Goal: Task Accomplishment & Management: Manage account settings

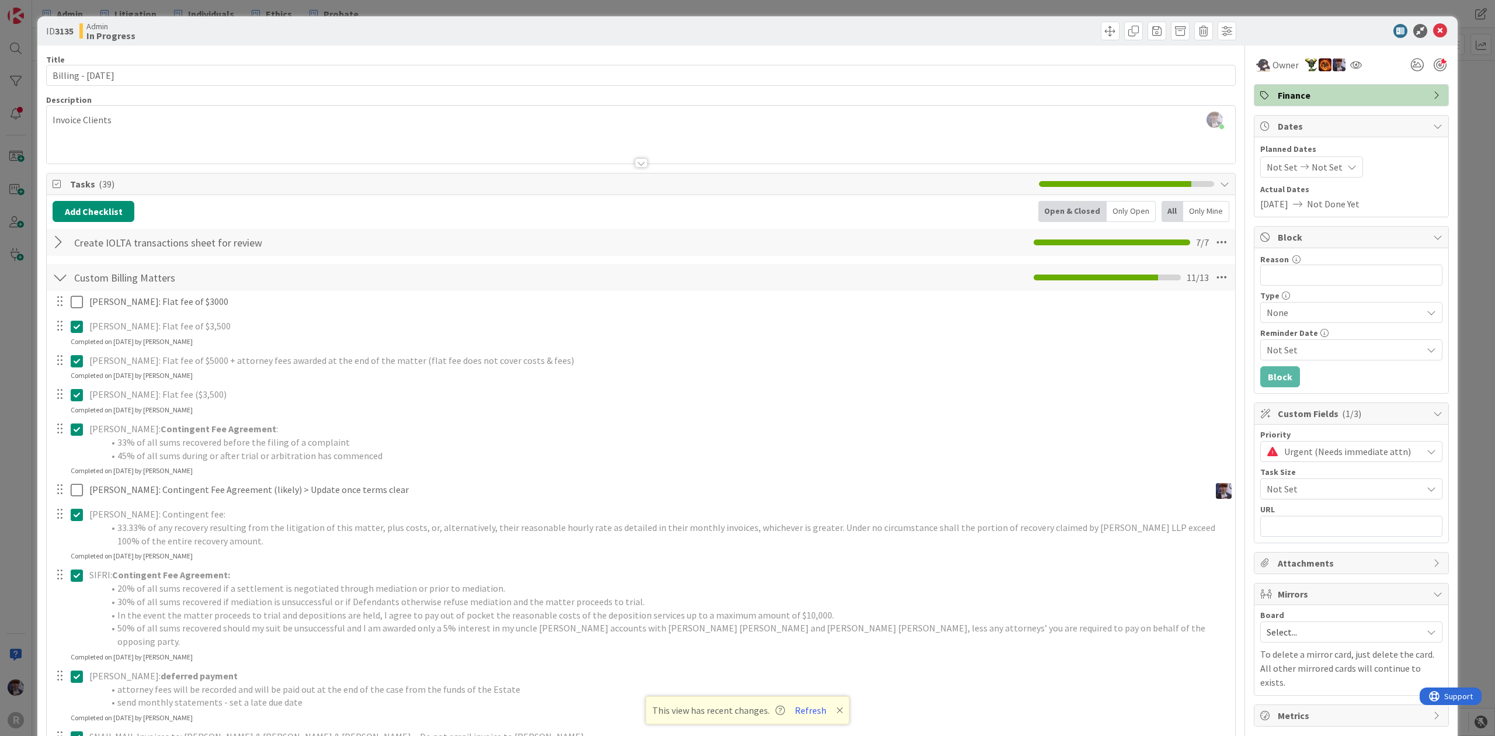
scroll to position [78, 0]
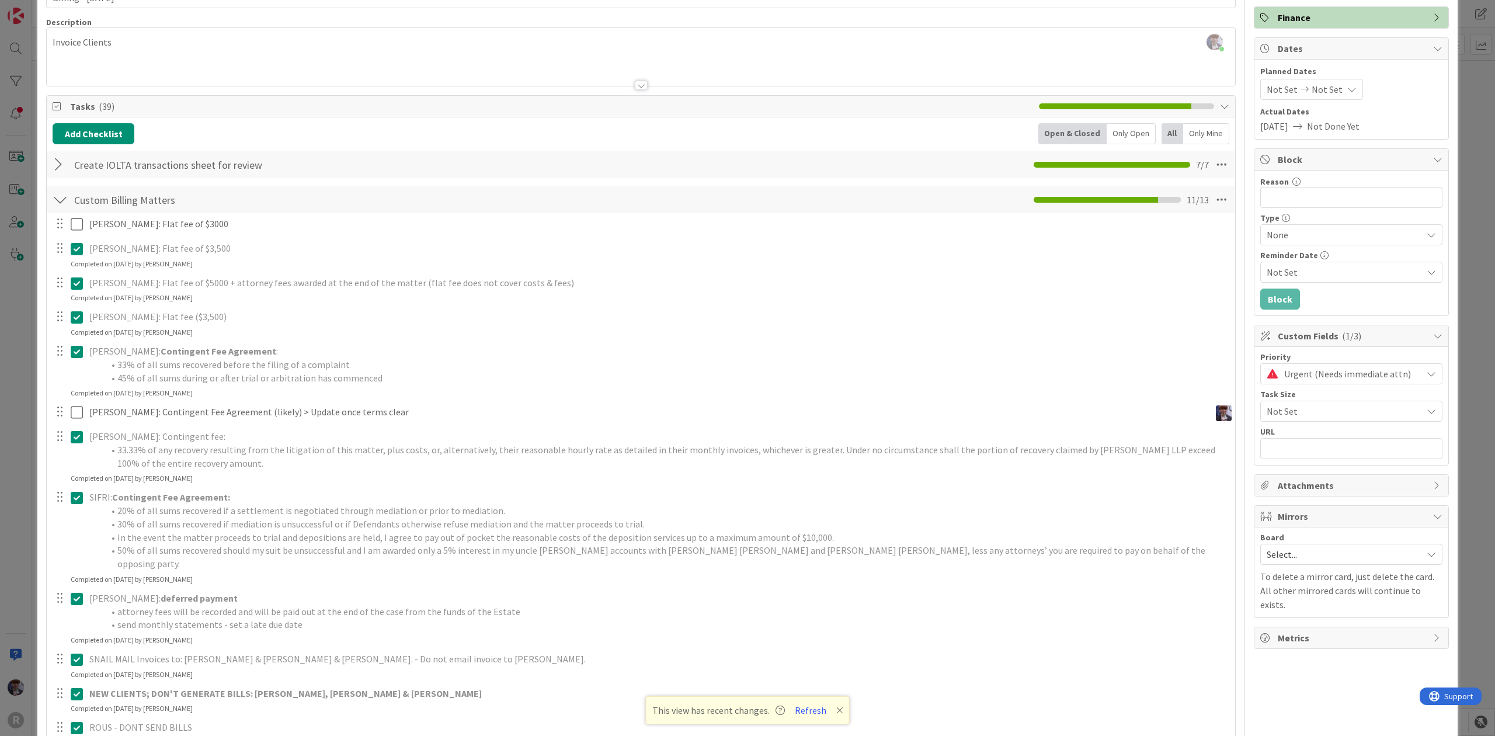
click at [8, 332] on div "ID 3135 Admin In Progress Title 20 / 128 Billing - [DATE] Description [PERSON_N…" at bounding box center [747, 368] width 1495 height 736
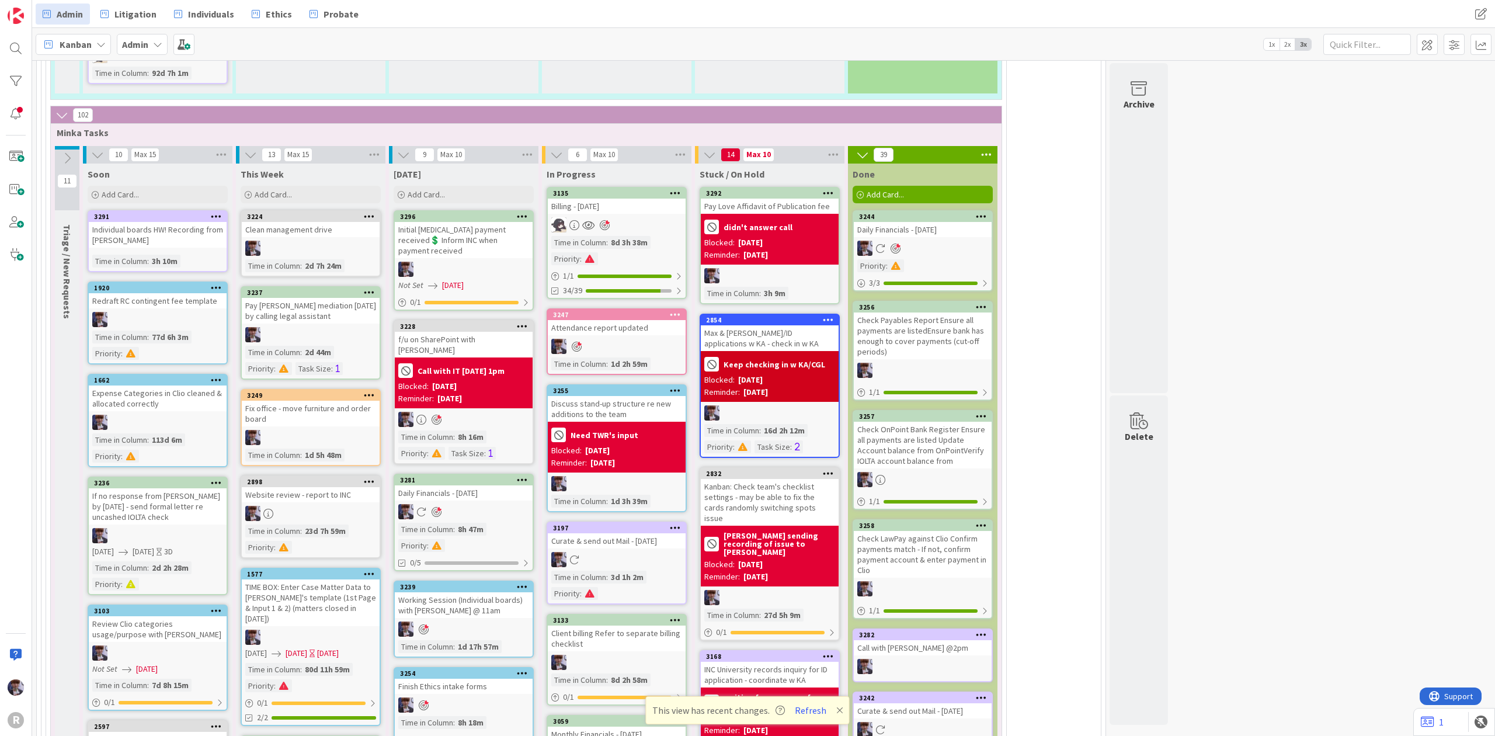
click at [466, 222] on div "Initial [MEDICAL_DATA] payment received💲 Inform INC when payment received" at bounding box center [464, 240] width 138 height 36
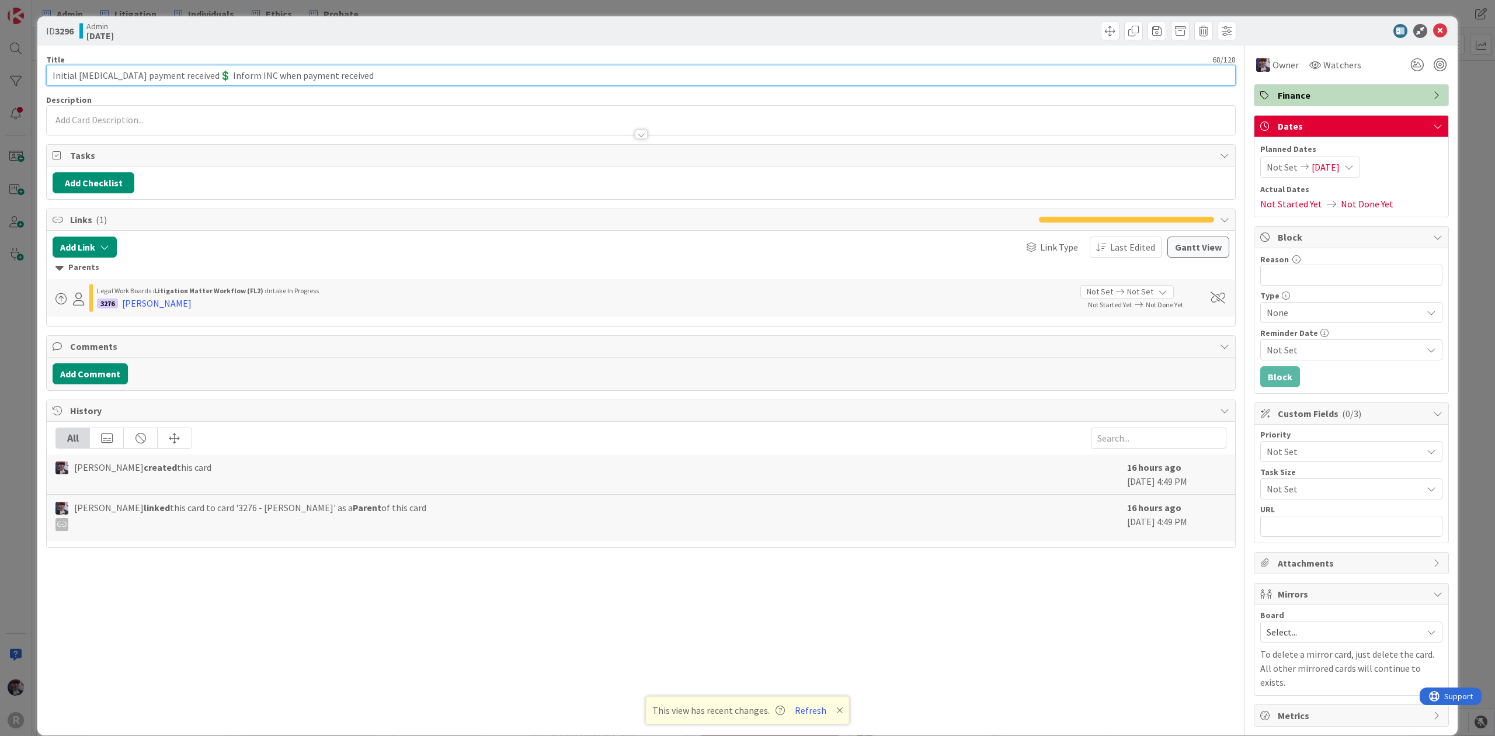
click at [52, 70] on input "Initial [MEDICAL_DATA] payment received💲 Inform INC when payment received" at bounding box center [641, 75] width 1190 height 21
type input "[PERSON_NAME]: Initial [MEDICAL_DATA] payment received💲 Inform INC when payment…"
click at [9, 365] on div "ID 3296 Admin [DATE] Title 83 / 128 [PERSON_NAME]: Initial [MEDICAL_DATA] payme…" at bounding box center [747, 368] width 1495 height 736
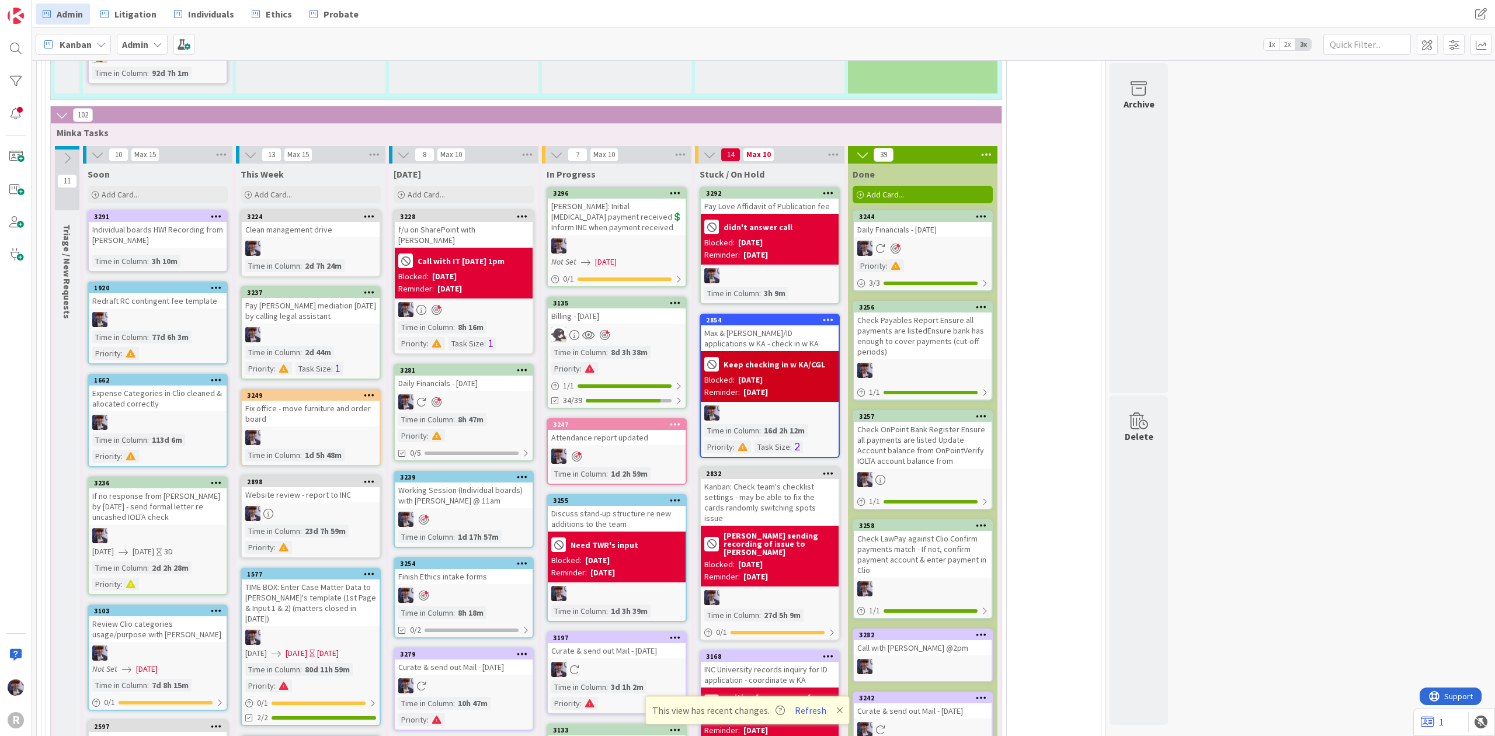
click at [627, 199] on div "[PERSON_NAME]: Initial [MEDICAL_DATA] payment received💲 Inform INC when payment…" at bounding box center [617, 217] width 138 height 36
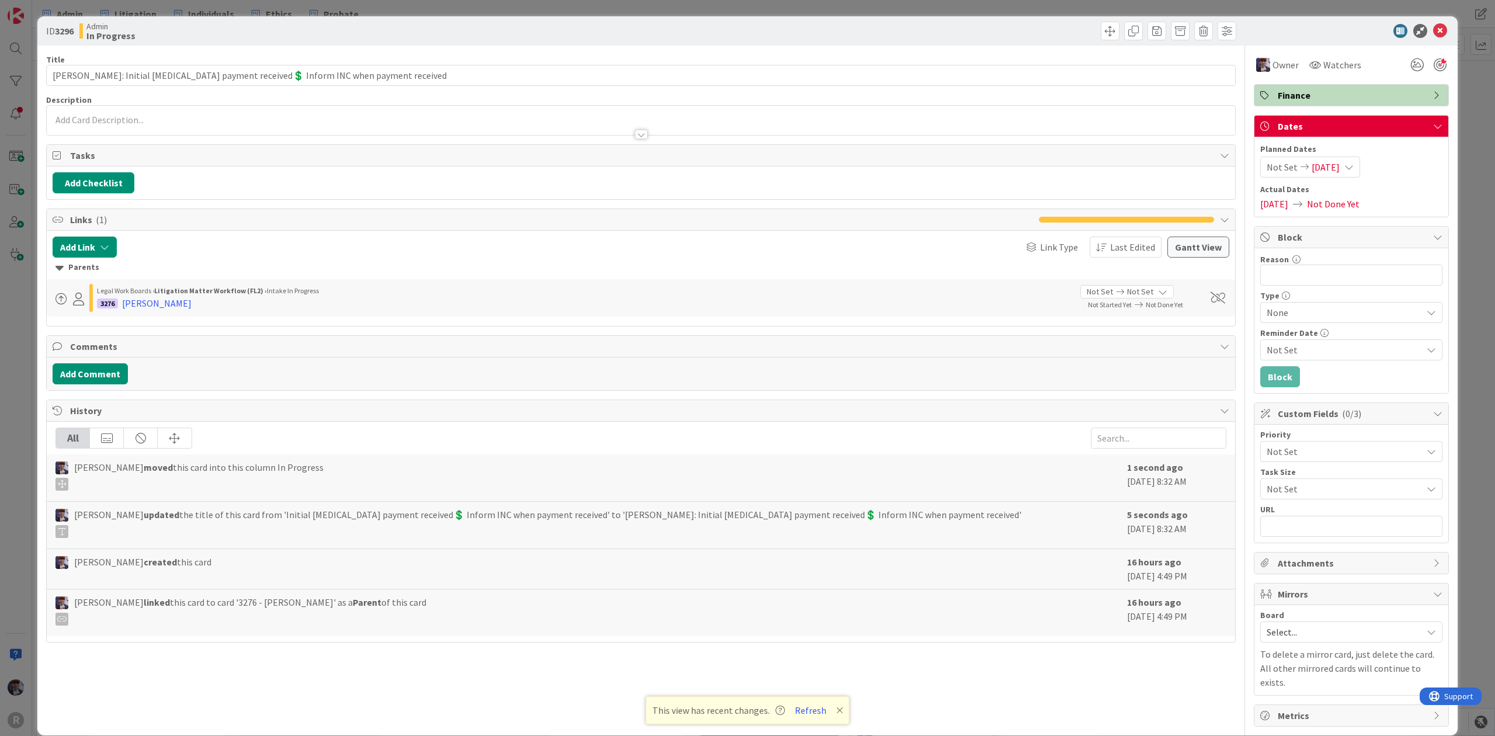
click at [1434, 62] on div at bounding box center [1440, 64] width 13 height 13
click at [1479, 94] on div "ID 3296 Admin In Progress Title 83 / 128 [PERSON_NAME]: Initial [MEDICAL_DATA] …" at bounding box center [747, 368] width 1495 height 736
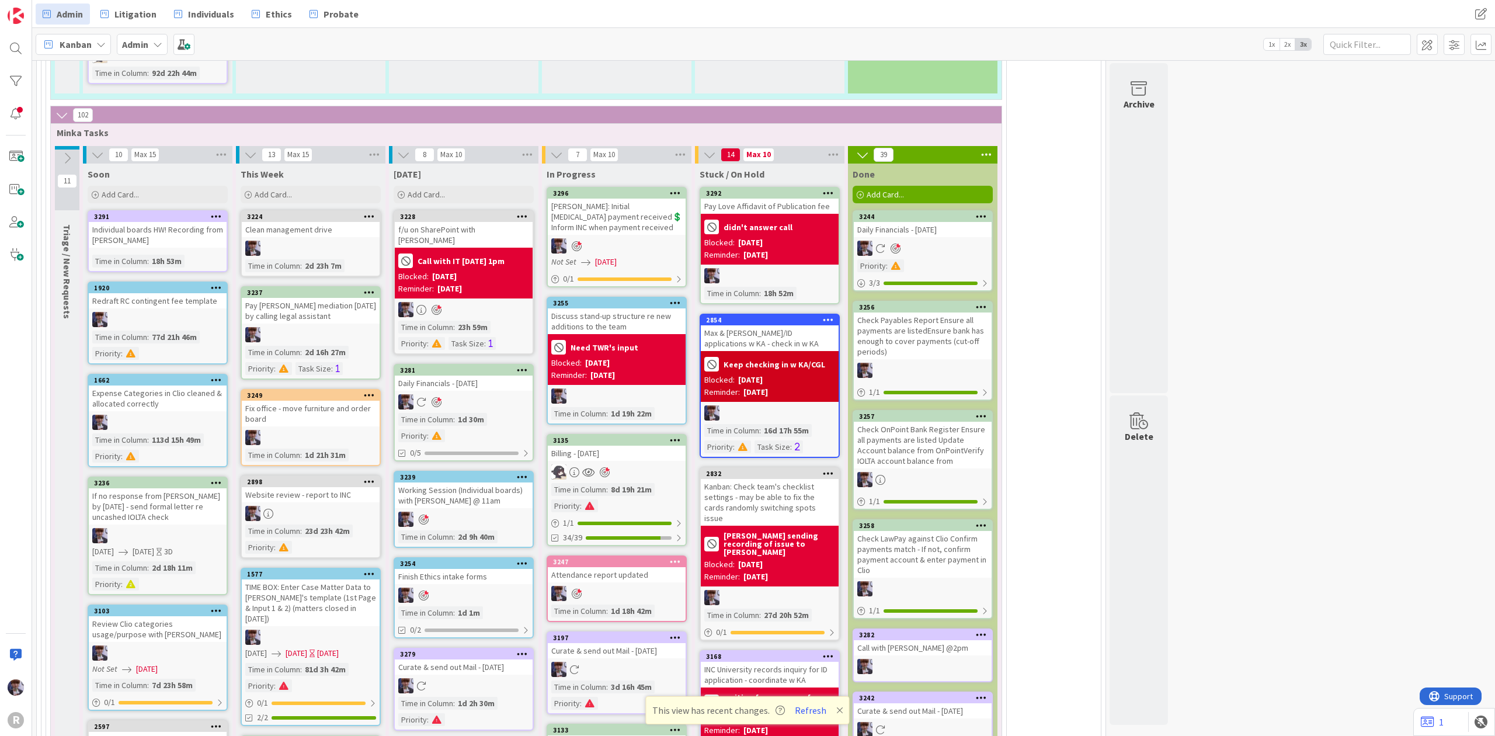
click at [676, 299] on icon at bounding box center [675, 303] width 11 height 8
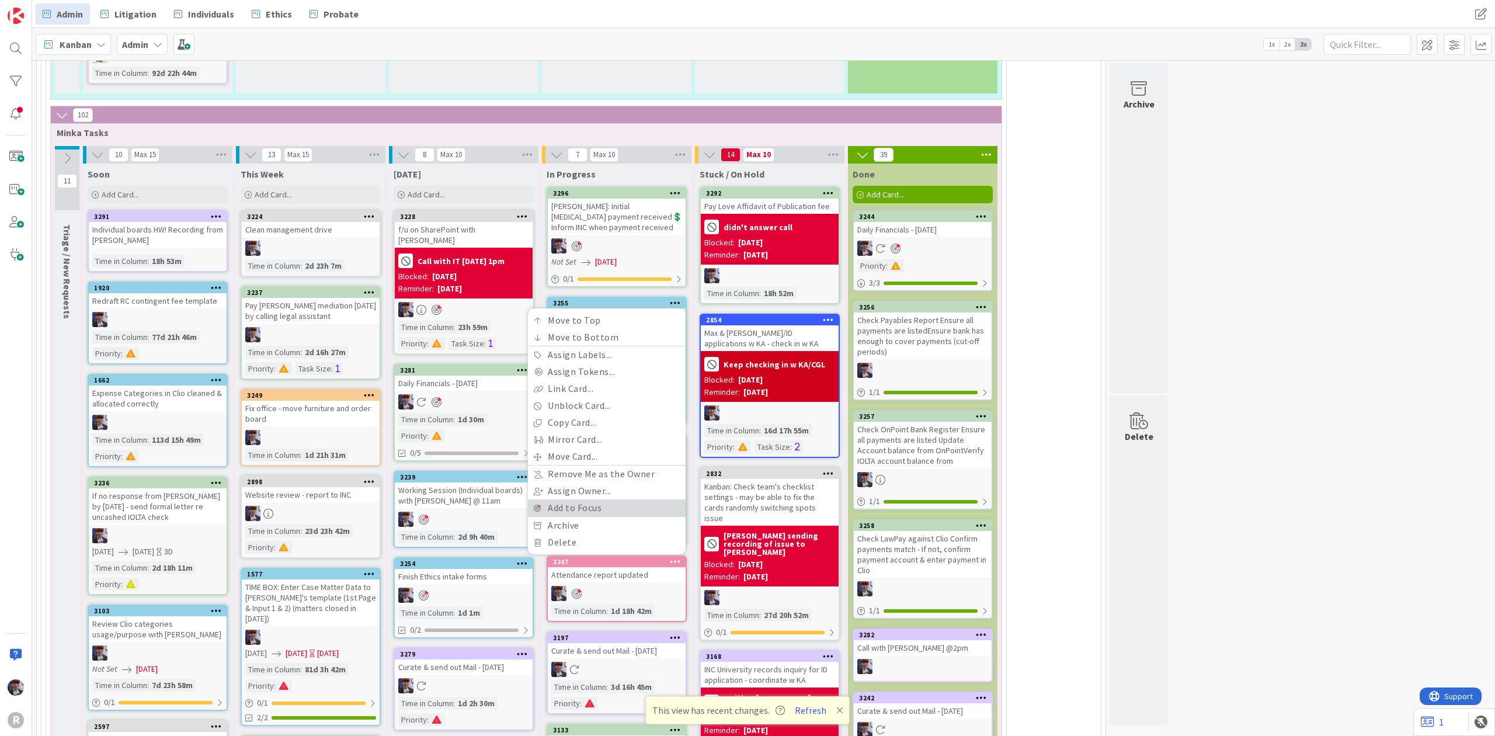
click at [620, 499] on link "Add to Focus" at bounding box center [607, 507] width 158 height 17
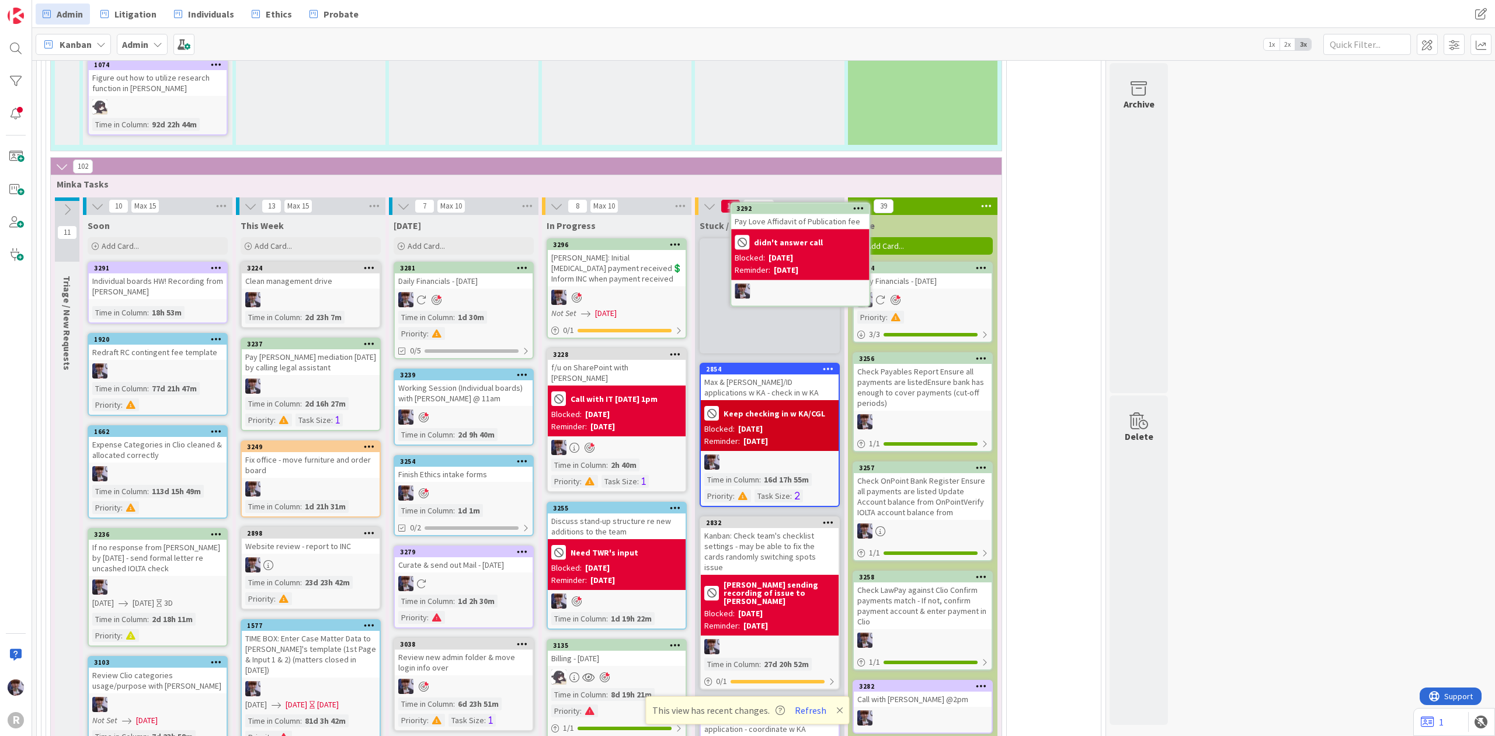
scroll to position [2600, 0]
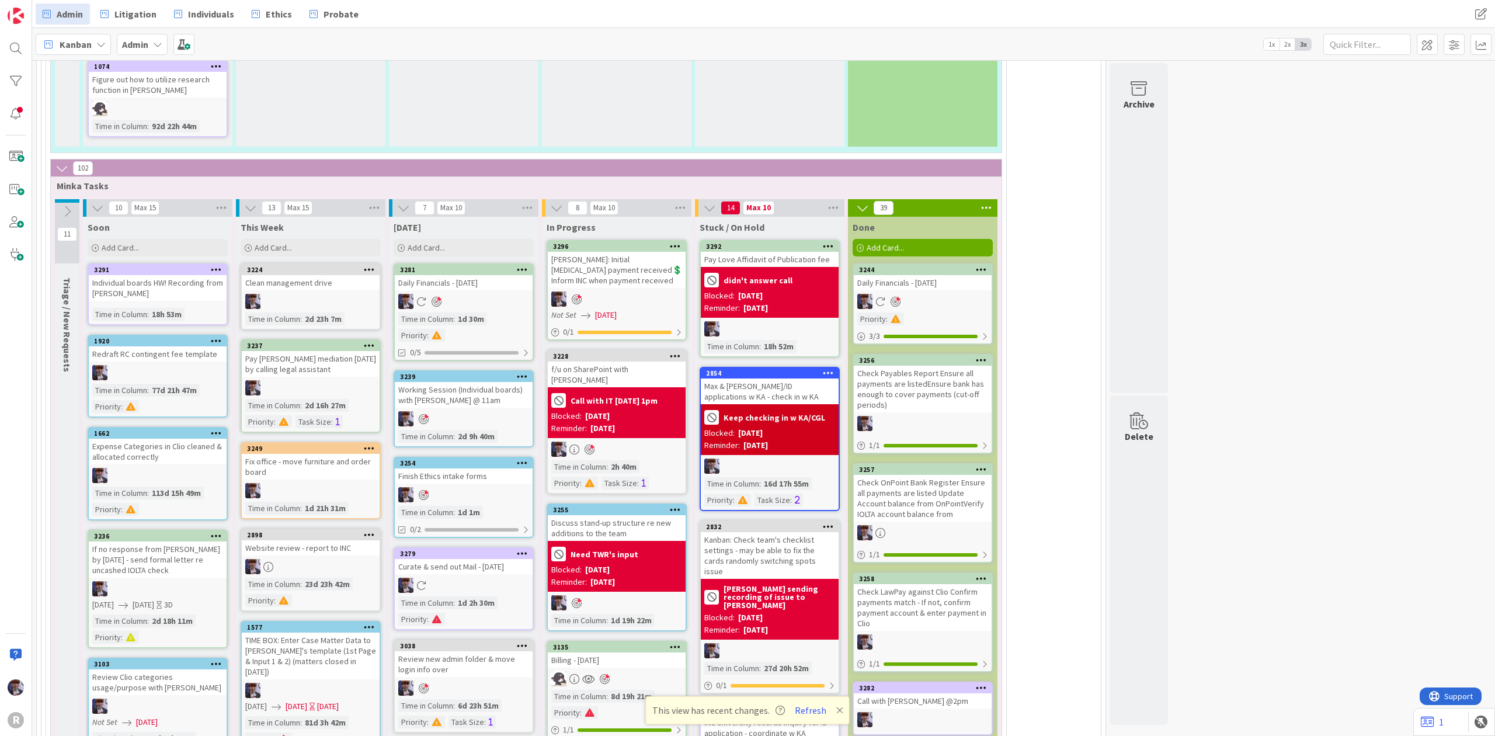
click at [831, 242] on icon at bounding box center [828, 246] width 11 height 8
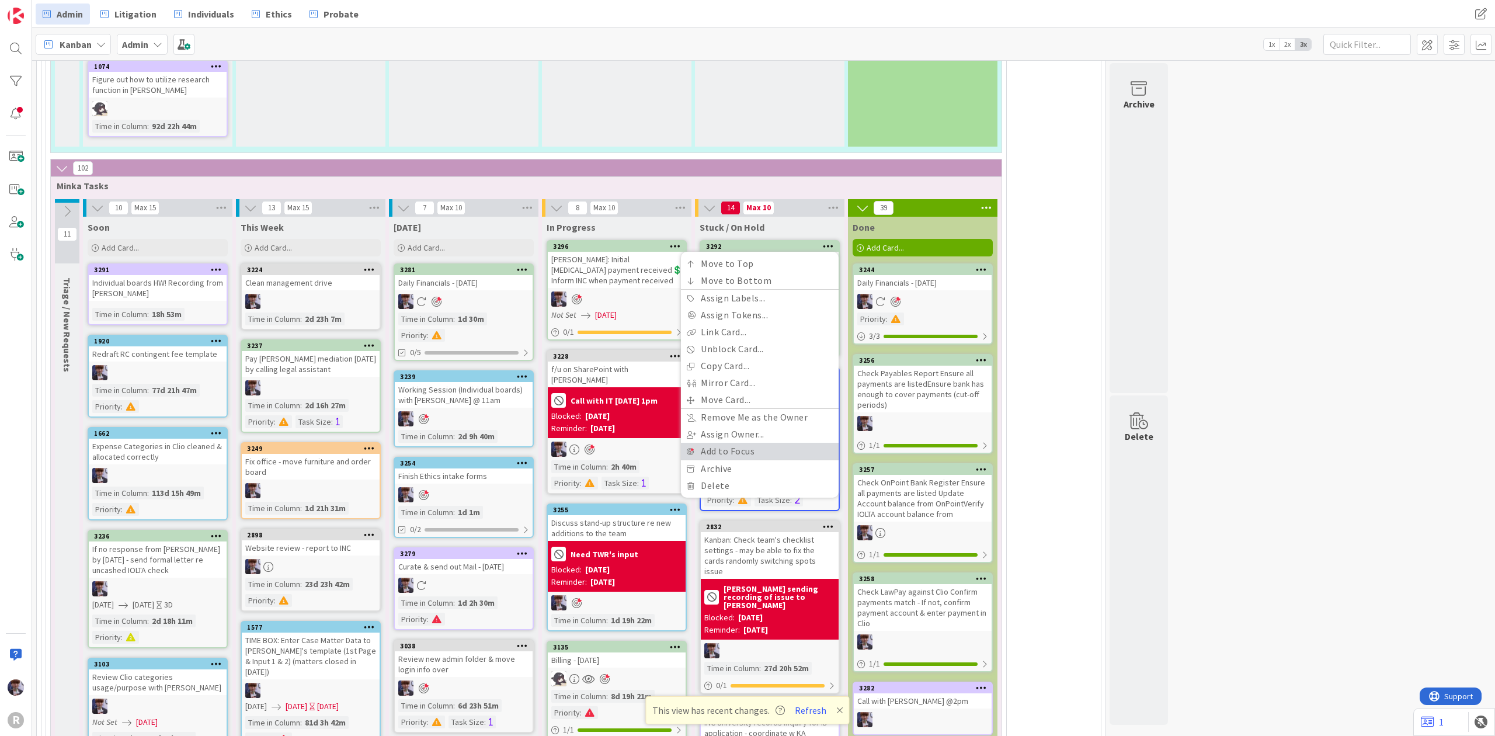
click at [769, 443] on link "Add to Focus" at bounding box center [760, 451] width 158 height 17
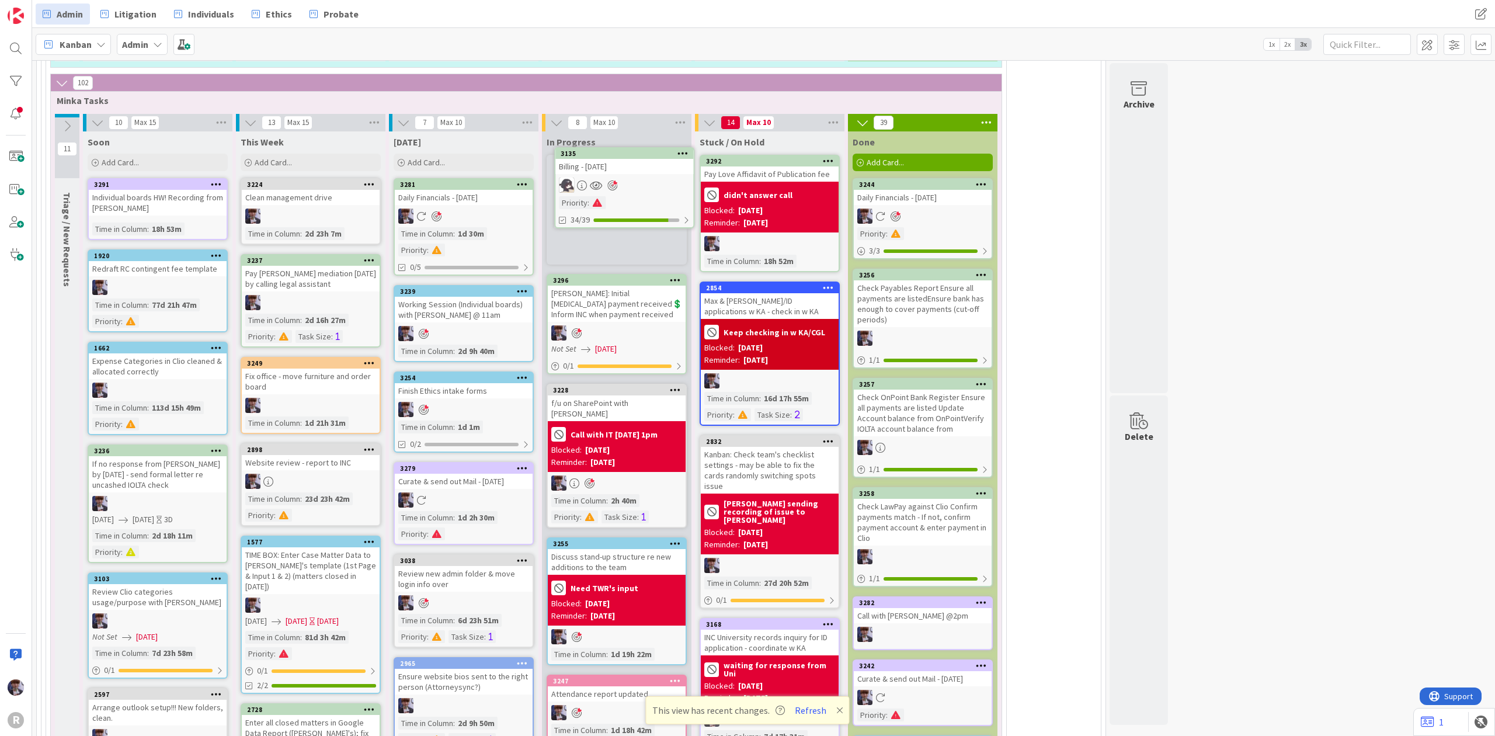
scroll to position [2664, 0]
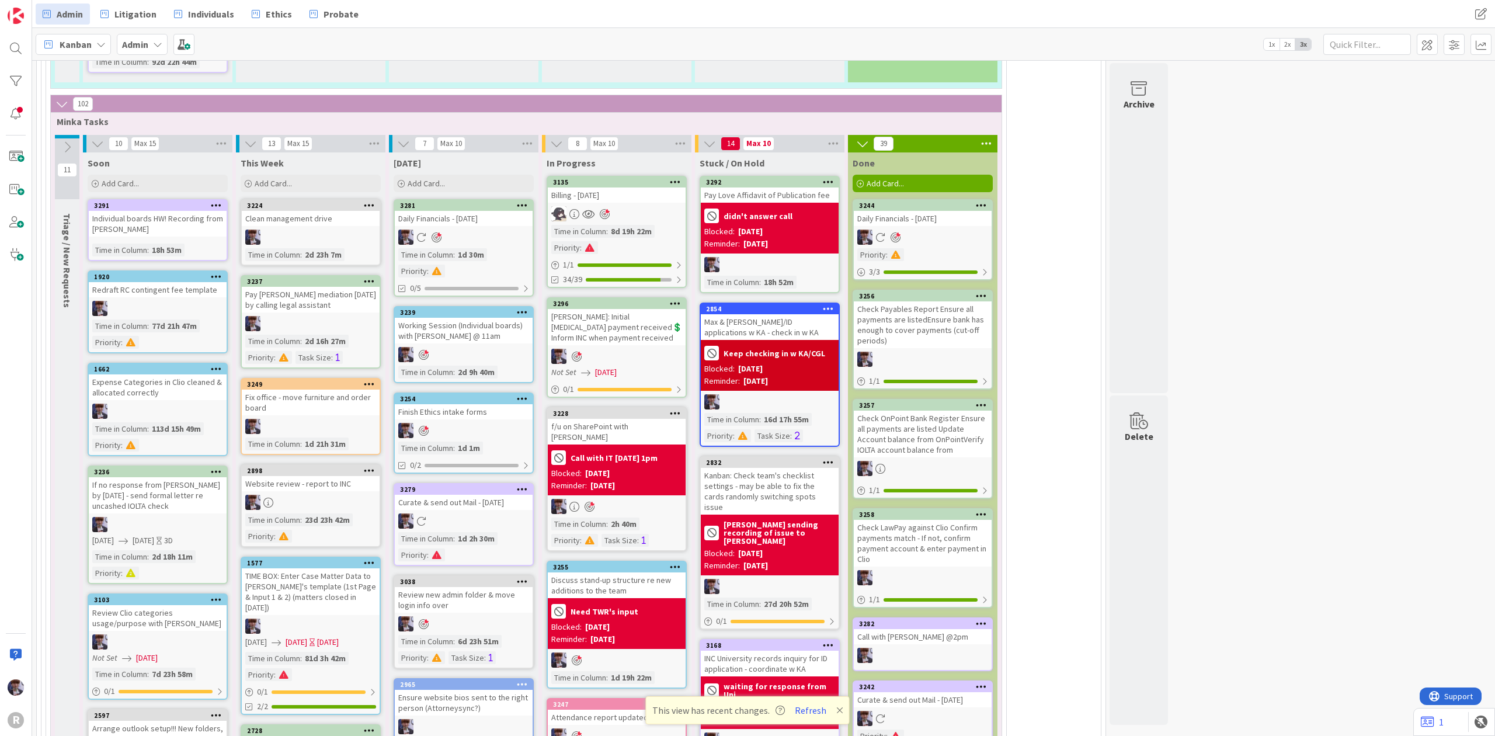
click at [652, 206] on div at bounding box center [617, 213] width 138 height 15
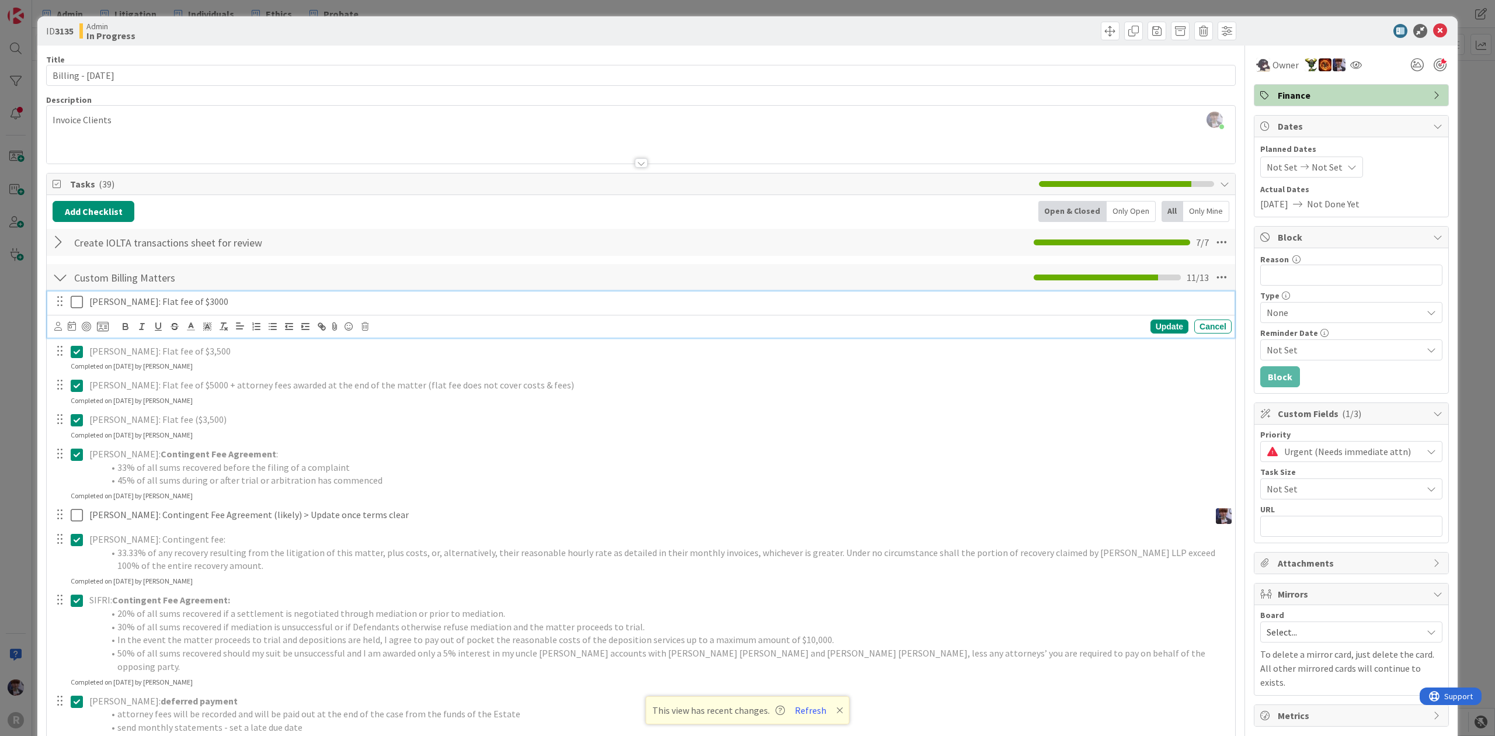
click at [73, 298] on icon at bounding box center [77, 302] width 12 height 14
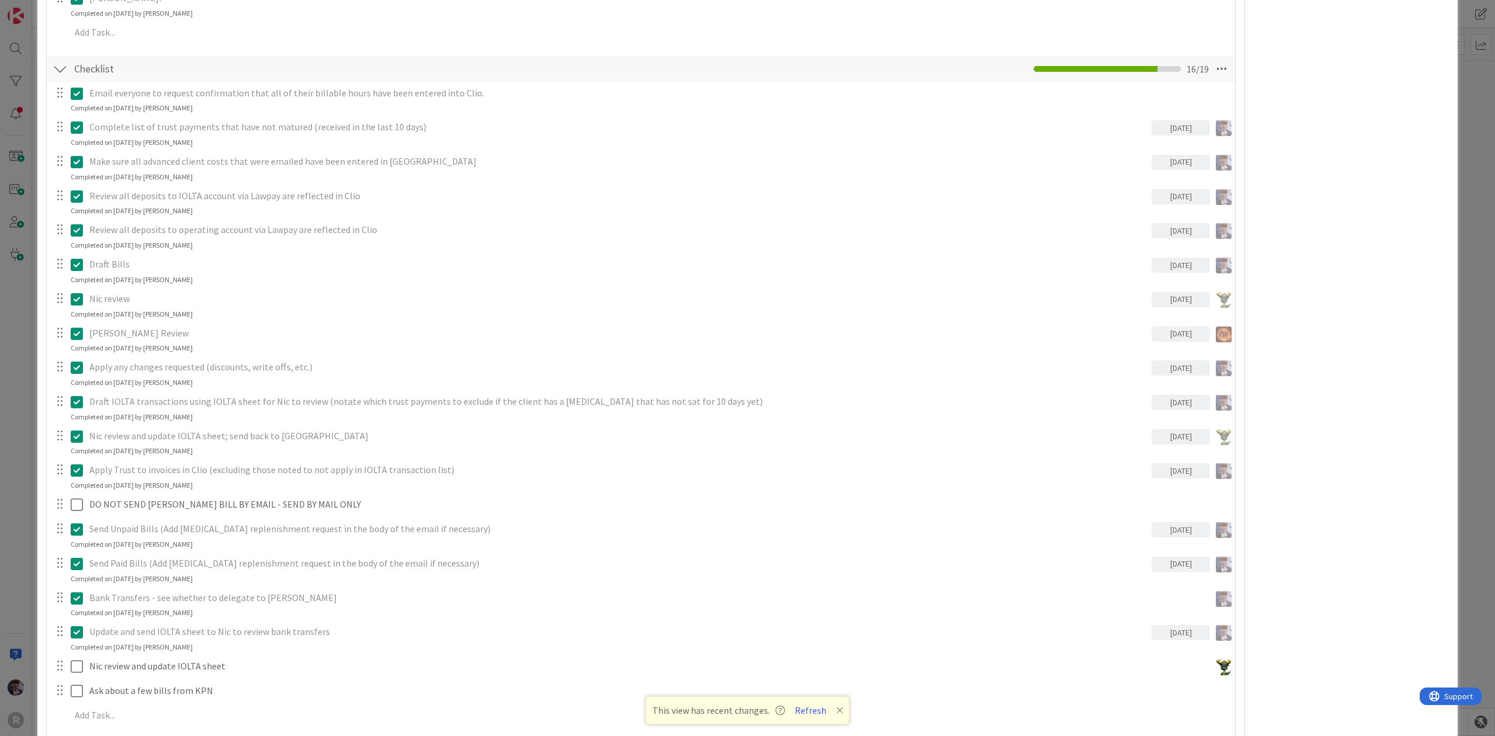
scroll to position [856, 0]
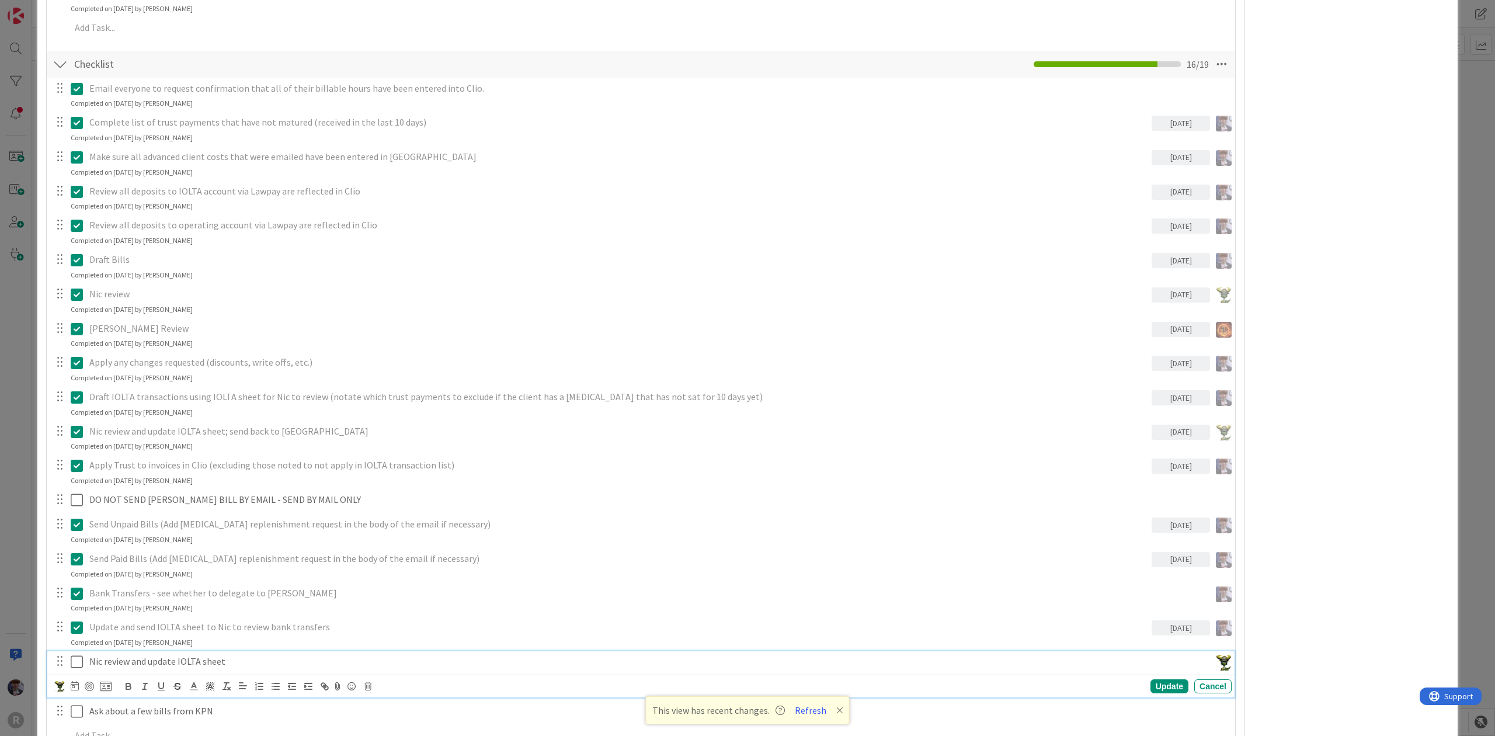
click at [81, 655] on icon at bounding box center [77, 662] width 12 height 14
click at [68, 686] on div at bounding box center [68, 696] width 33 height 20
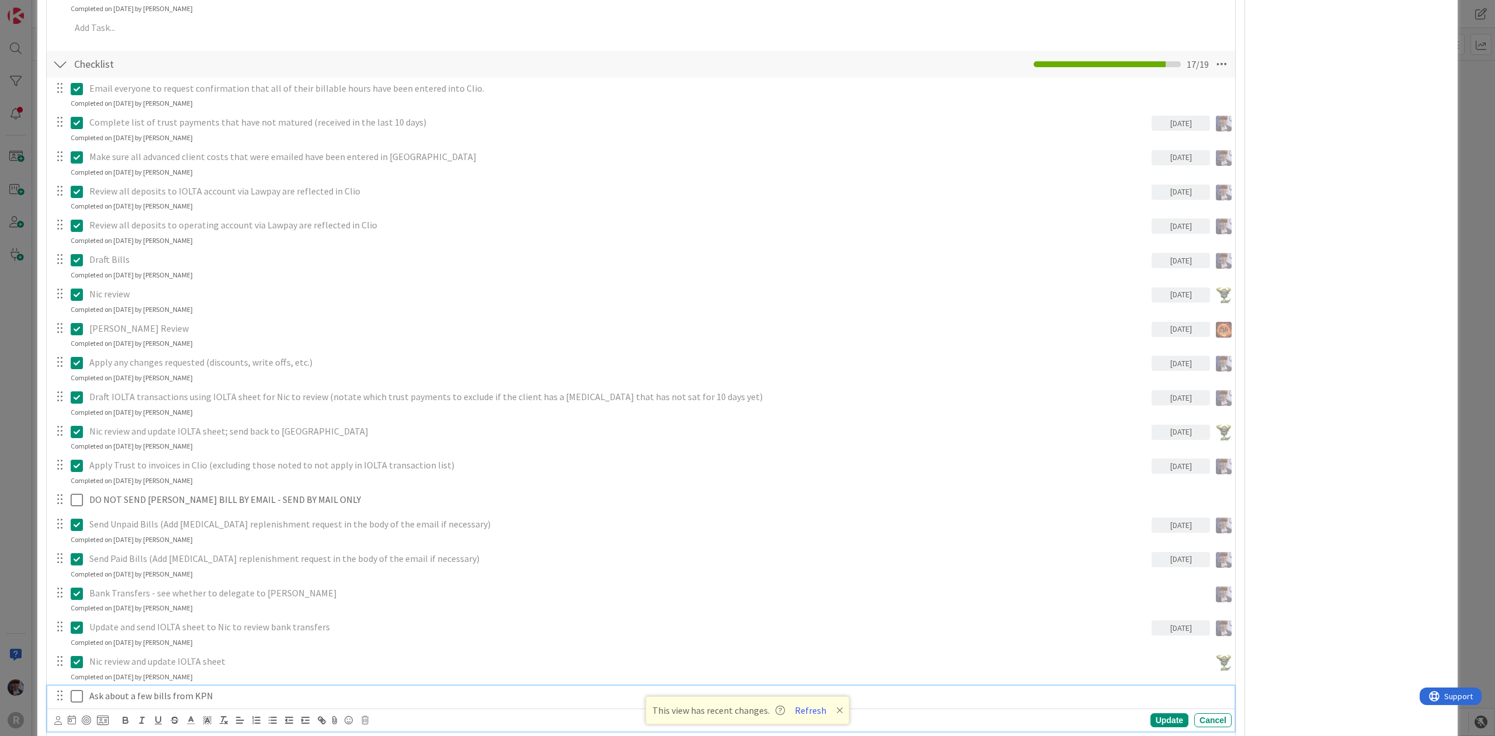
click at [78, 689] on icon at bounding box center [77, 696] width 12 height 14
click at [39, 573] on div "ID 3135 Admin In Progress Title 20 / 128 Billing - [DATE] Description [PERSON_N…" at bounding box center [747, 266] width 1421 height 2212
click at [33, 568] on div "ID 3135 Admin In Progress Title 20 / 128 Billing - [DATE] Description [PERSON_N…" at bounding box center [747, 368] width 1495 height 736
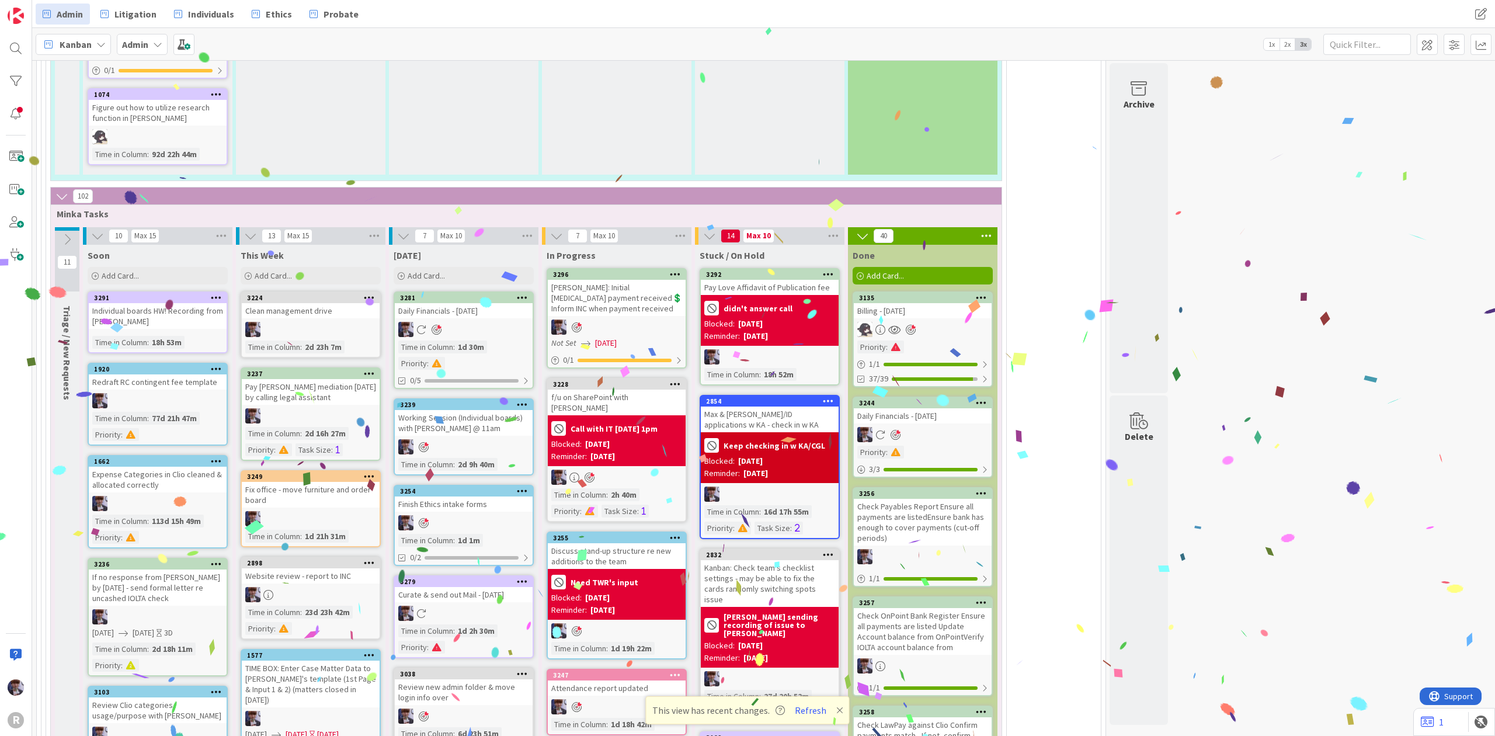
scroll to position [2961, 0]
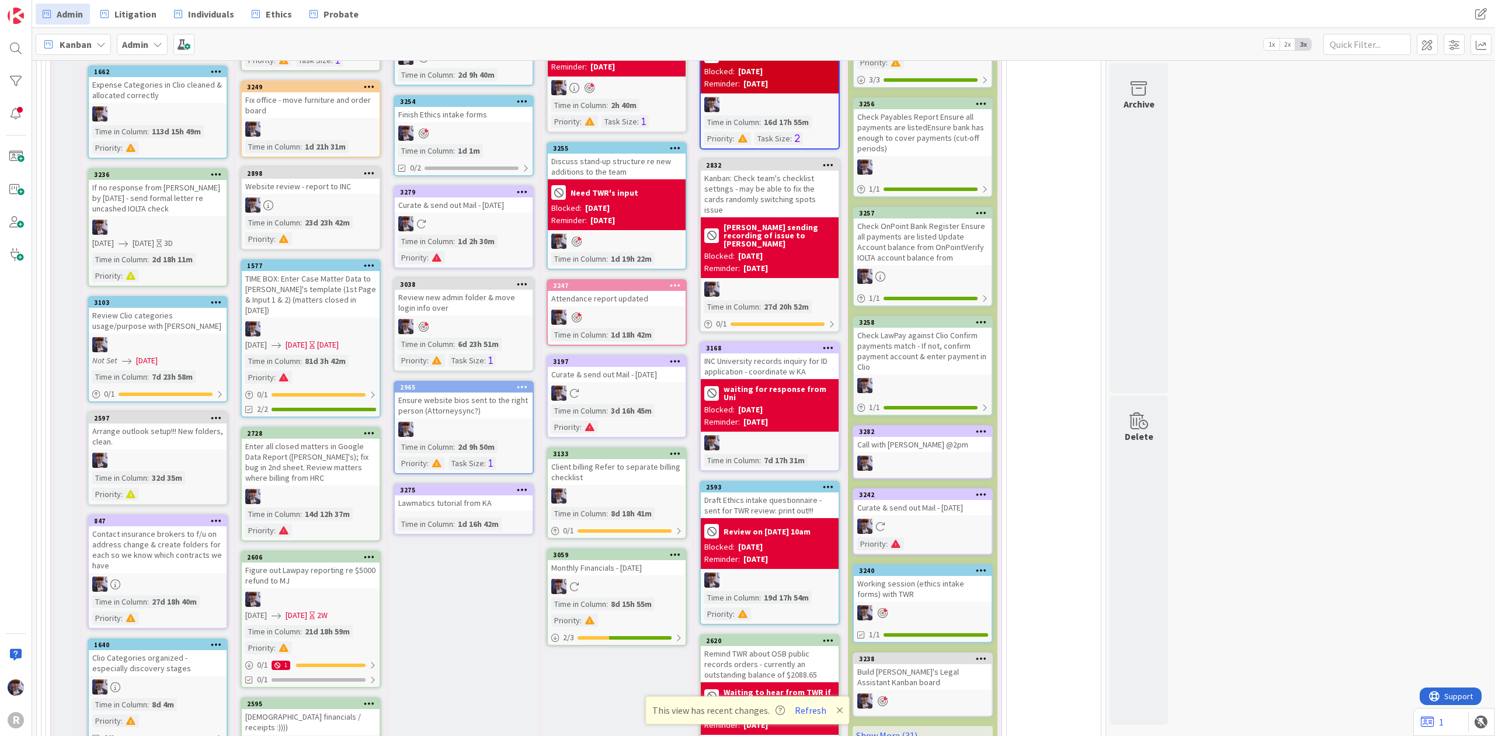
click at [609, 579] on div at bounding box center [617, 586] width 138 height 15
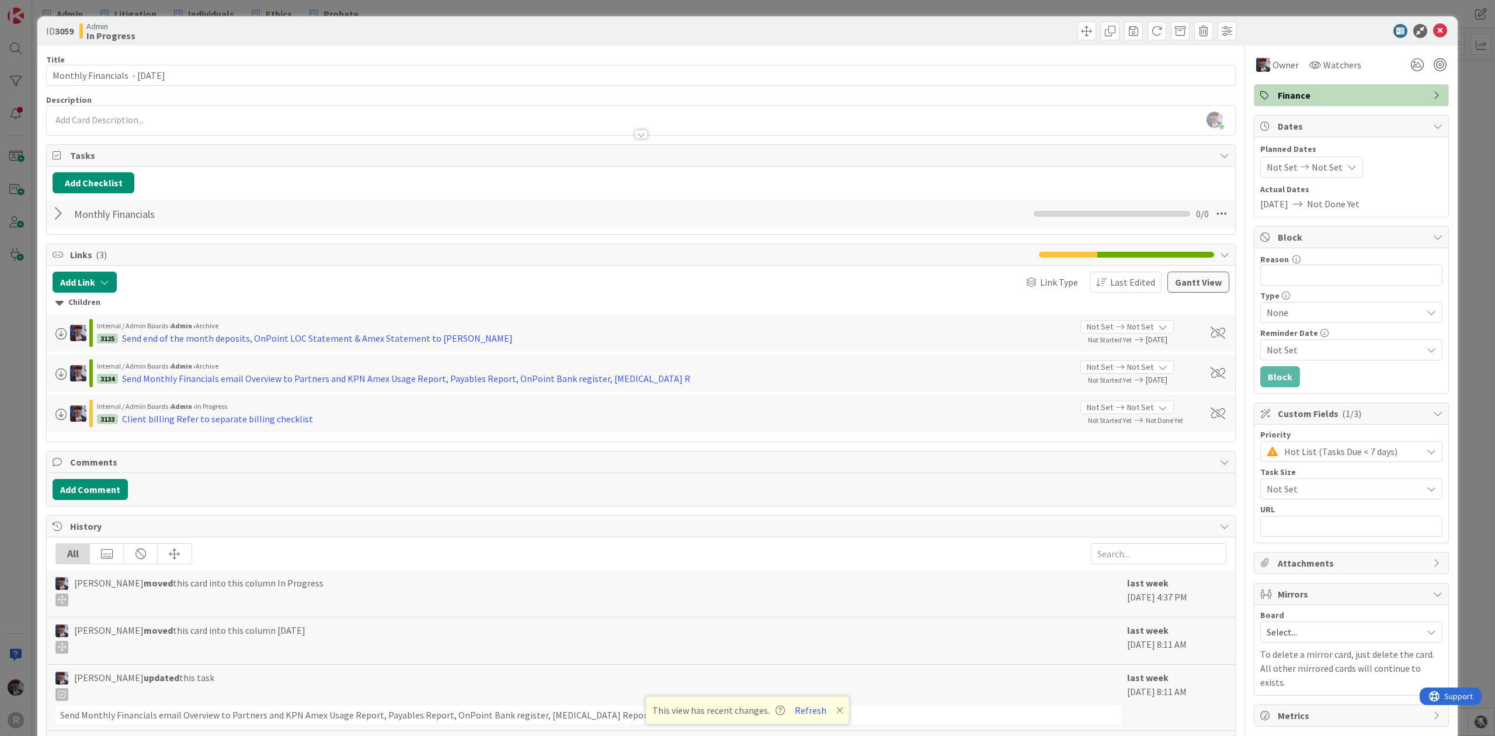
click at [26, 421] on div "ID 3059 Admin In Progress Title 32 / 128 Monthly Financials - [DATE] Descriptio…" at bounding box center [747, 368] width 1495 height 736
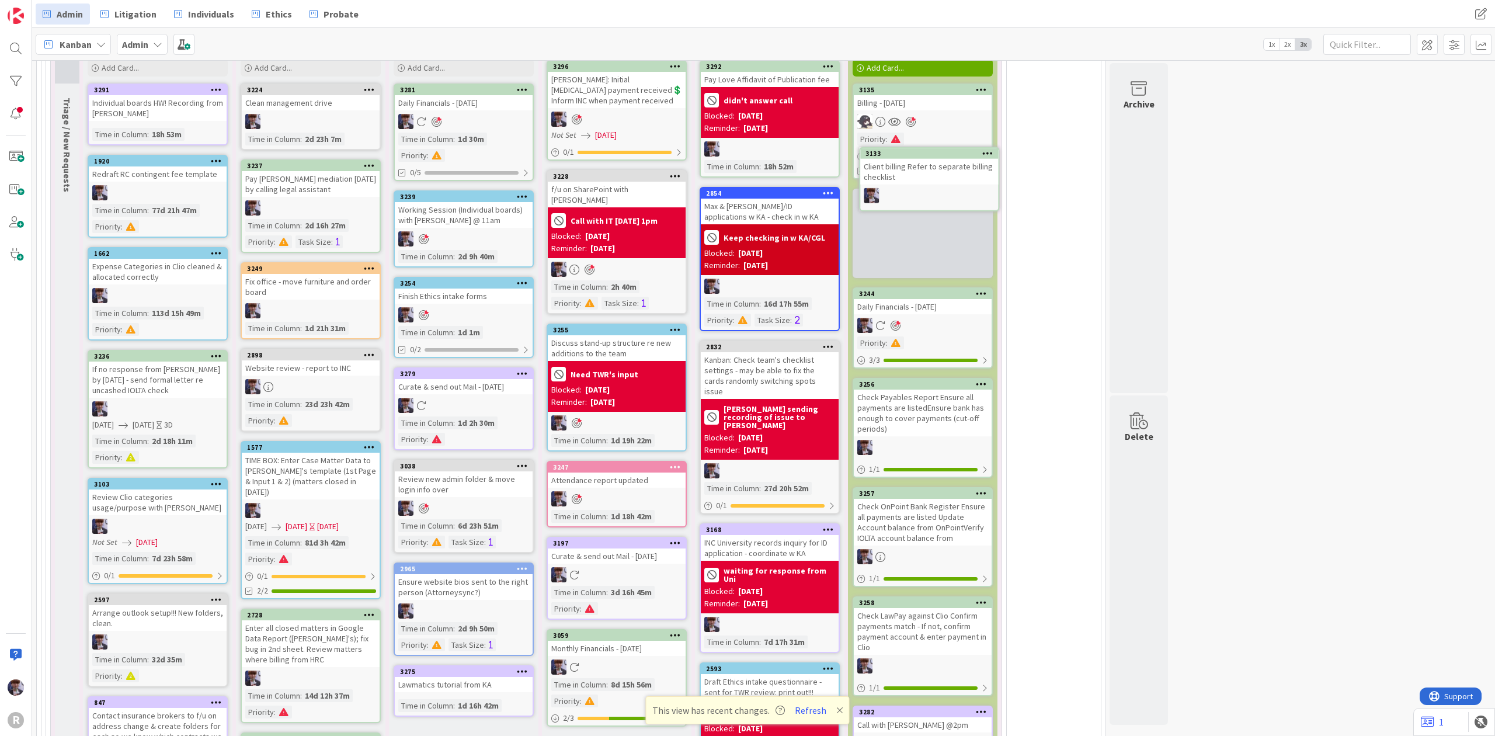
scroll to position [2775, 0]
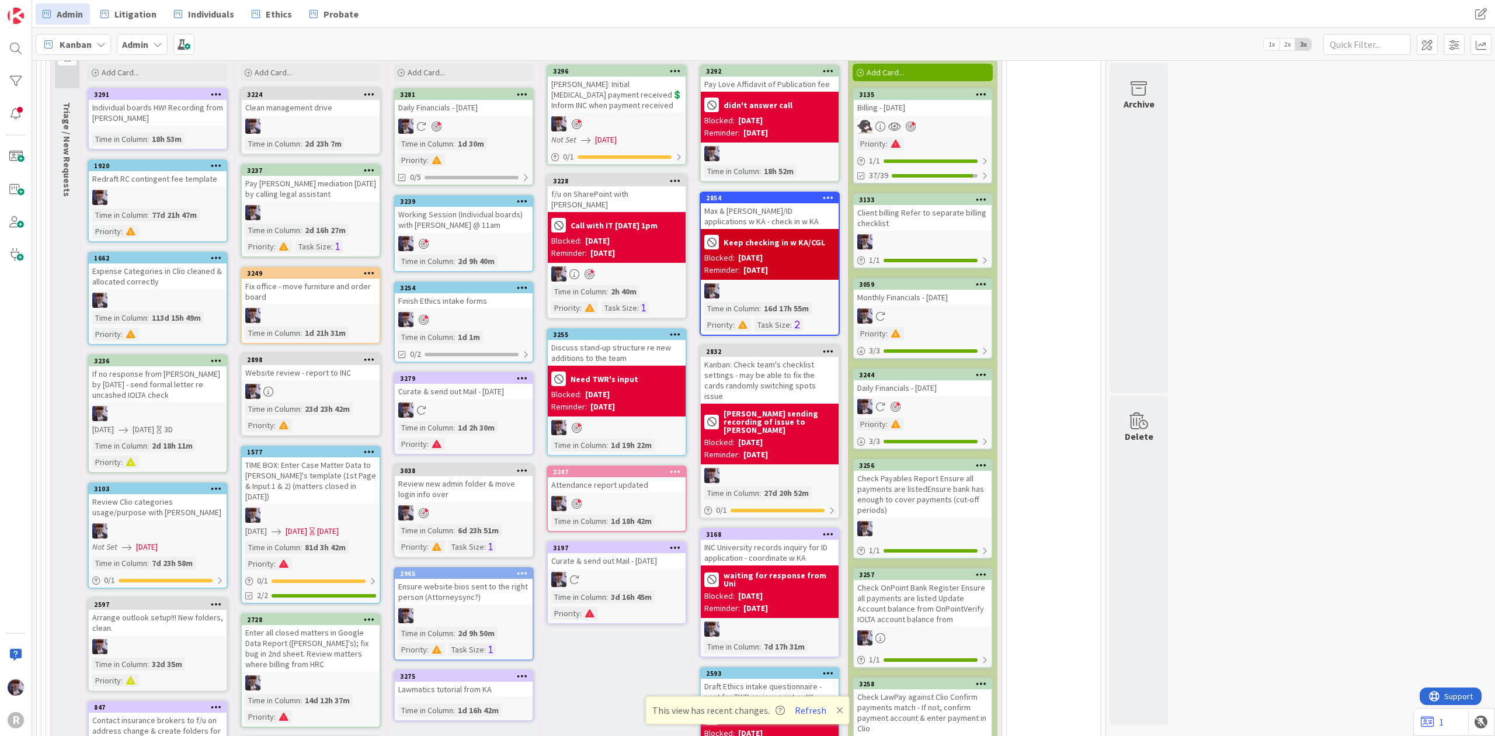
click at [522, 283] on icon at bounding box center [522, 287] width 11 height 8
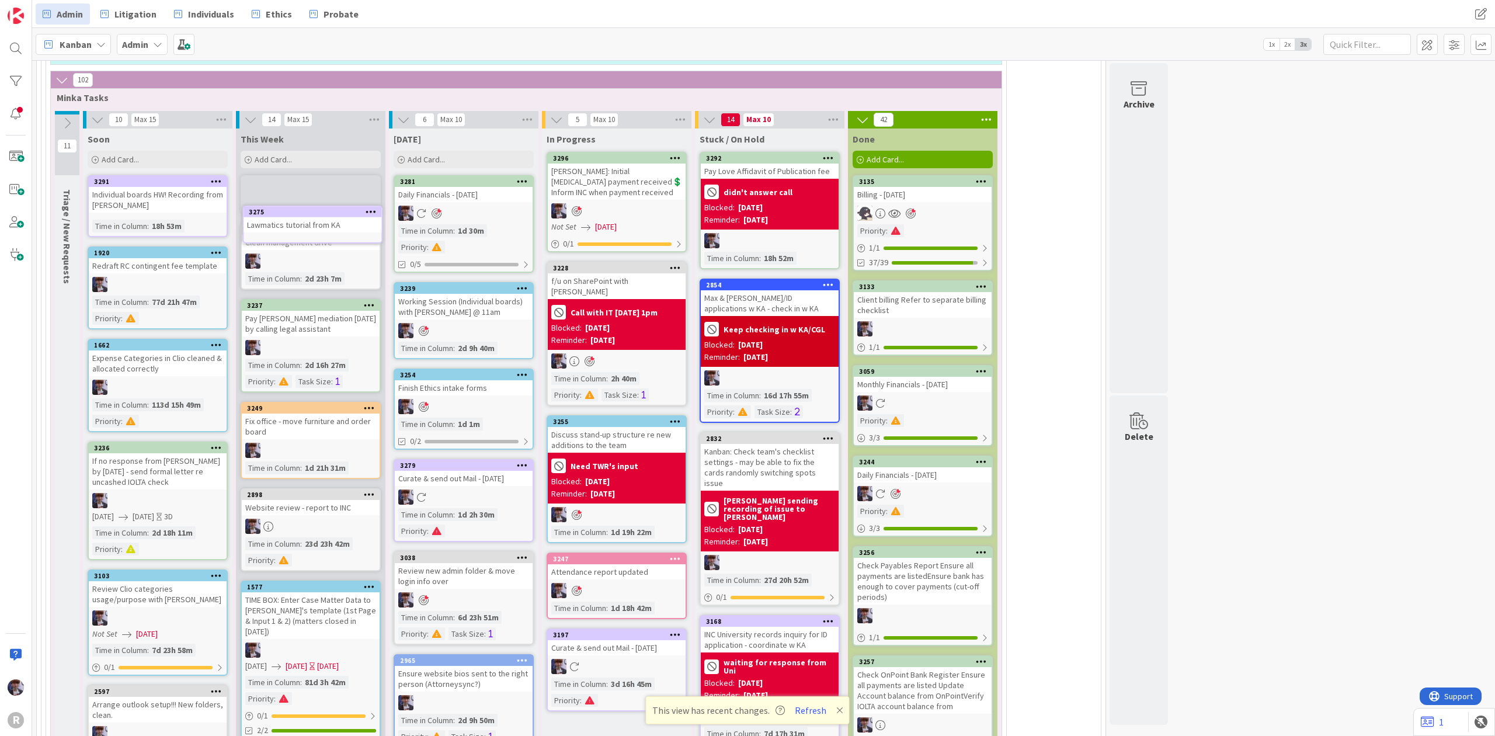
scroll to position [2685, 0]
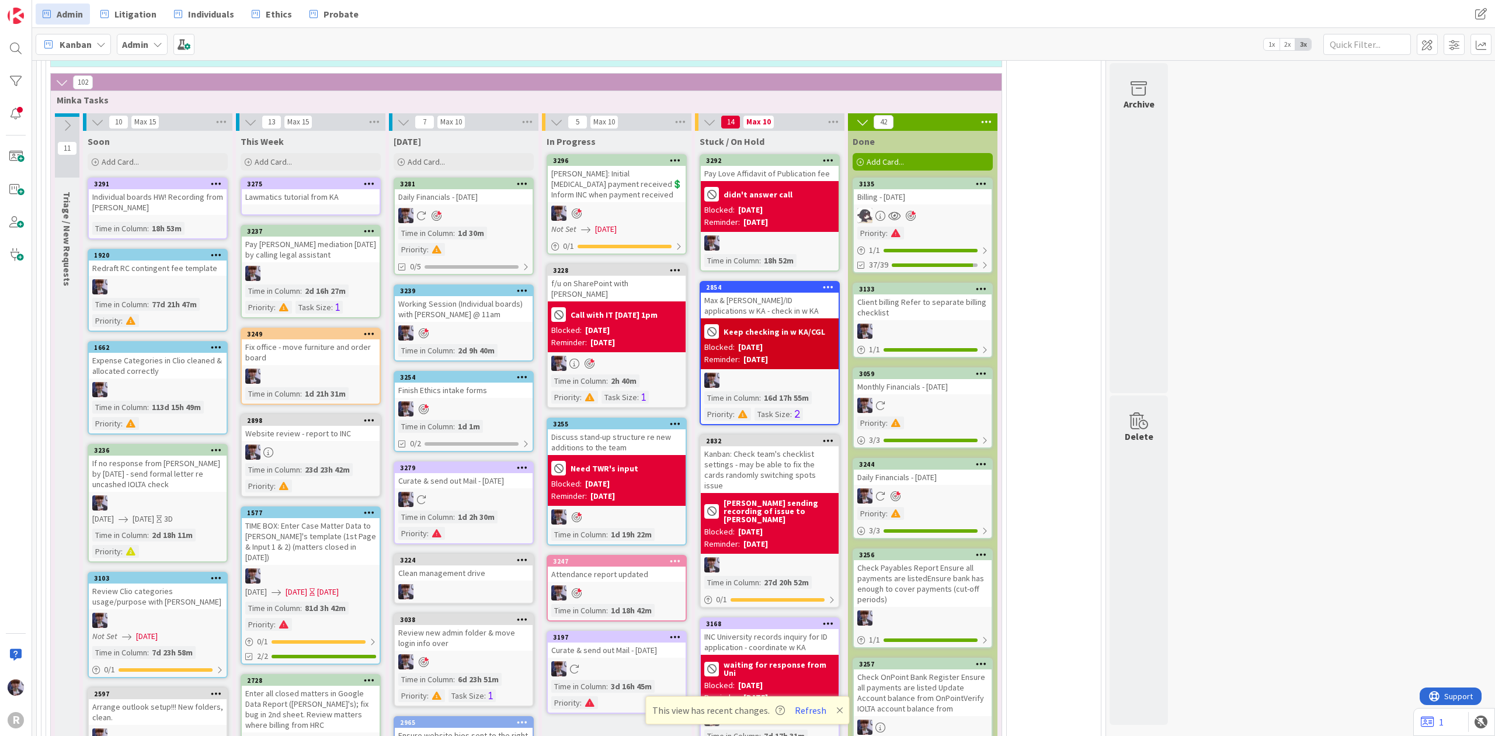
click at [526, 556] on icon at bounding box center [522, 560] width 11 height 8
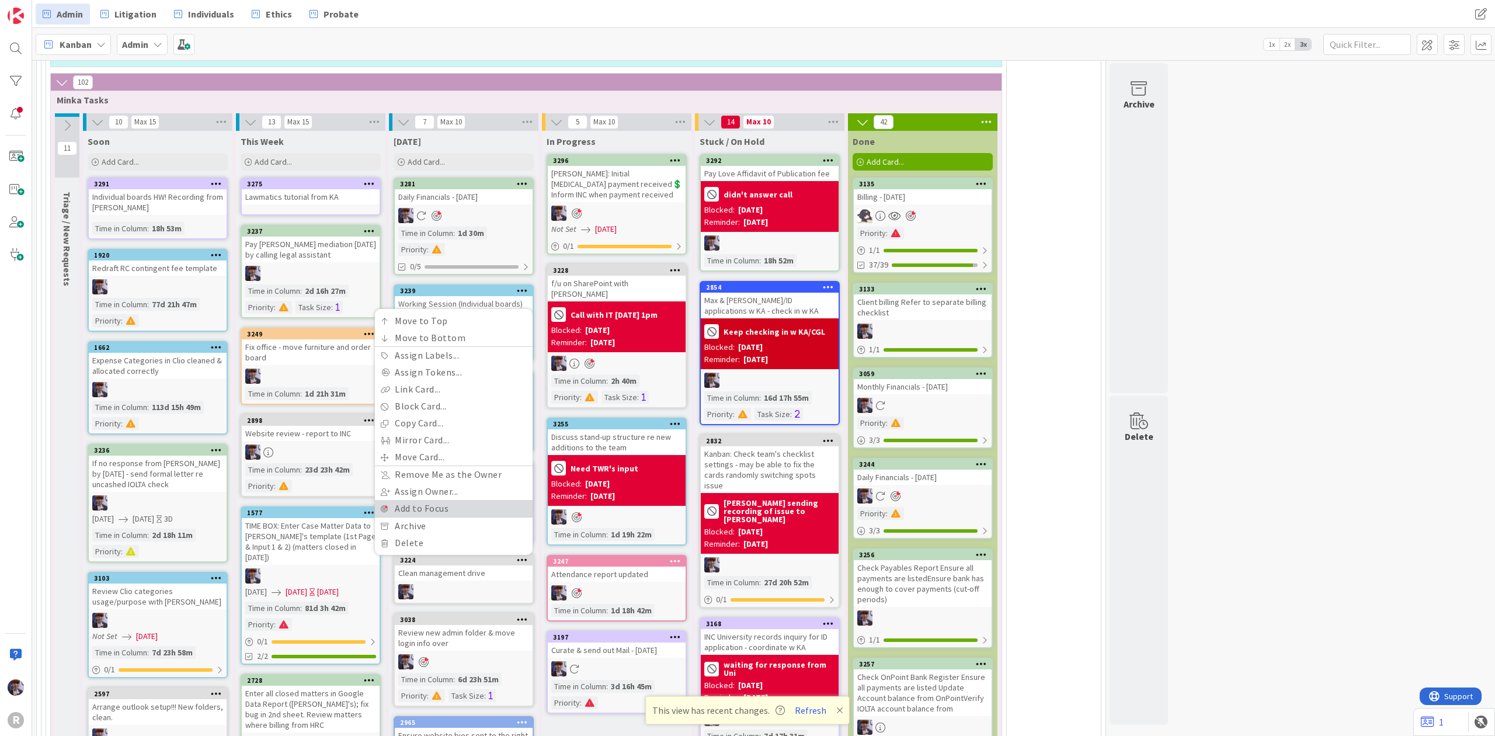
click at [477, 500] on link "Add to Focus" at bounding box center [454, 508] width 158 height 17
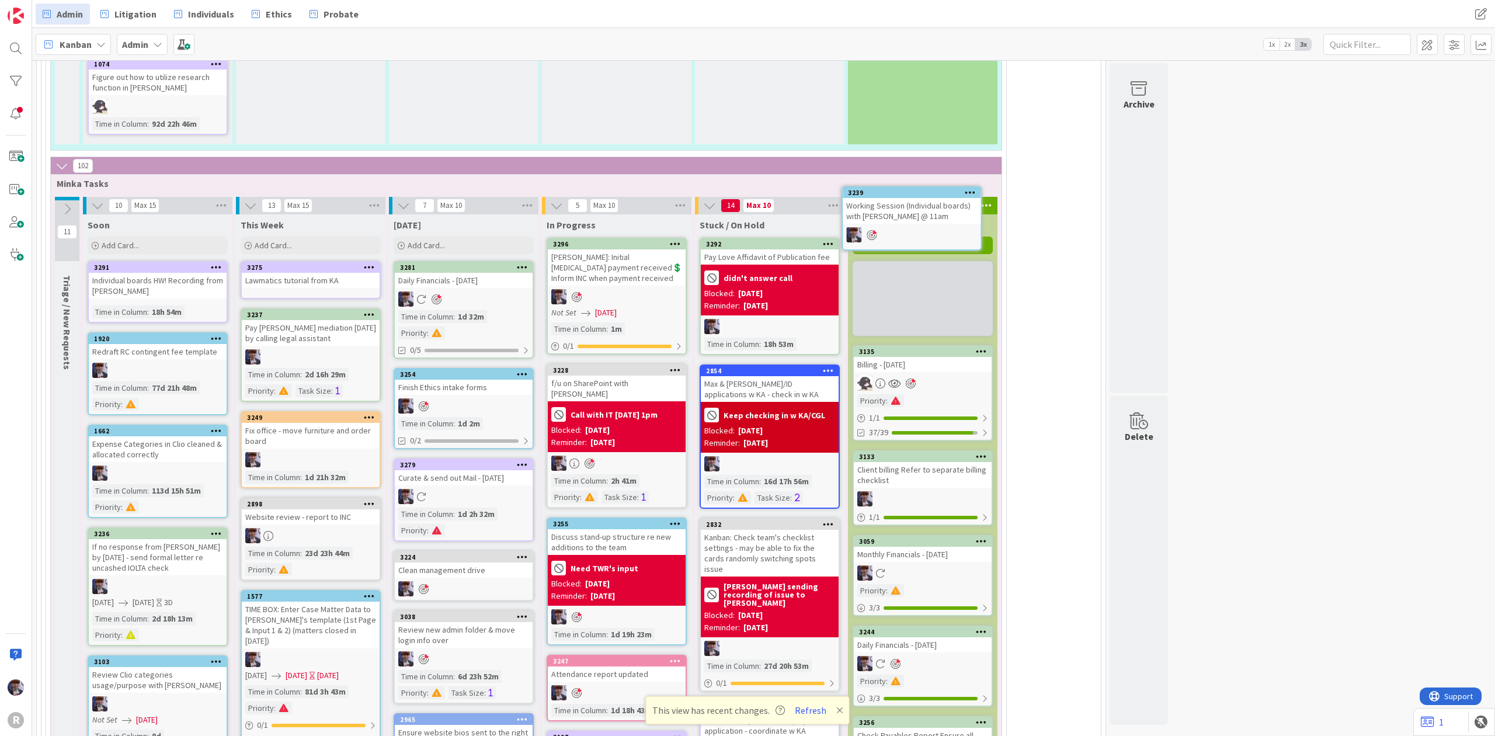
scroll to position [2593, 0]
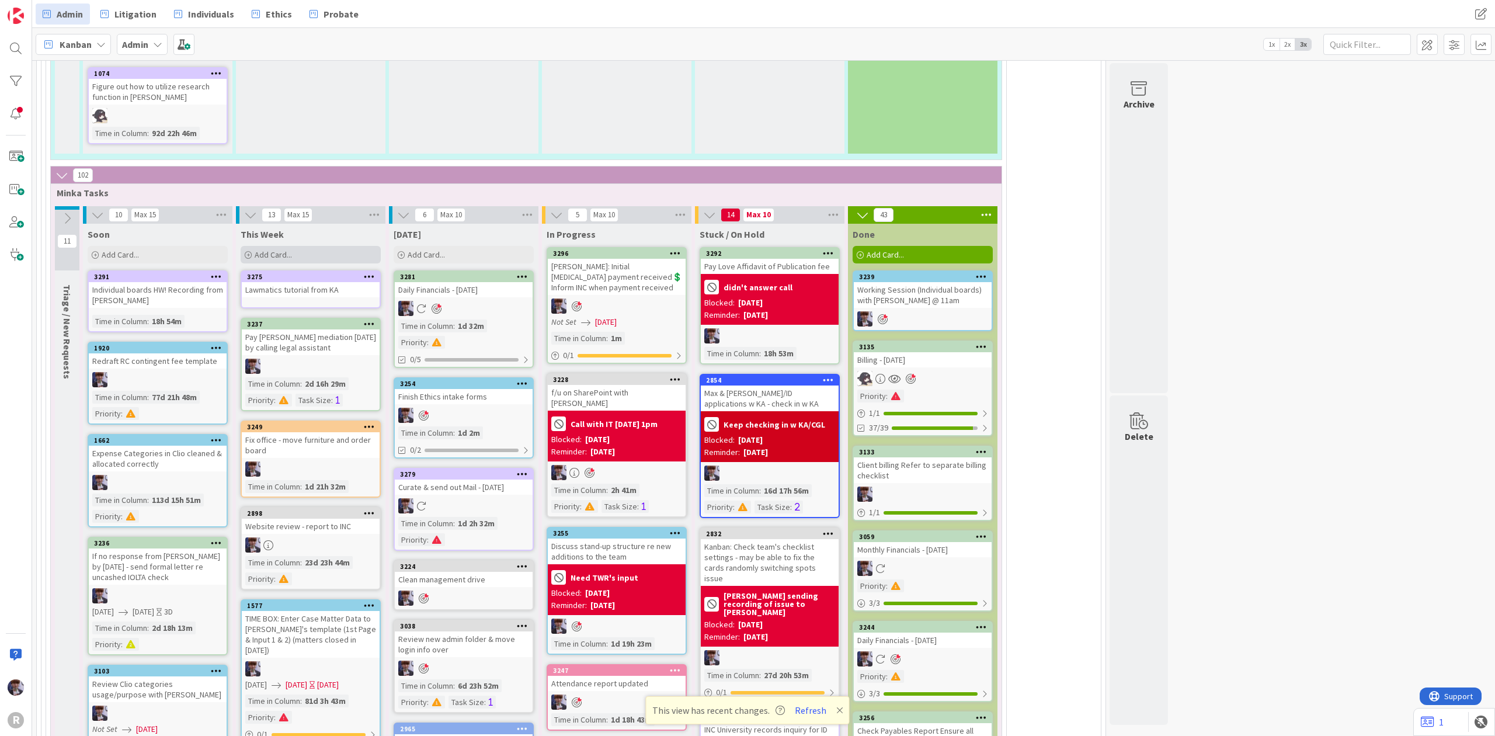
click at [307, 246] on div "Add Card..." at bounding box center [311, 255] width 140 height 18
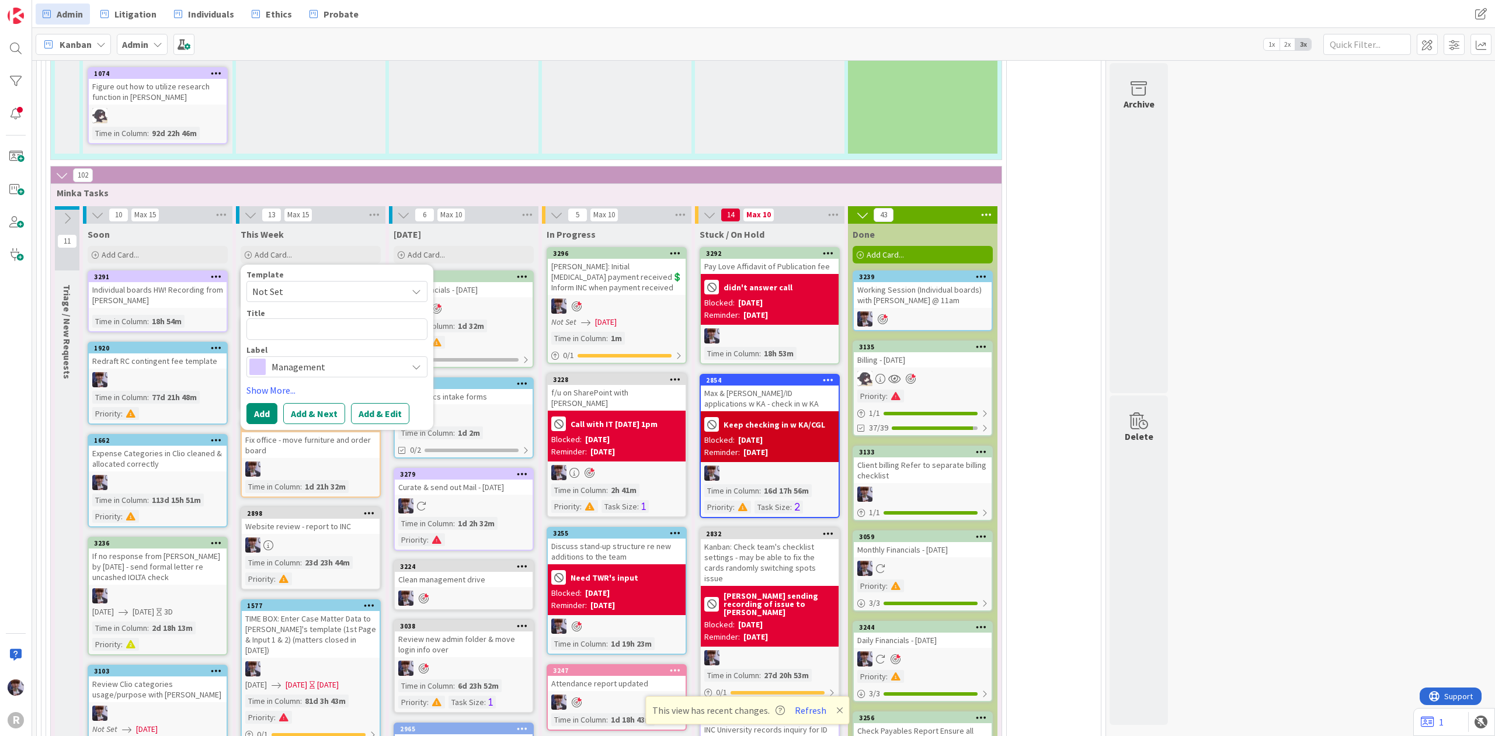
type textarea "x"
type textarea "F"
type textarea "x"
type textarea "Fi"
type textarea "x"
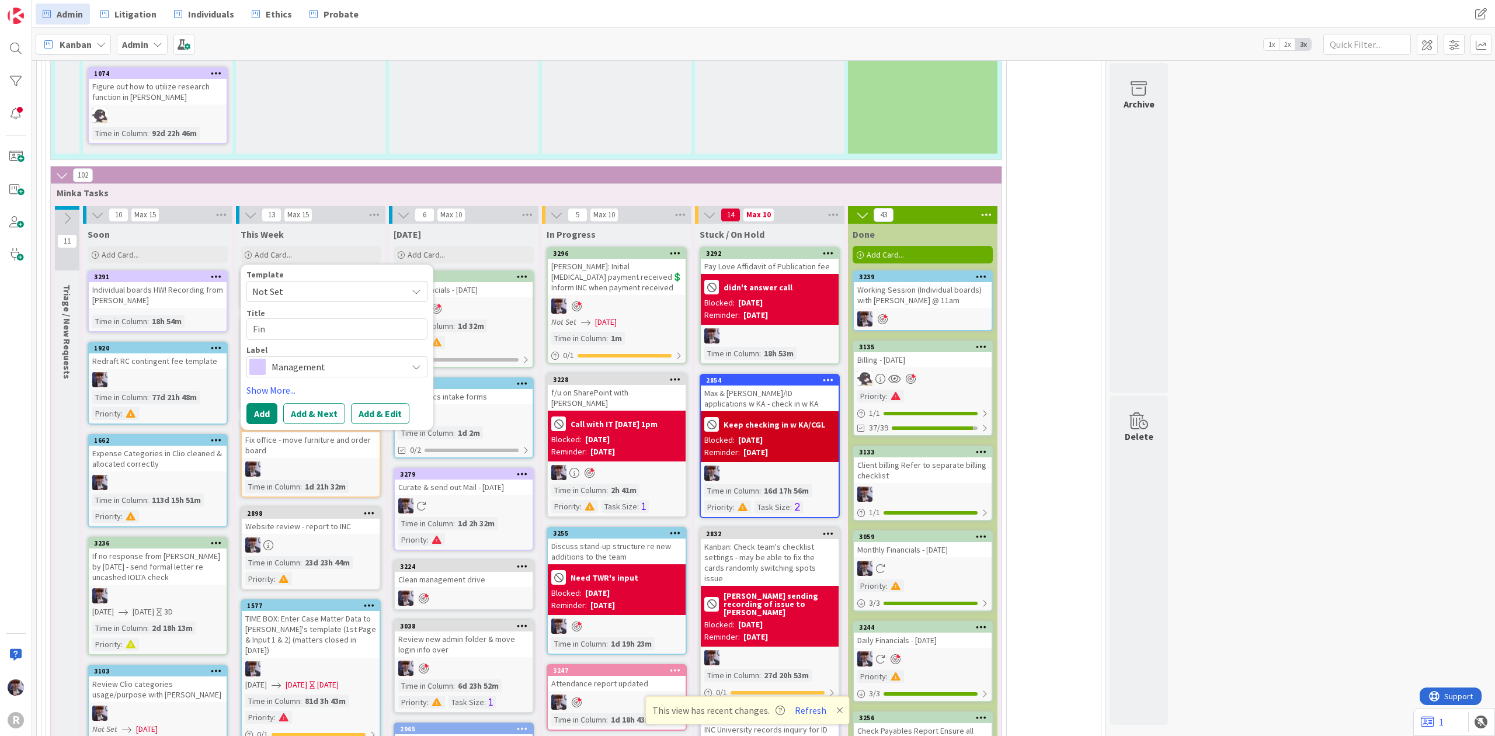
type textarea "Find"
type textarea "x"
type textarea "Find"
type textarea "x"
type textarea "Find a"
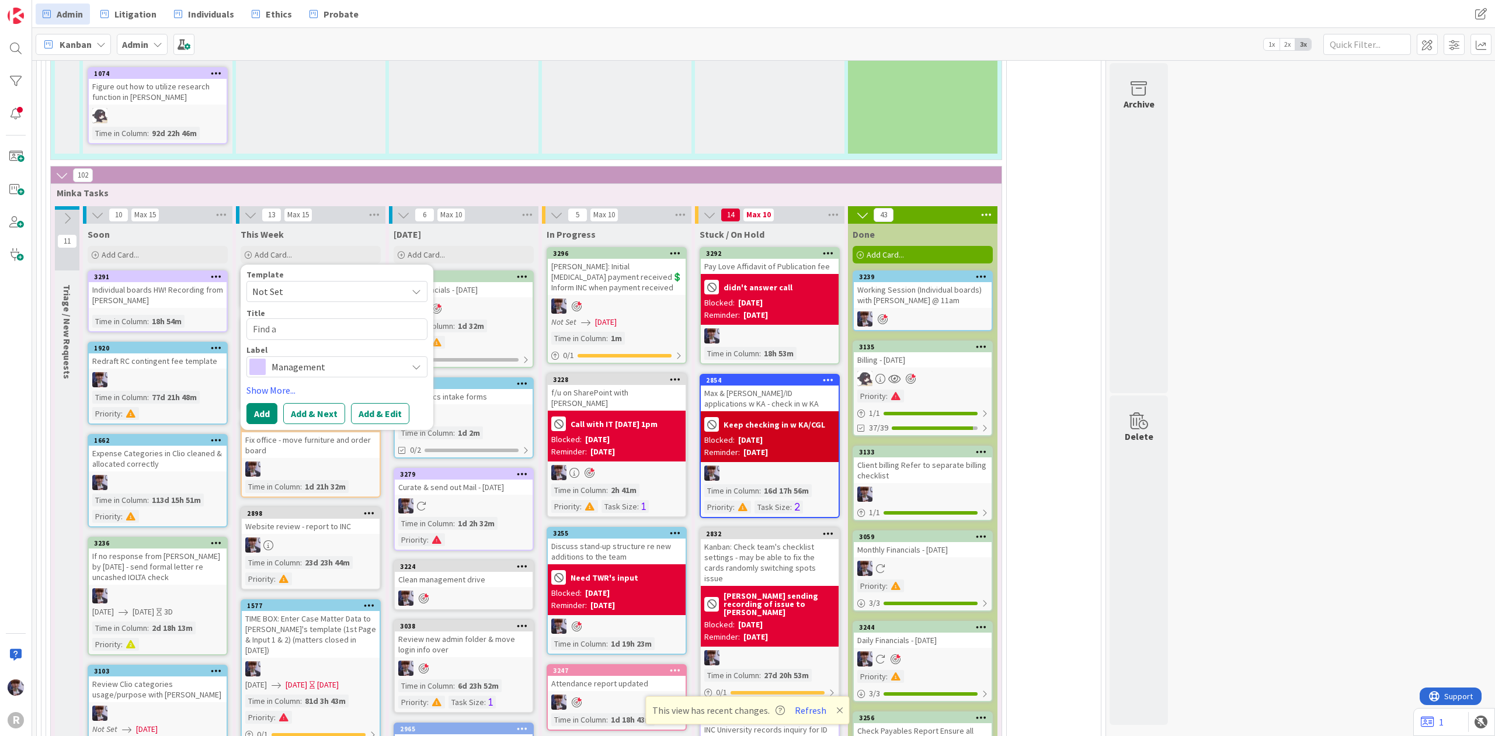
type textarea "x"
type textarea "Find at"
type textarea "x"
type textarea "Find ati"
type textarea "x"
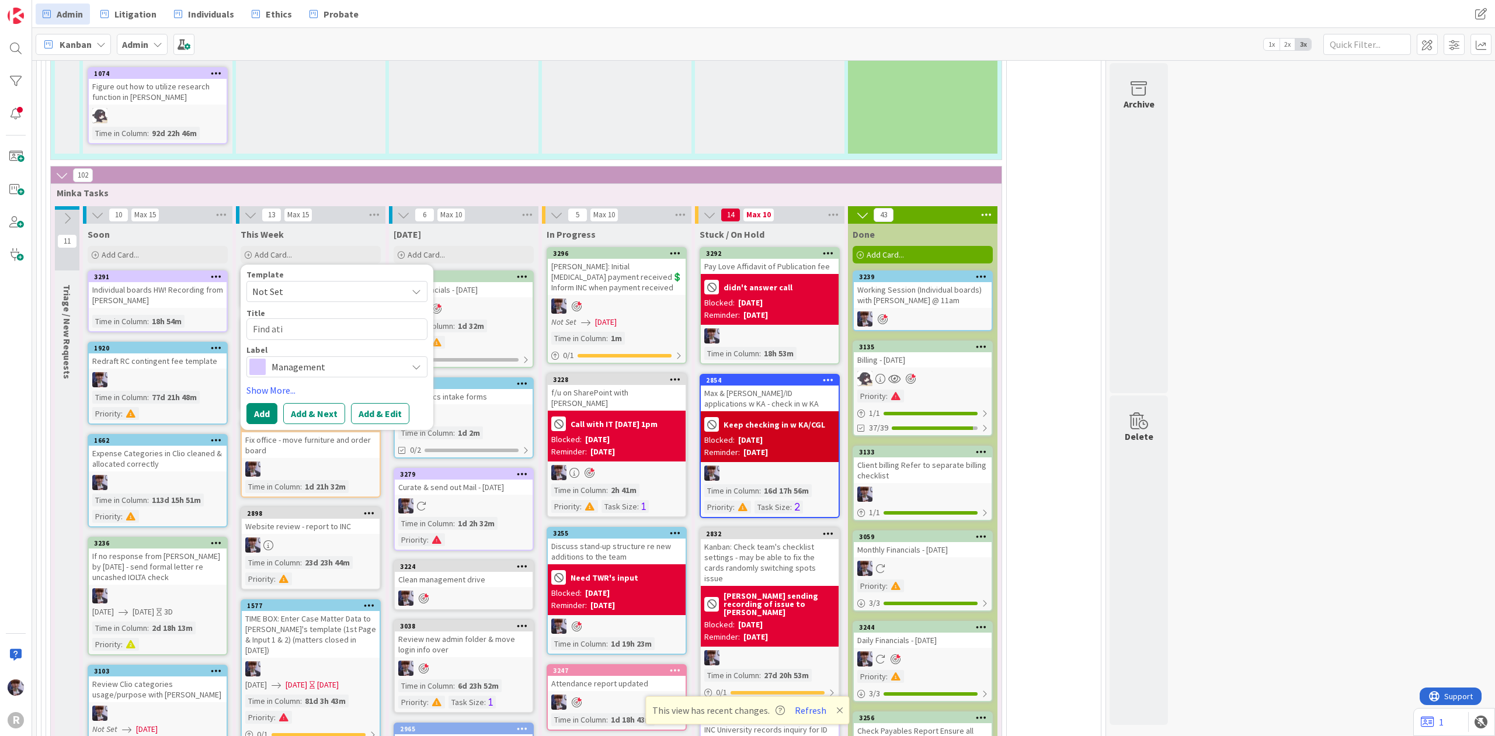
type textarea "Find atim"
type textarea "x"
type textarea "Find atime"
type textarea "x"
type textarea "Find atime"
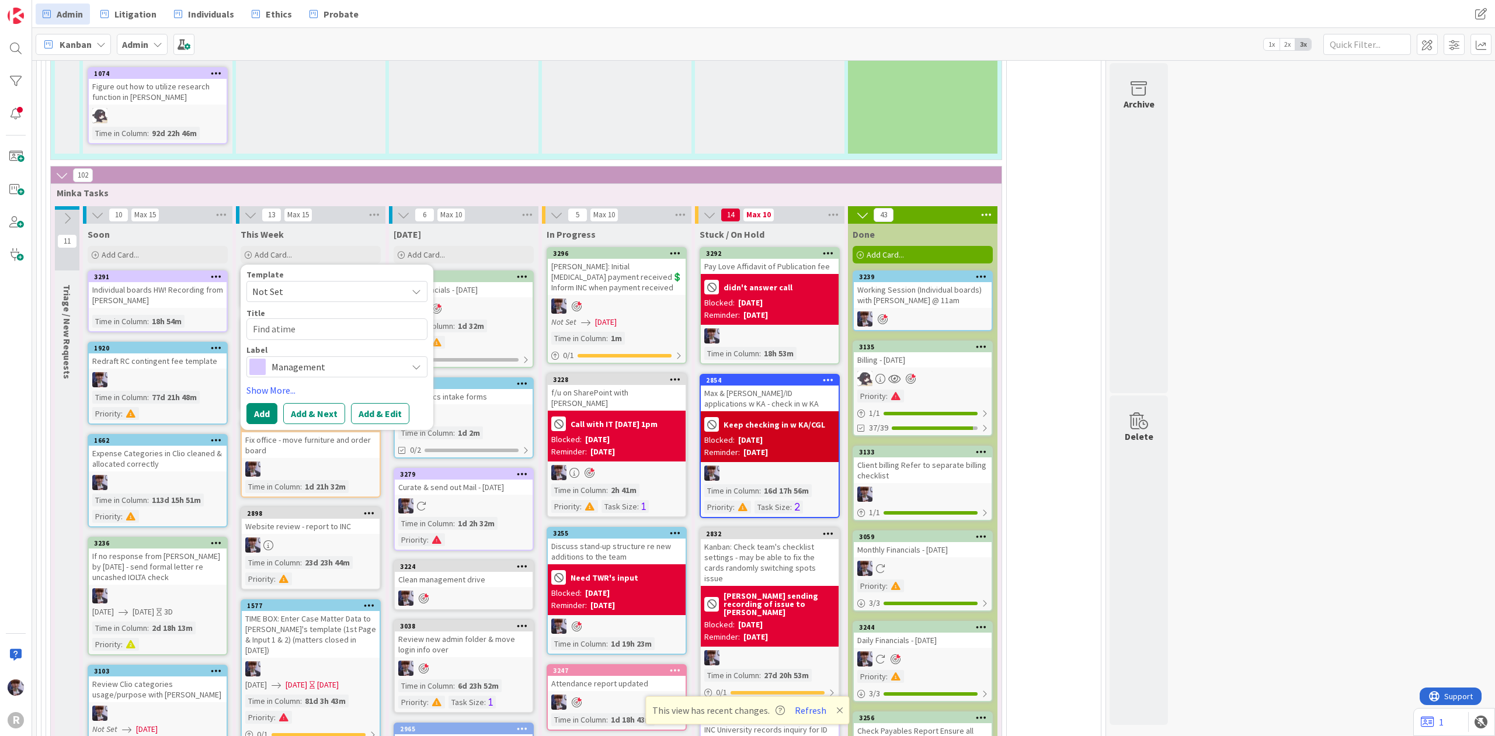
type textarea "x"
type textarea "Find atime f"
type textarea "x"
type textarea "Find atime fo"
type textarea "x"
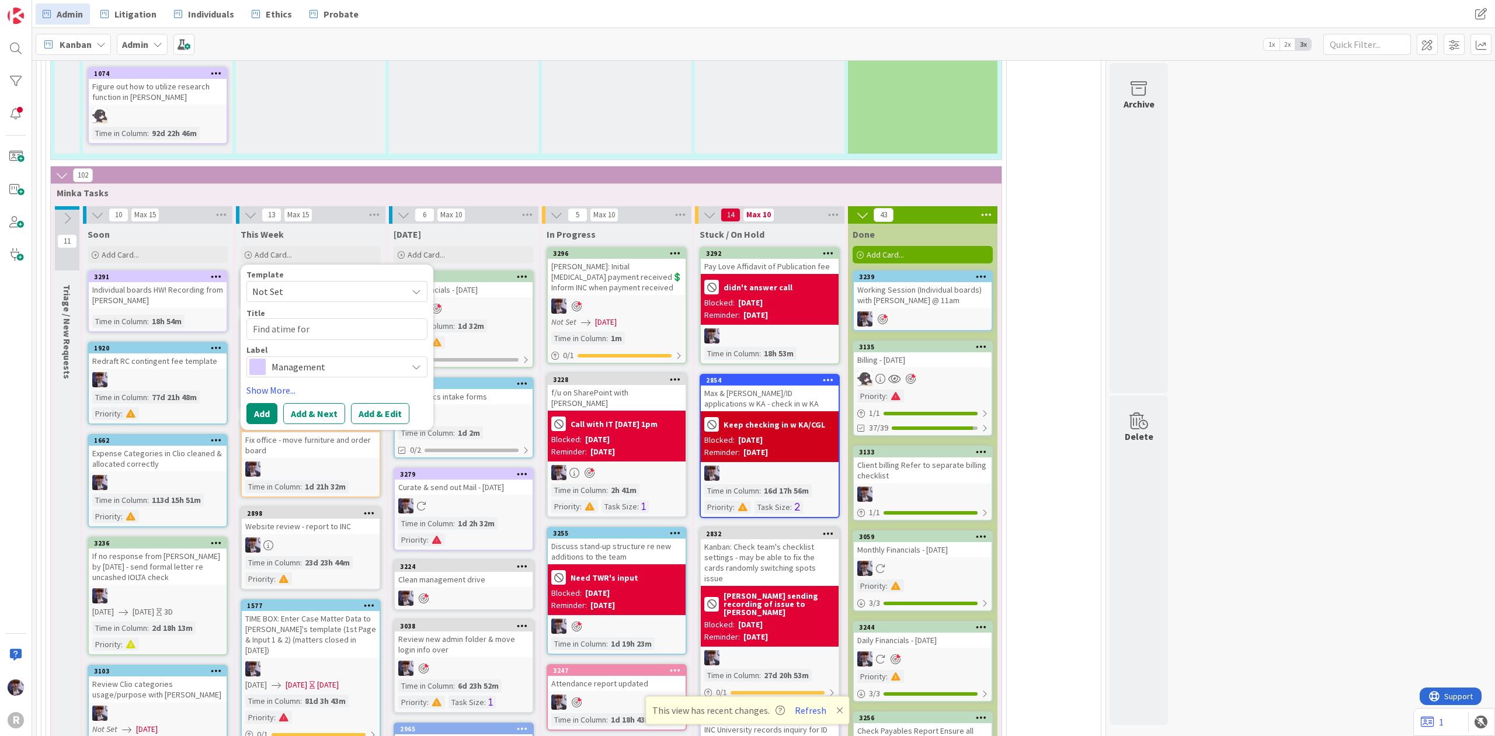
type textarea "Find atime for"
type textarea "x"
type textarea "Find atime for J"
type textarea "x"
type textarea "Find atime for [PERSON_NAME]"
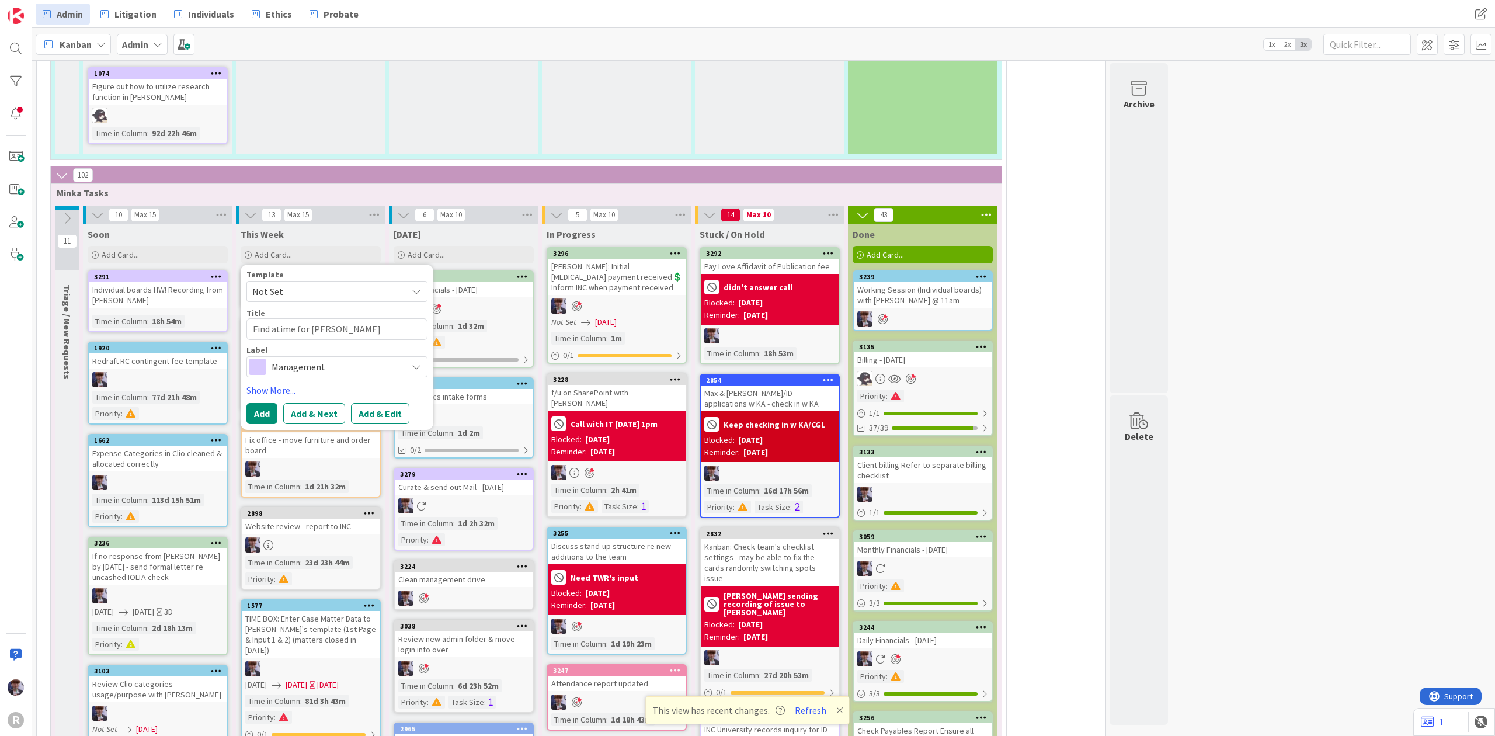
type textarea "x"
type textarea "Find atime for Joh"
type textarea "x"
type textarea "Find atime for [PERSON_NAME]"
type textarea "x"
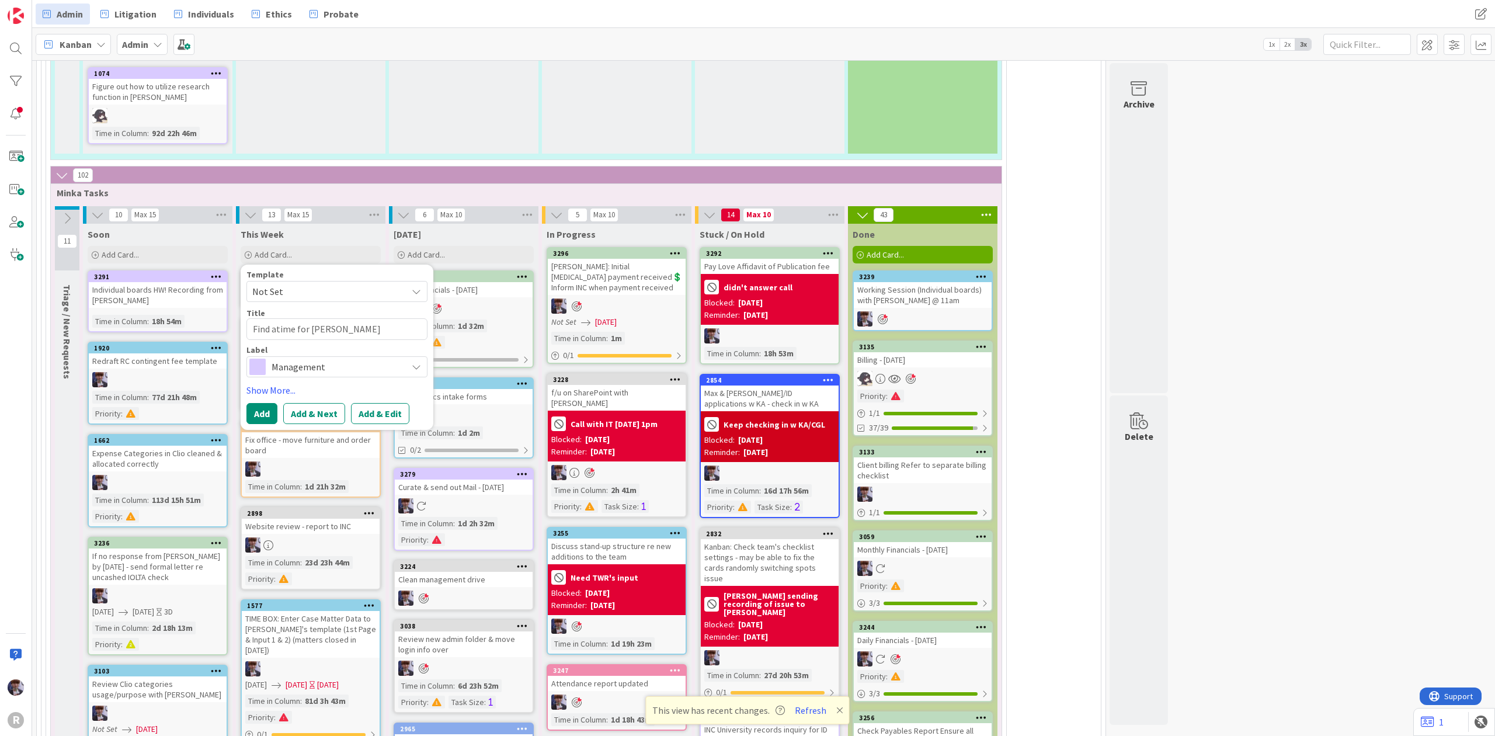
type textarea "Find atime for [PERSON_NAME]"
type textarea "x"
type textarea "Find atime for [PERSON_NAME] to"
type textarea "x"
type textarea "Find atime for [PERSON_NAME] to"
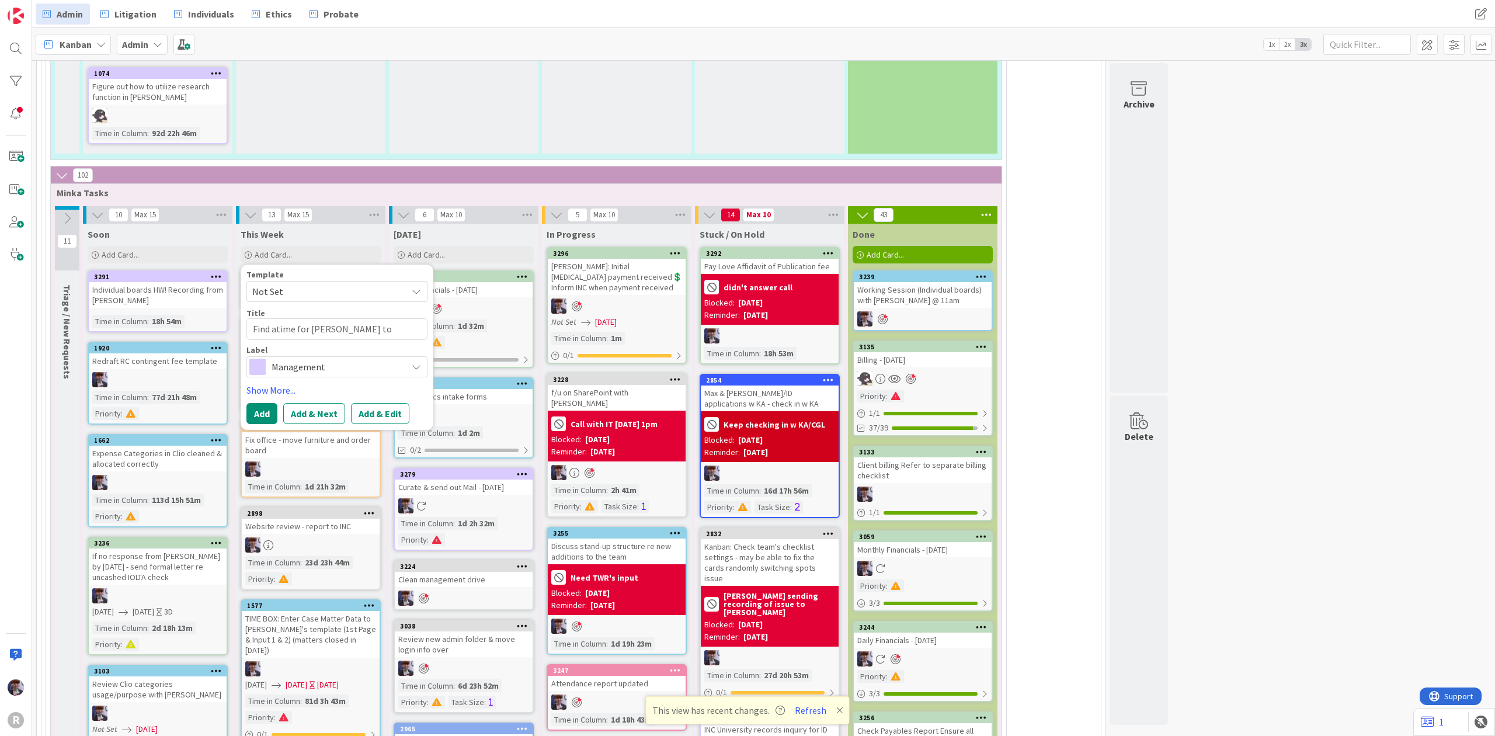
type textarea "x"
type textarea "Find atime for [PERSON_NAME] to c"
type textarea "x"
type textarea "Find atime for [PERSON_NAME] to co"
type textarea "x"
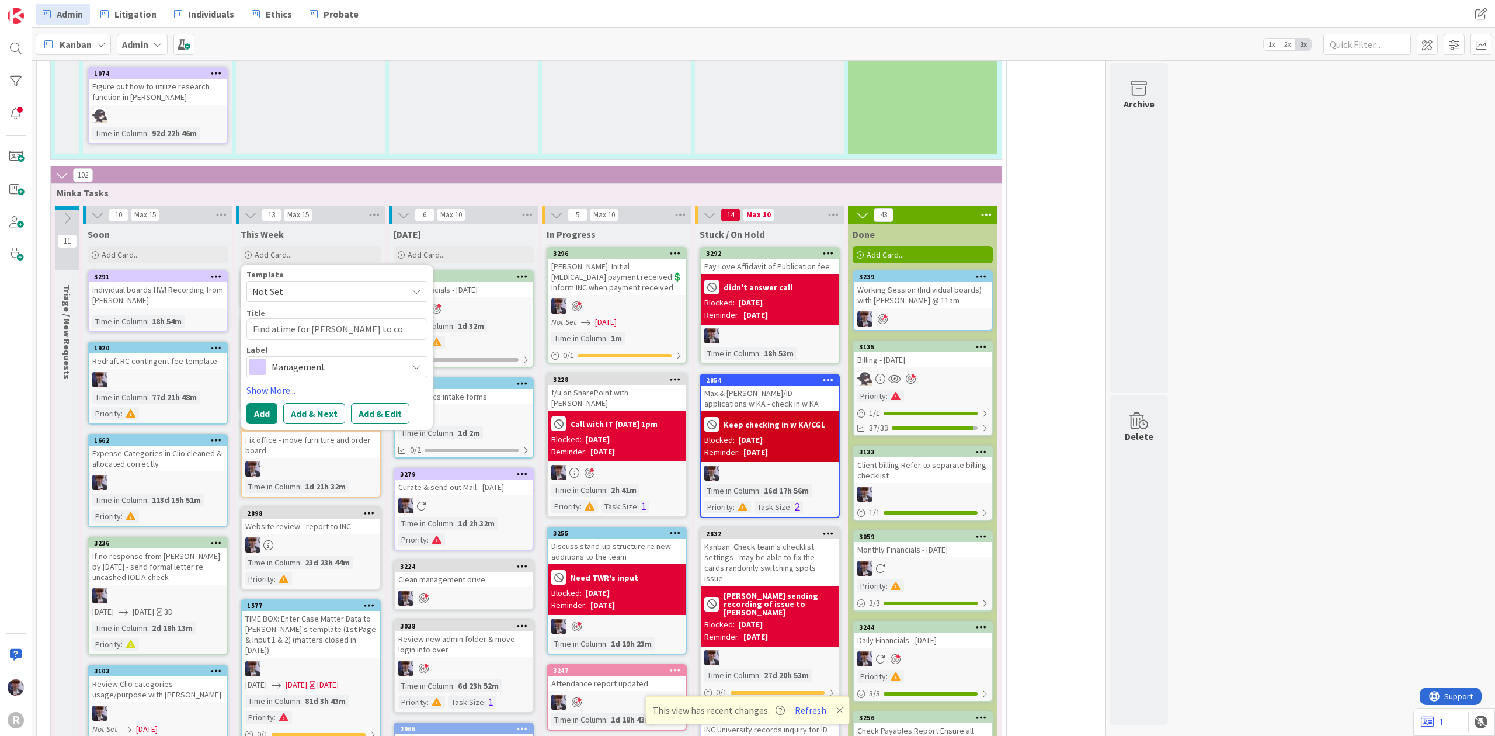
type textarea "Find atime for [PERSON_NAME] to com"
type textarea "x"
type textarea "Find atime for [PERSON_NAME] to come"
type textarea "x"
type textarea "Find atime for [PERSON_NAME] to come"
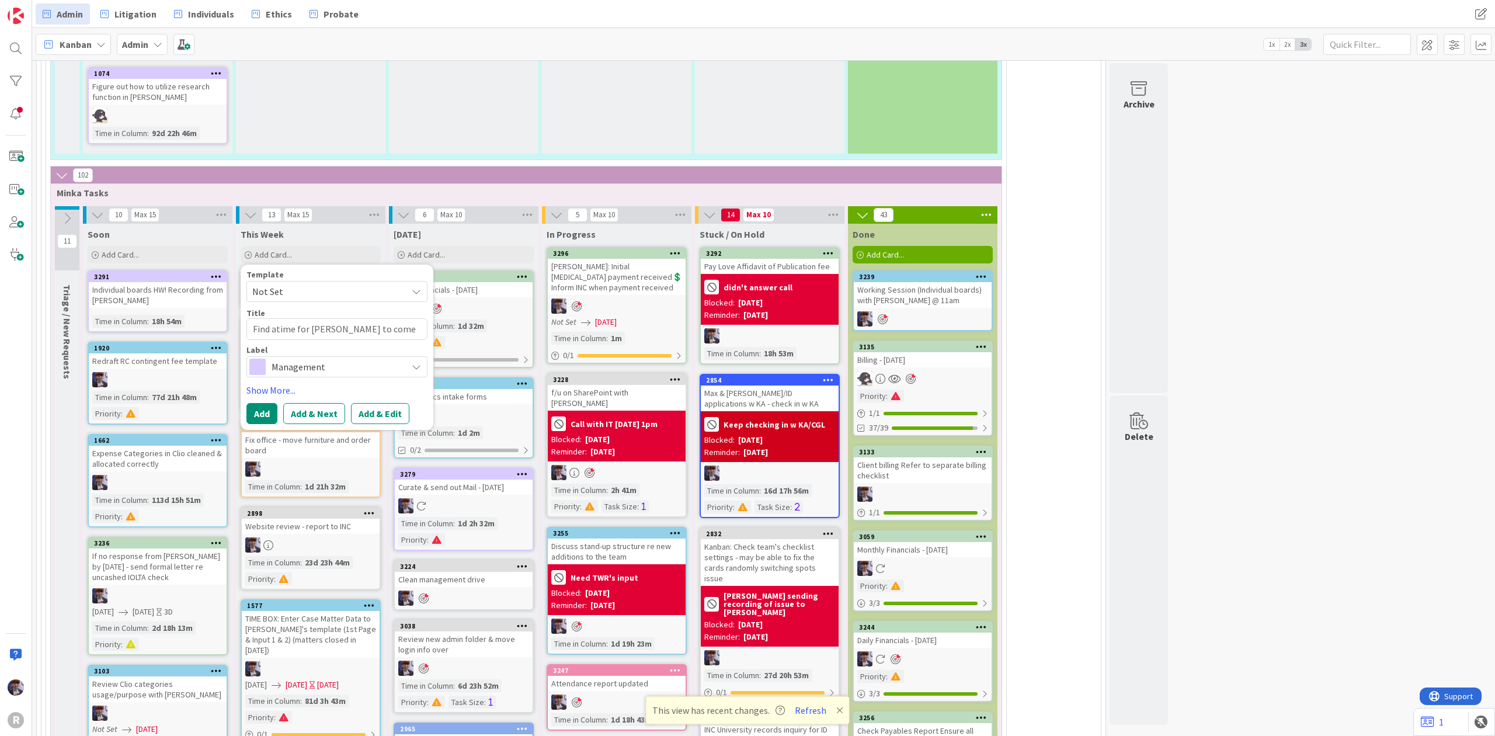
type textarea "x"
type textarea "Find atime for [PERSON_NAME] to come i"
type textarea "x"
type textarea "Find atime for [PERSON_NAME] to come i n"
type textarea "x"
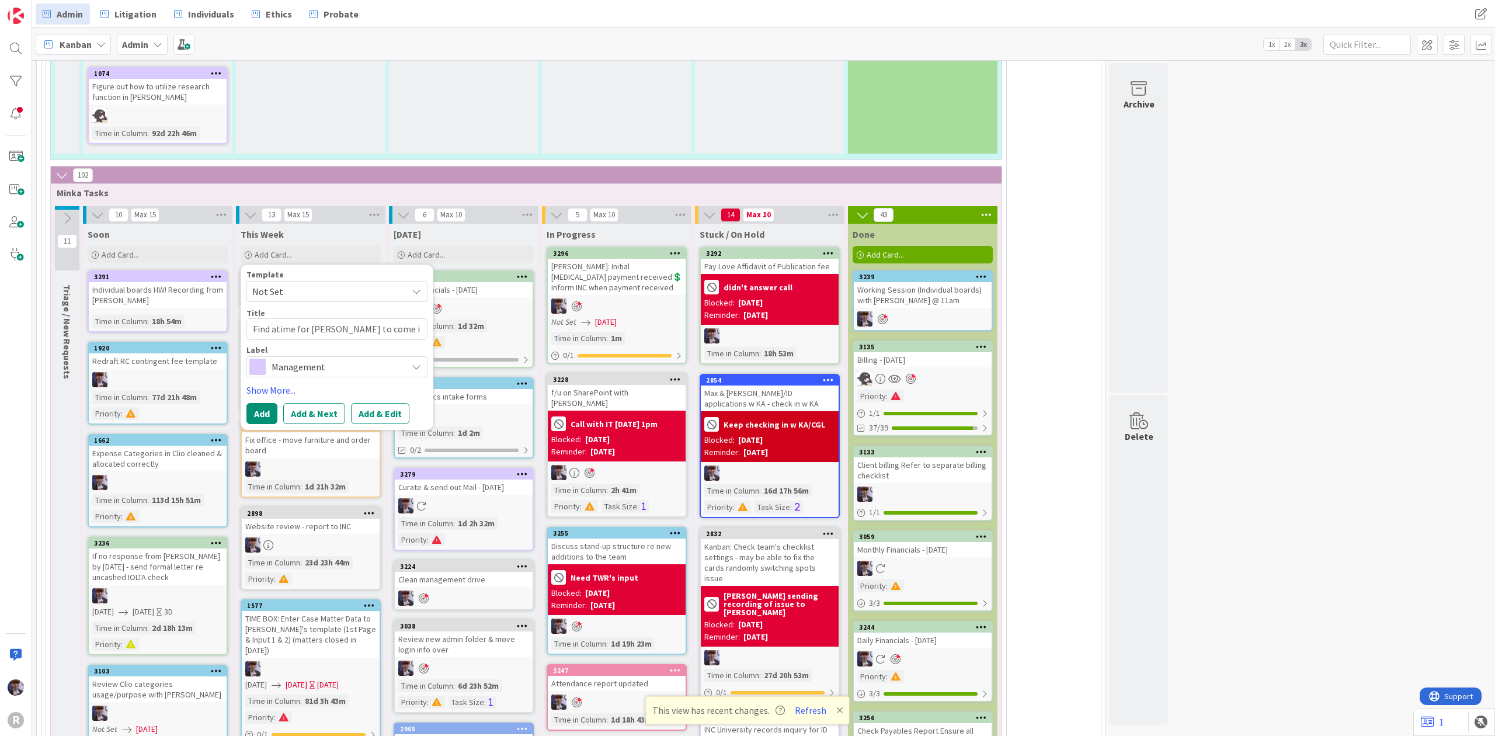
type textarea "Find atime for [PERSON_NAME] to come i n"
type textarea "x"
type textarea "Find atime for [PERSON_NAME] to come i n pe"
type textarea "x"
type textarea "Find atime for [PERSON_NAME] to come i n per"
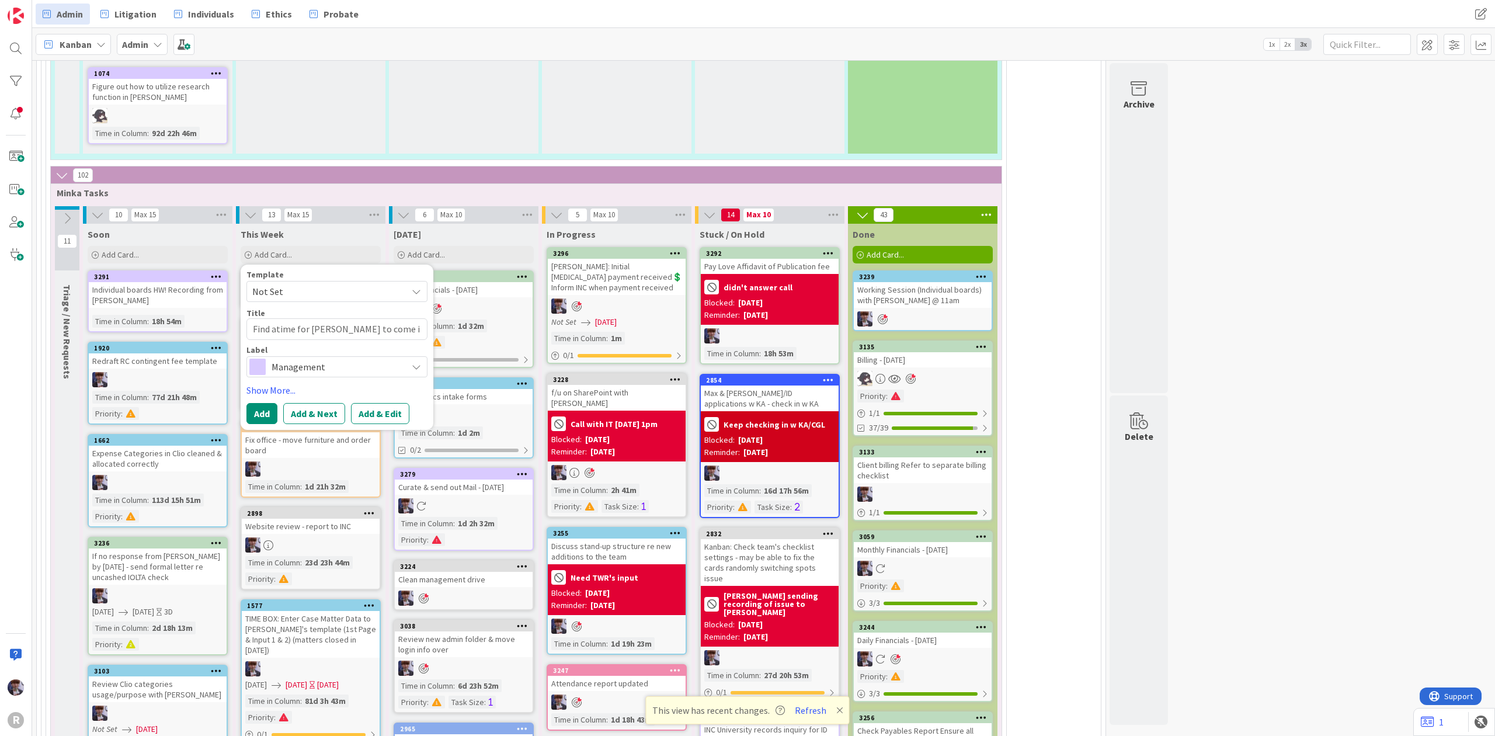
type textarea "x"
type textarea "Find atime for [PERSON_NAME] to come i n pers"
type textarea "x"
type textarea "Find atime for [PERSON_NAME] to come i n perso"
type textarea "x"
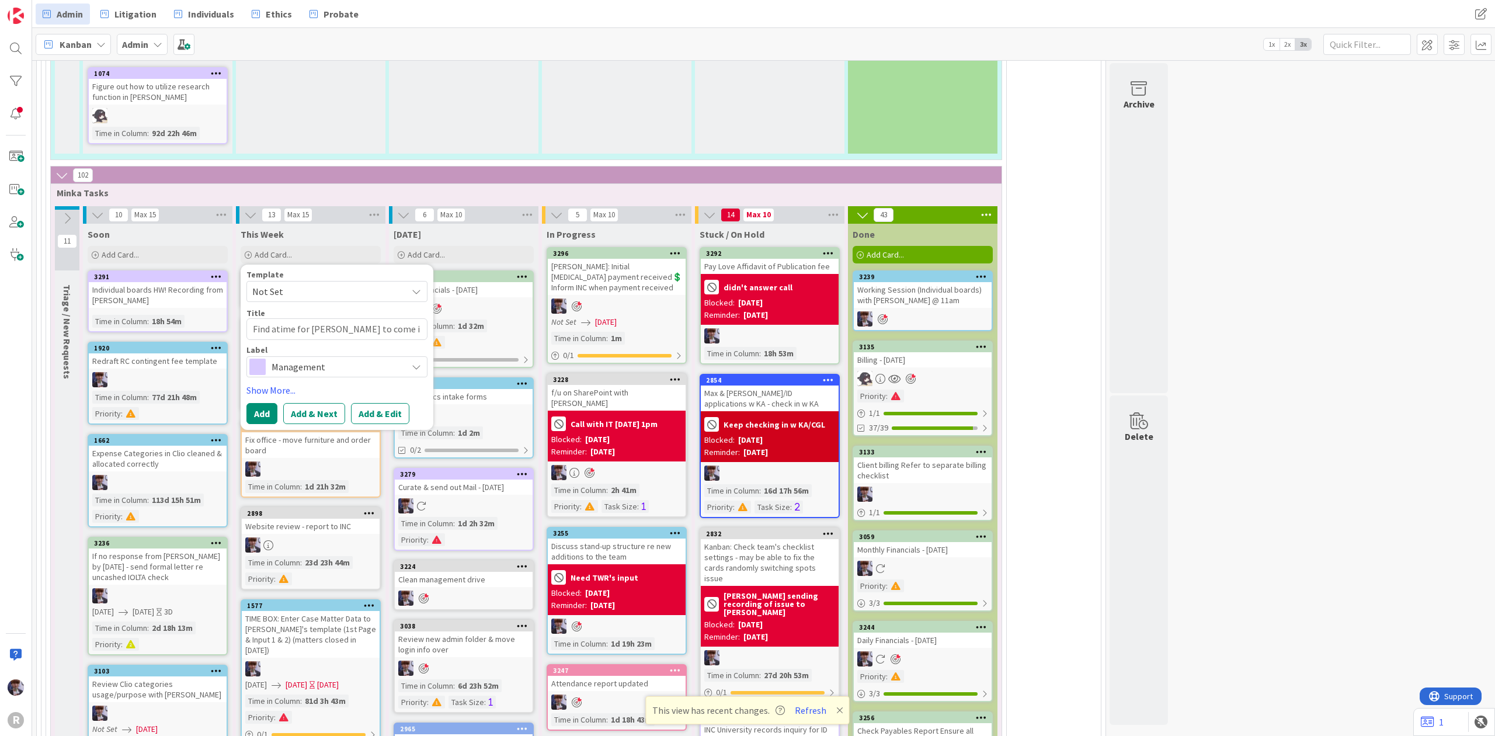
type textarea "Find atime for [PERSON_NAME] to come i n person"
type textarea "x"
type textarea "Find atime for [PERSON_NAME] to come i n person"
click at [276, 318] on textarea "Find atime for [PERSON_NAME] to come i n person" at bounding box center [337, 329] width 181 height 22
type textarea "x"
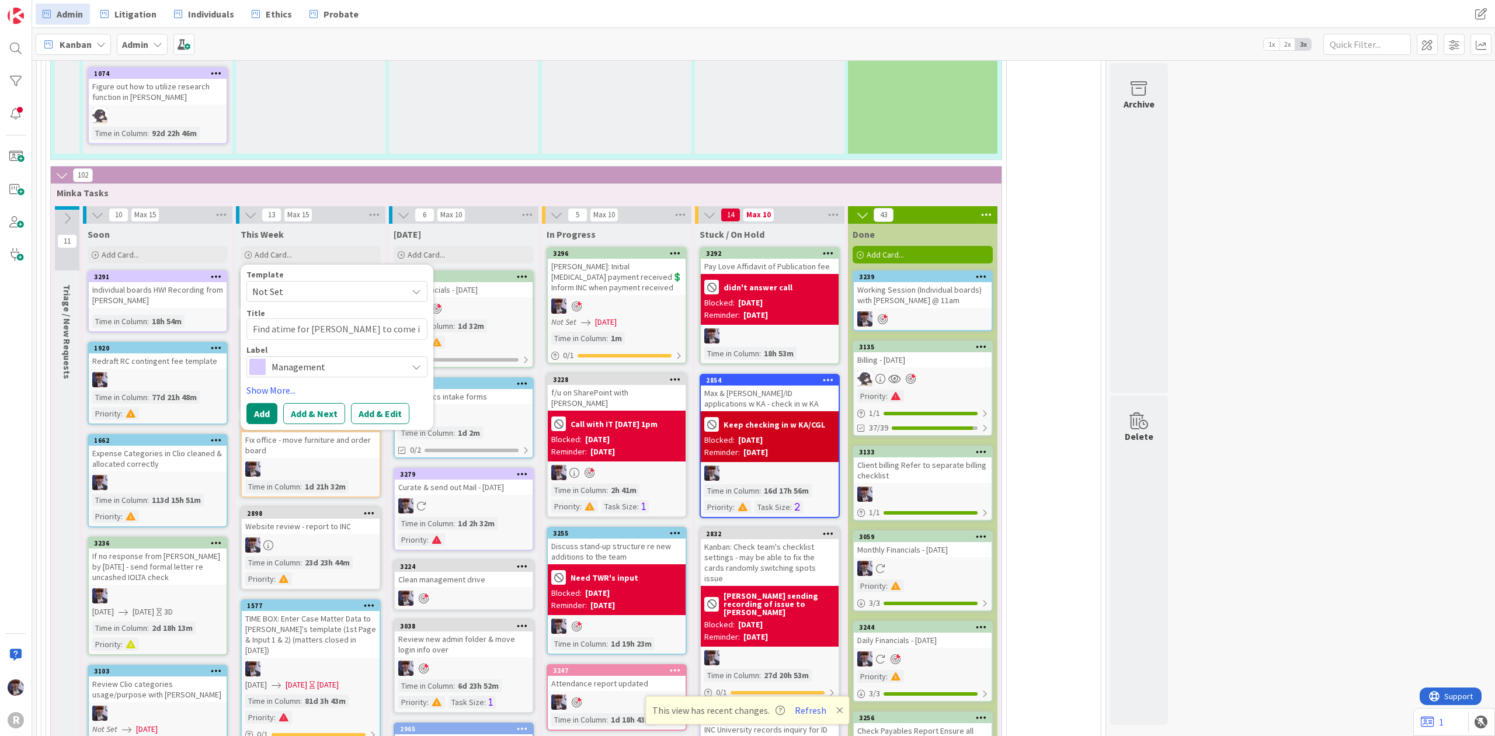
type textarea "Find a time for [PERSON_NAME] to come i n person"
type textarea "x"
type textarea "Find a ntime for [PERSON_NAME] to come i n person"
type textarea "x"
type textarea "Find a netime for [PERSON_NAME] to come i n person"
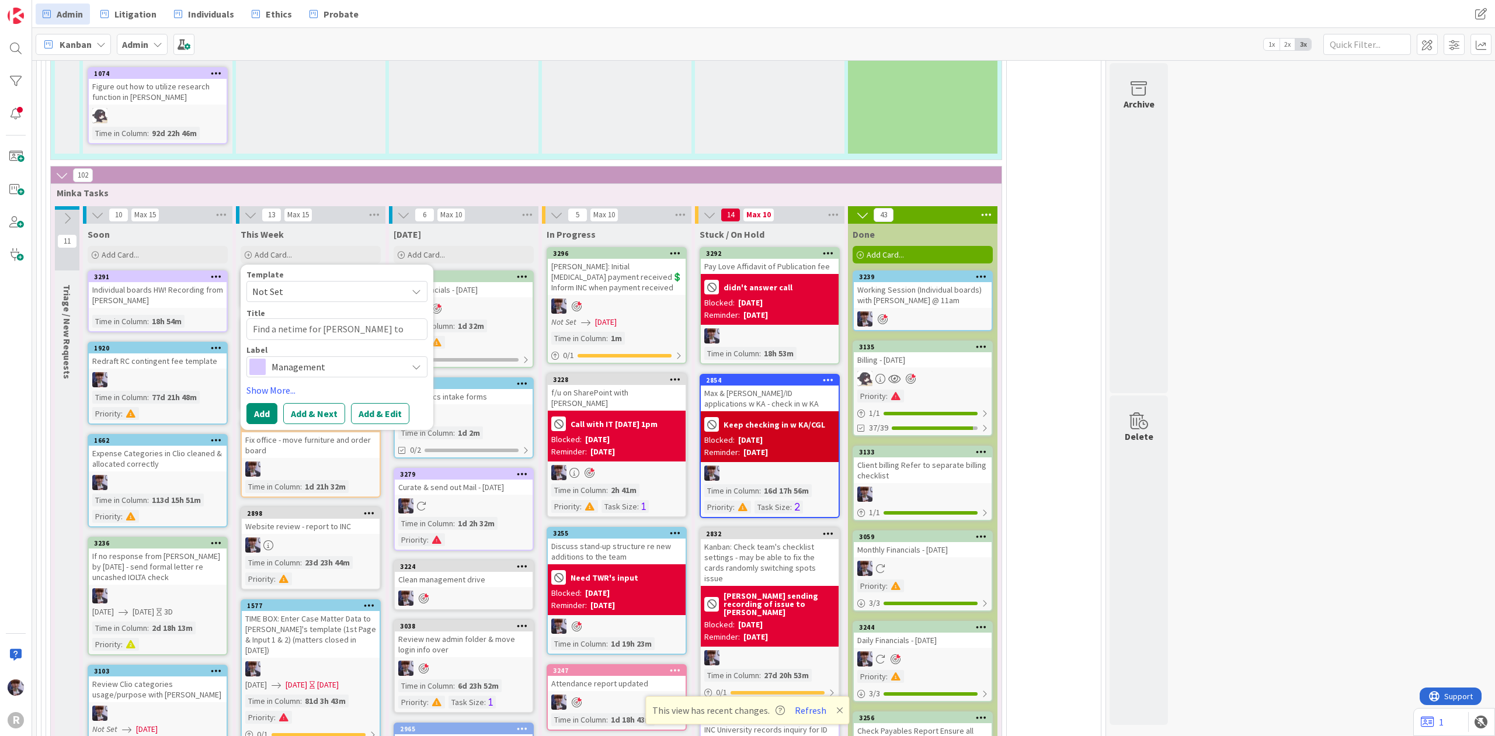
type textarea "x"
type textarea "Find a newtime for [PERSON_NAME] to come i n person"
type textarea "x"
type textarea "Find a new time for [PERSON_NAME] to come i n person"
click at [263, 417] on button "Add" at bounding box center [262, 427] width 31 height 21
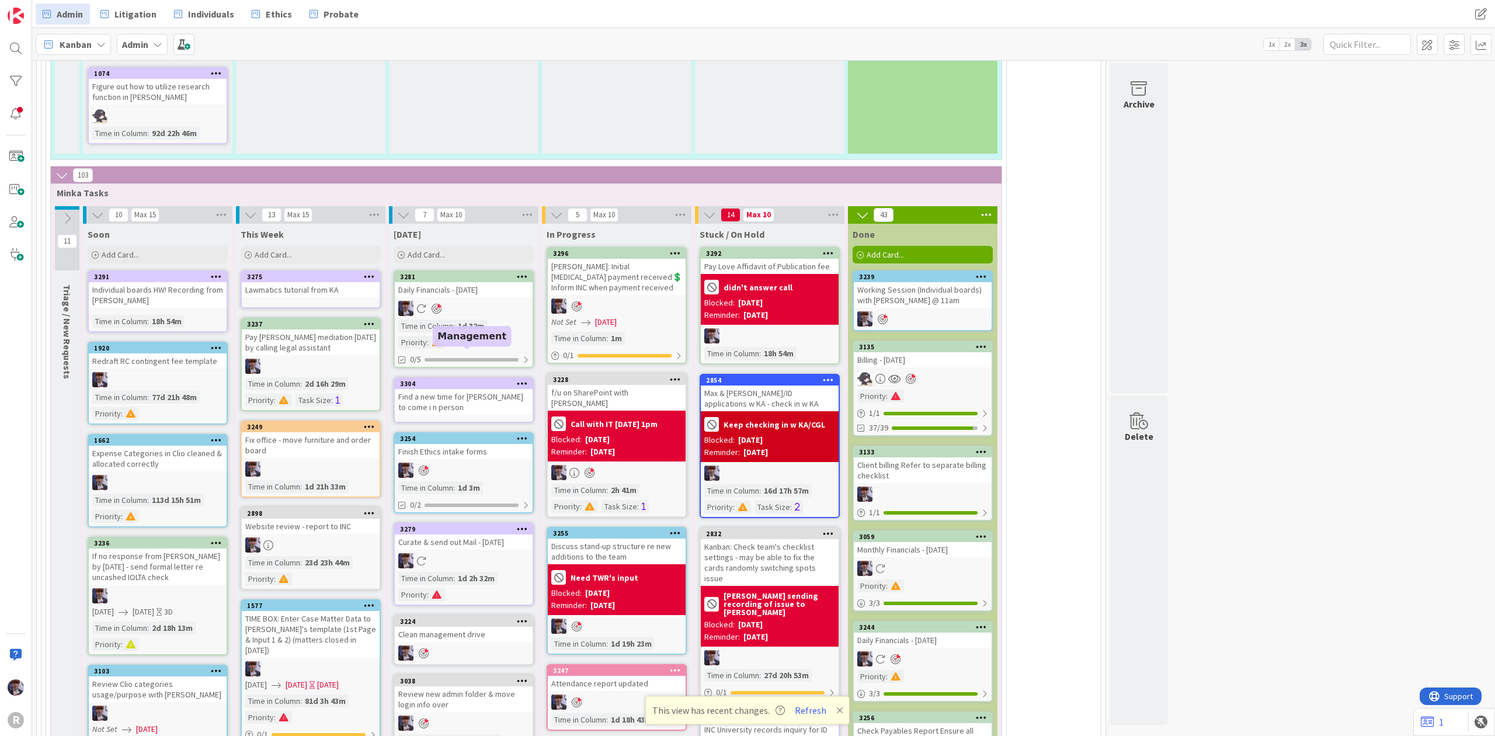
click at [471, 380] on div "3304" at bounding box center [466, 384] width 133 height 8
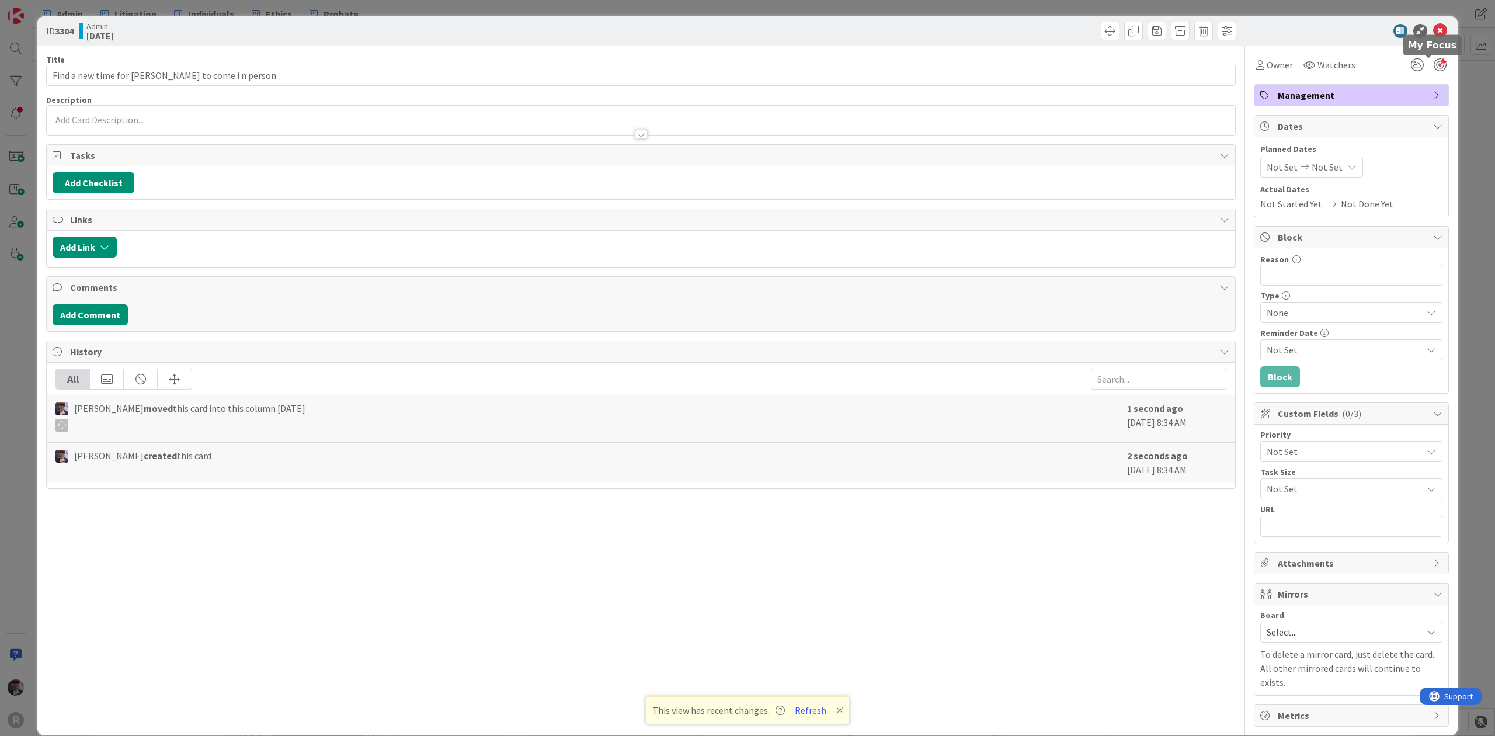
click at [1434, 64] on div at bounding box center [1440, 64] width 13 height 13
click at [1271, 71] on span "Owner" at bounding box center [1280, 65] width 26 height 14
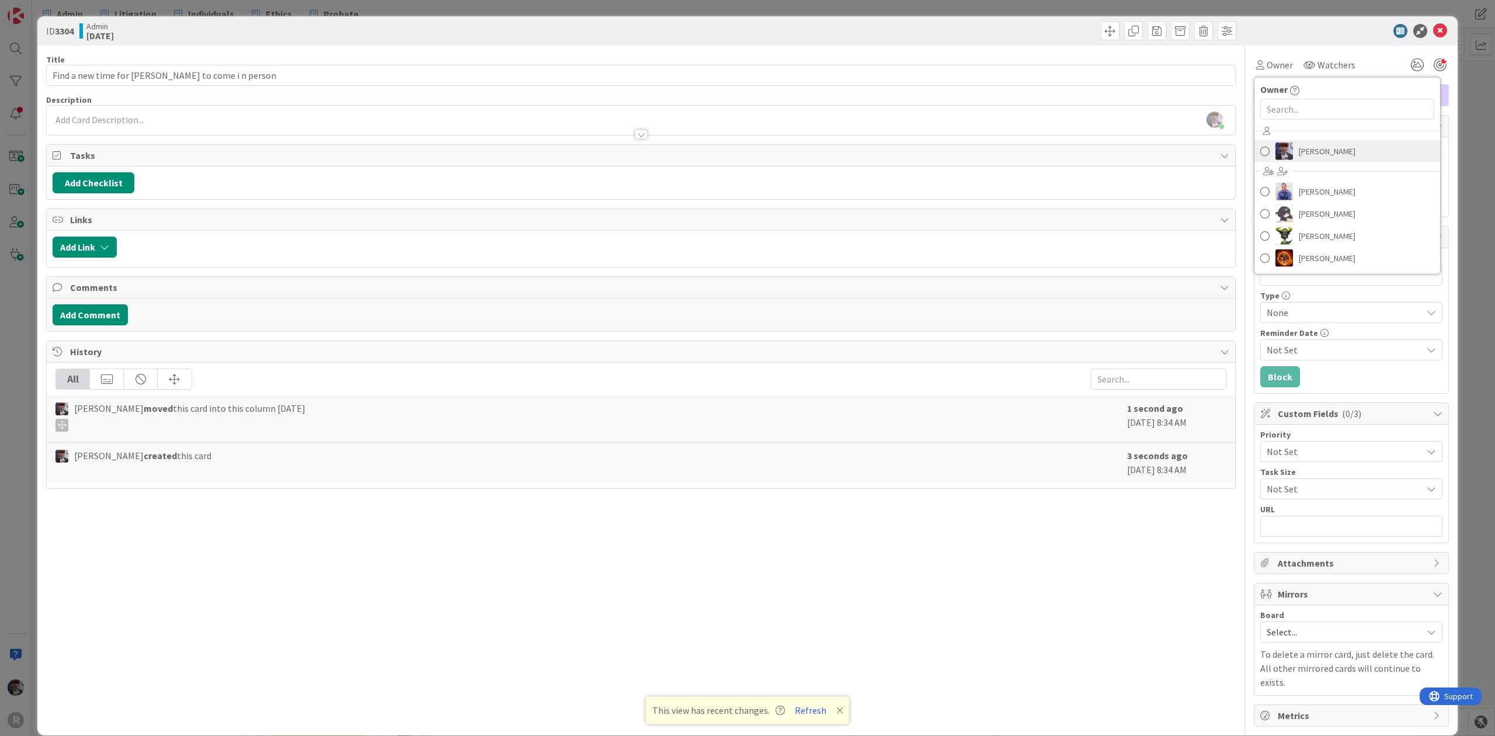
click at [1317, 147] on span "[PERSON_NAME]" at bounding box center [1327, 152] width 57 height 18
click at [1450, 144] on div "ID 3304 Admin [DATE] Title 44 / 128 Find a new time for [PERSON_NAME] to come i…" at bounding box center [747, 368] width 1495 height 736
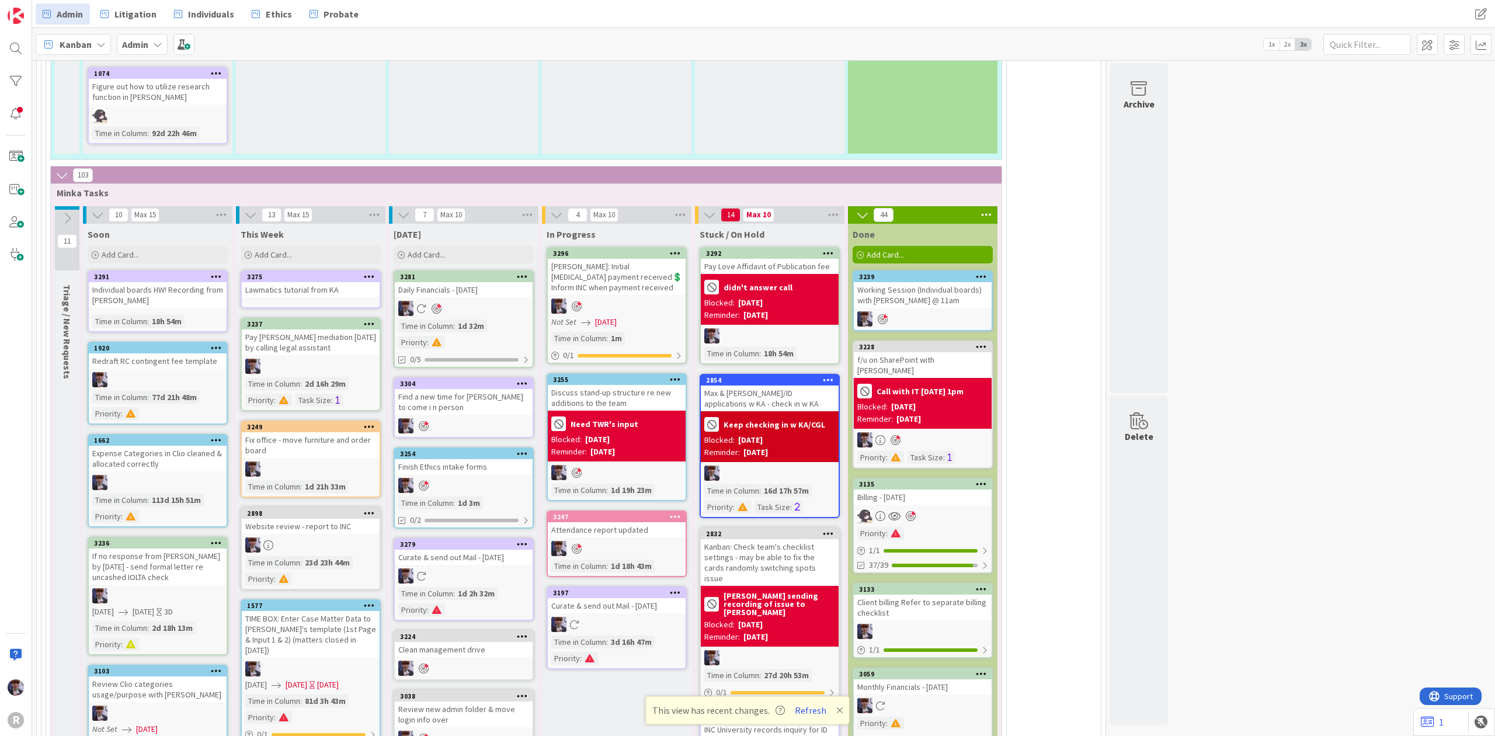
click at [980, 342] on icon at bounding box center [981, 346] width 11 height 8
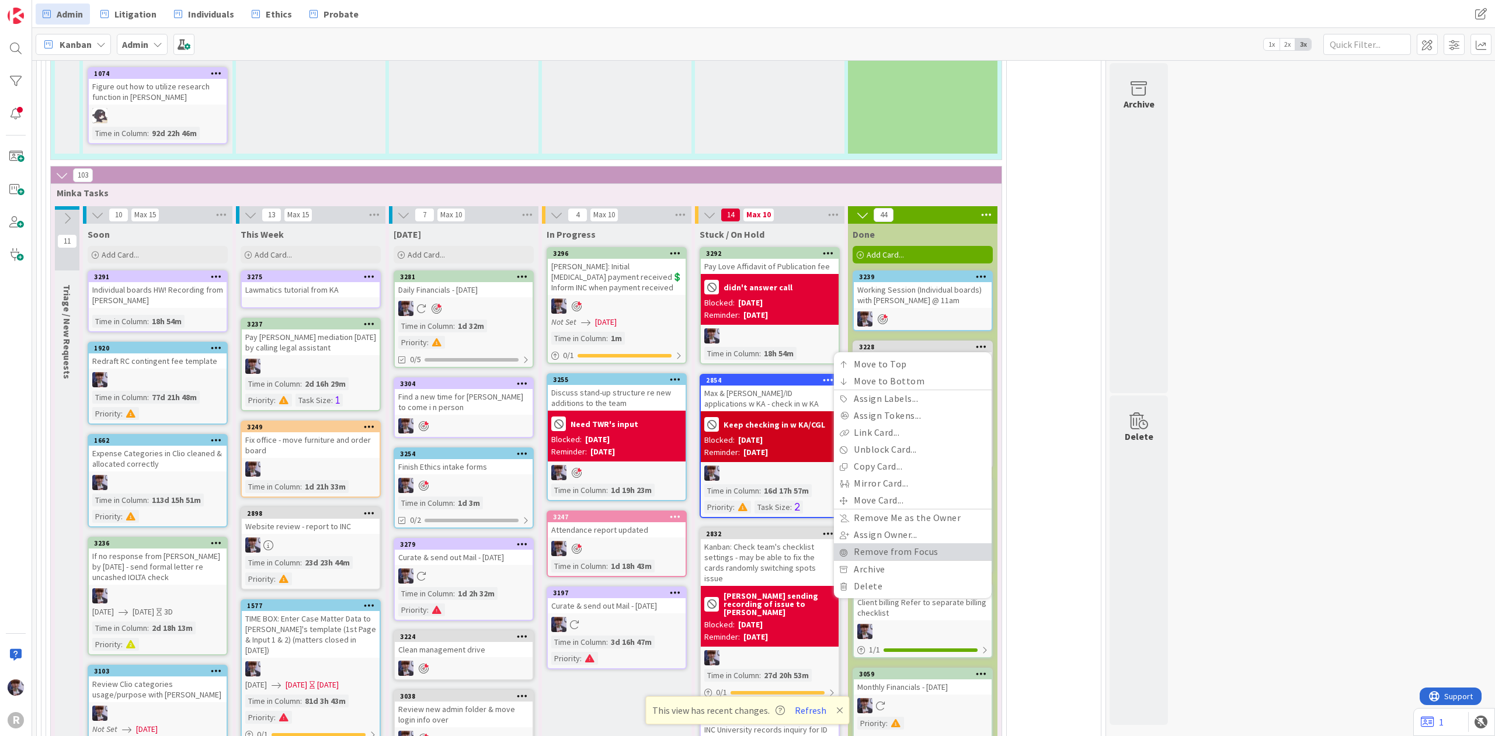
click at [879, 543] on link "Remove from Focus" at bounding box center [913, 551] width 158 height 17
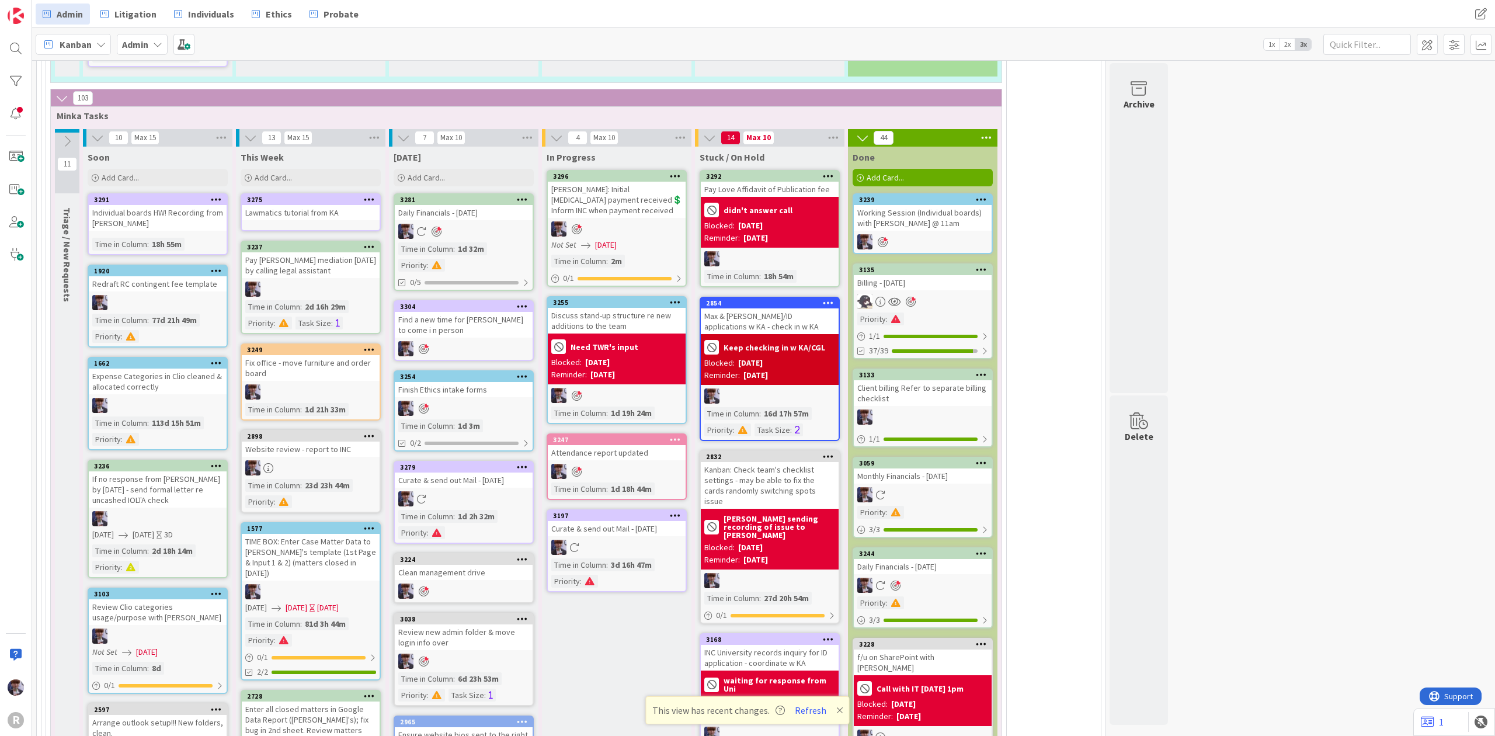
scroll to position [2440, 0]
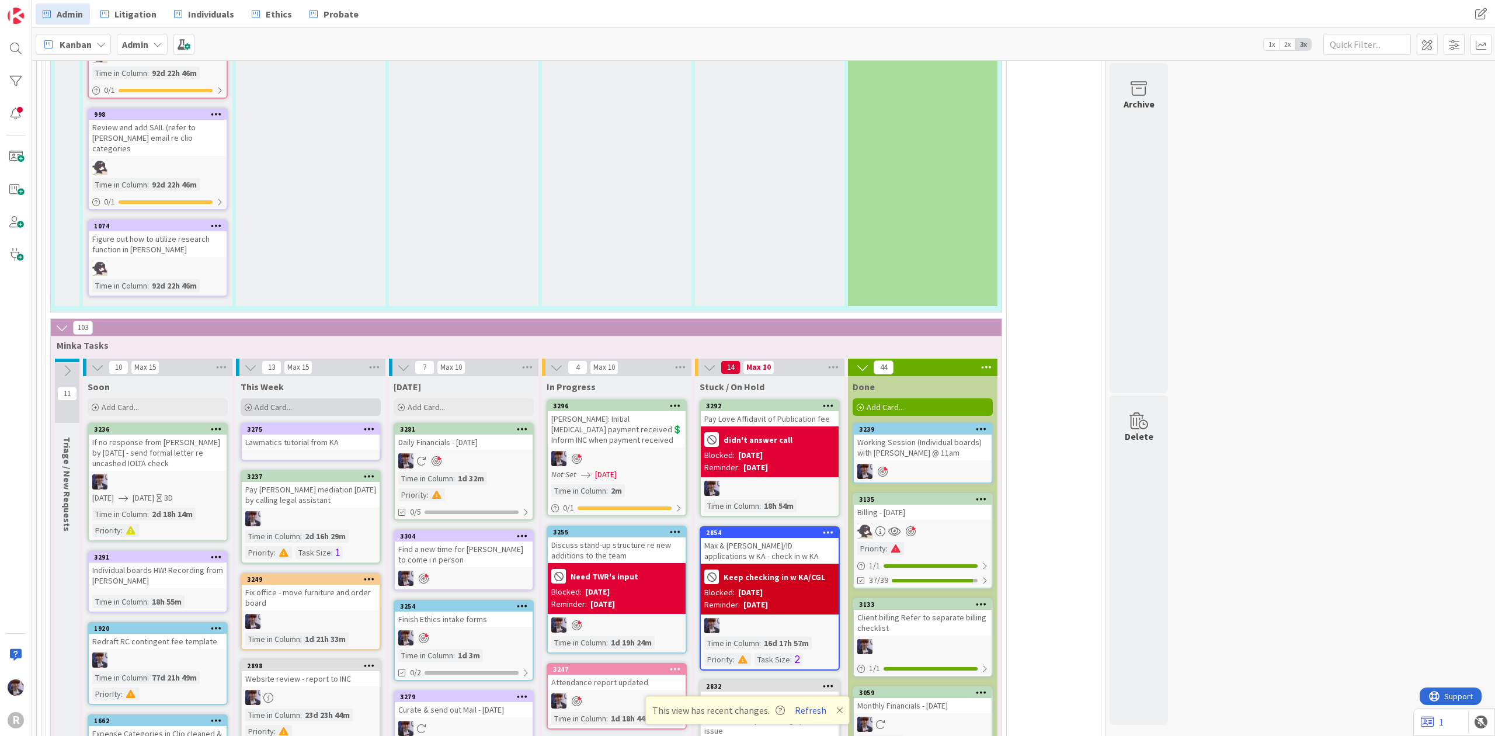
click at [277, 402] on span "Add Card..." at bounding box center [273, 407] width 37 height 11
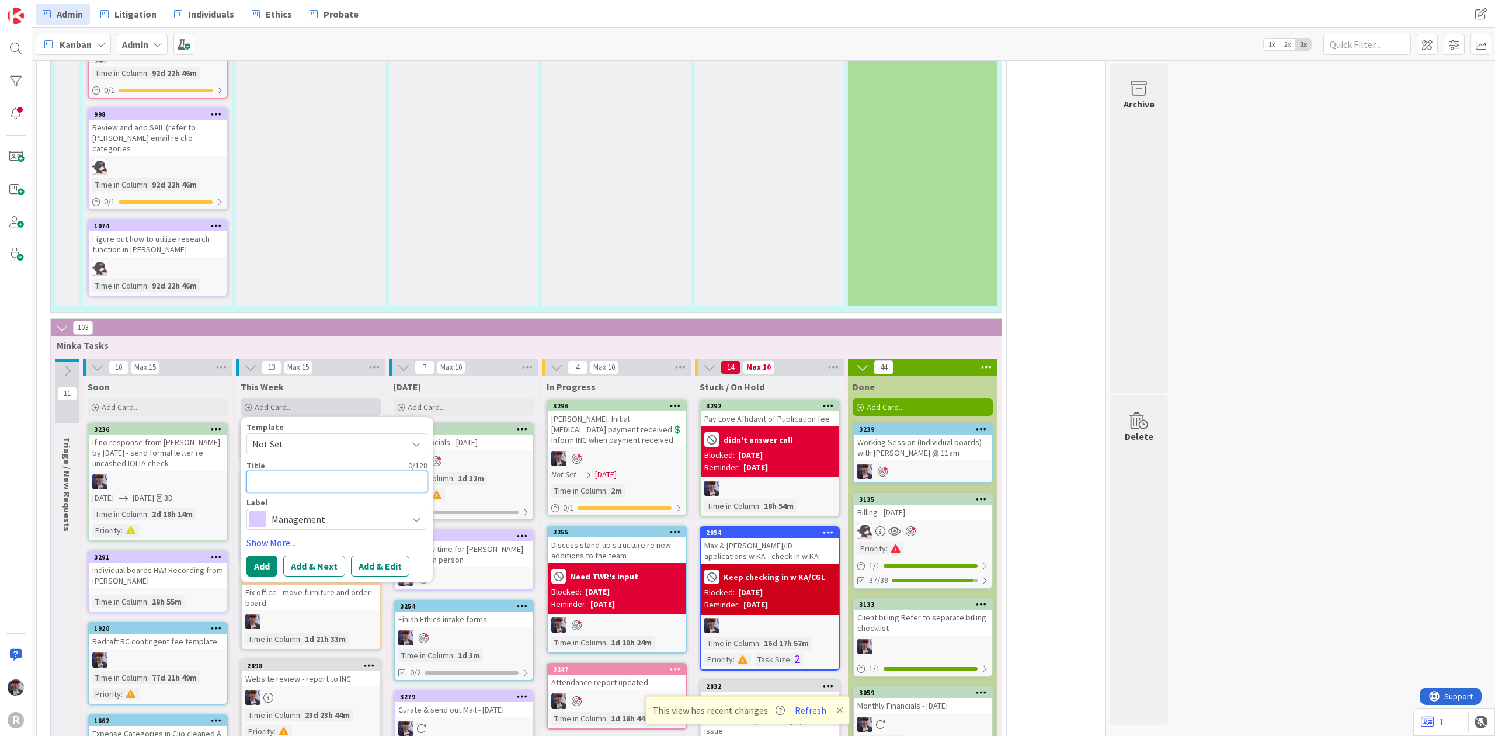
type textarea "x"
type textarea "I"
type textarea "x"
type textarea "IN"
type textarea "x"
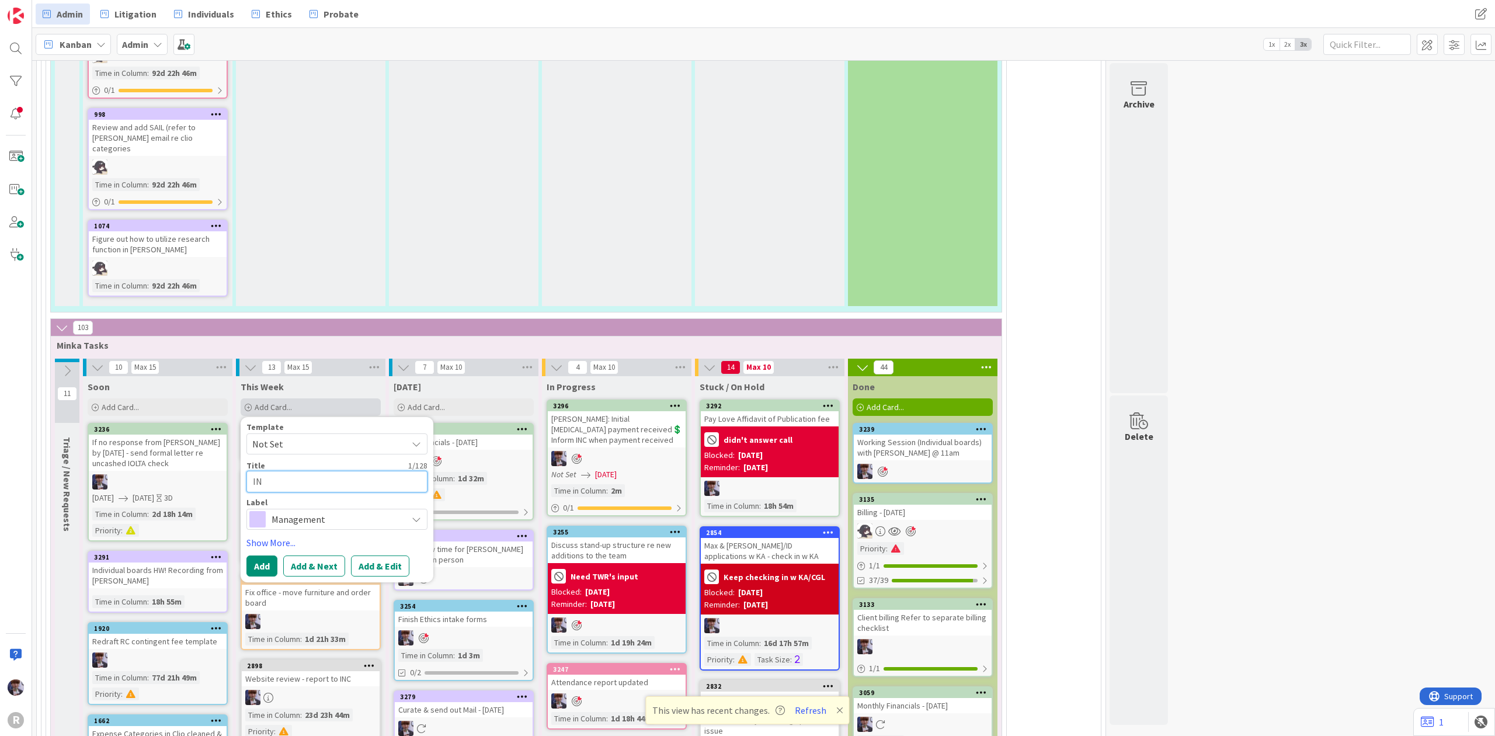
type textarea "INC"
type textarea "x"
type textarea "INC"
type textarea "x"
type textarea "INC U"
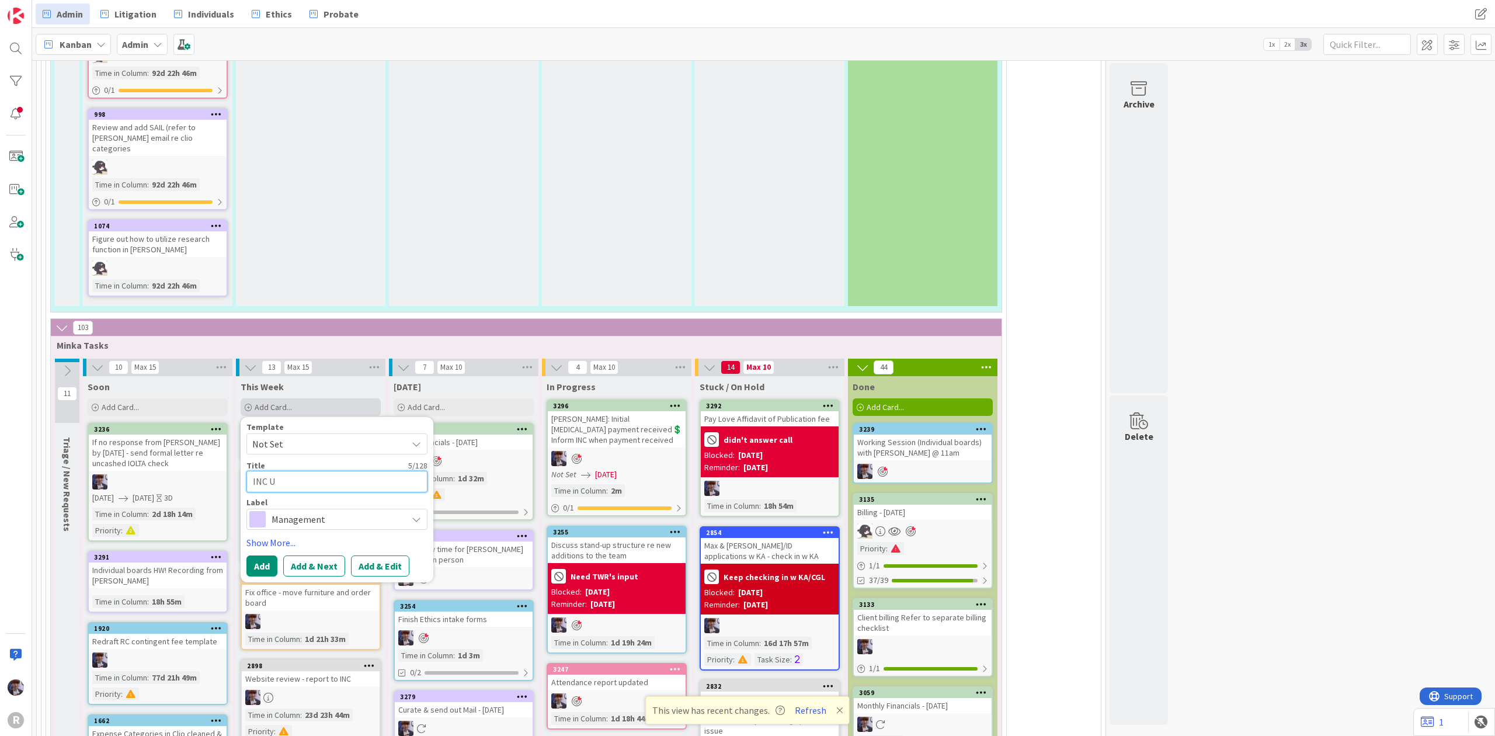
type textarea "x"
type textarea "INC UB"
type textarea "x"
type textarea "INC UBE"
type textarea "x"
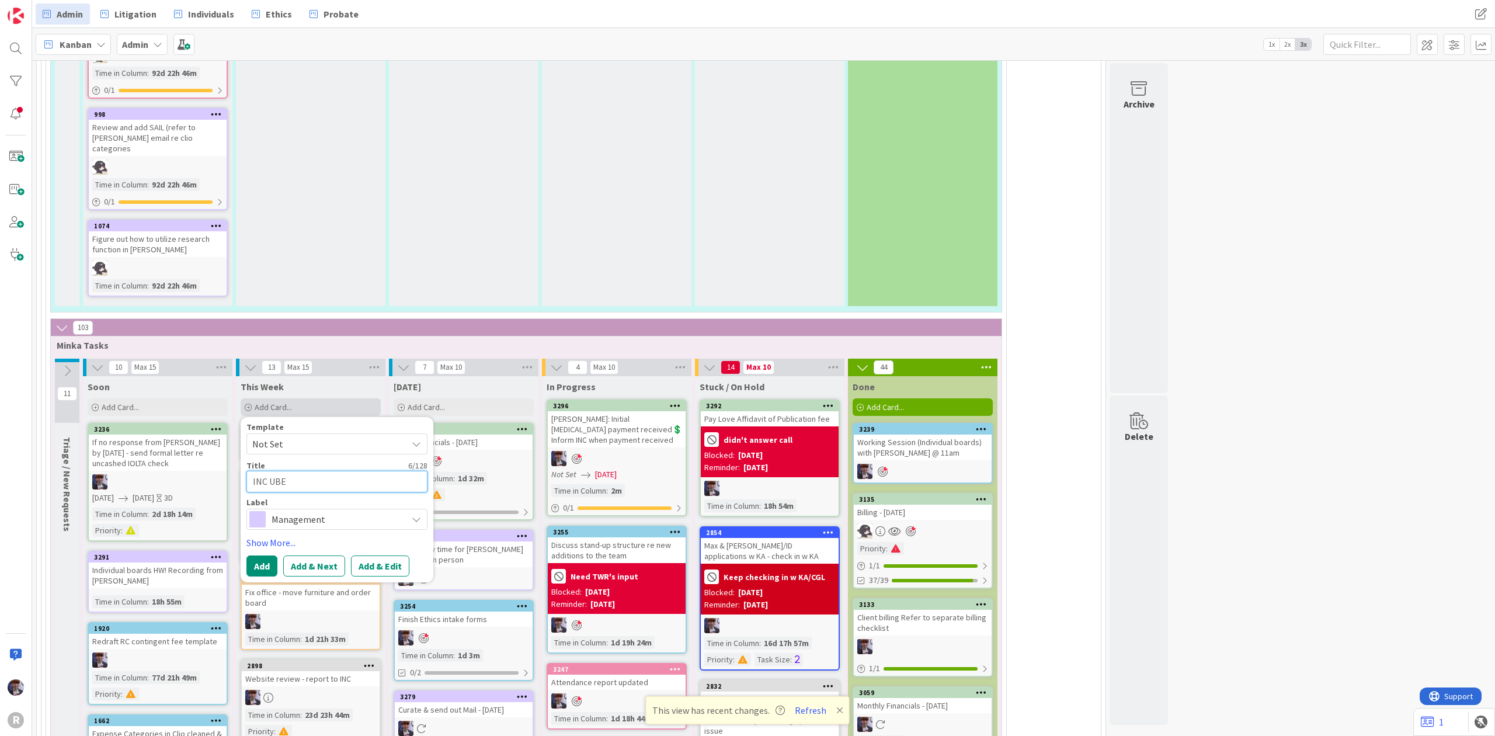
type textarea "INC UBE"
type textarea "x"
type textarea "INC UBE s"
type textarea "x"
type textarea "INC UBE sco"
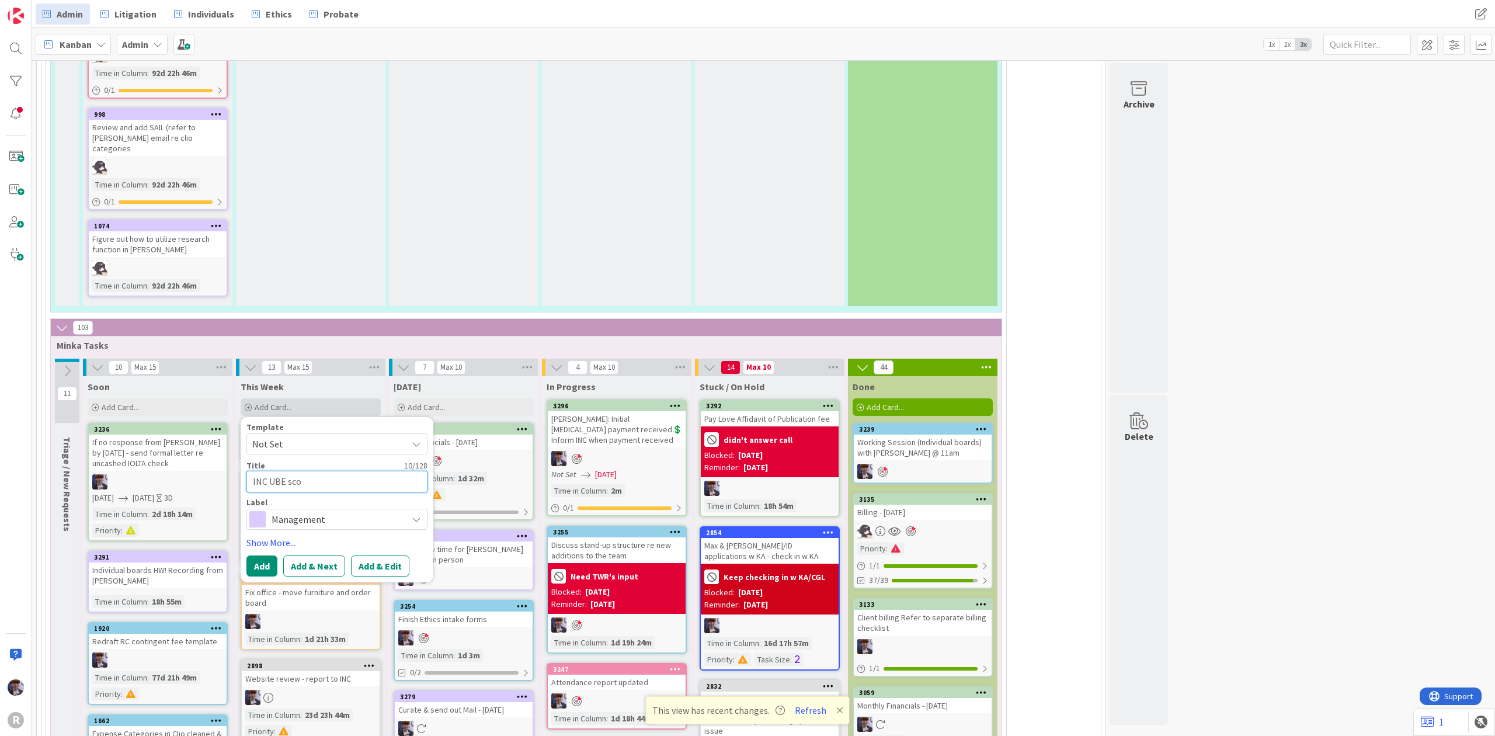
type textarea "x"
type textarea "INC UBE scor"
type textarea "x"
type textarea "INC UBE score"
type textarea "x"
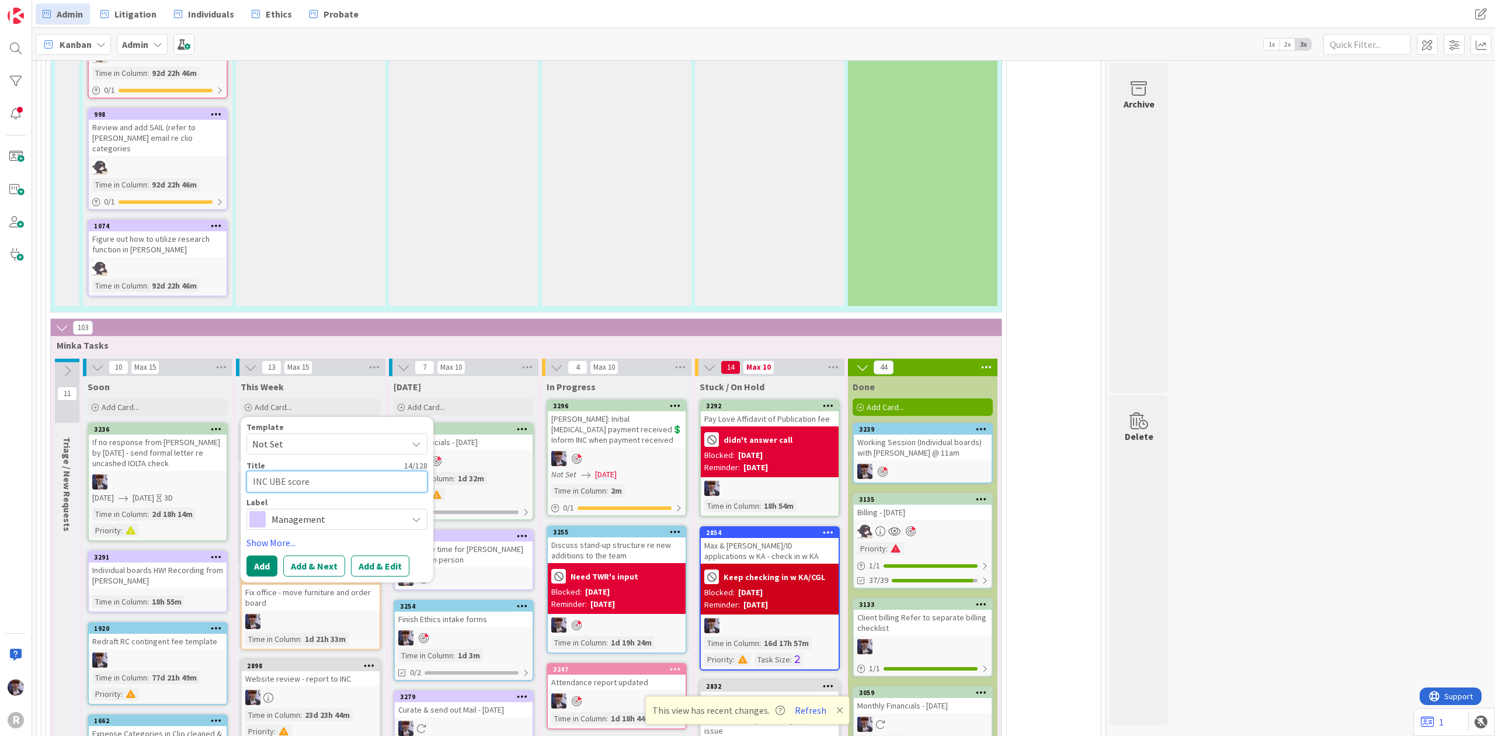
type textarea "INC UBE score"
type textarea "x"
type textarea "INC UBE score d"
type textarea "x"
type textarea "INC UBE score"
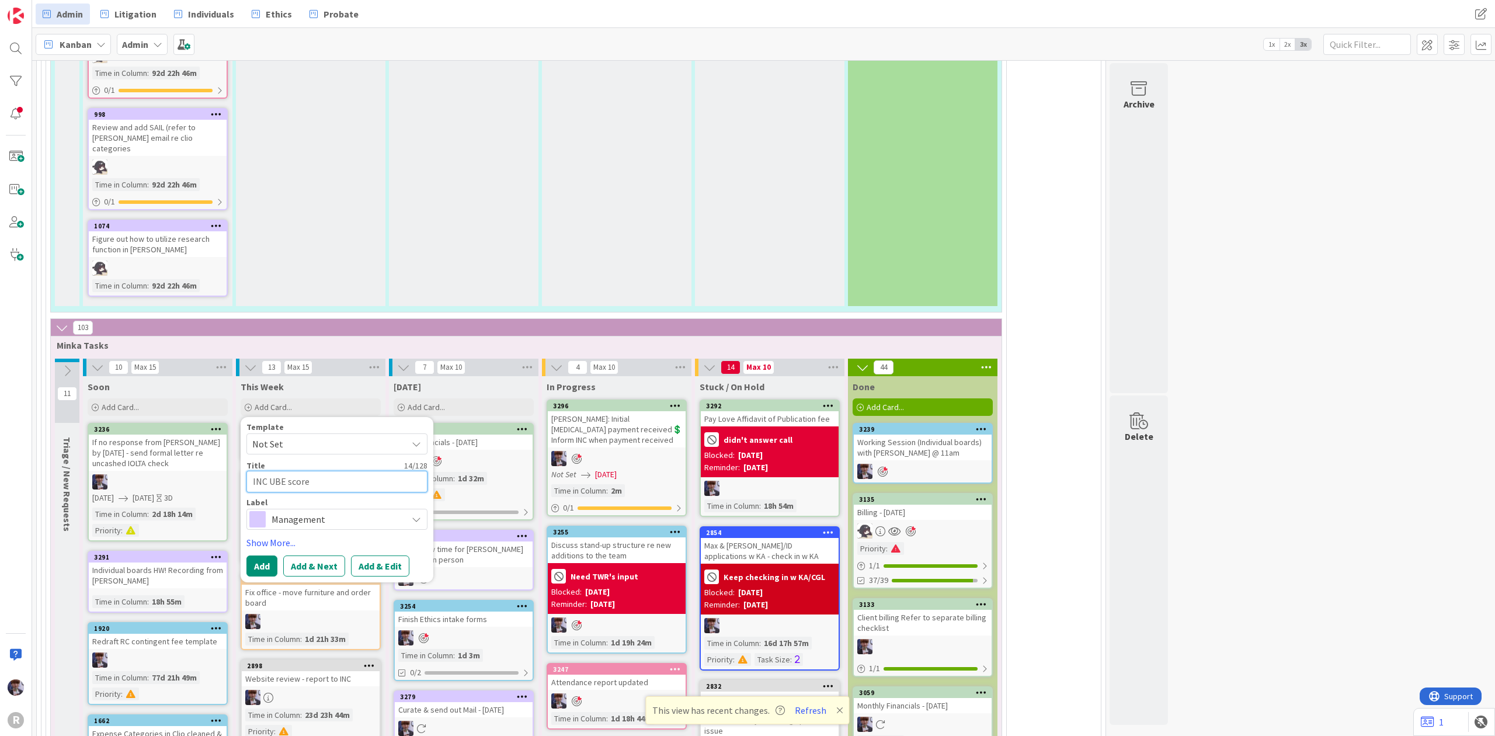
type textarea "x"
type textarea "INC UBE score -"
type textarea "x"
type textarea "INC UBE score -"
type textarea "x"
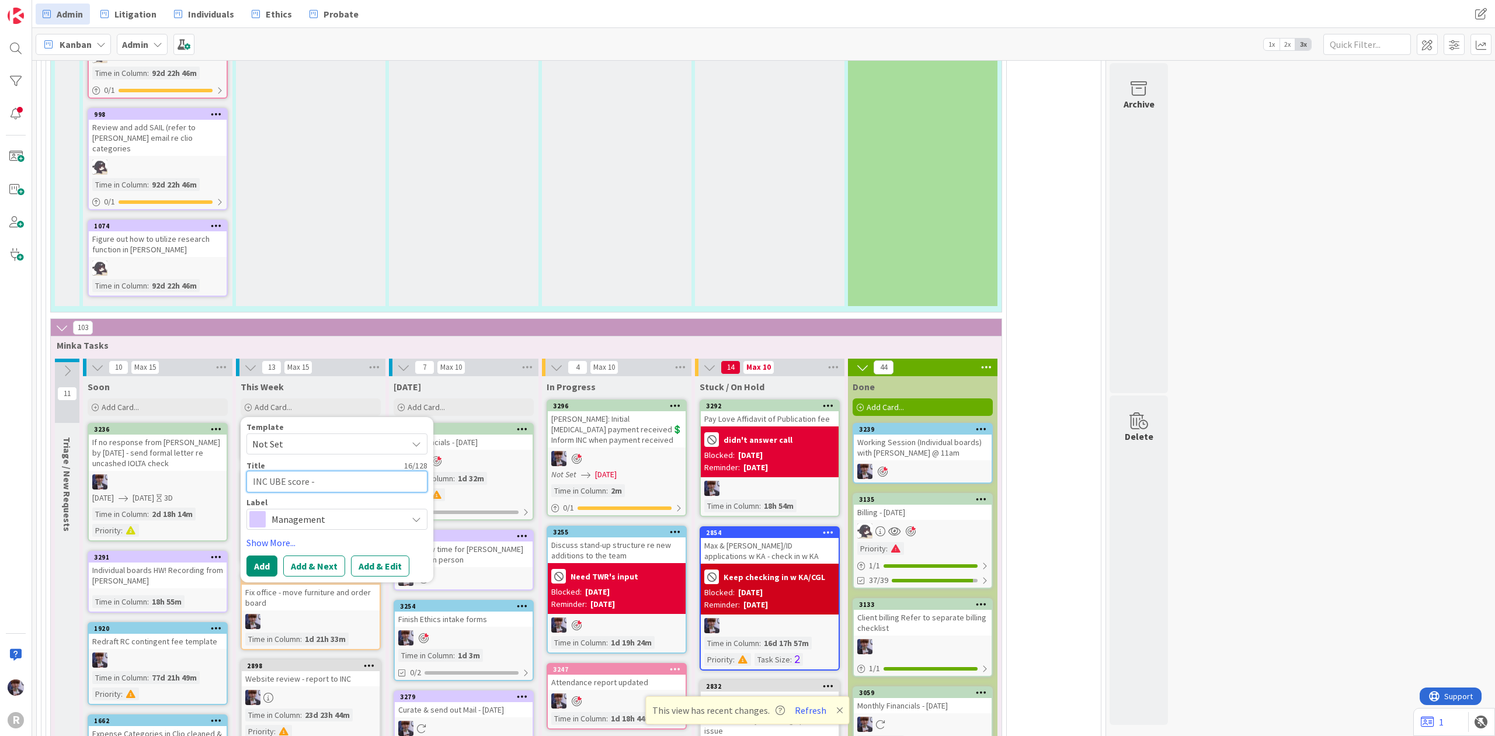
type textarea "INC UBE score - d"
type textarea "x"
type textarea "INC UBE score - de"
type textarea "x"
type textarea "INC UBE score - dele"
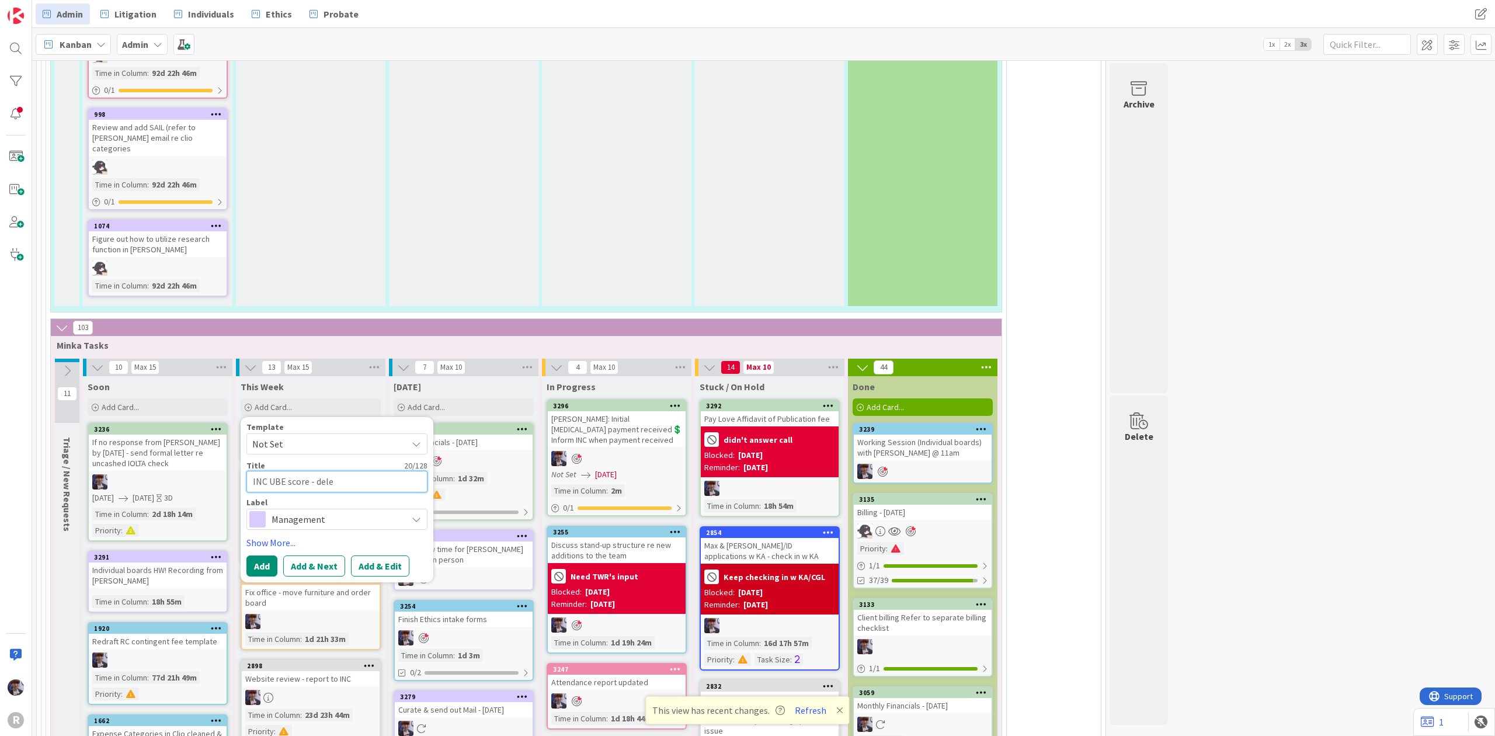
type textarea "x"
type textarea "INC UBE score - deleg"
type textarea "x"
type textarea "INC UBE score - delega"
type textarea "x"
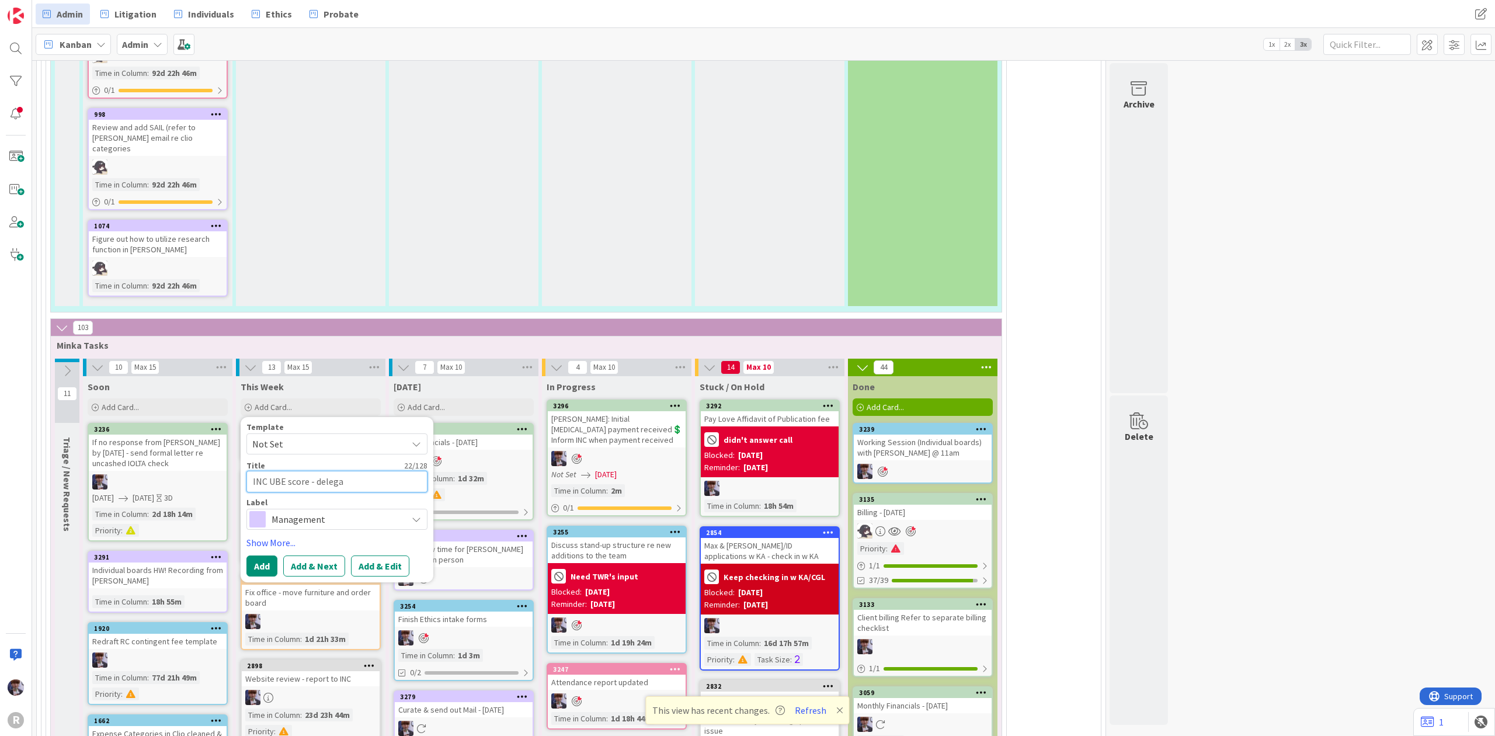
type textarea "INC UBE score - delegat"
type textarea "x"
type textarea "INC UBE score - delegate"
type textarea "x"
type textarea "INC UBE score - delegate"
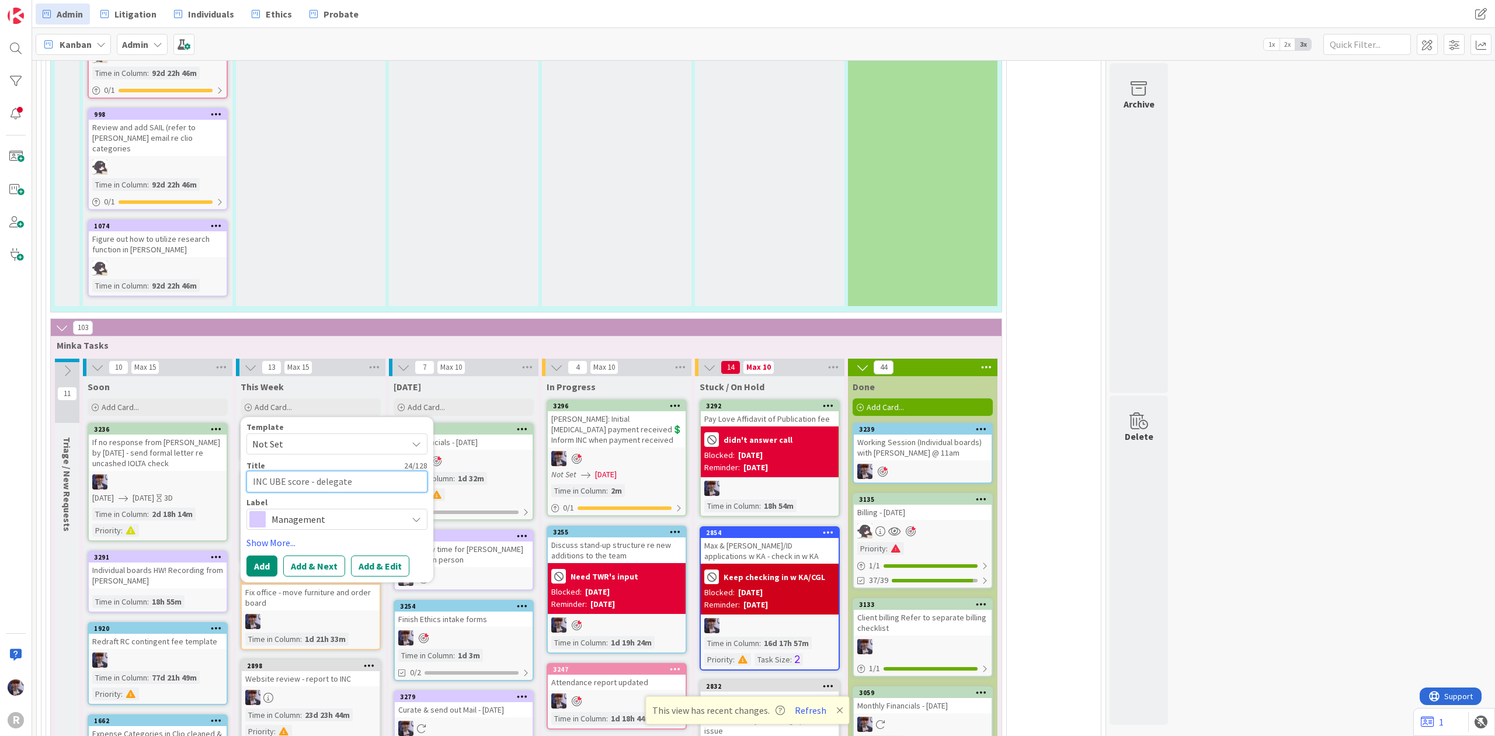
type textarea "x"
type textarea "INC UBE score - delegate to"
type textarea "x"
type textarea "INC UBE score - delegate to"
type textarea "x"
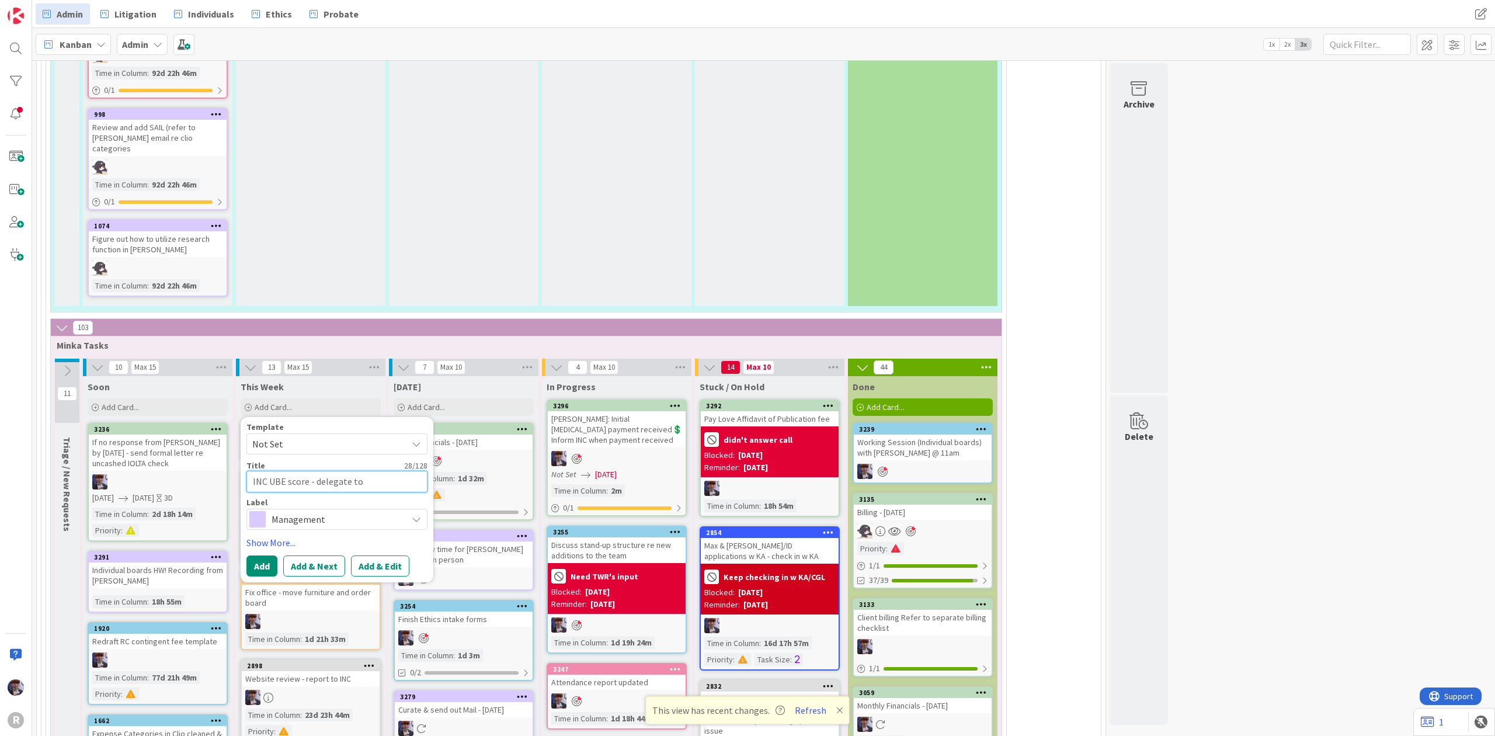
type textarea "INC UBE score - delegate to C"
type textarea "x"
type textarea "INC UBE score - delegate to Ca"
type textarea "x"
type textarea "INC UBE score - delegate to Cas"
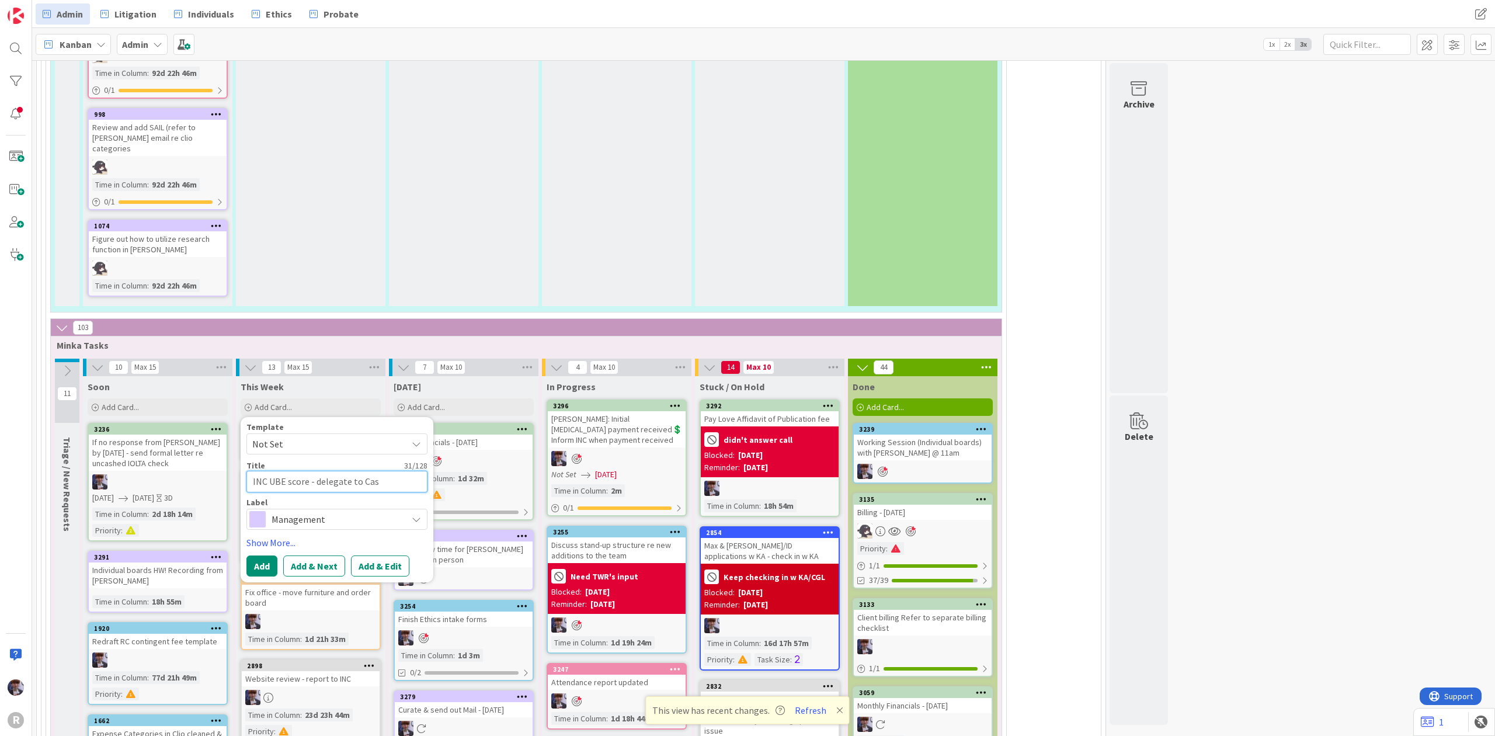
type textarea "x"
type textarea "INC UBE score - delegate to Casa"
type textarea "x"
type textarea "INC UBE score - delegate to [PERSON_NAME]"
type textarea "x"
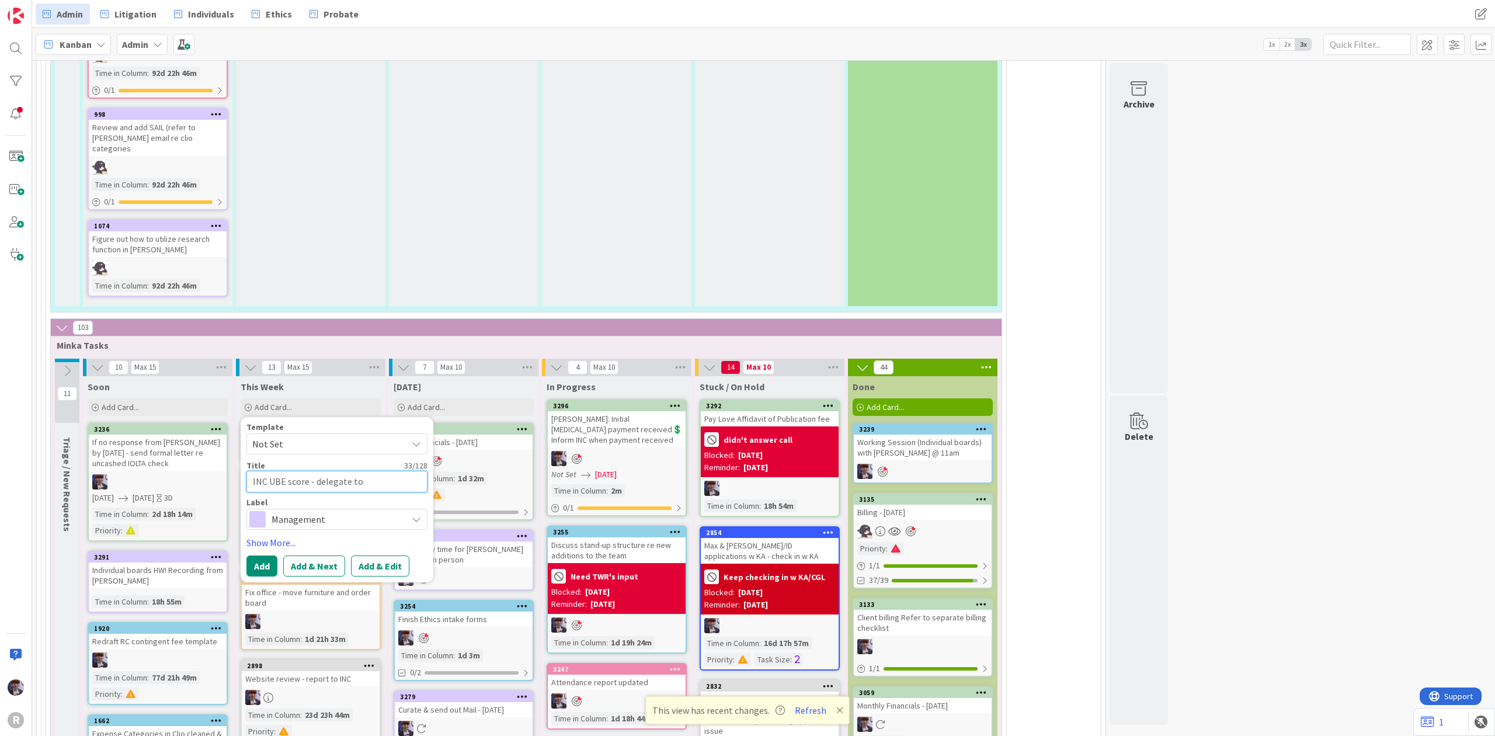
type textarea "INC UBE score - delegate to Casand"
type textarea "x"
type textarea "INC UBE score - delegate to [PERSON_NAME]"
type textarea "x"
type textarea "INC UBE score - delegate to [PERSON_NAME]"
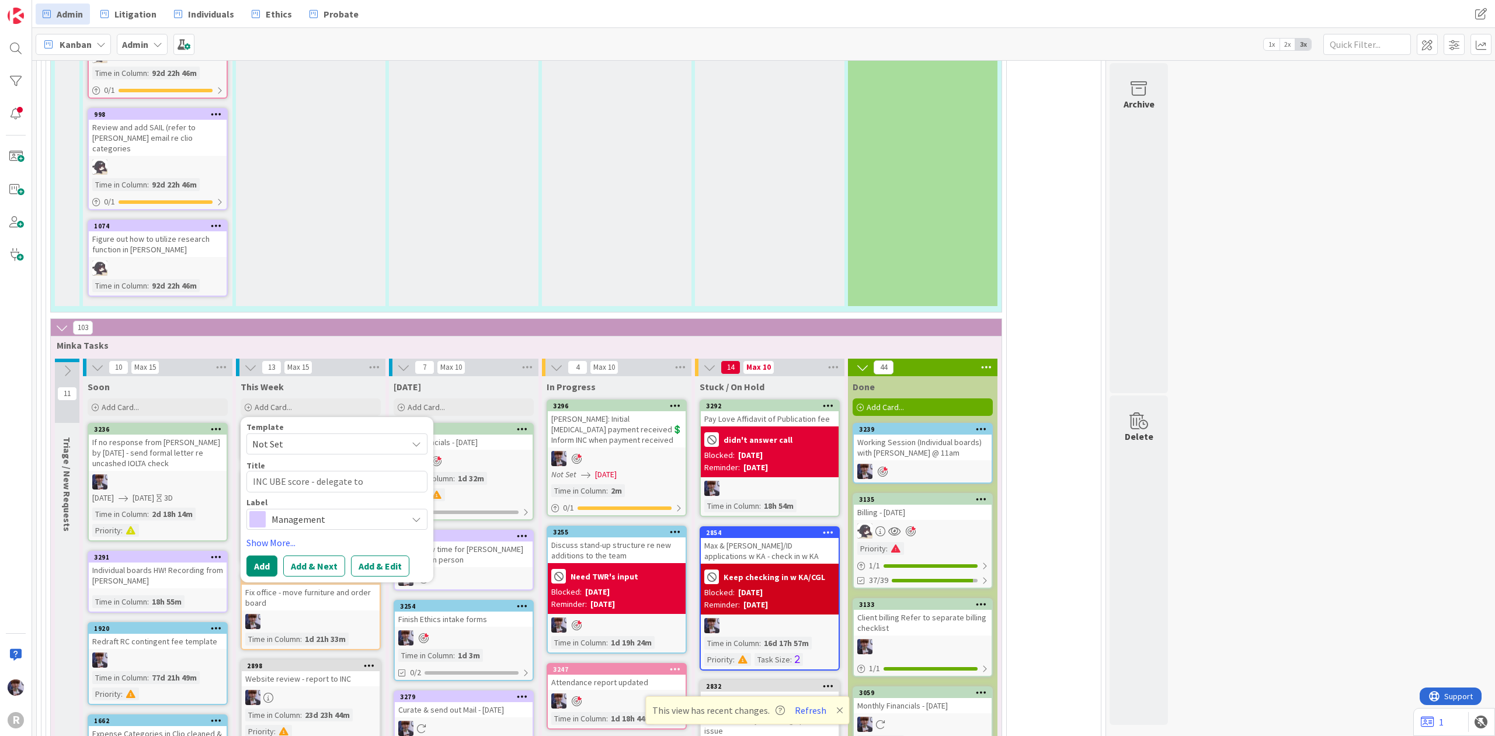
click at [301, 509] on div "Management" at bounding box center [337, 519] width 181 height 21
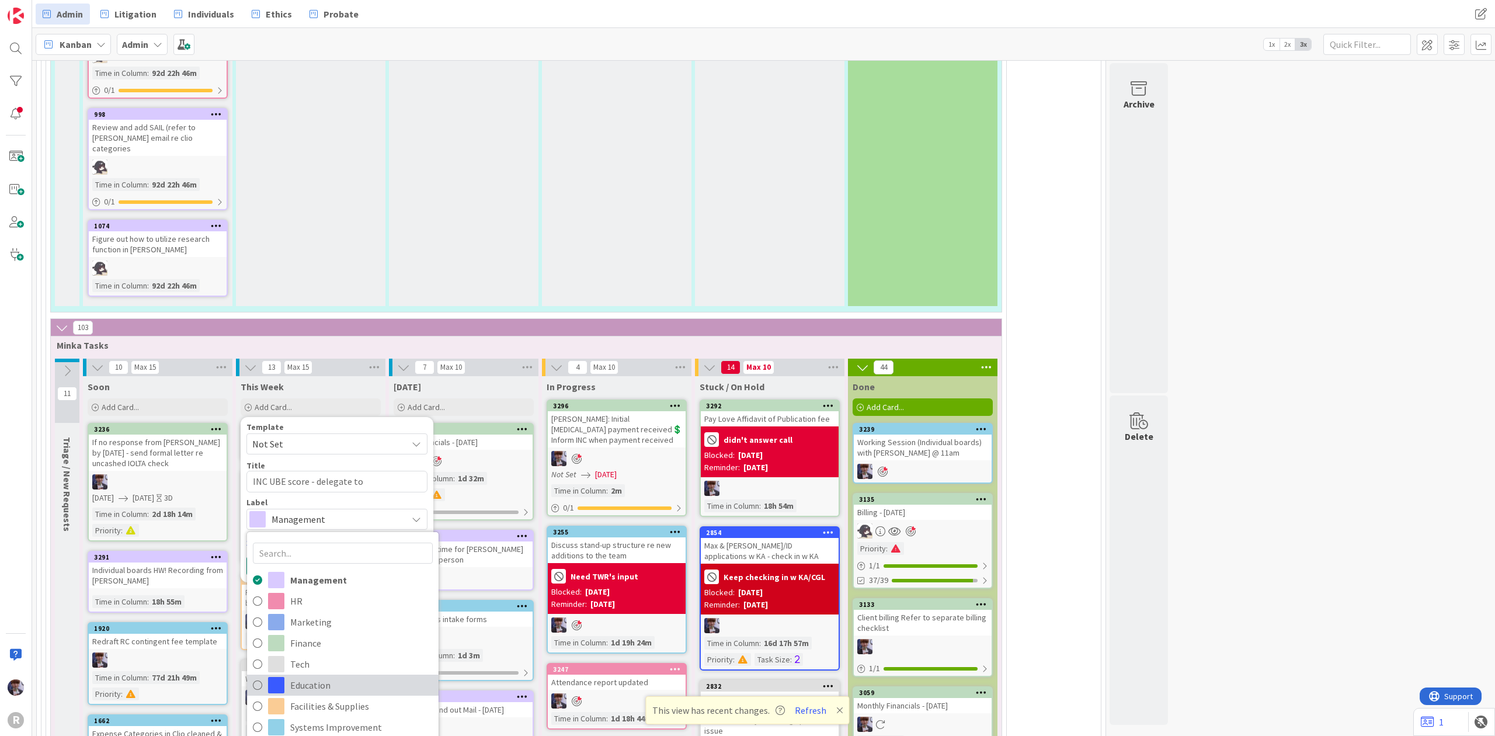
click at [301, 676] on span "Education" at bounding box center [361, 685] width 143 height 18
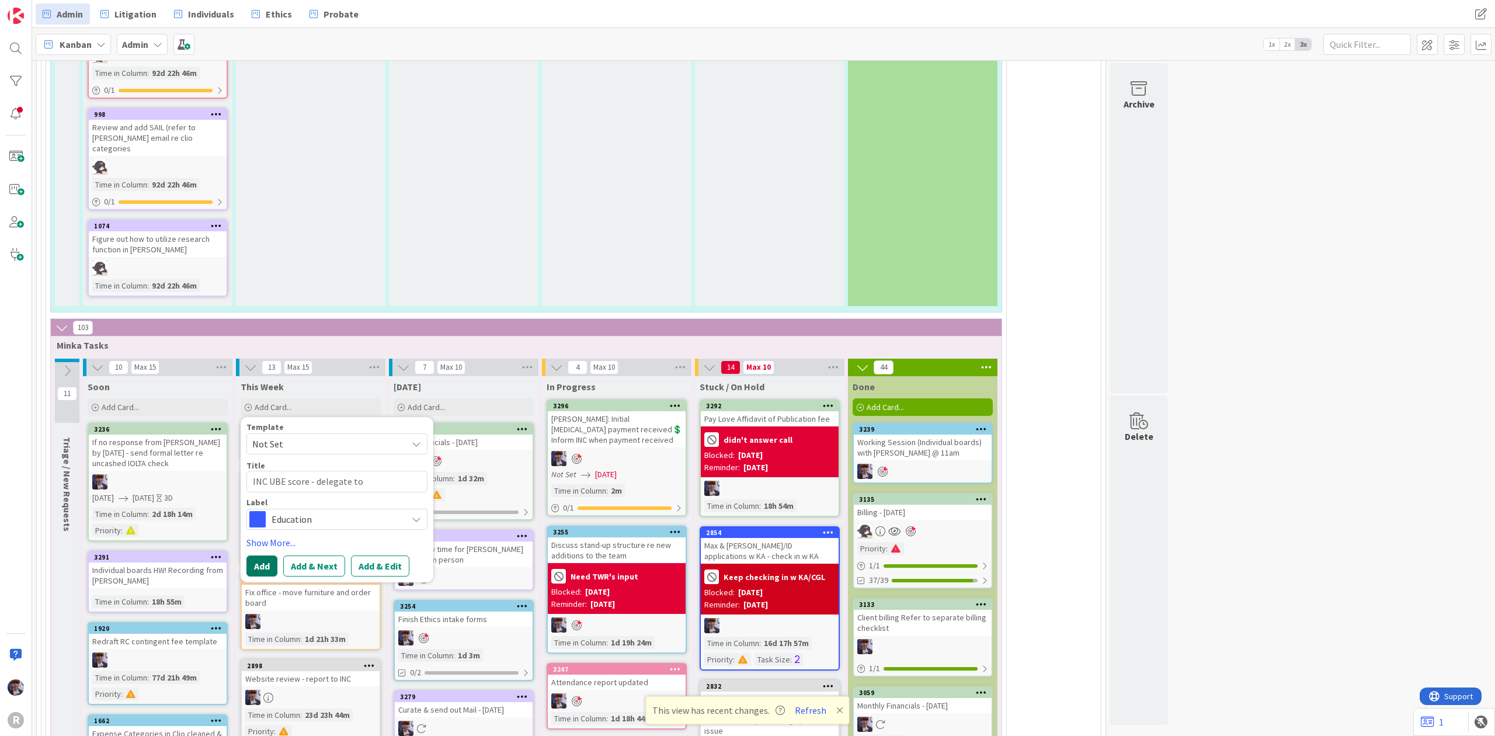
click at [264, 556] on button "Add" at bounding box center [262, 566] width 31 height 21
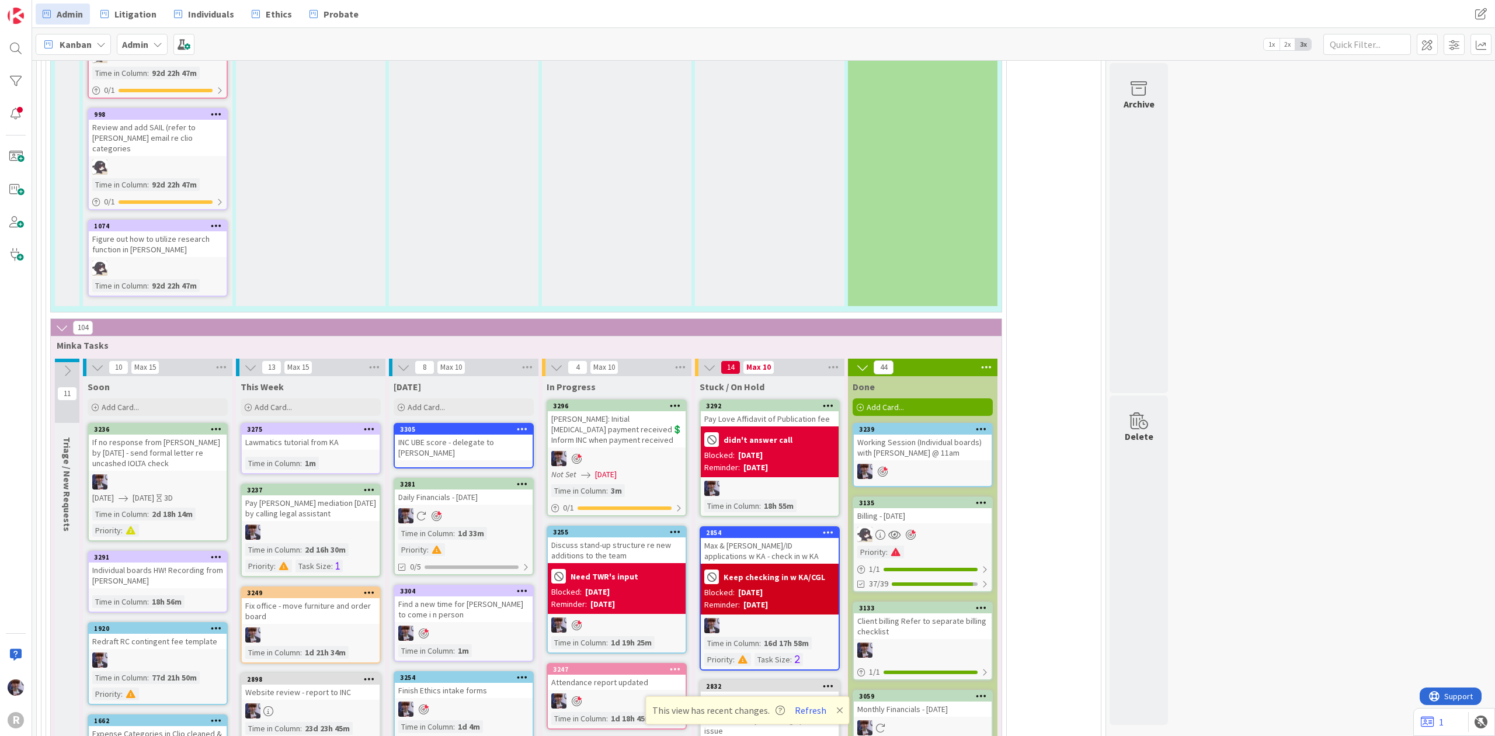
click at [527, 425] on icon at bounding box center [522, 429] width 11 height 8
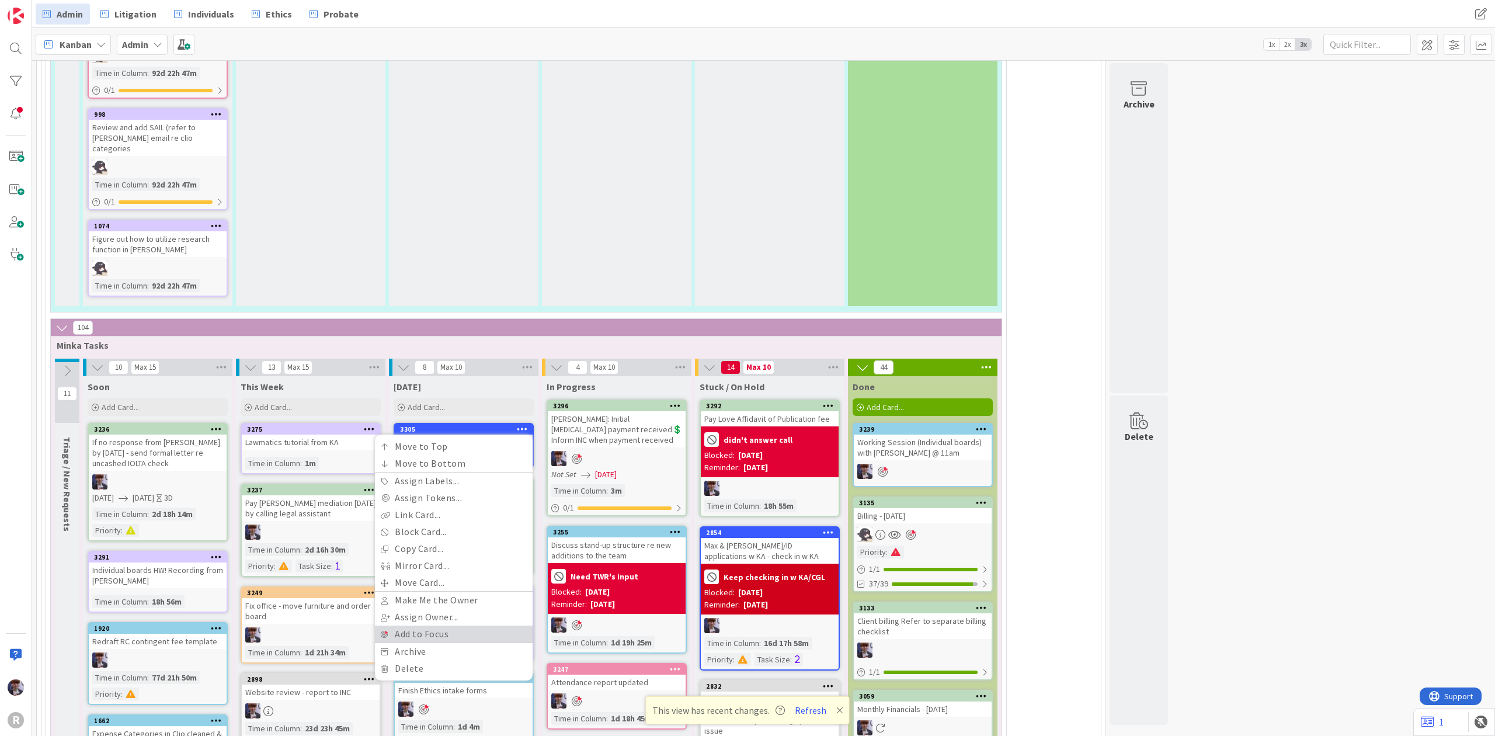
click at [428, 626] on link "Add to Focus" at bounding box center [454, 634] width 158 height 17
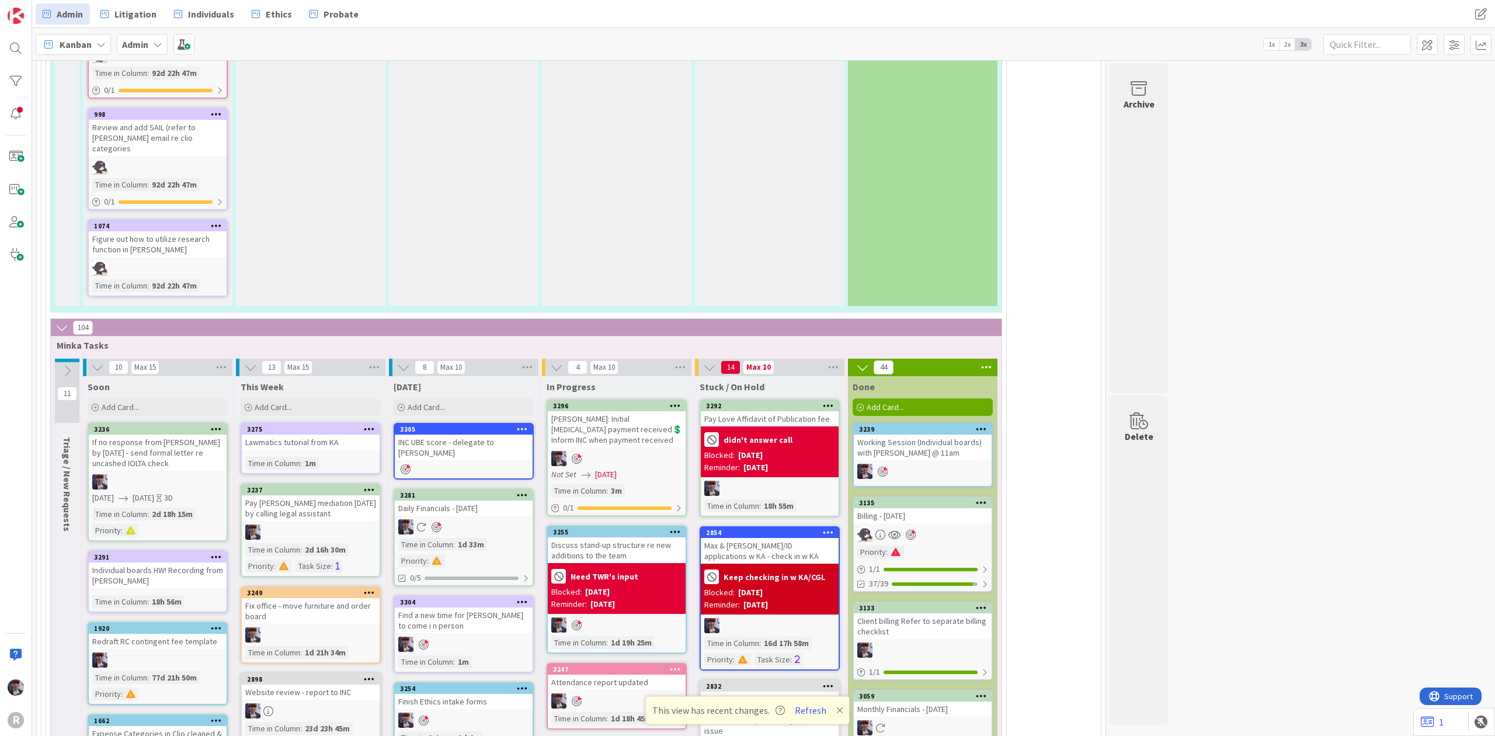
click at [463, 425] on div "3305" at bounding box center [466, 429] width 133 height 8
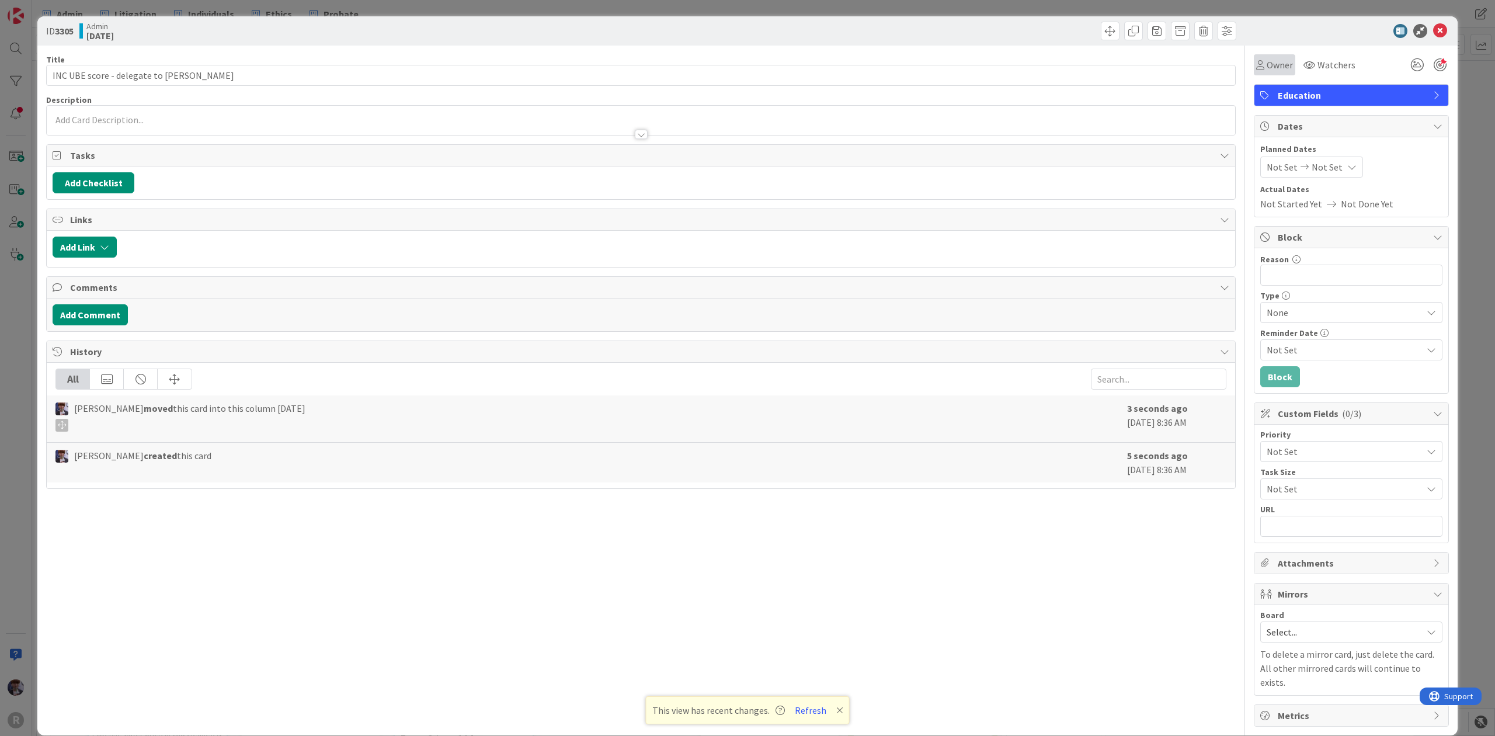
click at [1267, 70] on span "Owner" at bounding box center [1280, 65] width 26 height 14
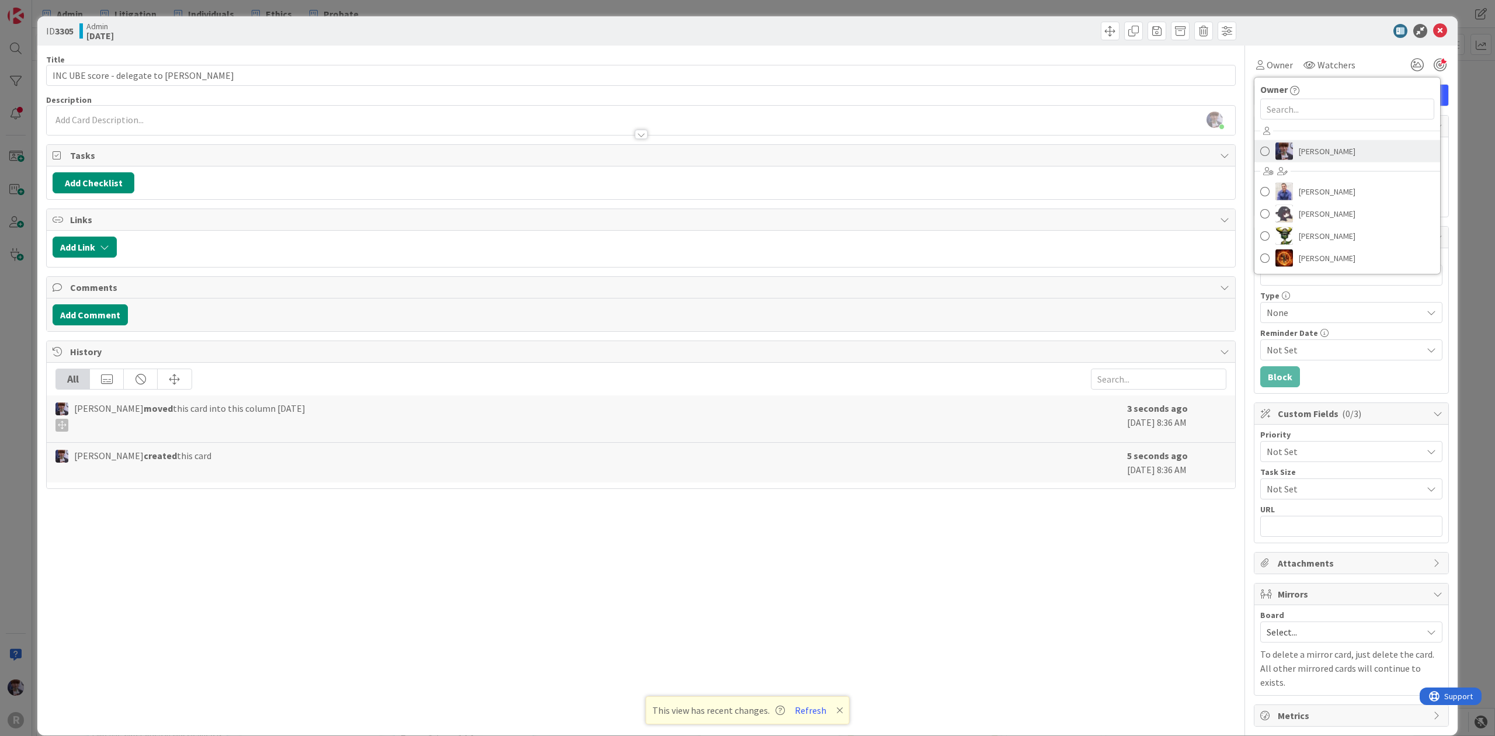
click at [1303, 145] on span "[PERSON_NAME]" at bounding box center [1327, 152] width 57 height 18
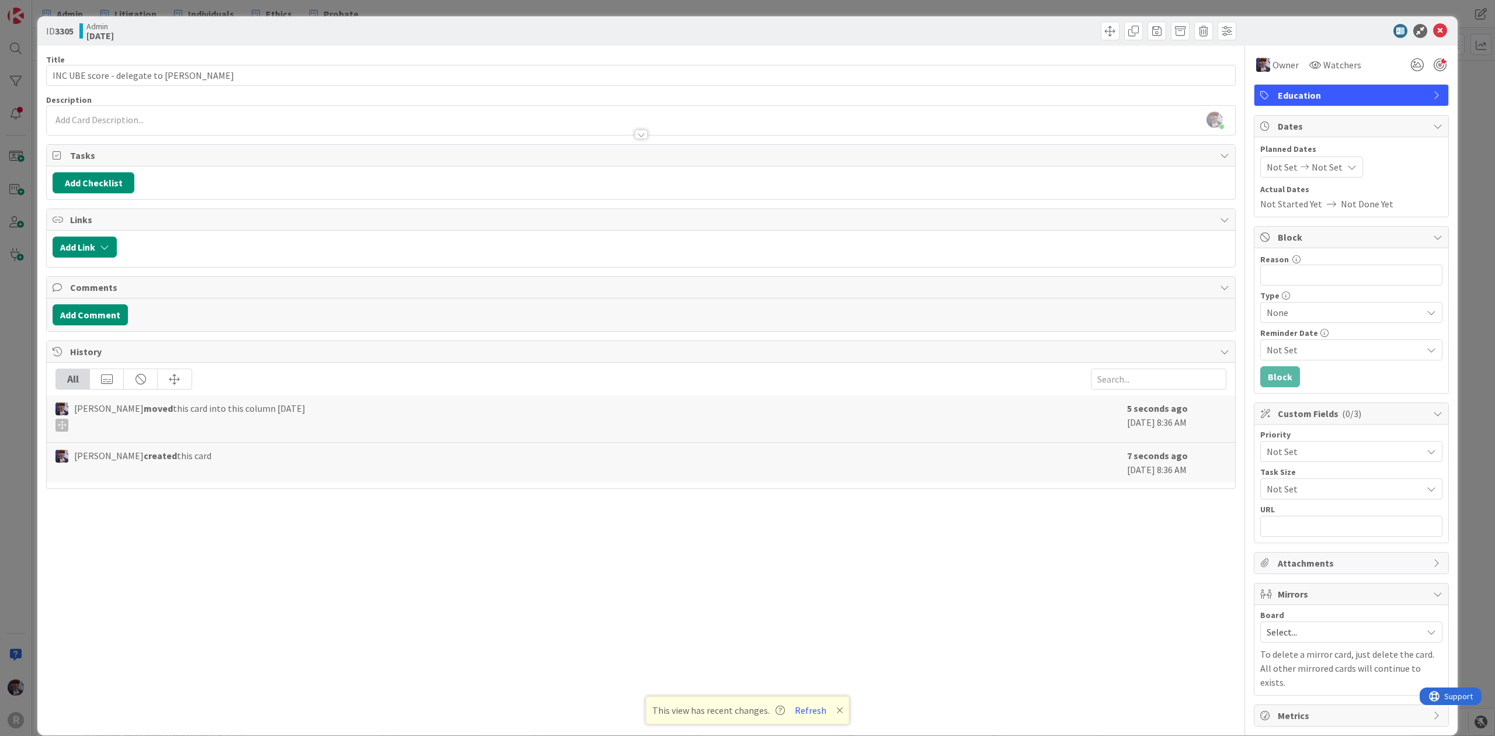
click at [1459, 133] on div "ID 3305 Admin [DATE] Title 36 / 128 INC UBE score - delegate to [PERSON_NAME] D…" at bounding box center [747, 368] width 1495 height 736
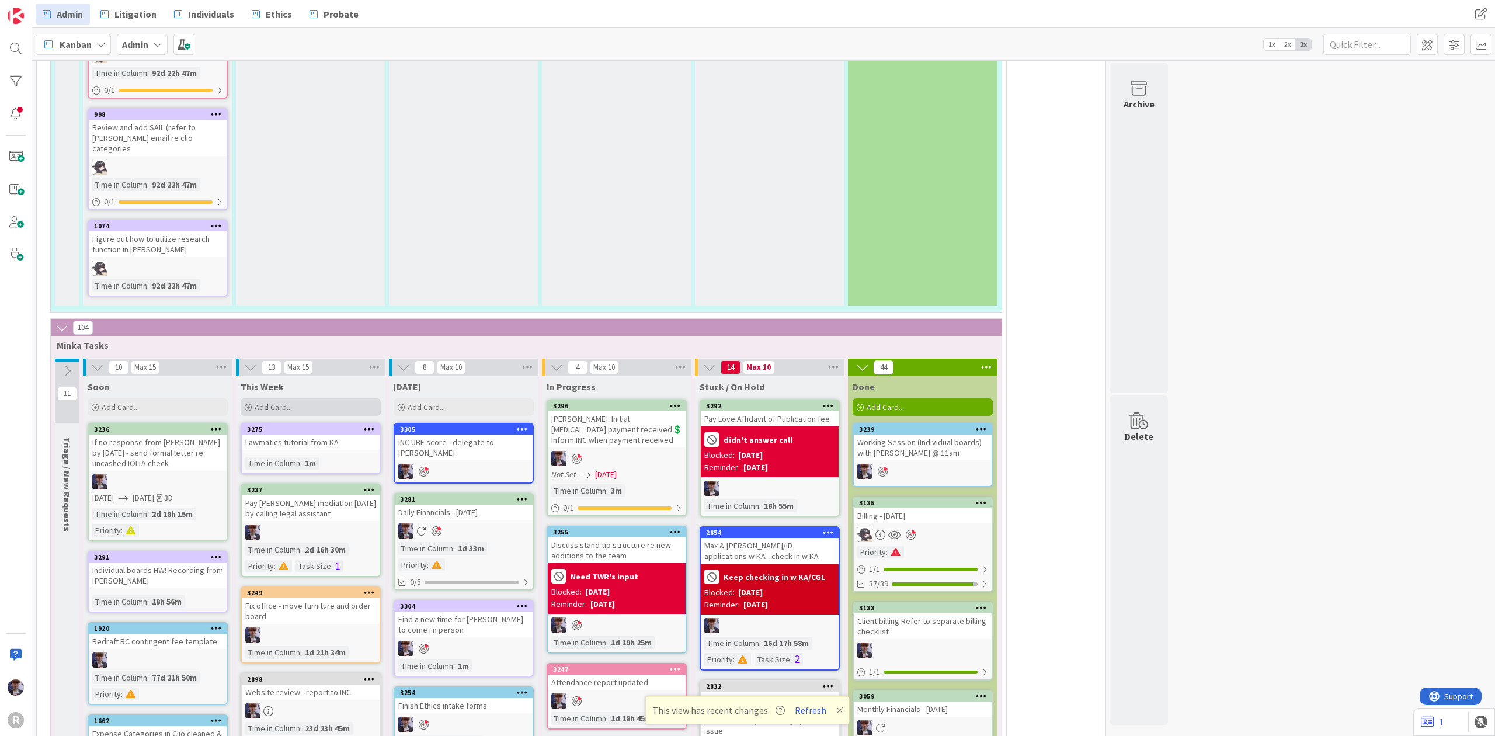
drag, startPoint x: 322, startPoint y: 393, endPoint x: 312, endPoint y: 381, distance: 15.7
click at [312, 398] on div "Add Card..." at bounding box center [311, 407] width 140 height 18
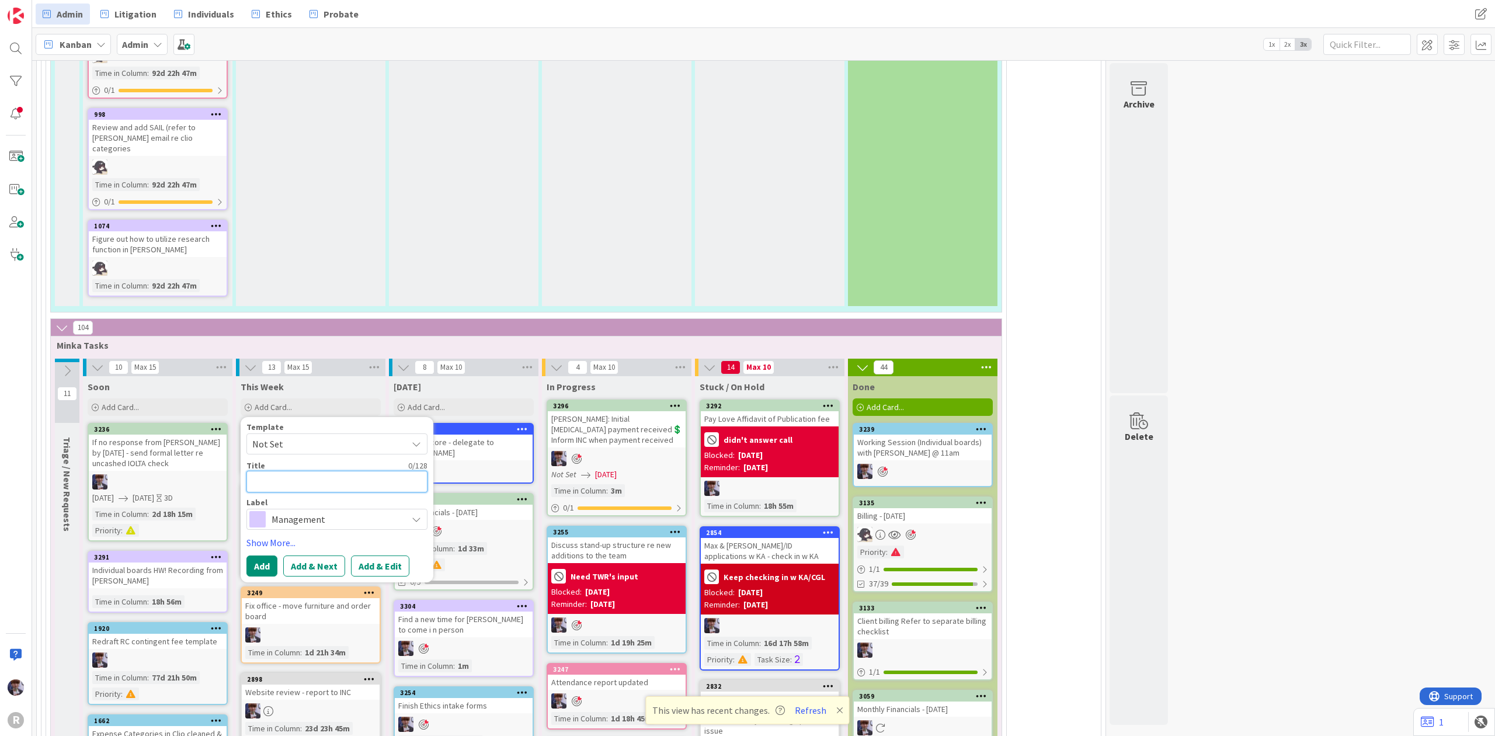
type textarea "x"
type textarea "T"
type textarea "x"
type textarea "Tr"
type textarea "x"
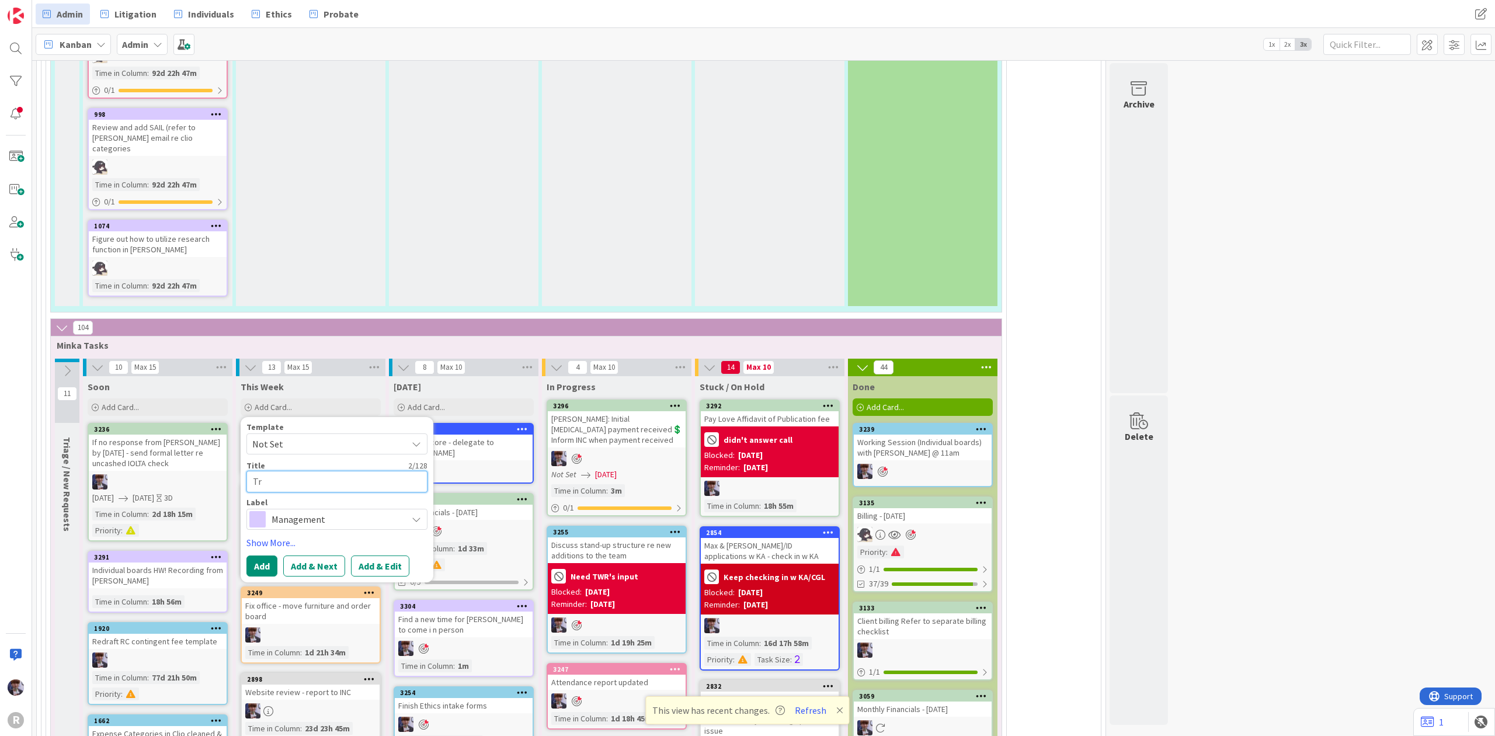
type textarea "Tru"
type textarea "x"
type textarea "Trus"
type textarea "x"
type textarea "Trust"
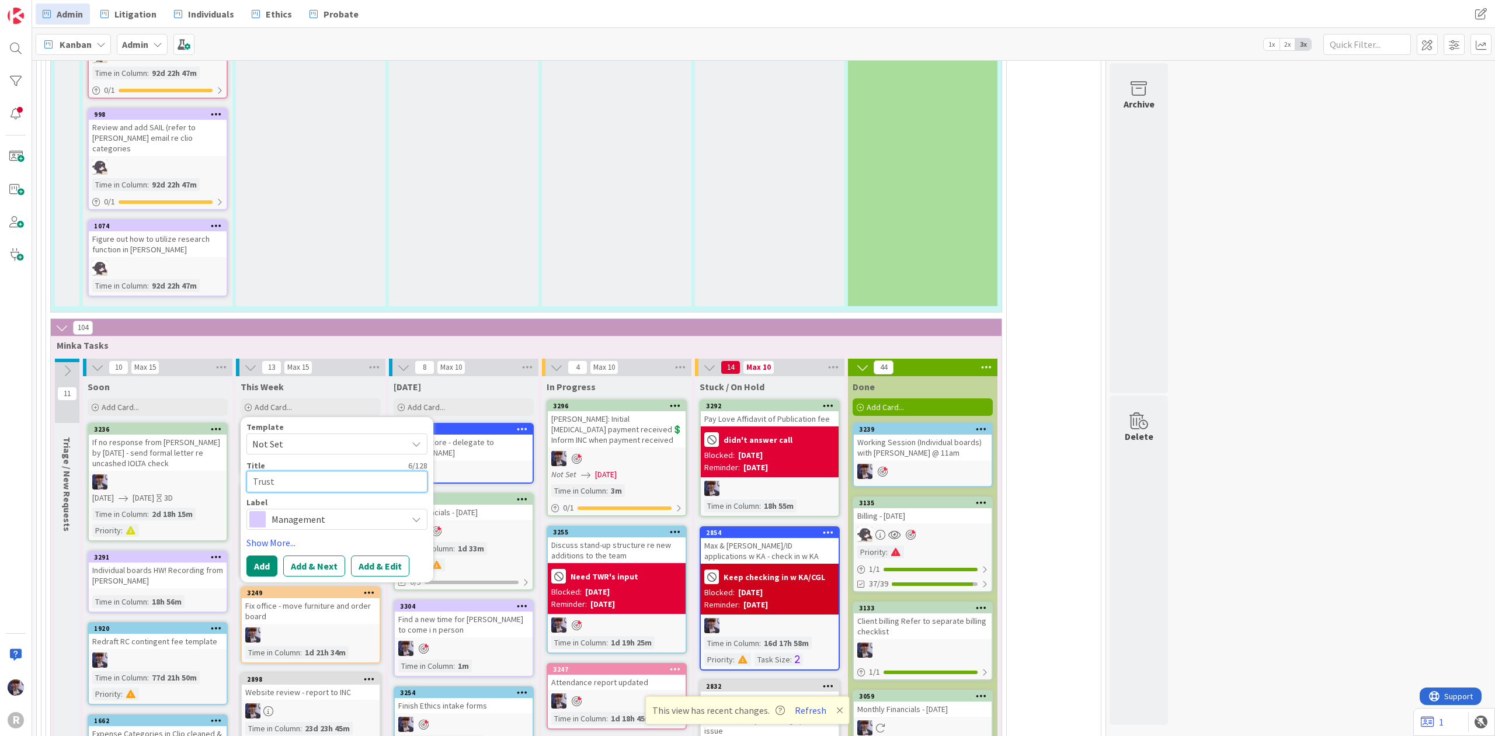
type textarea "x"
type textarea "Trust"
type textarea "x"
type textarea "Trust r"
type textarea "x"
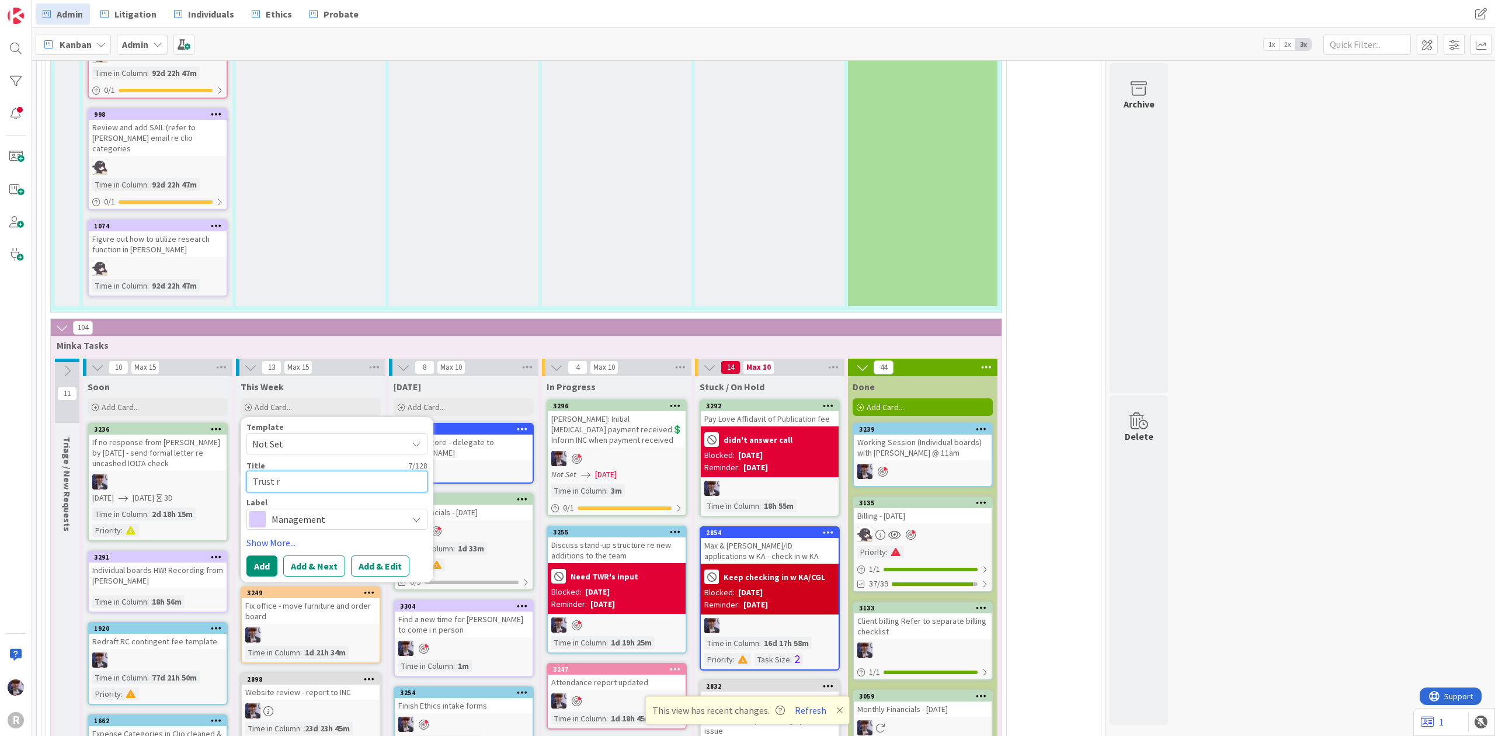
type textarea "Trust re"
type textarea "x"
type textarea "Trust req"
type textarea "x"
type textarea "Trust requ"
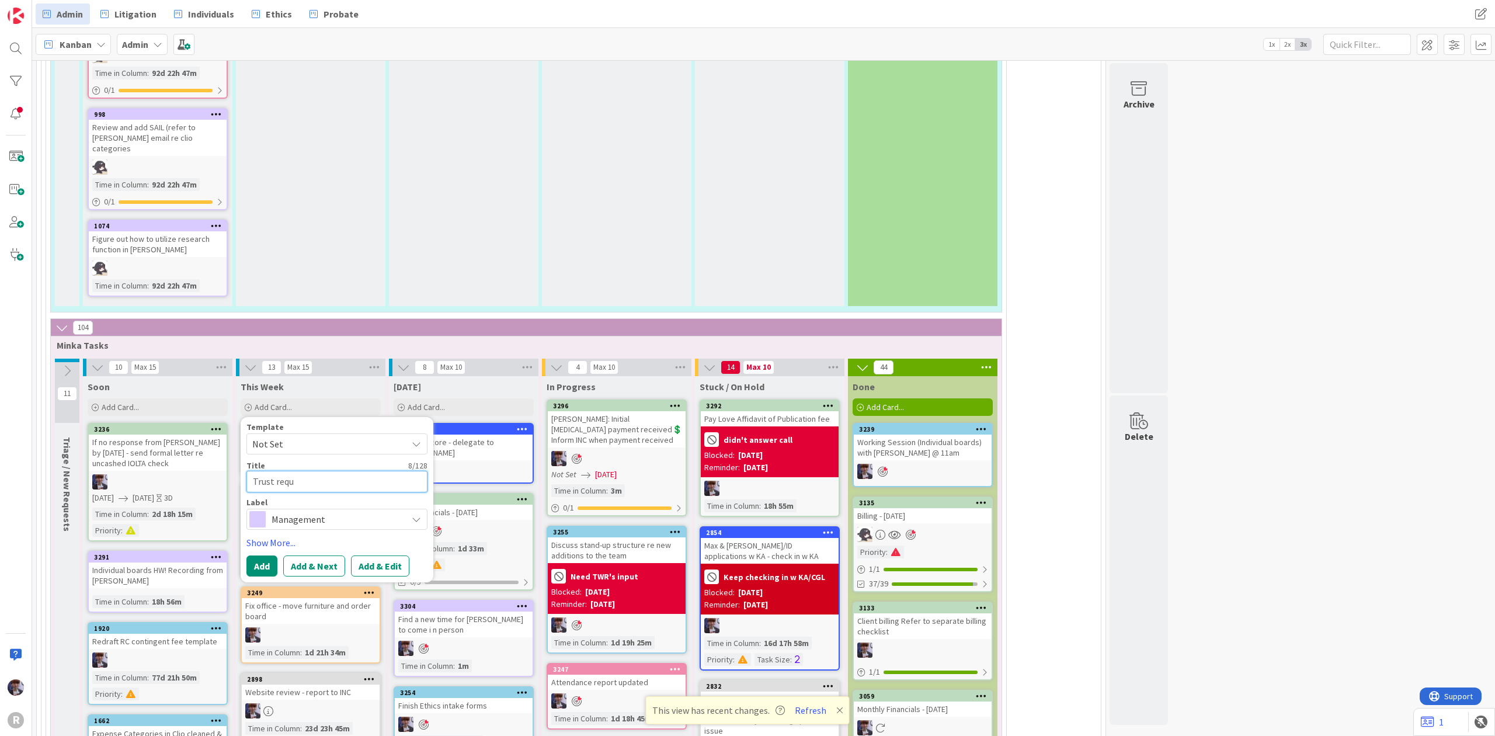
type textarea "x"
type textarea "Trust reque"
type textarea "x"
type textarea "Trust reques"
type textarea "x"
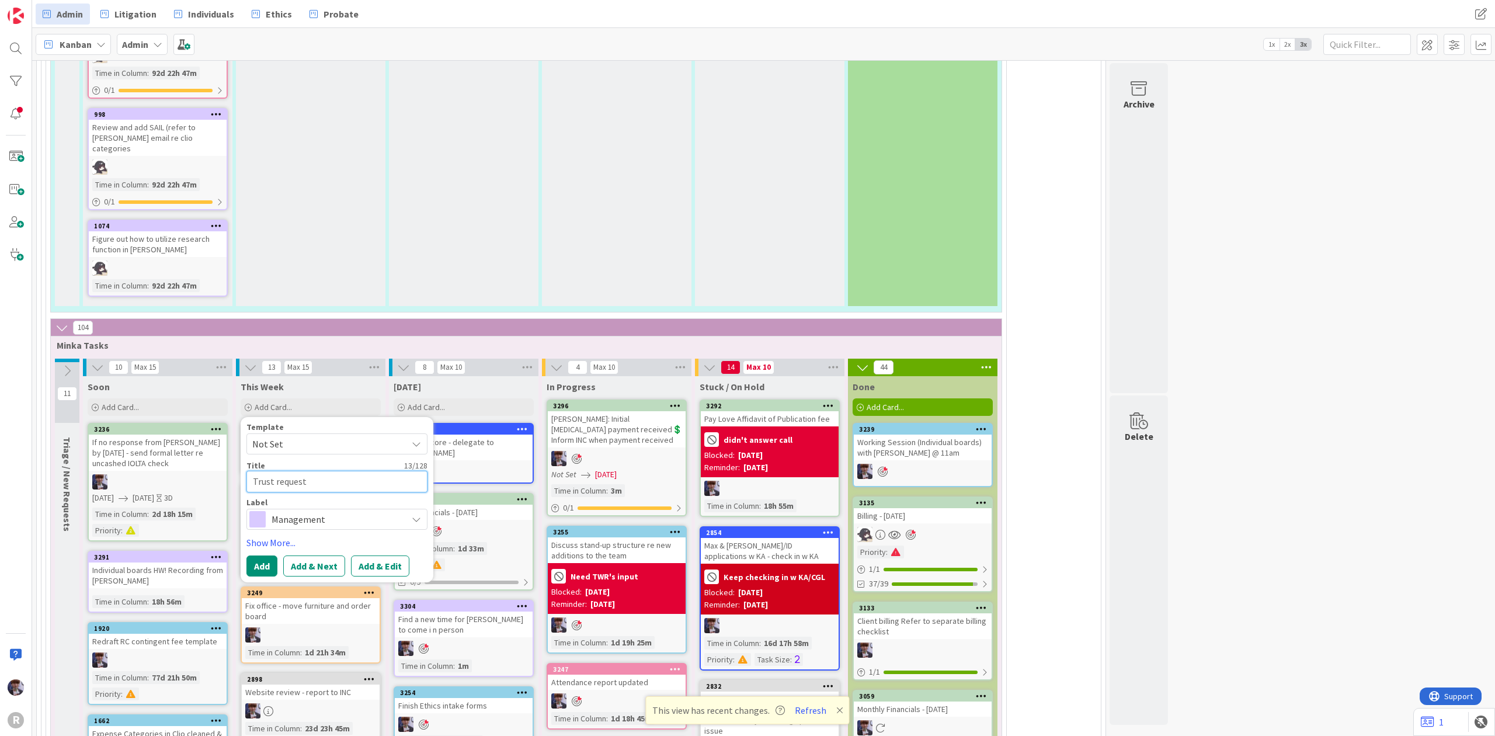
type textarea "Trust requests"
type textarea "x"
type textarea "Trust requests"
type textarea "x"
type textarea "Trust requests f"
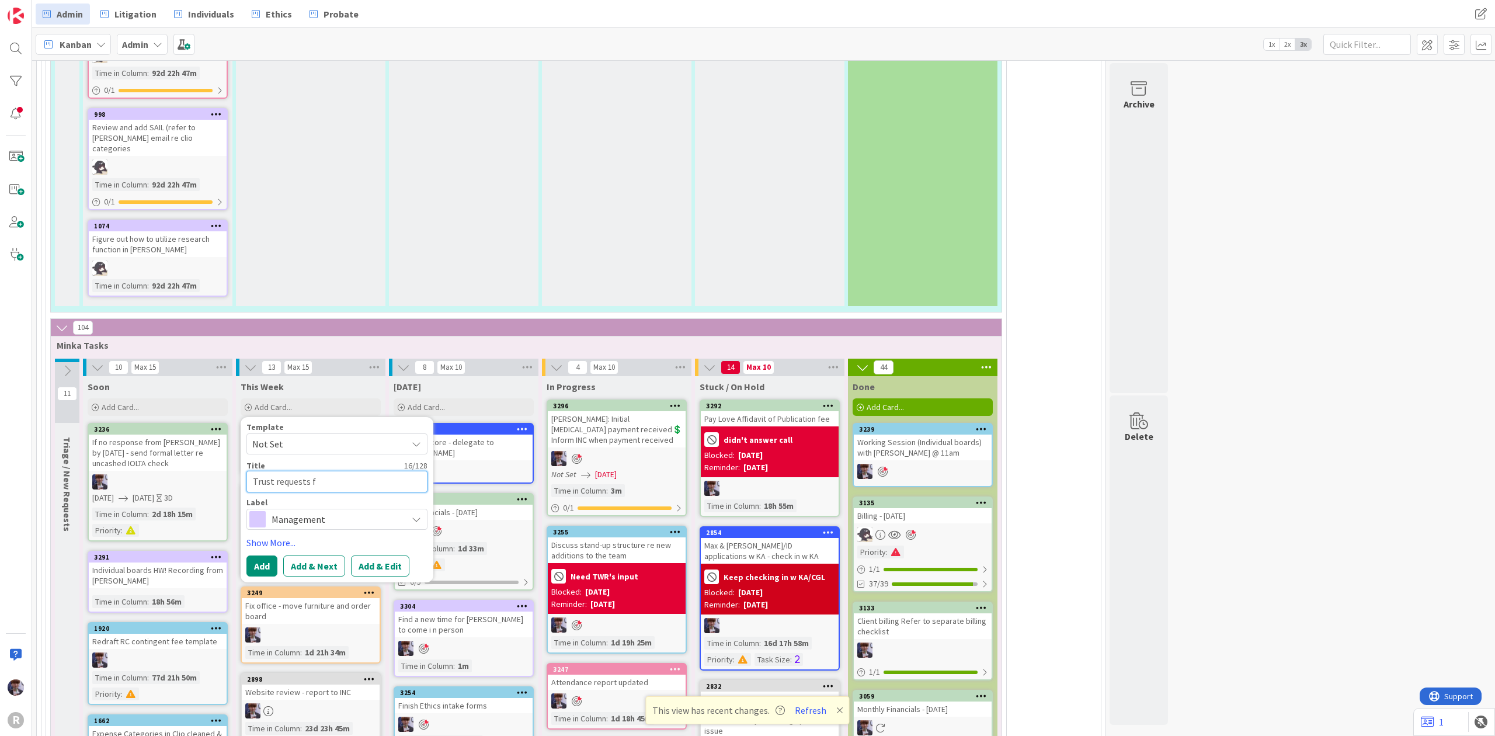
type textarea "x"
type textarea "Trust requests fr"
type textarea "x"
type textarea "Trust requests fro"
type textarea "x"
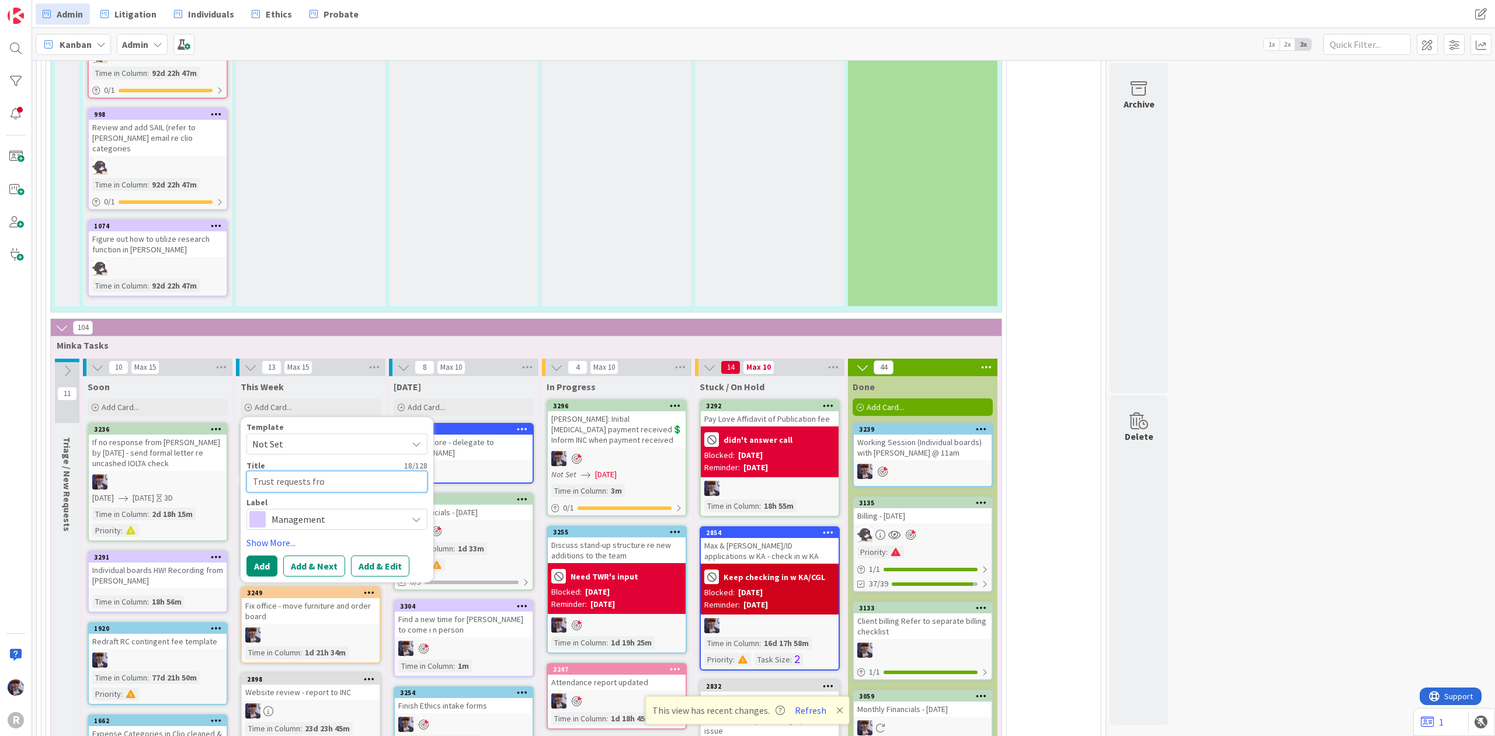
type textarea "Trust requests from"
type textarea "x"
type textarea "Trust requests from"
type textarea "x"
type textarea "Trust requests from C"
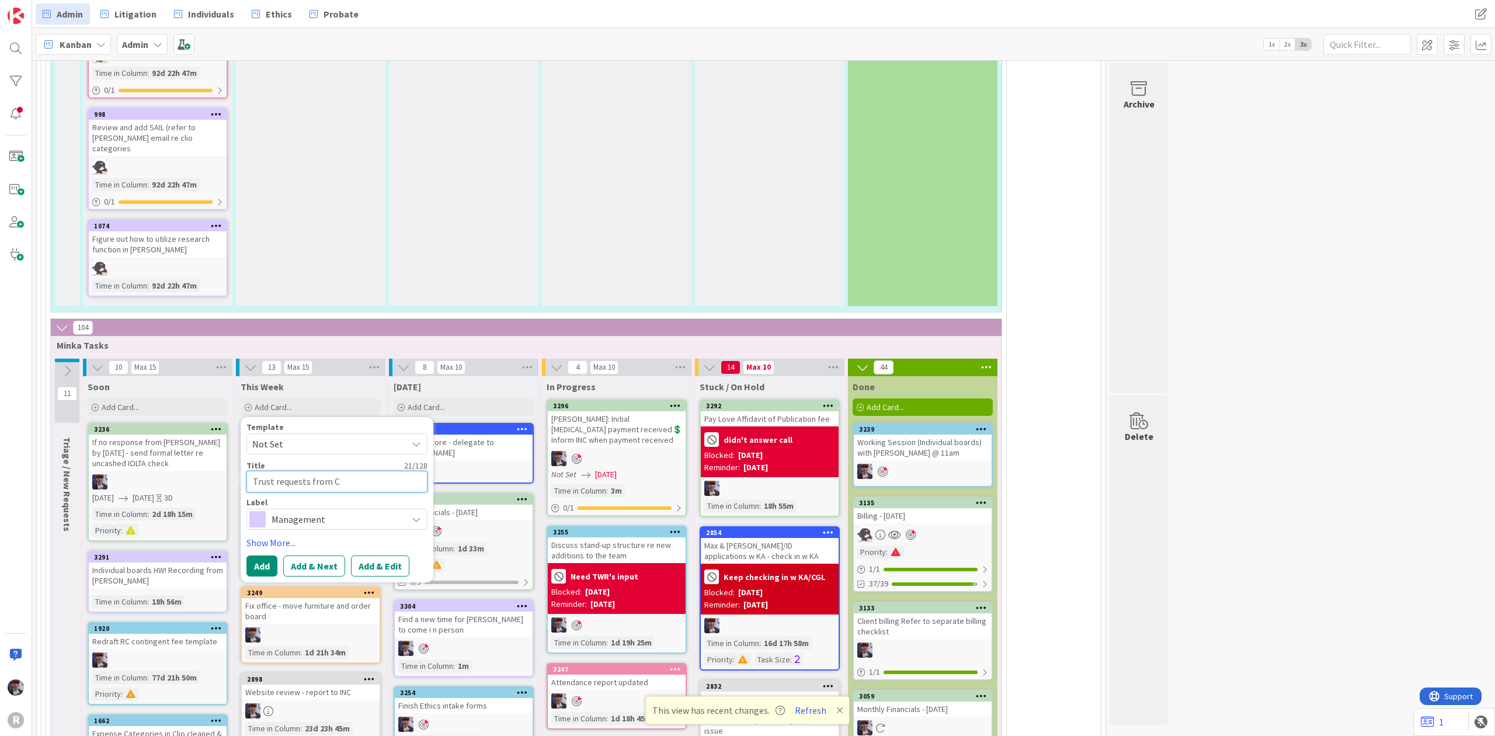
type textarea "x"
type textarea "Trust requests from Cl"
type textarea "x"
type textarea "Trust requests from Cli"
type textarea "x"
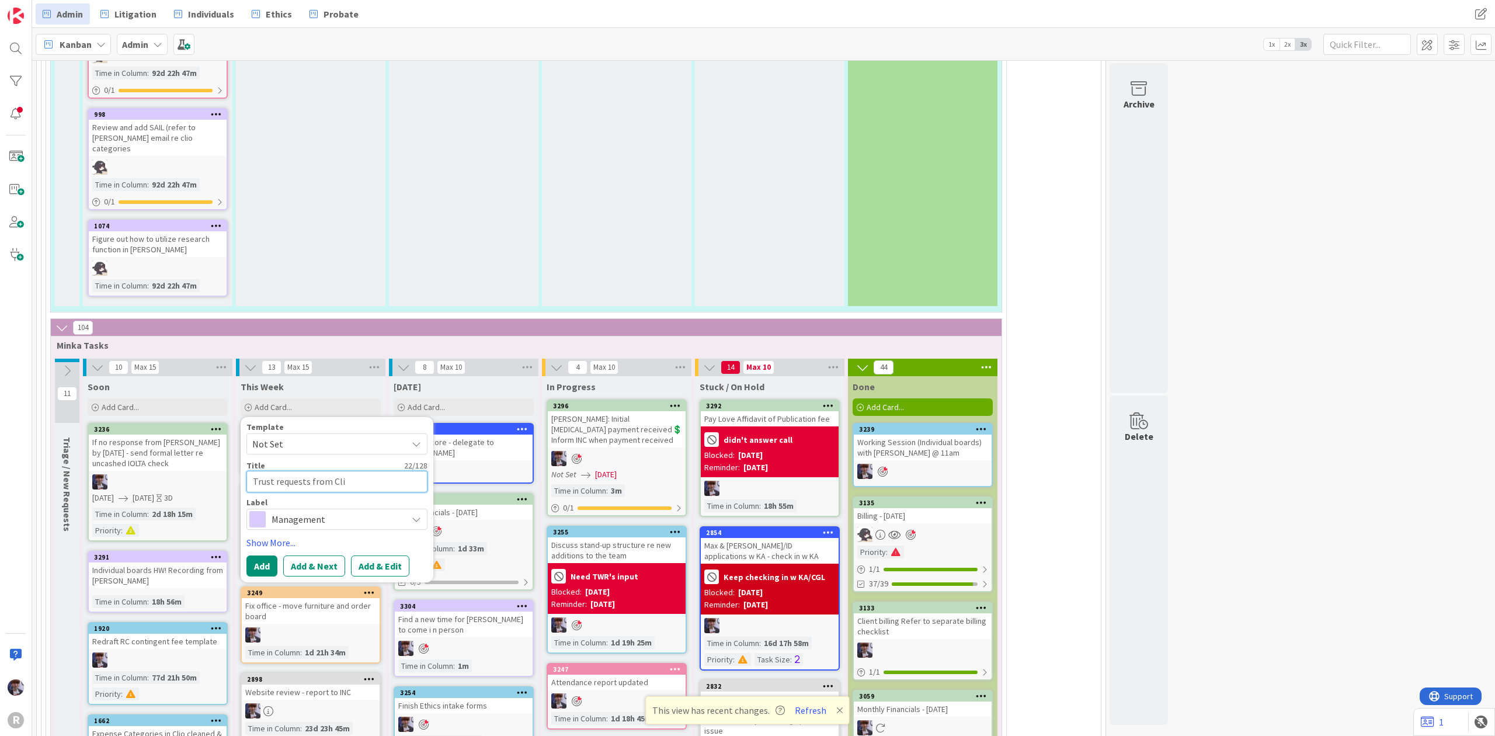
type textarea "Trust requests from Clio"
type textarea "x"
type textarea "Trust requests from Clio"
type textarea "x"
type textarea "Trust requests from Clio -"
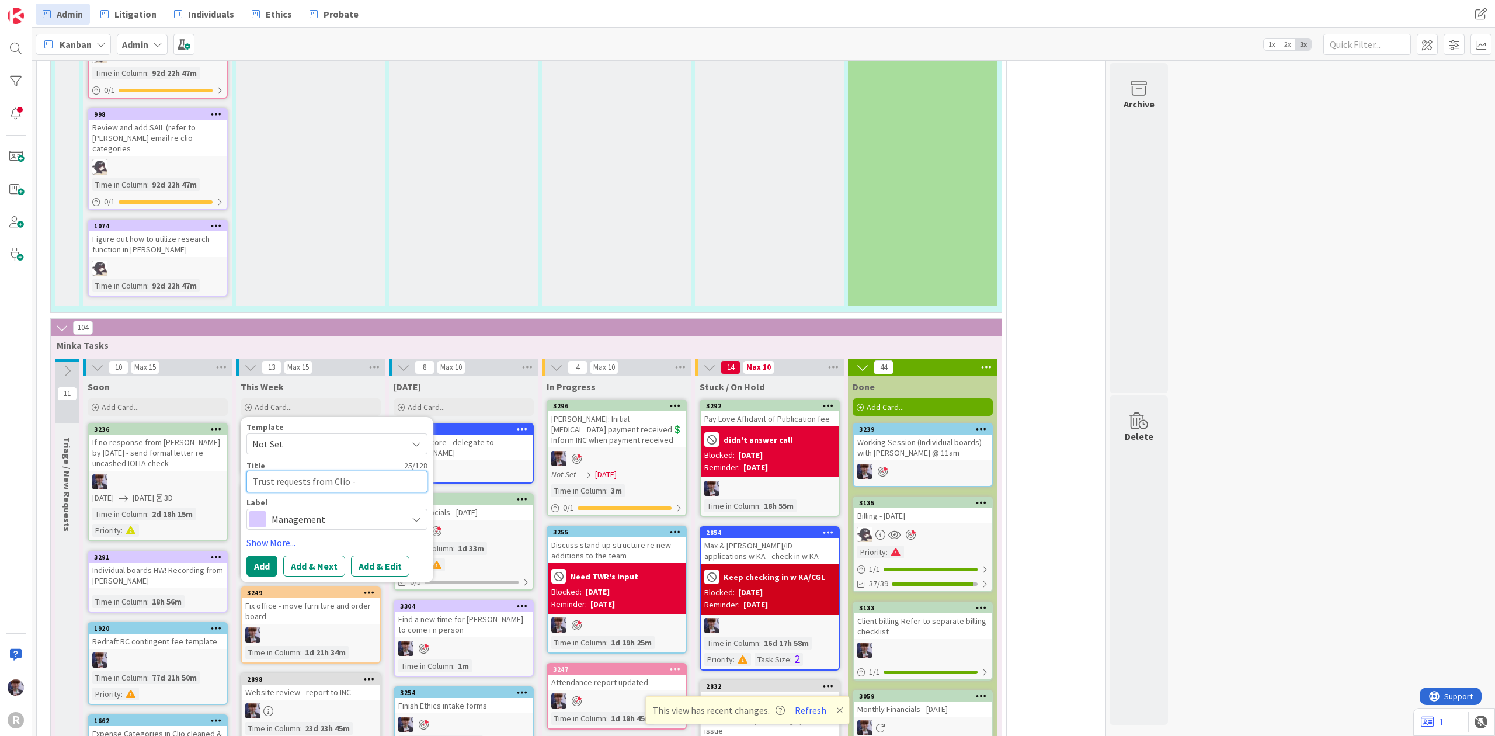
type textarea "x"
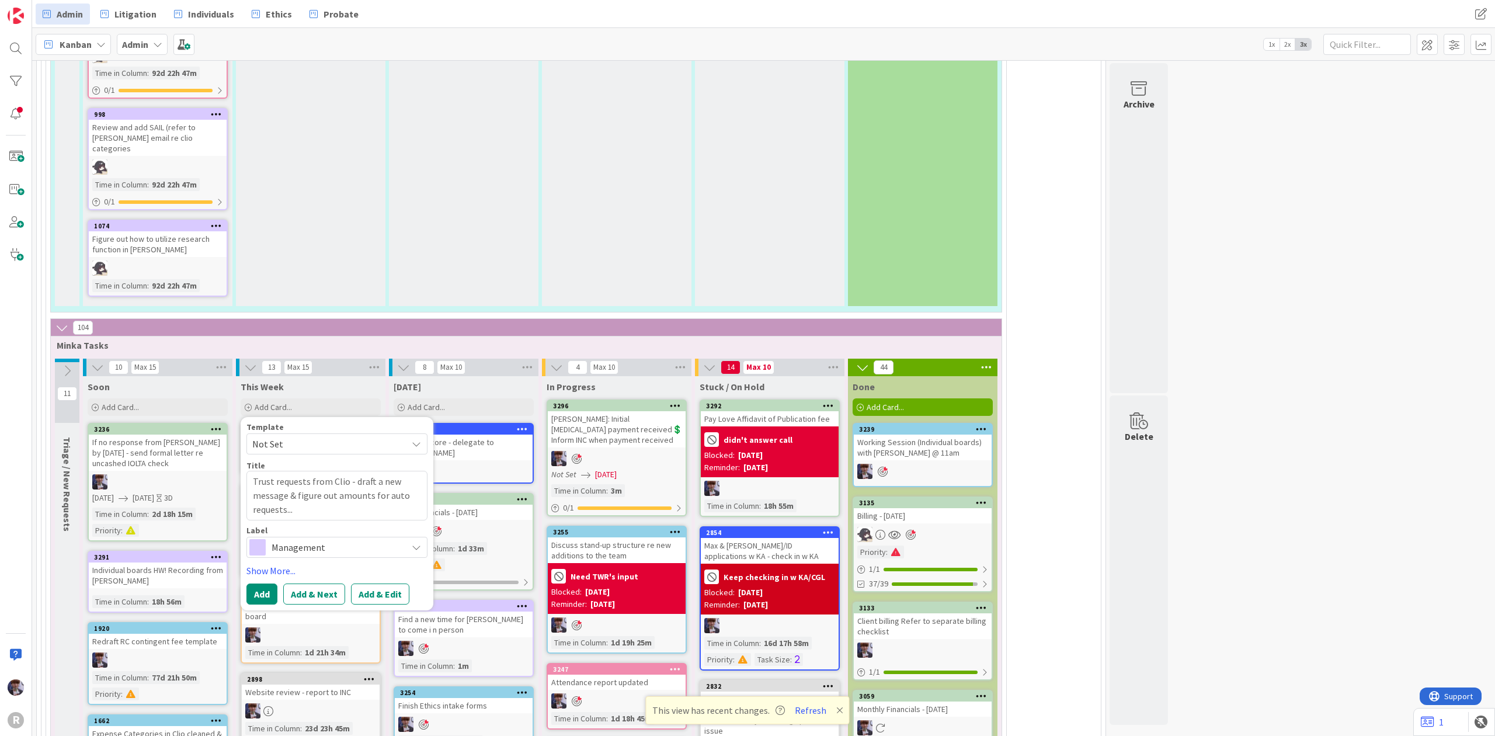
click at [308, 539] on span "Management" at bounding box center [337, 547] width 130 height 16
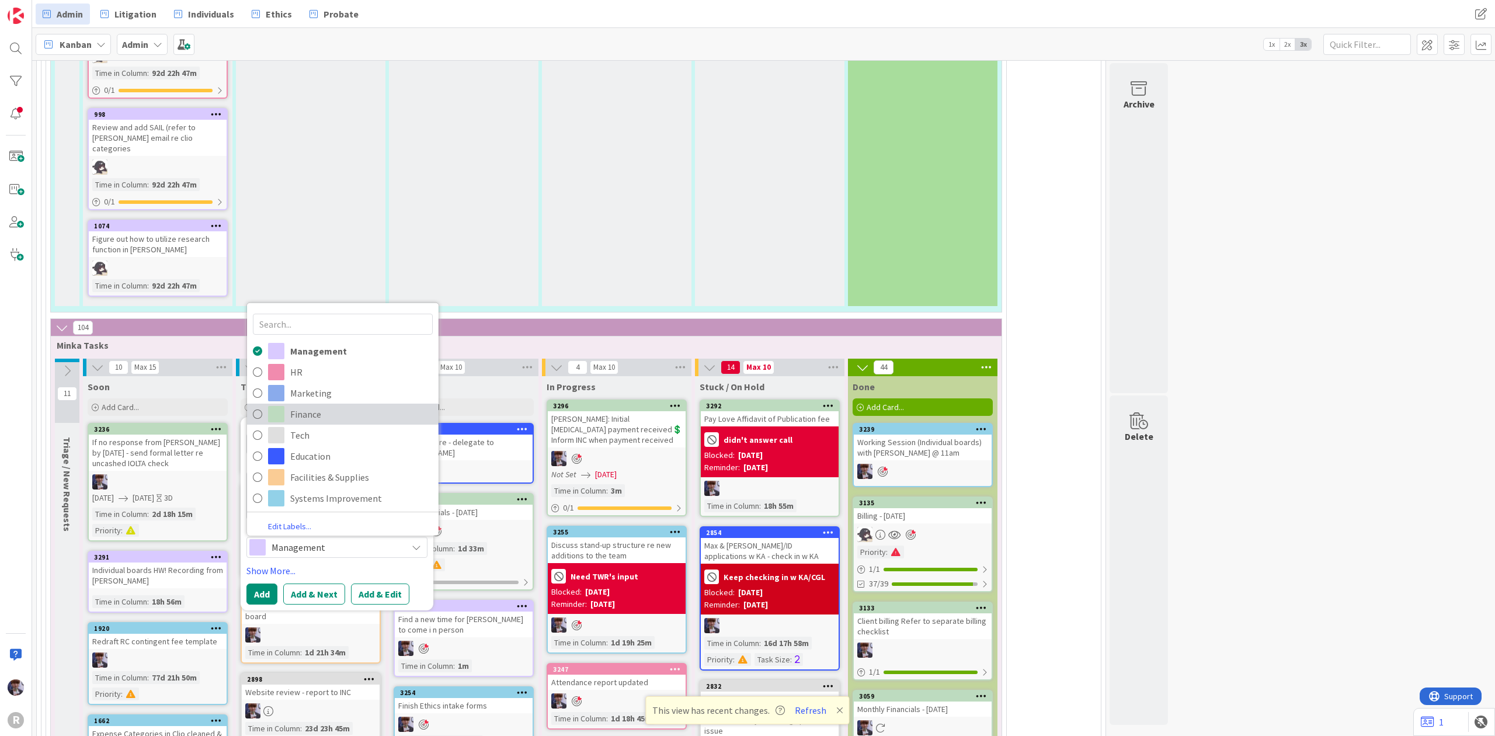
click at [318, 403] on link "Finance" at bounding box center [343, 413] width 192 height 21
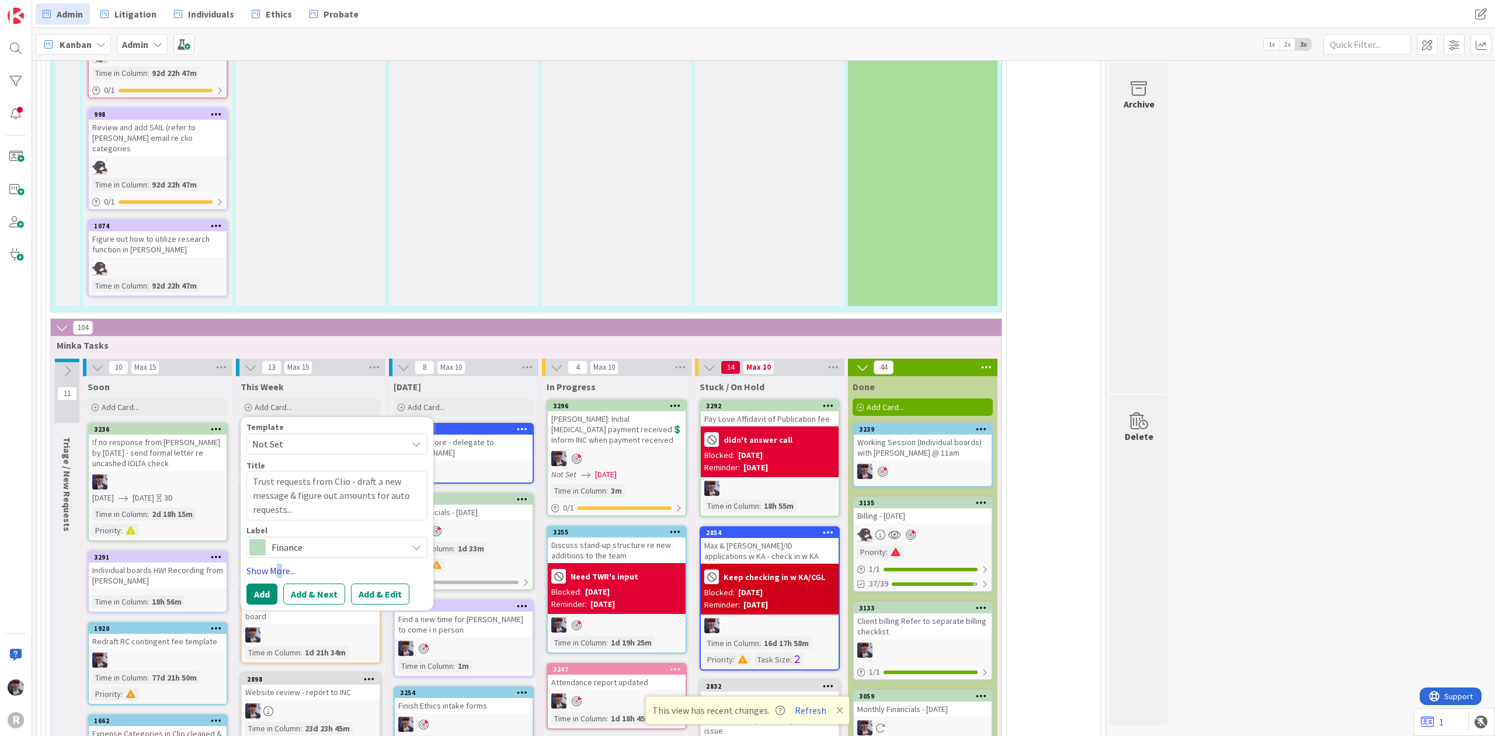
click at [279, 564] on link "Show More..." at bounding box center [337, 571] width 181 height 14
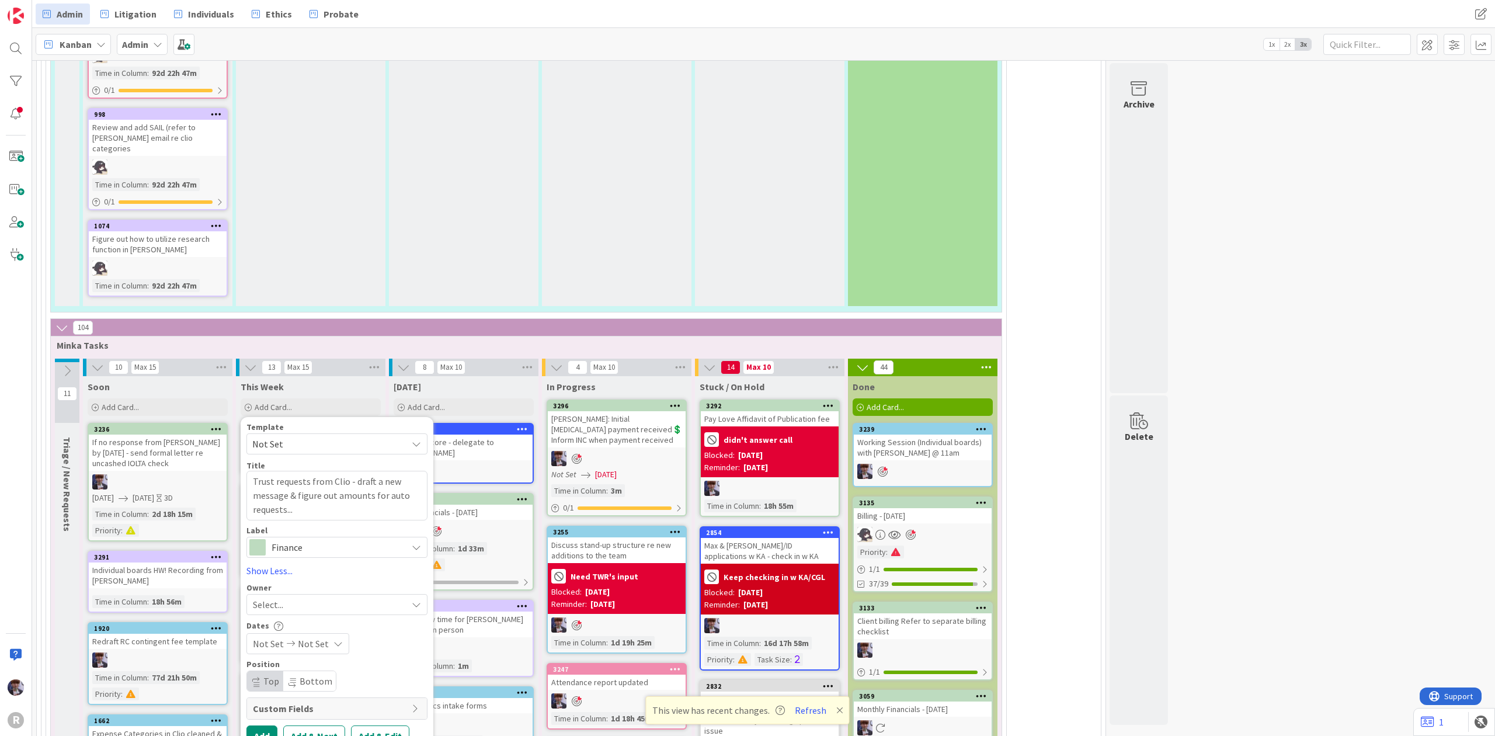
click at [312, 598] on div "Select..." at bounding box center [330, 605] width 154 height 14
click at [308, 694] on span "[PERSON_NAME]" at bounding box center [320, 703] width 57 height 18
click at [254, 726] on button "Add" at bounding box center [262, 736] width 31 height 21
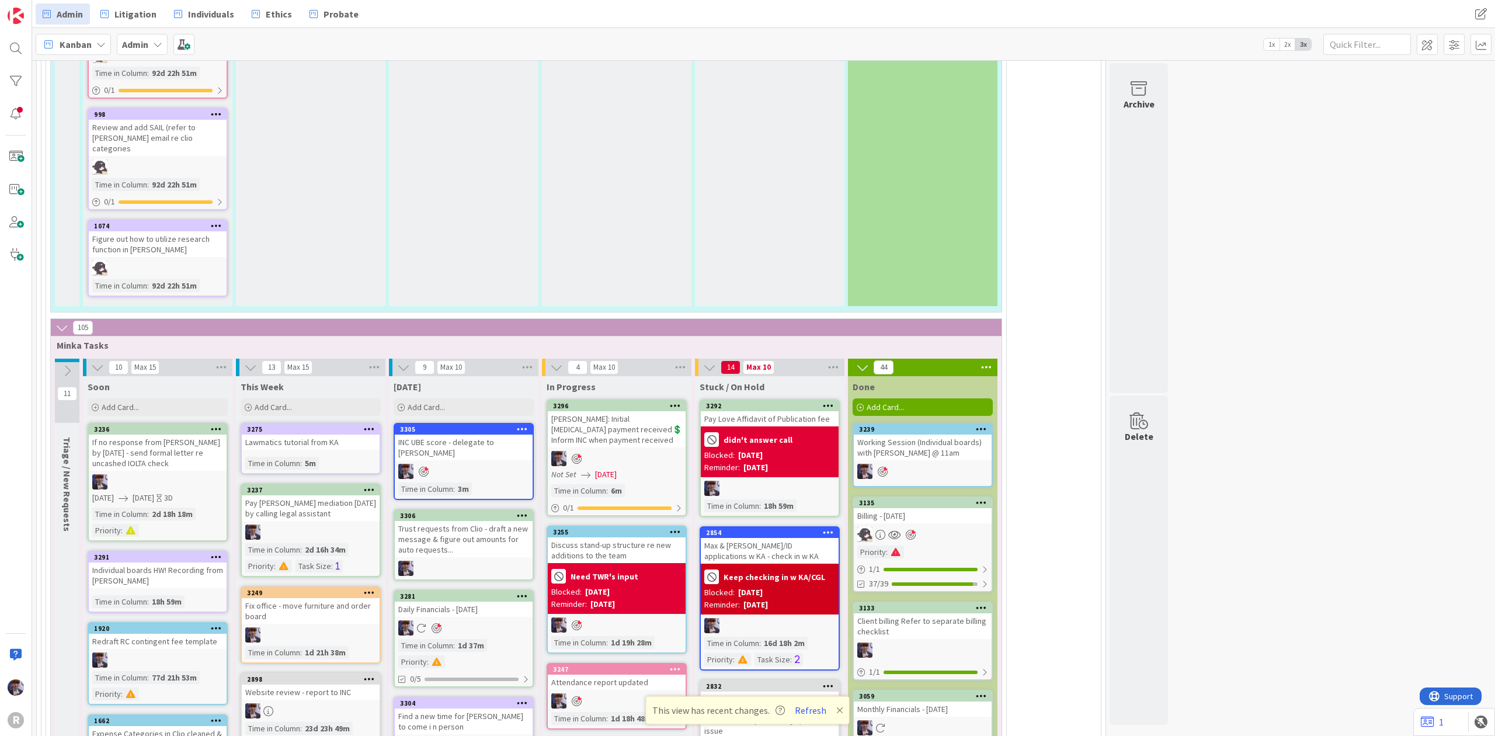
click at [533, 512] on div at bounding box center [522, 516] width 21 height 8
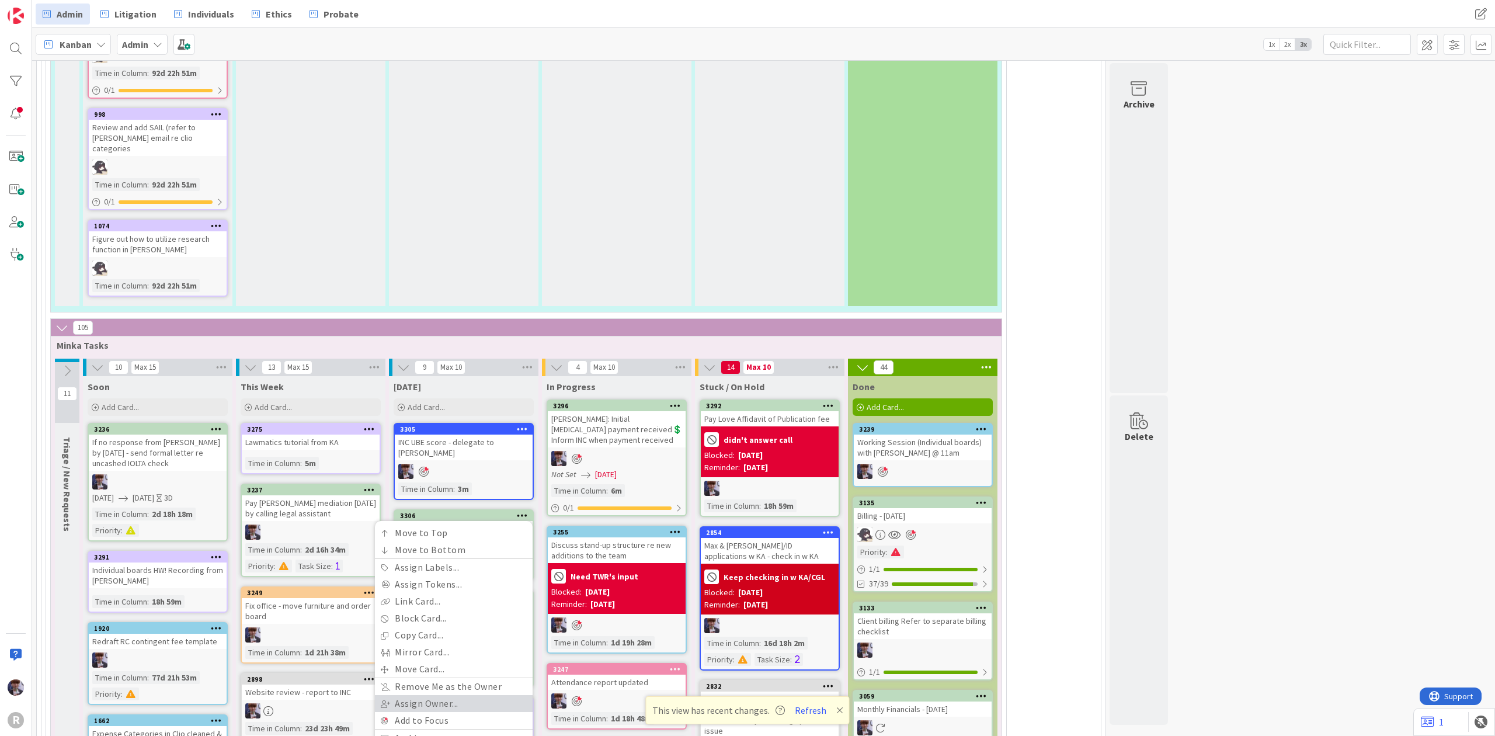
click at [440, 695] on link "Assign Owner..." at bounding box center [454, 703] width 158 height 17
click at [498, 525] on div "Assign Owner Back" at bounding box center [451, 534] width 164 height 19
click at [503, 526] on span "button" at bounding box center [502, 530] width 6 height 9
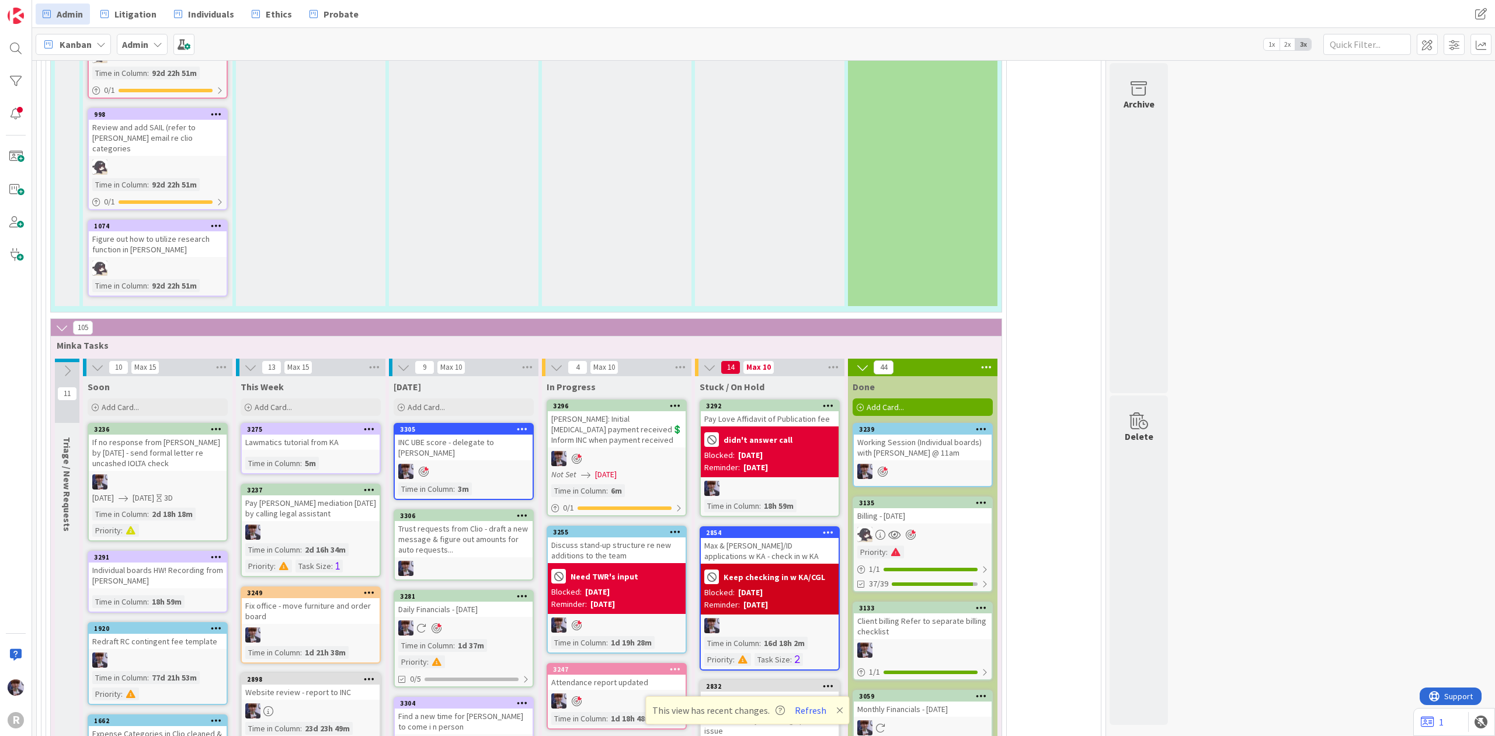
click at [519, 511] on icon at bounding box center [522, 515] width 11 height 8
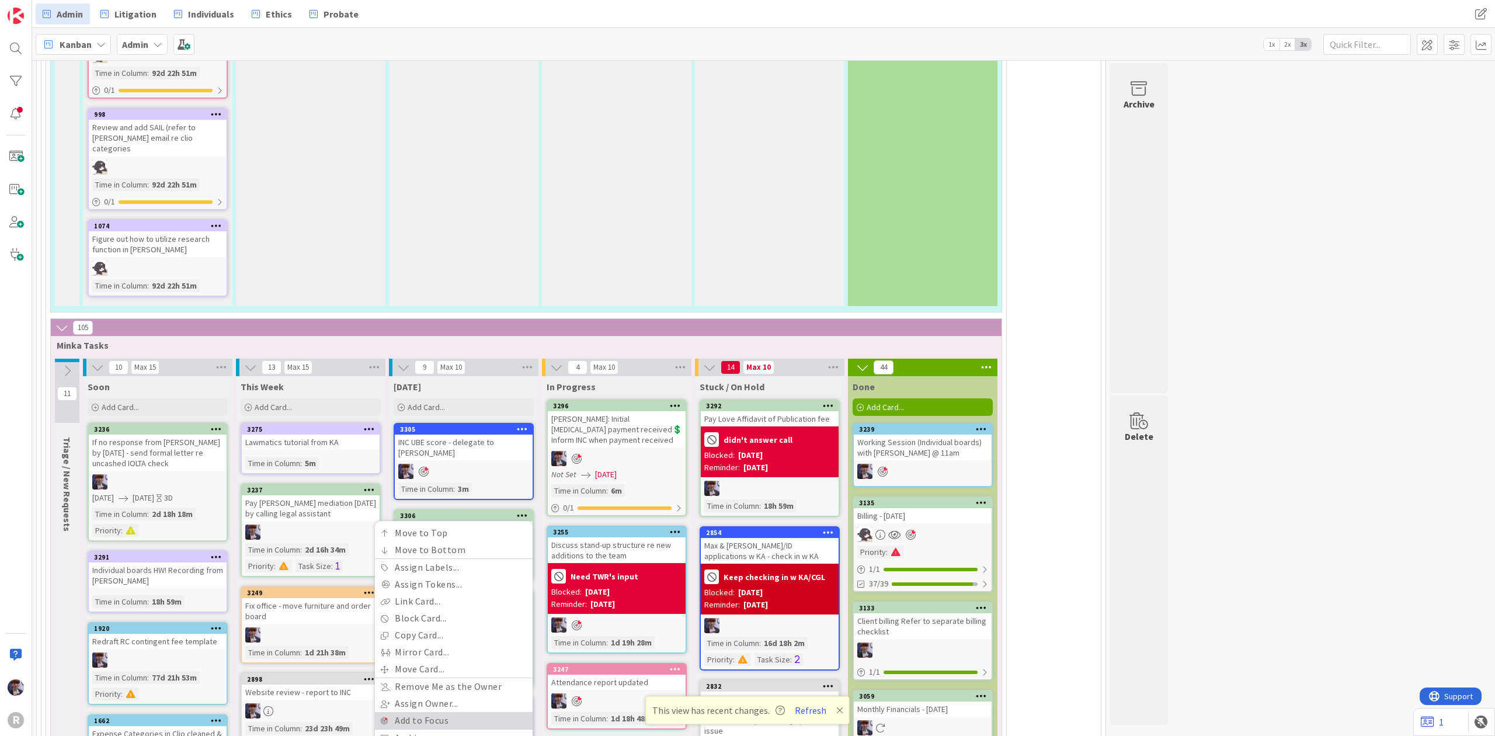
click at [391, 712] on link "Add to Focus" at bounding box center [454, 720] width 158 height 17
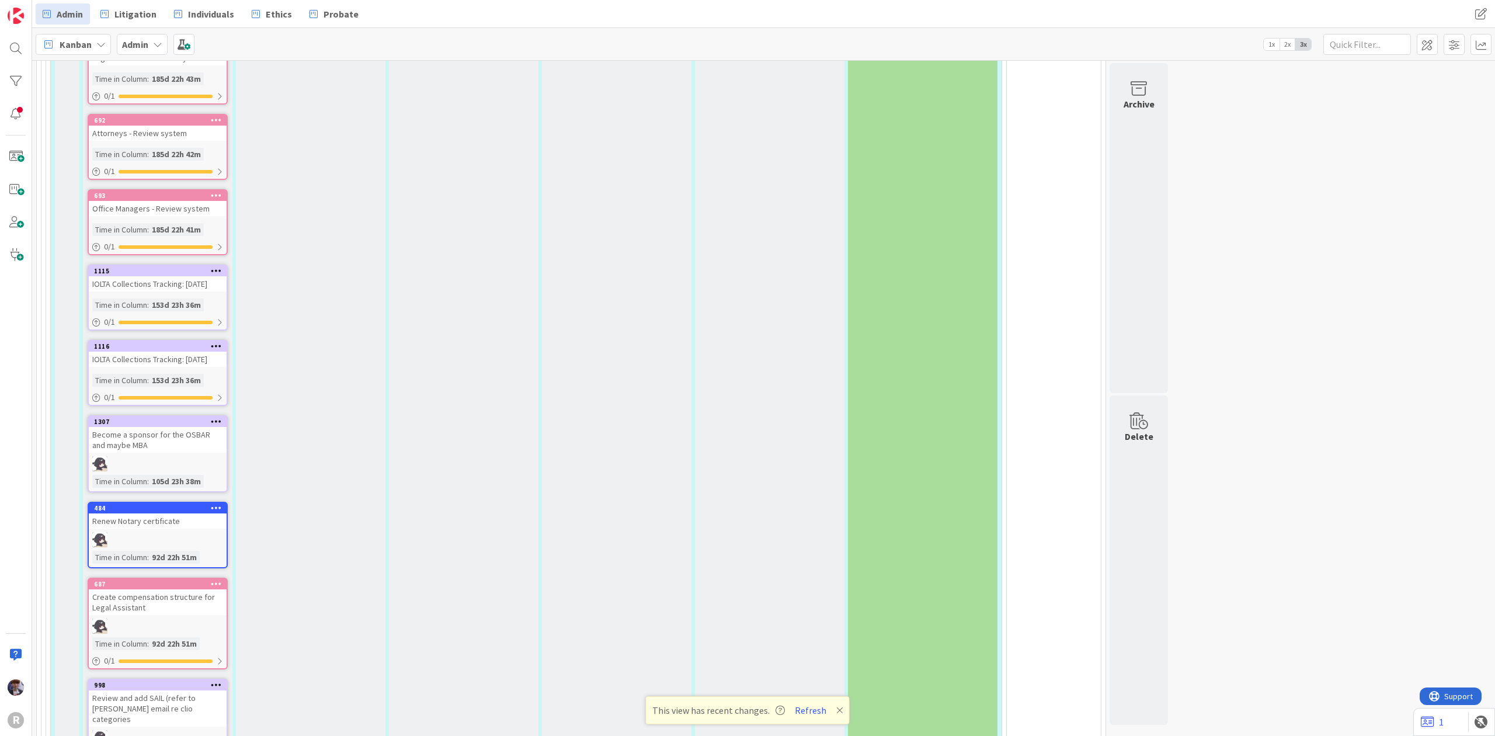
scroll to position [2414, 0]
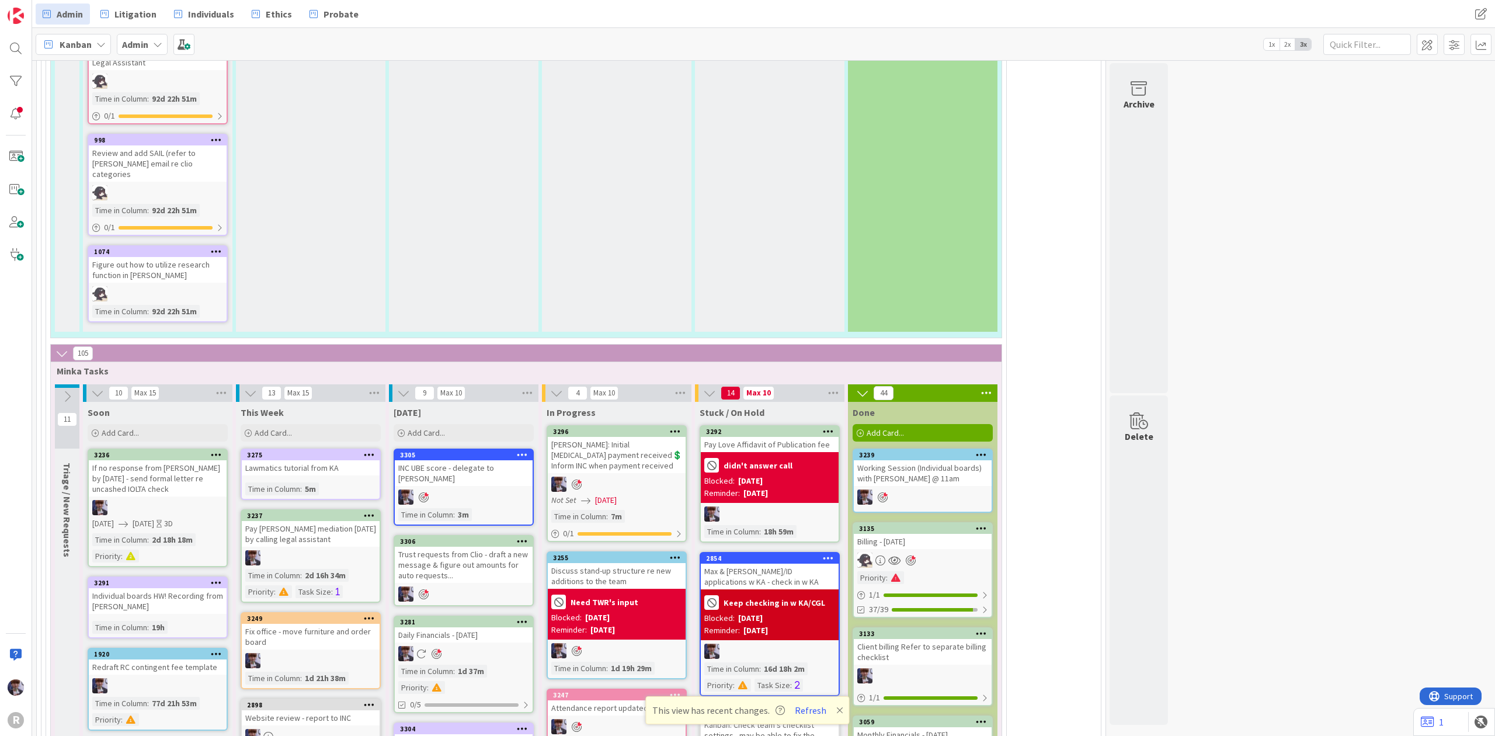
click at [489, 424] on div "Add Card..." at bounding box center [464, 433] width 140 height 18
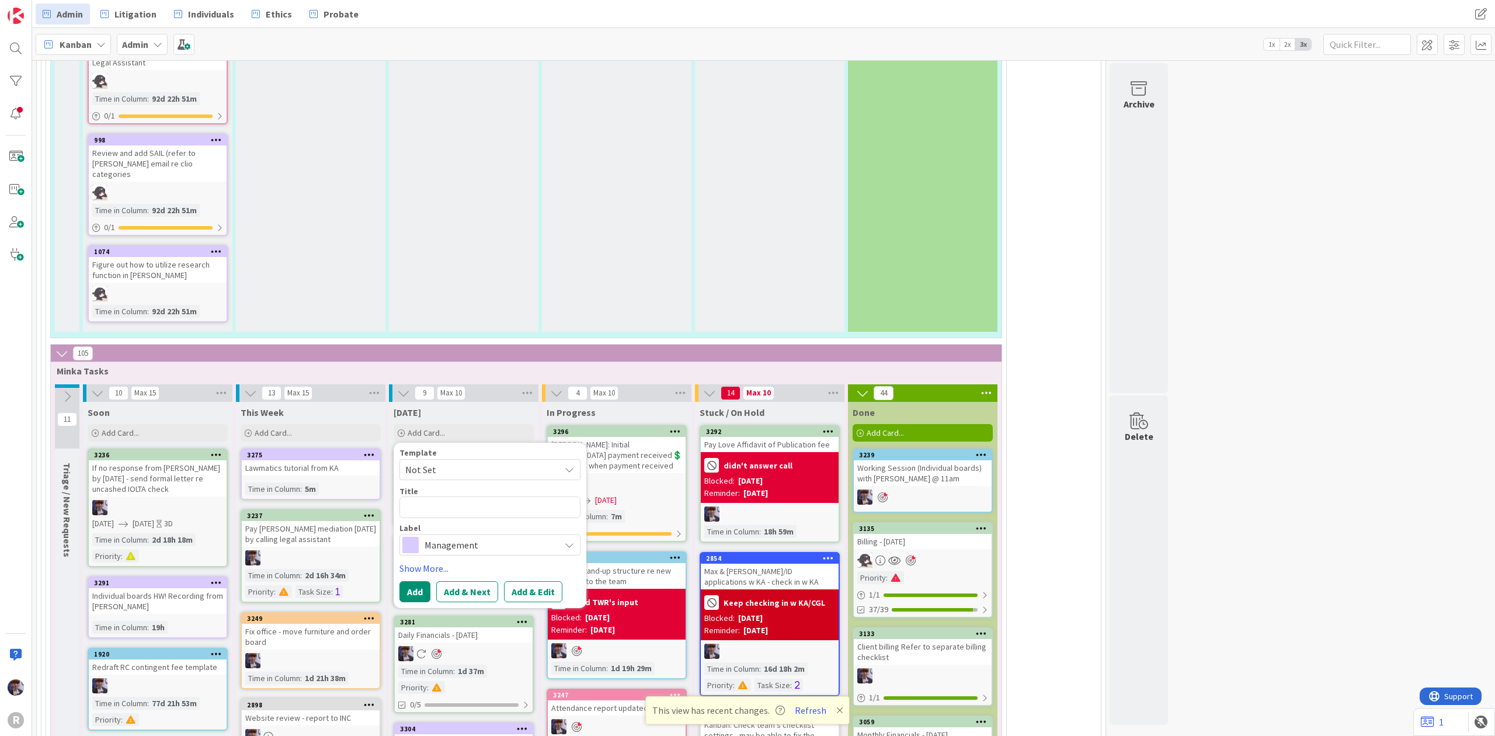
click at [478, 462] on span "Not Set" at bounding box center [478, 469] width 146 height 15
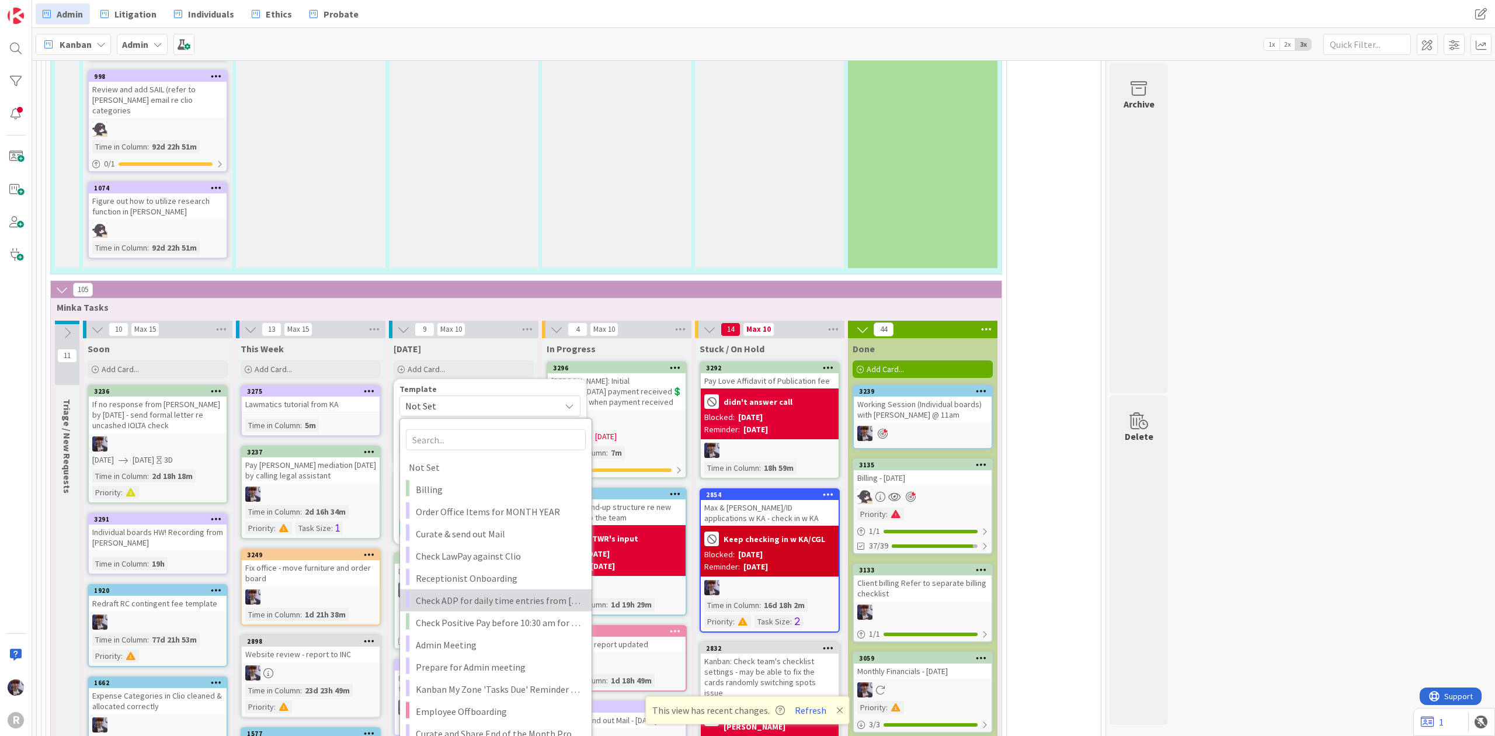
scroll to position [2570, 0]
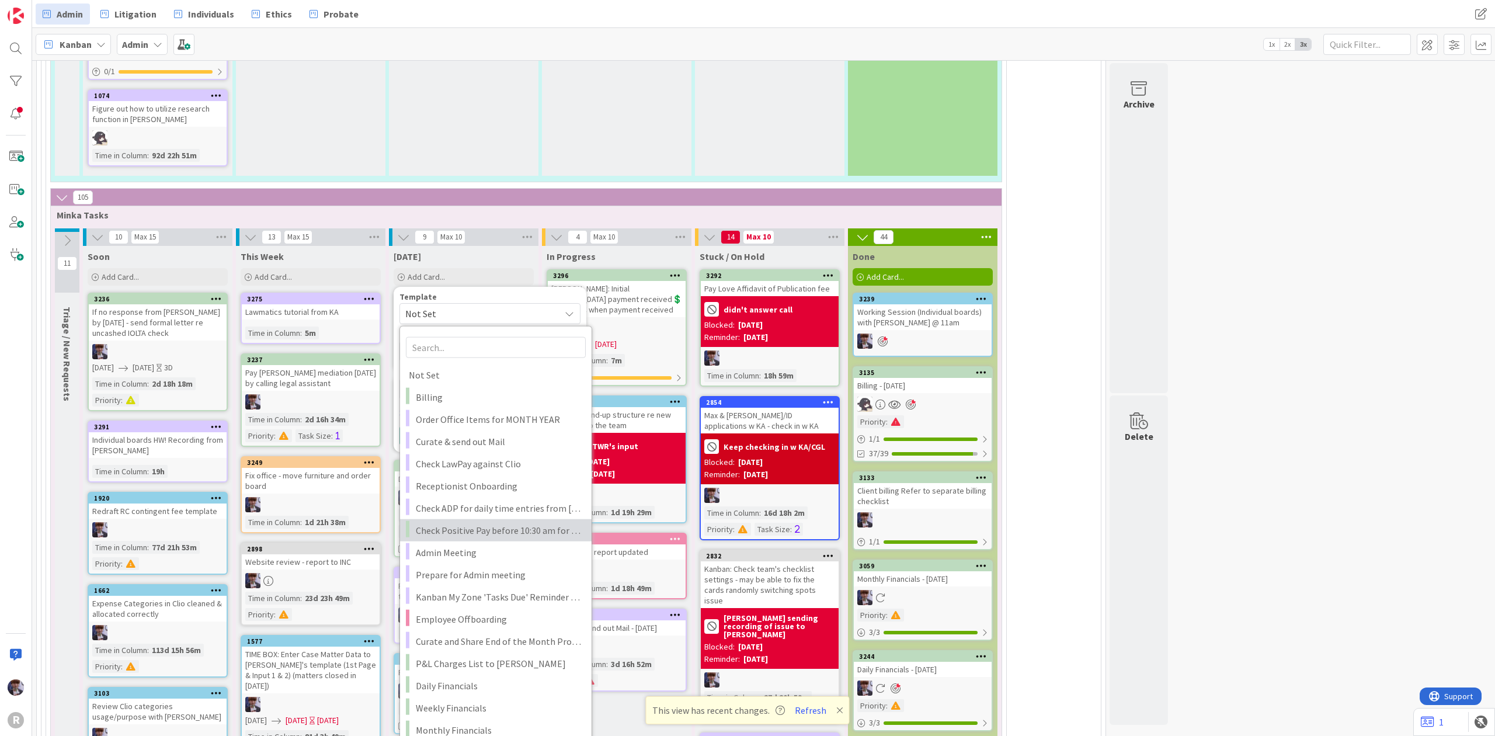
click at [494, 523] on span "Check Positive Pay before 10:30 am for any decisions needed" at bounding box center [499, 530] width 167 height 15
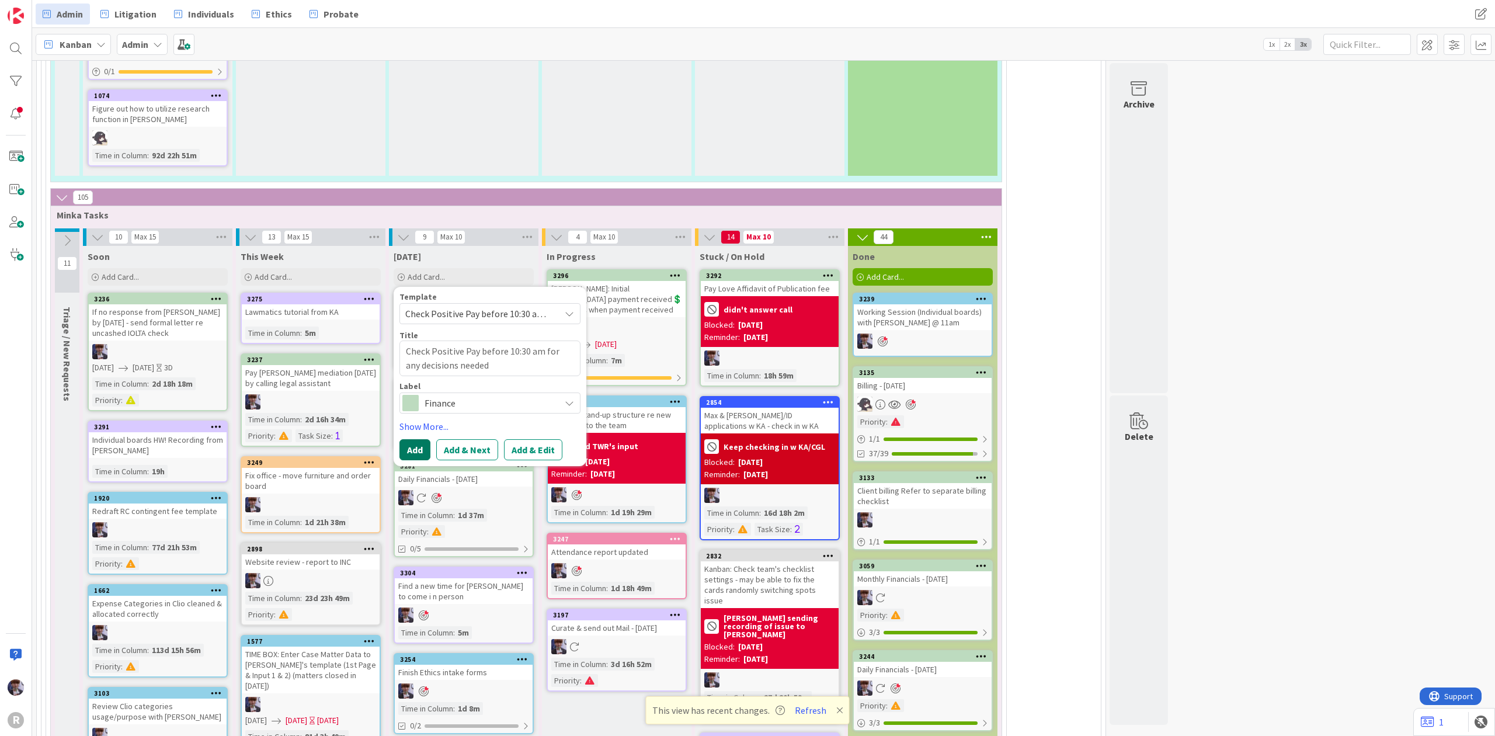
click at [416, 439] on button "Add" at bounding box center [415, 449] width 31 height 21
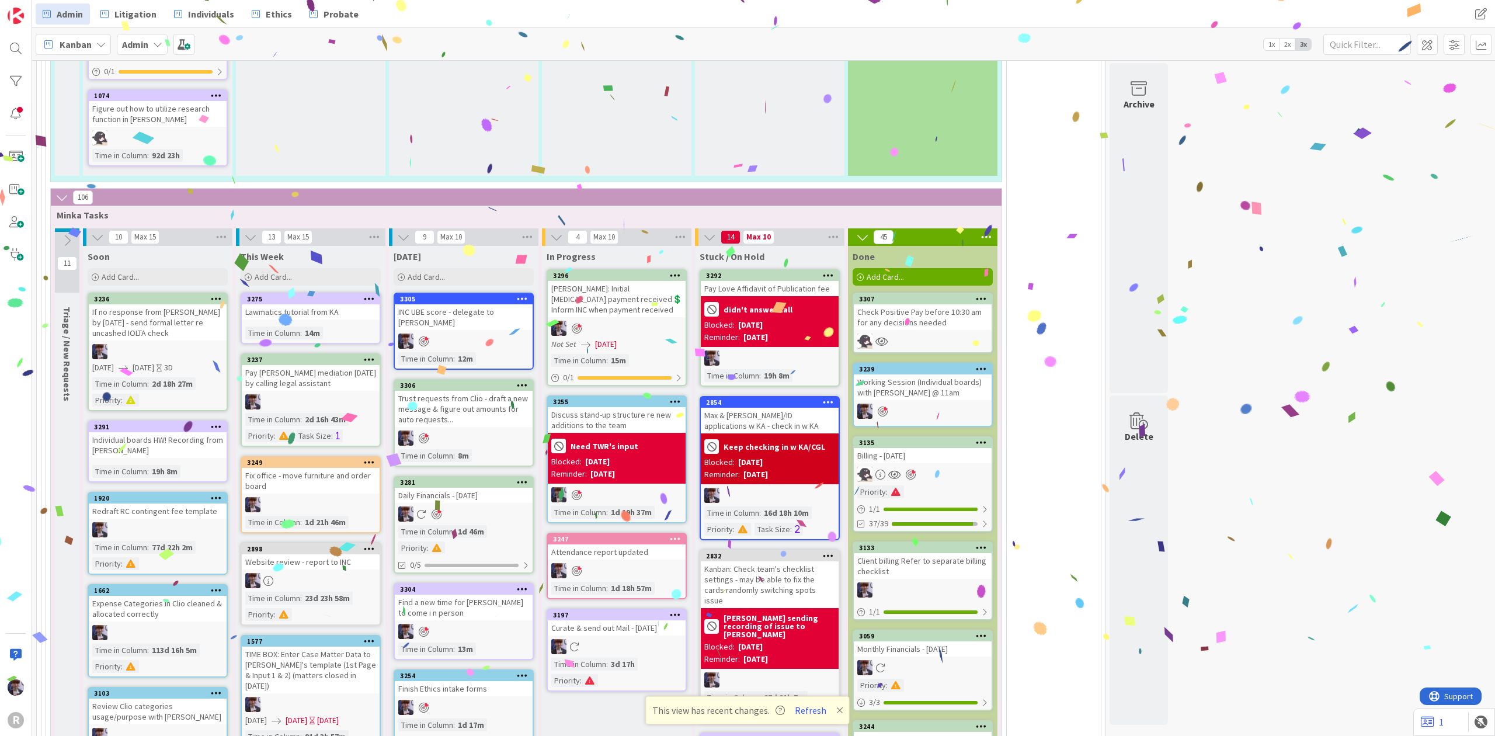
click at [984, 294] on icon at bounding box center [981, 298] width 11 height 8
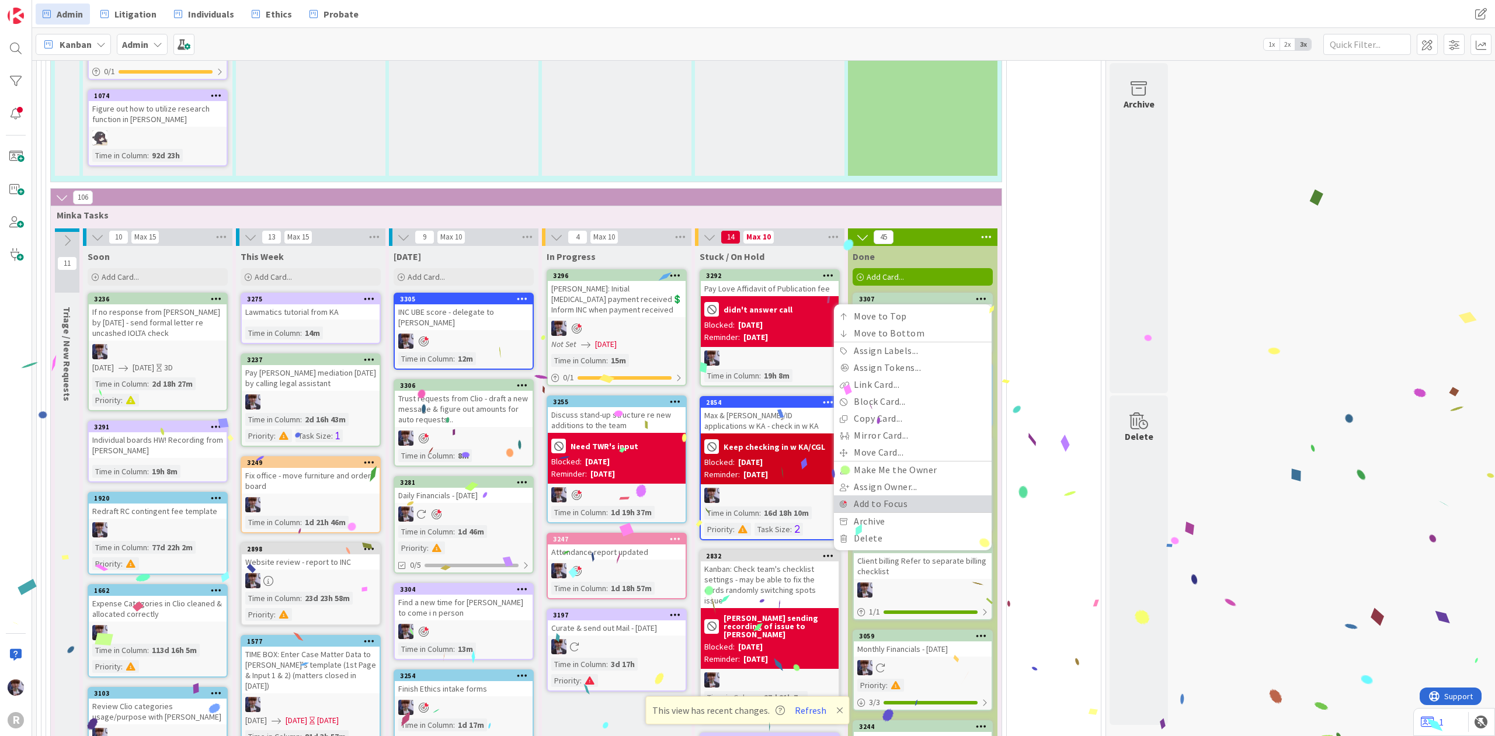
click at [882, 495] on link "Add to Focus" at bounding box center [913, 503] width 158 height 17
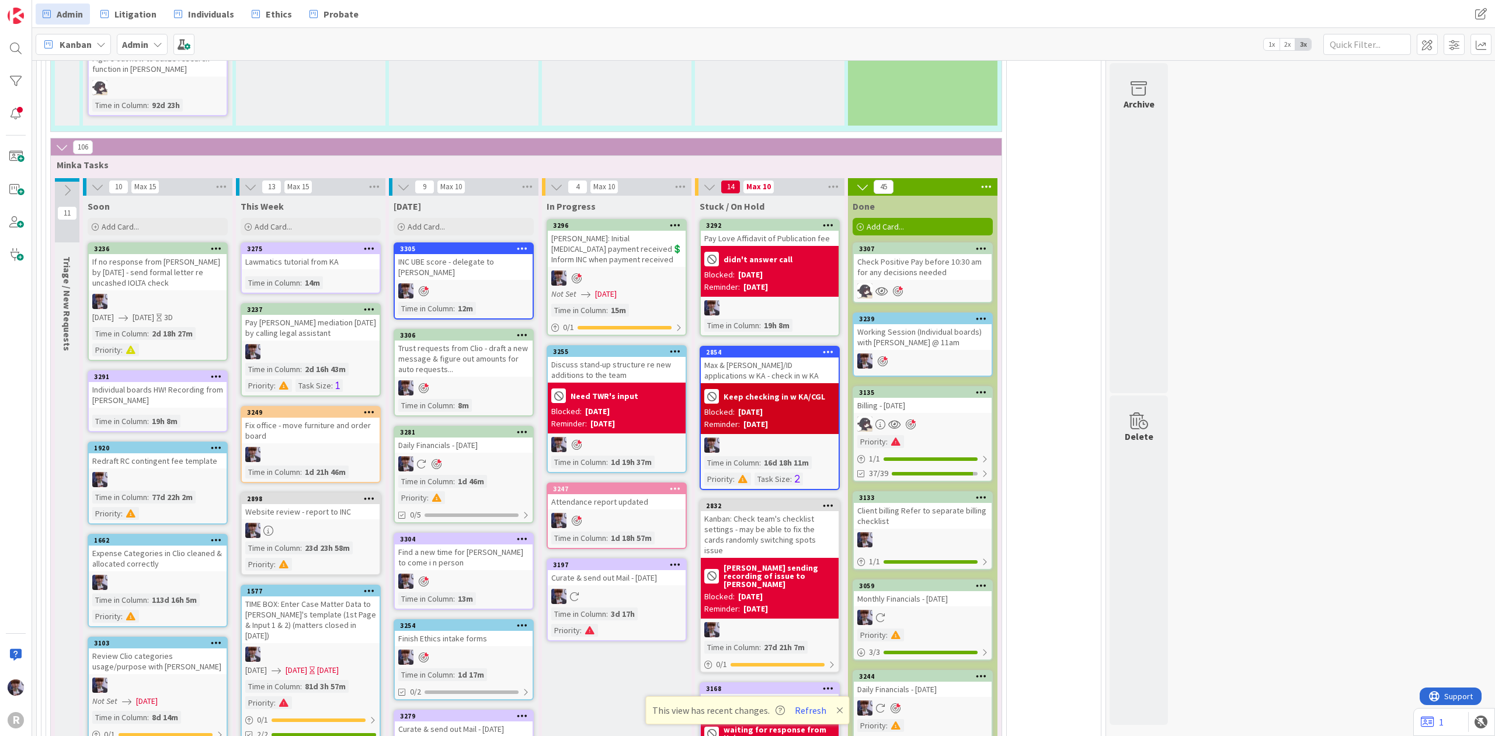
scroll to position [2648, 0]
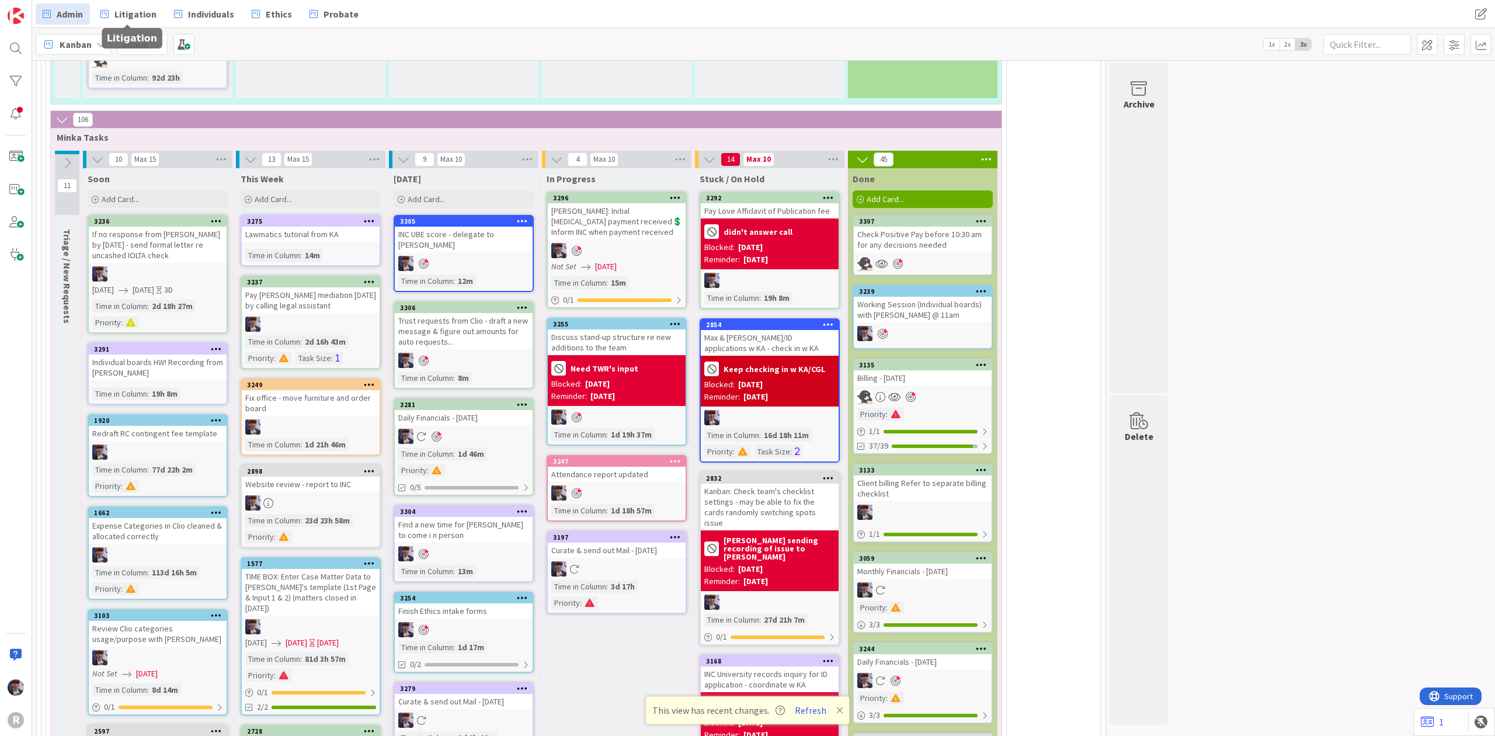
click at [98, 44] on icon at bounding box center [100, 44] width 9 height 9
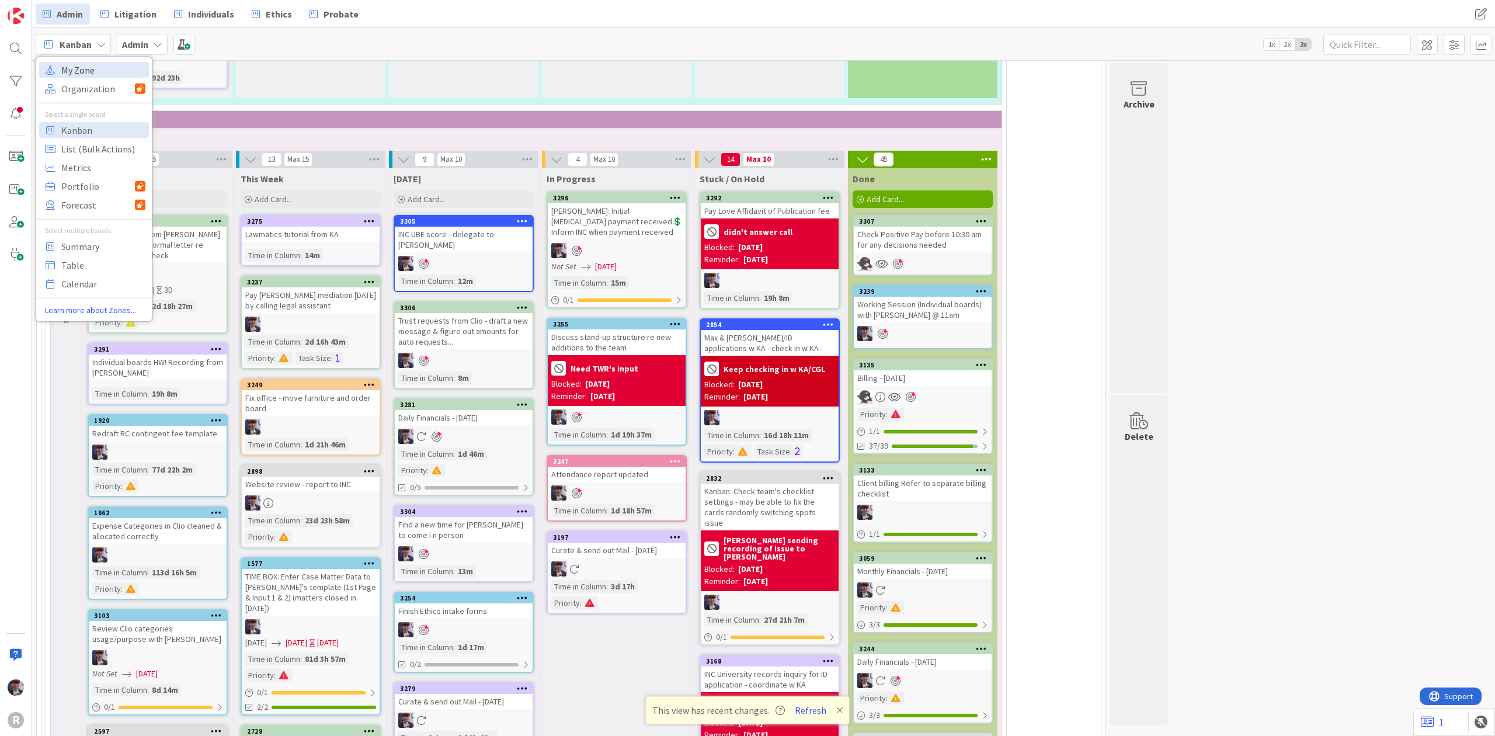
click at [80, 73] on span "My Zone" at bounding box center [103, 70] width 84 height 18
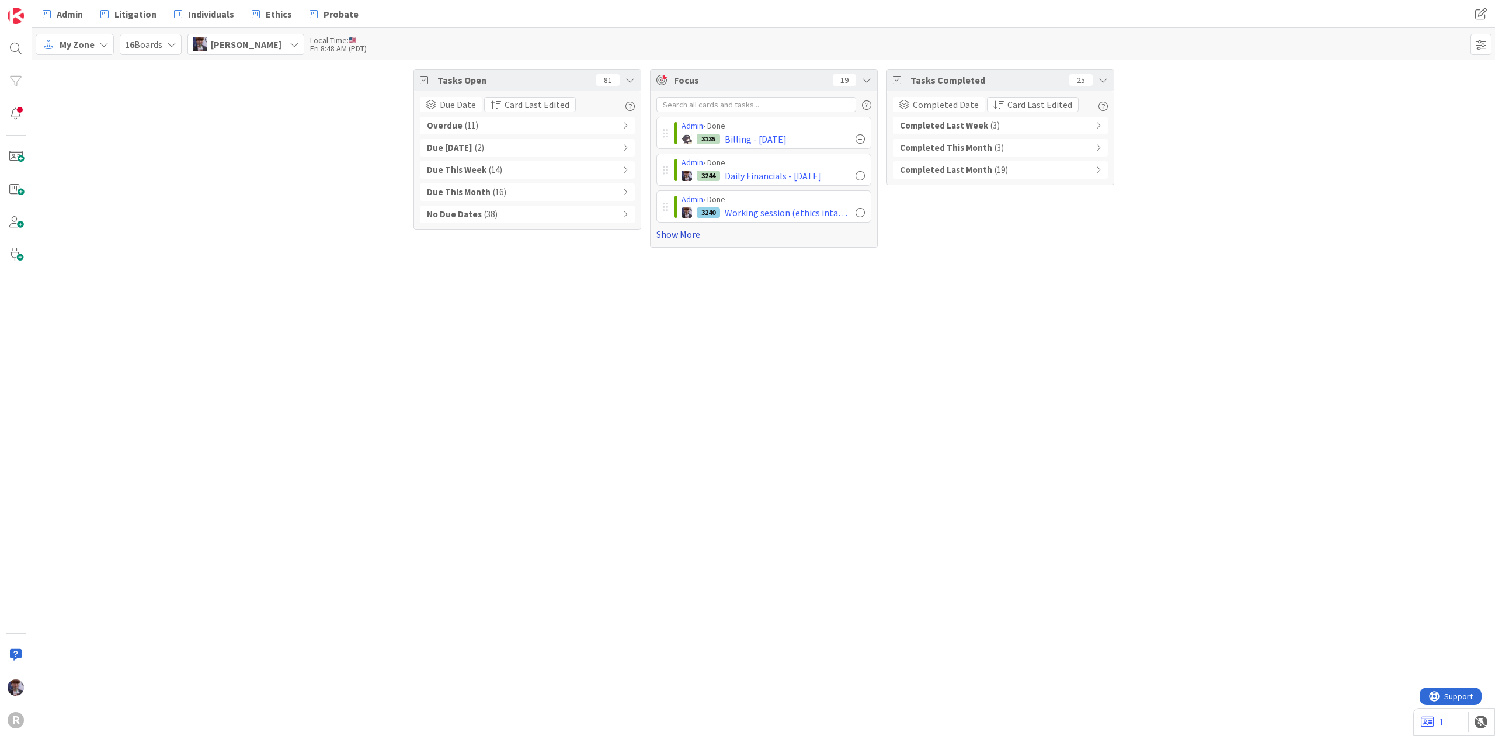
click at [681, 234] on link "Show More" at bounding box center [764, 234] width 215 height 14
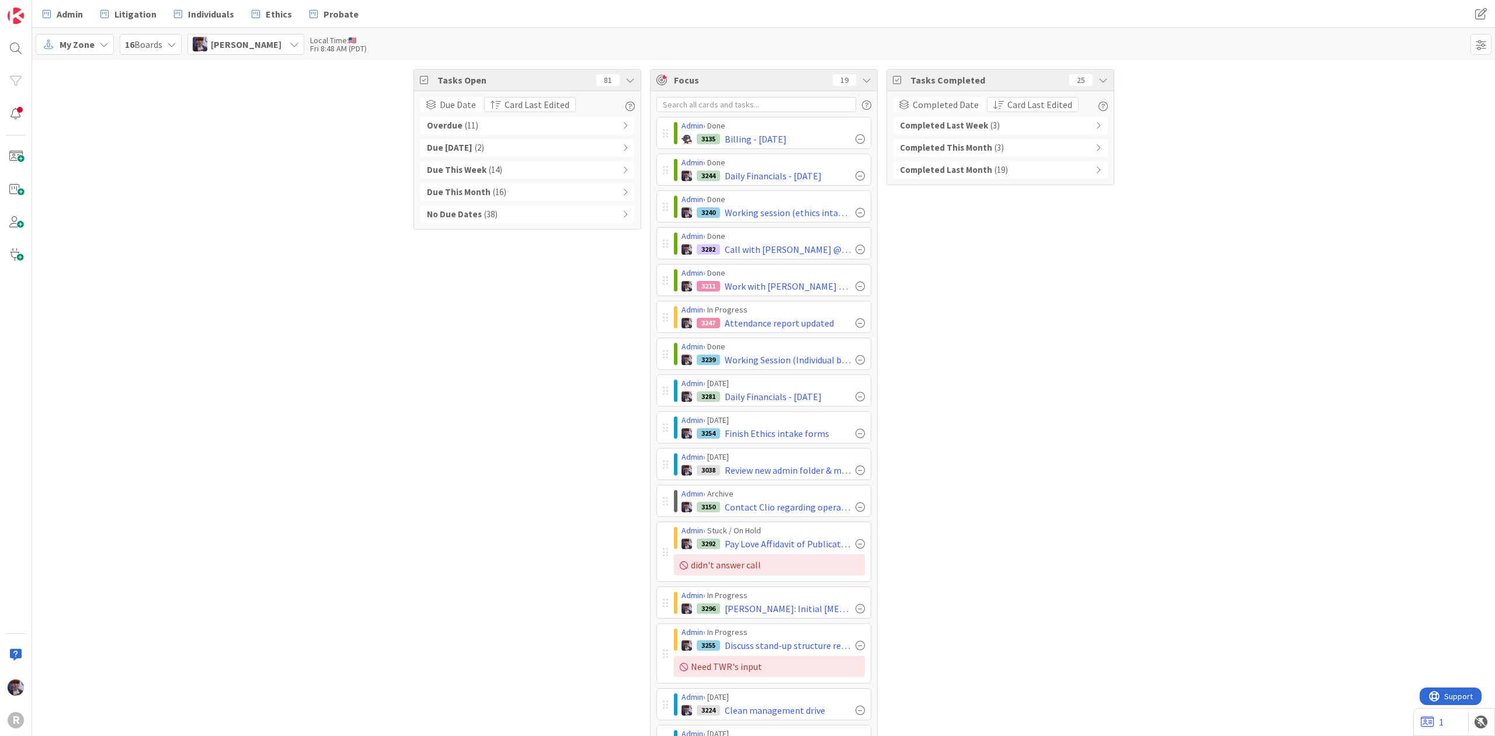
click at [465, 120] on span "( 11 )" at bounding box center [471, 125] width 13 height 13
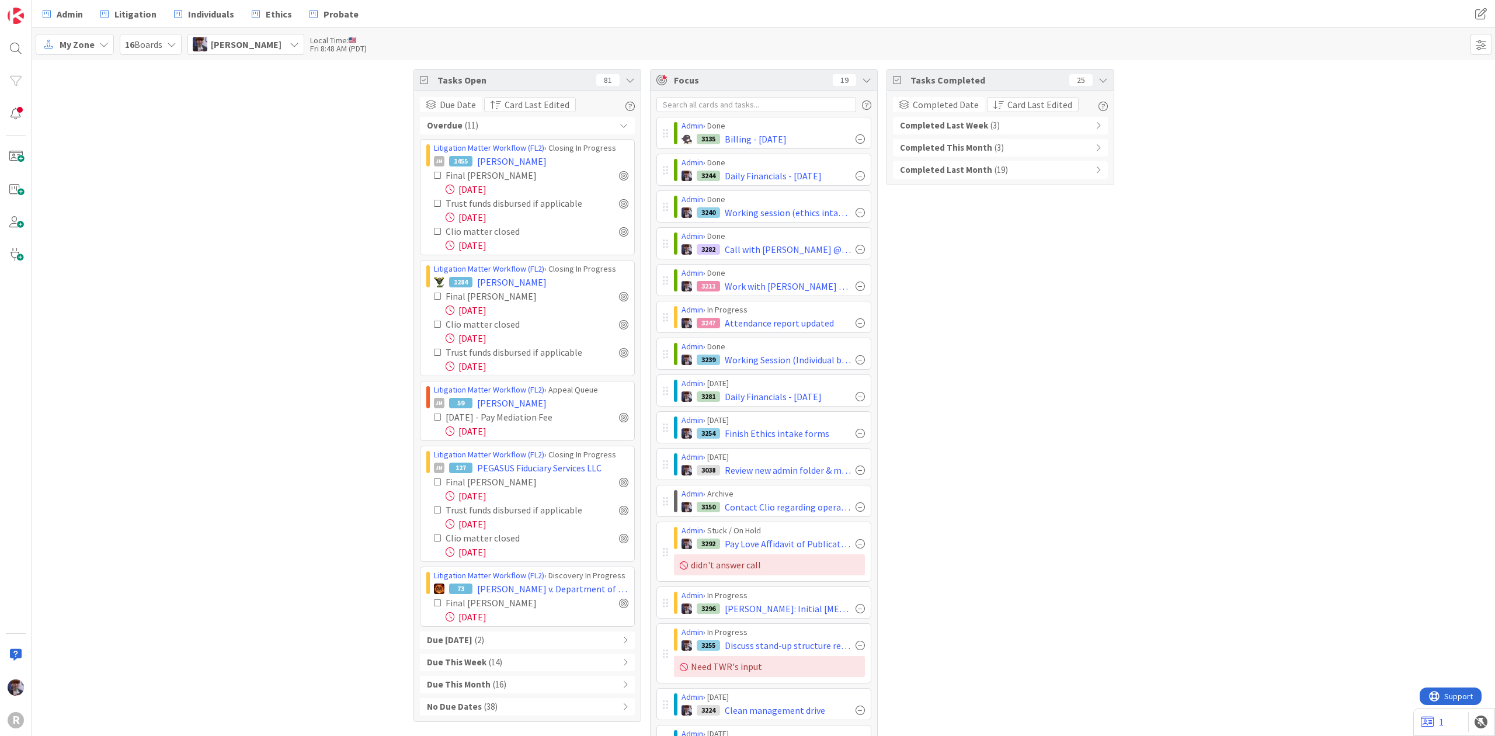
click at [477, 124] on div "Overdue ( 11 )" at bounding box center [527, 126] width 215 height 18
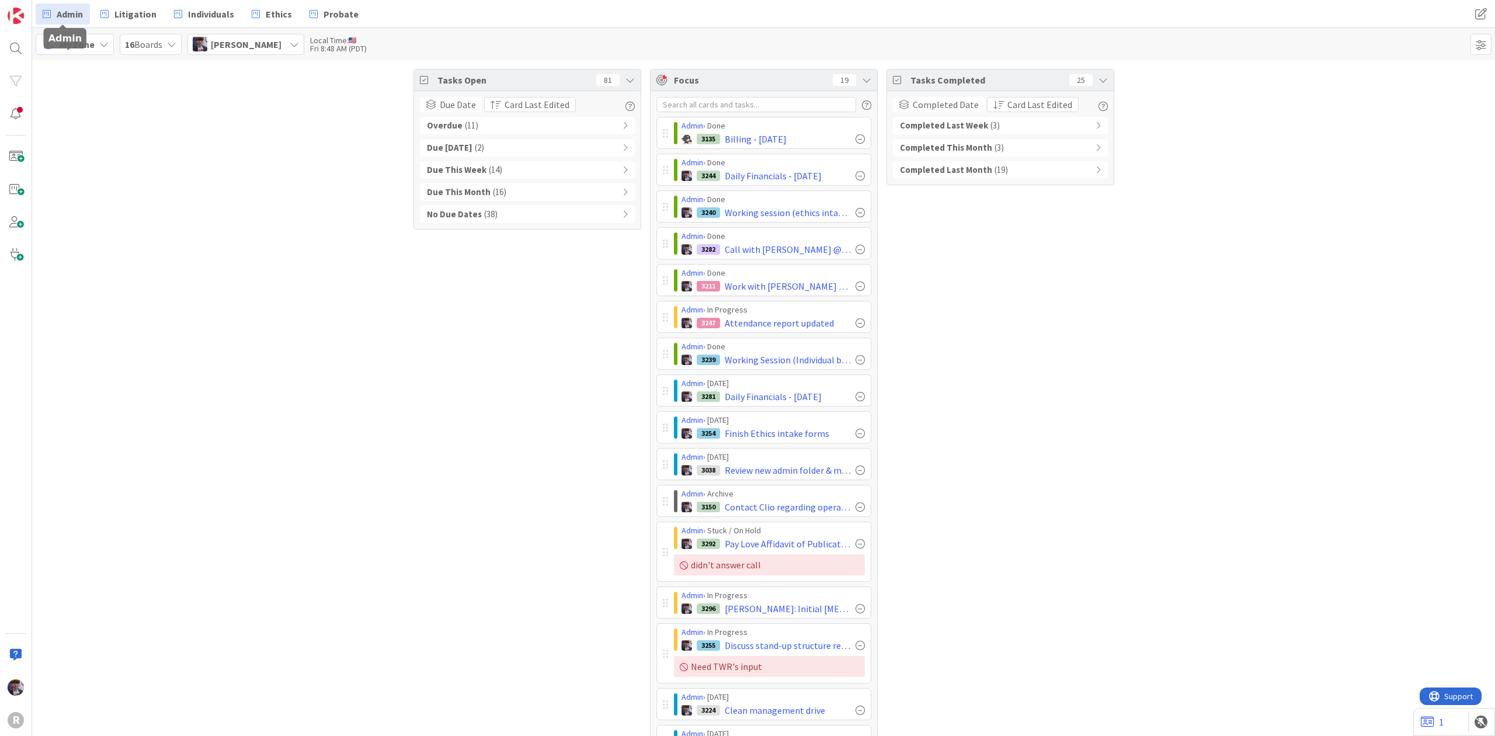
click at [80, 19] on span "Admin" at bounding box center [70, 14] width 26 height 14
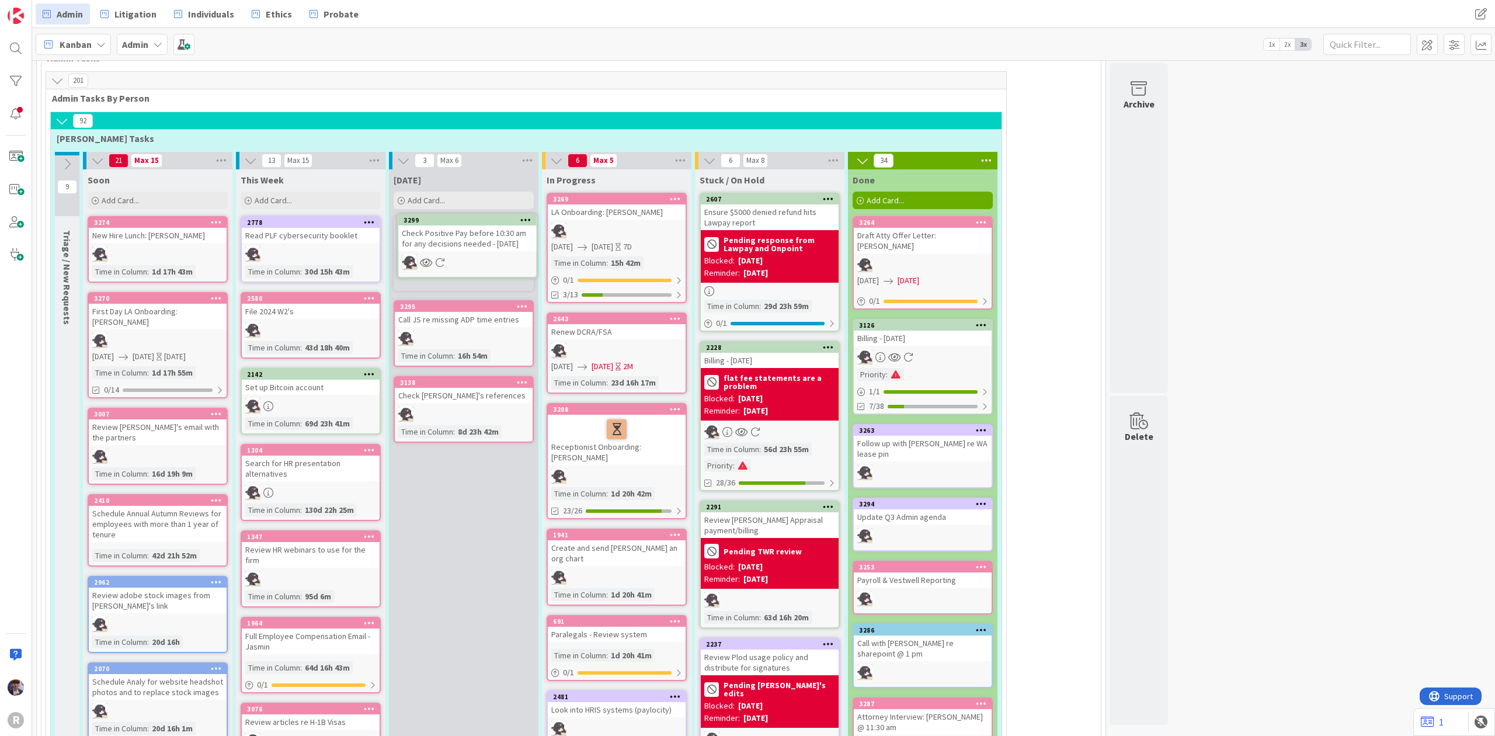
scroll to position [641, 0]
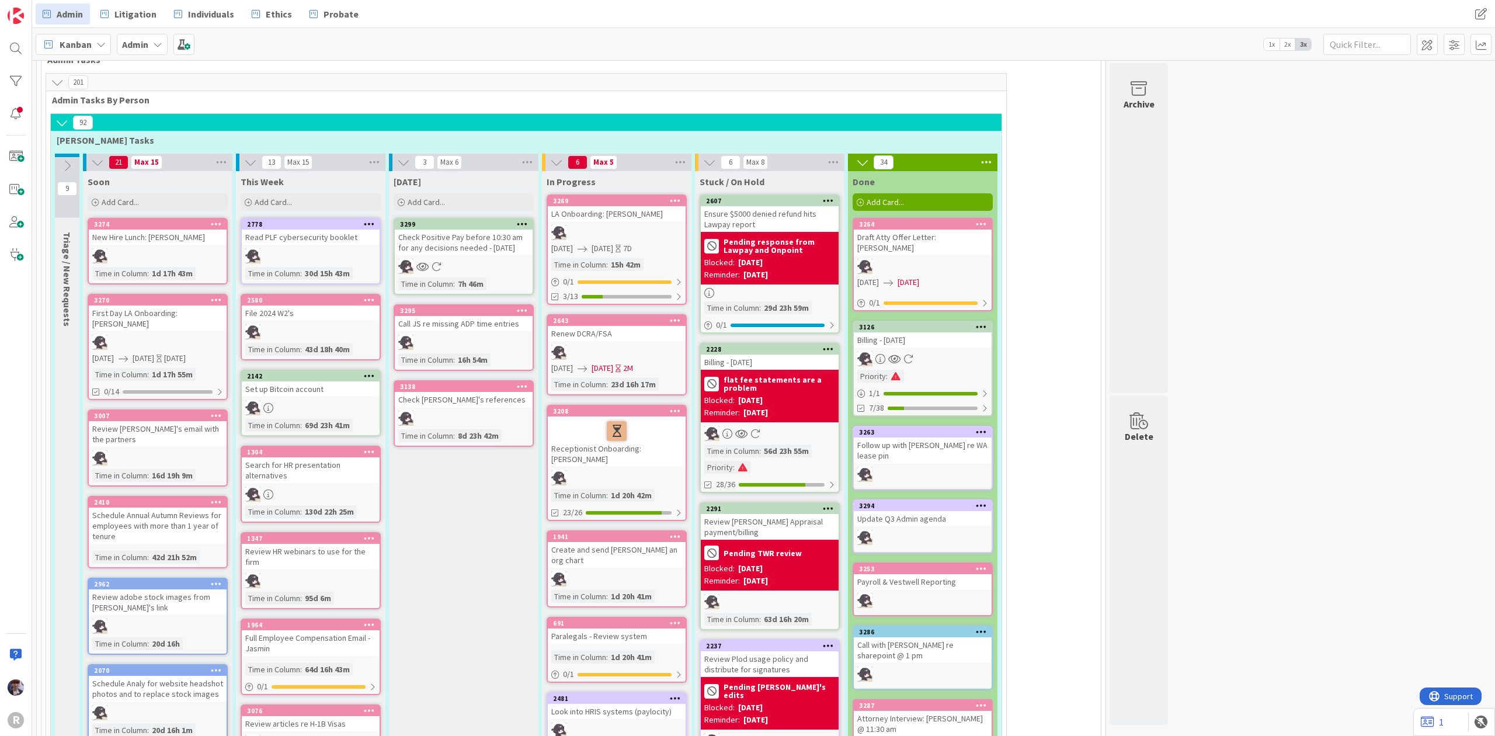
click at [522, 220] on icon at bounding box center [522, 224] width 11 height 8
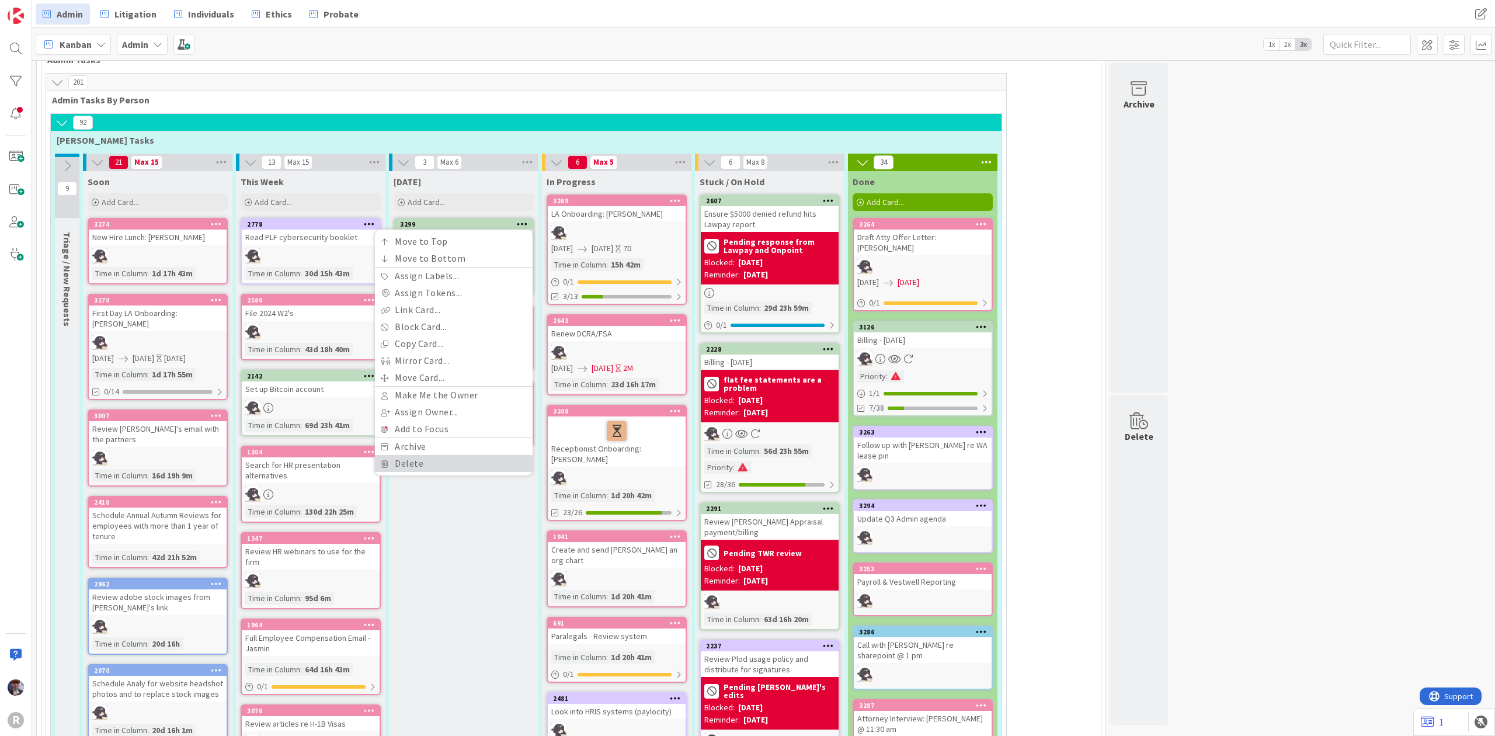
click at [430, 459] on link "Delete" at bounding box center [454, 463] width 158 height 17
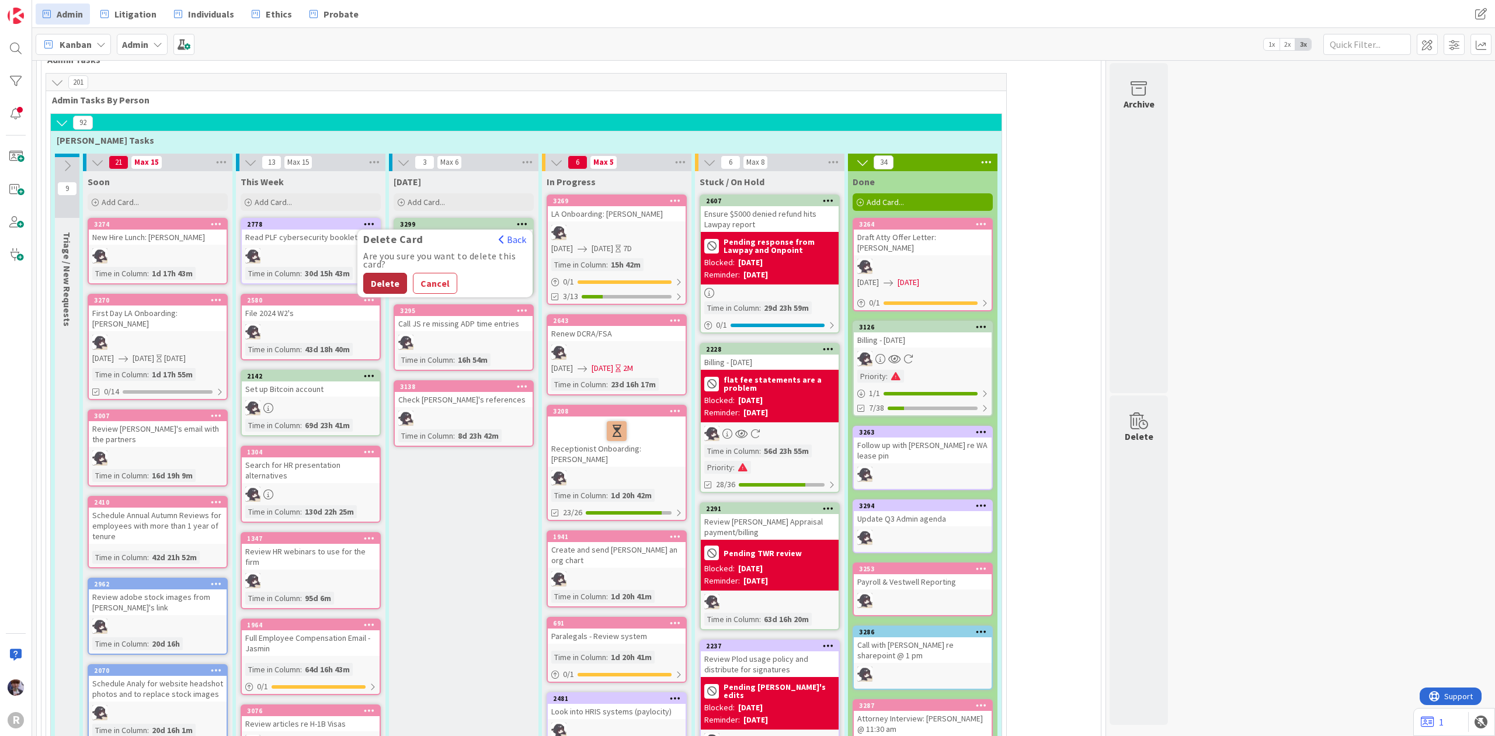
click at [391, 279] on button "Delete" at bounding box center [385, 283] width 44 height 21
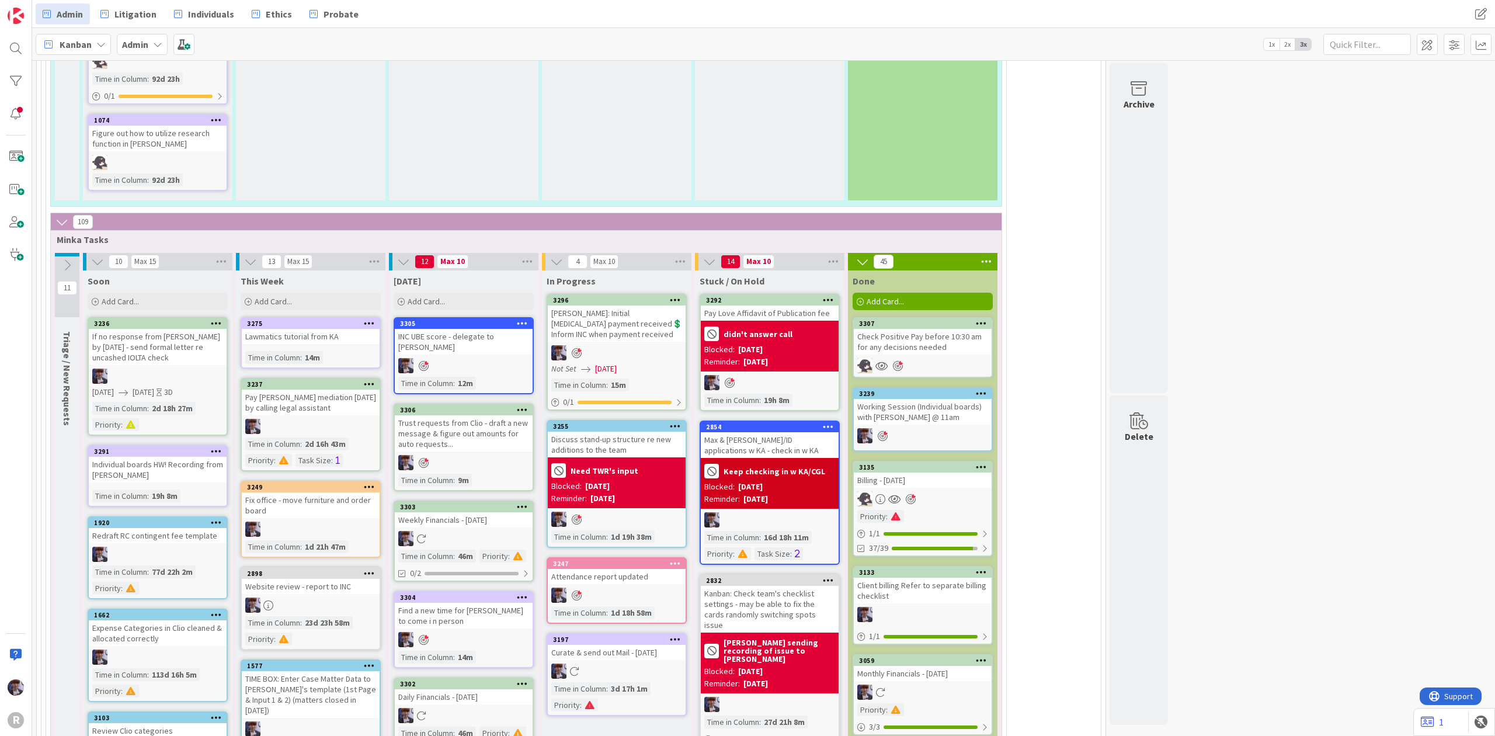
scroll to position [2511, 0]
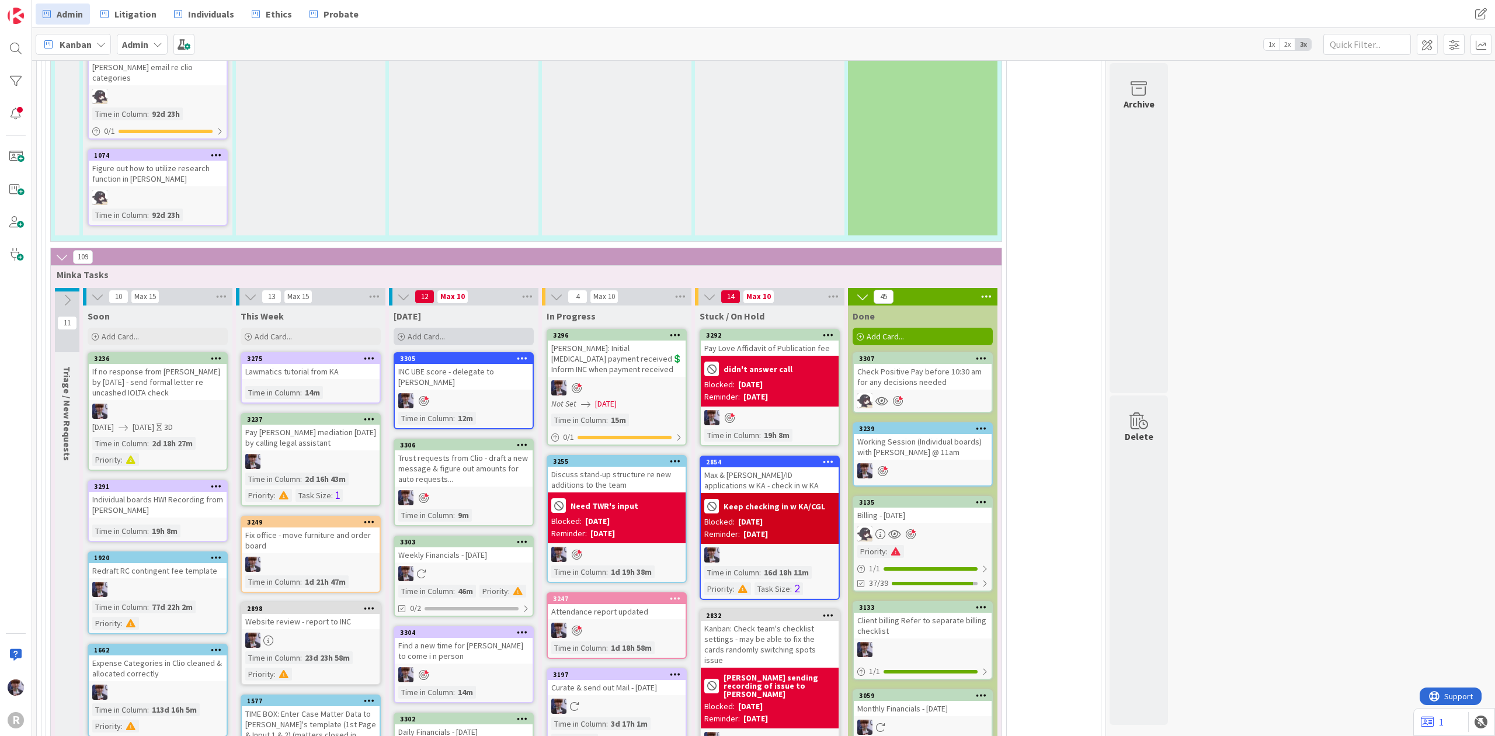
click at [428, 331] on span "Add Card..." at bounding box center [426, 336] width 37 height 11
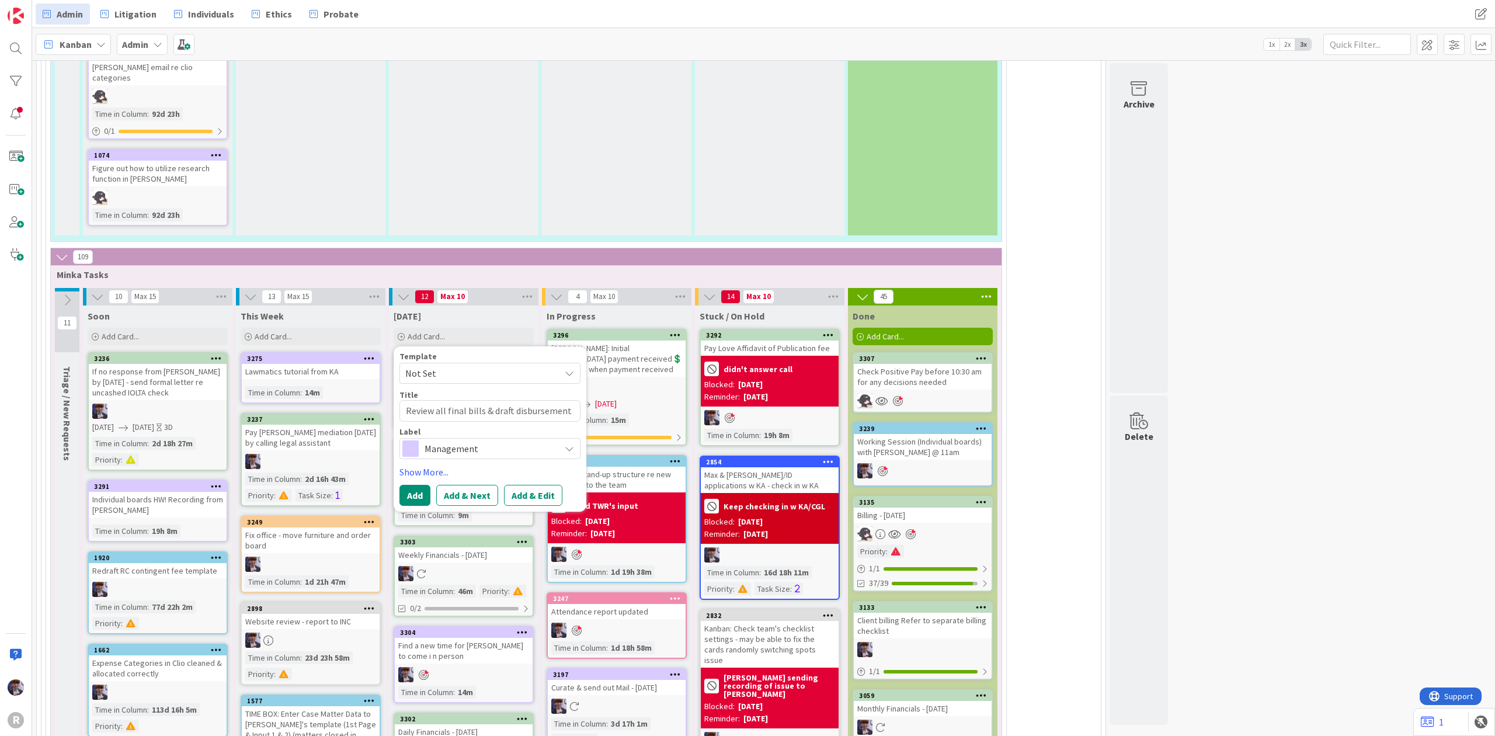
click at [484, 400] on textarea "Review all final bills & draft disbursement" at bounding box center [490, 411] width 181 height 22
drag, startPoint x: 484, startPoint y: 382, endPoint x: 447, endPoint y: 381, distance: 36.2
click at [447, 400] on textarea "Review all final bills & draft disbursement" at bounding box center [490, 411] width 181 height 22
click at [478, 400] on textarea "Review all closing matters & draft disbursement" at bounding box center [490, 418] width 181 height 36
click at [466, 454] on span "Management" at bounding box center [490, 462] width 130 height 16
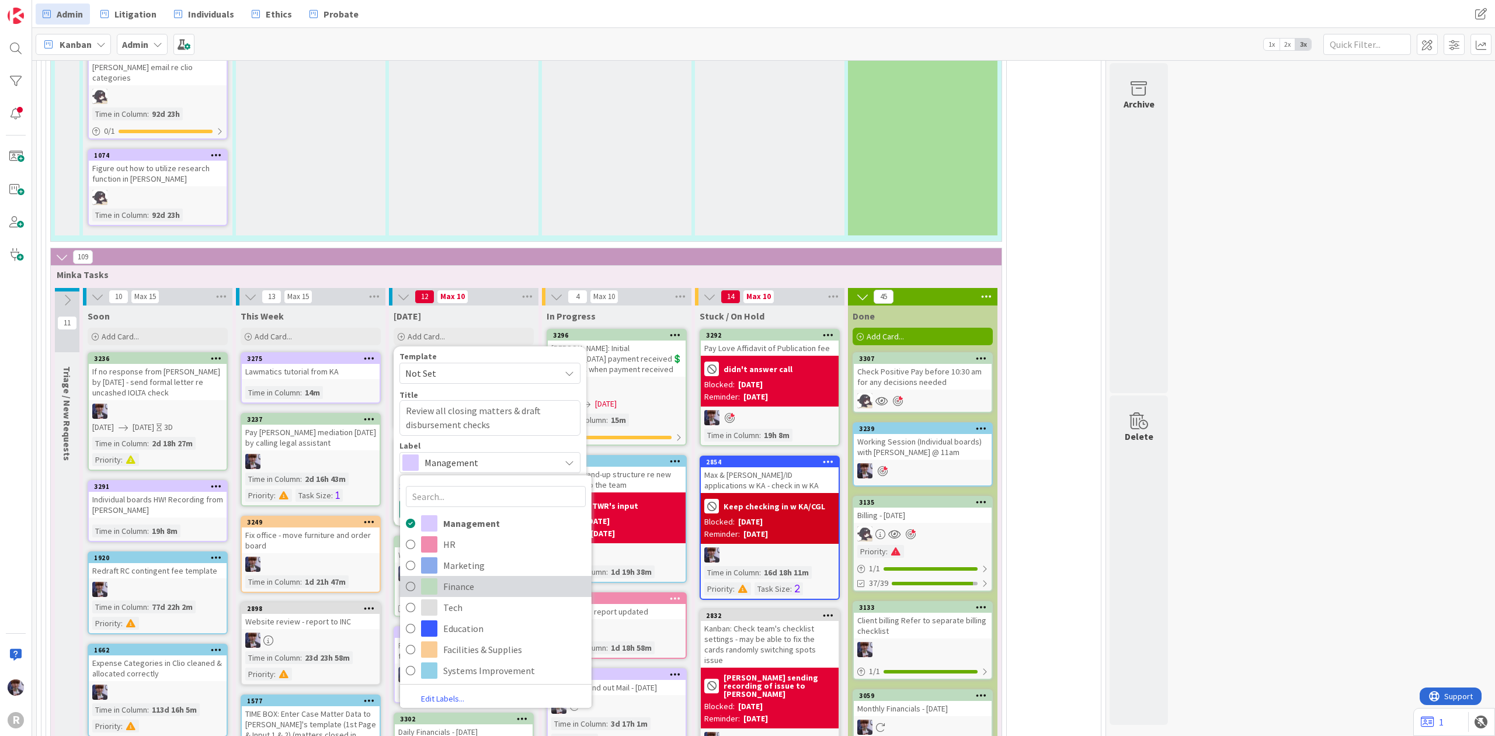
click at [457, 577] on span "Finance" at bounding box center [514, 586] width 143 height 18
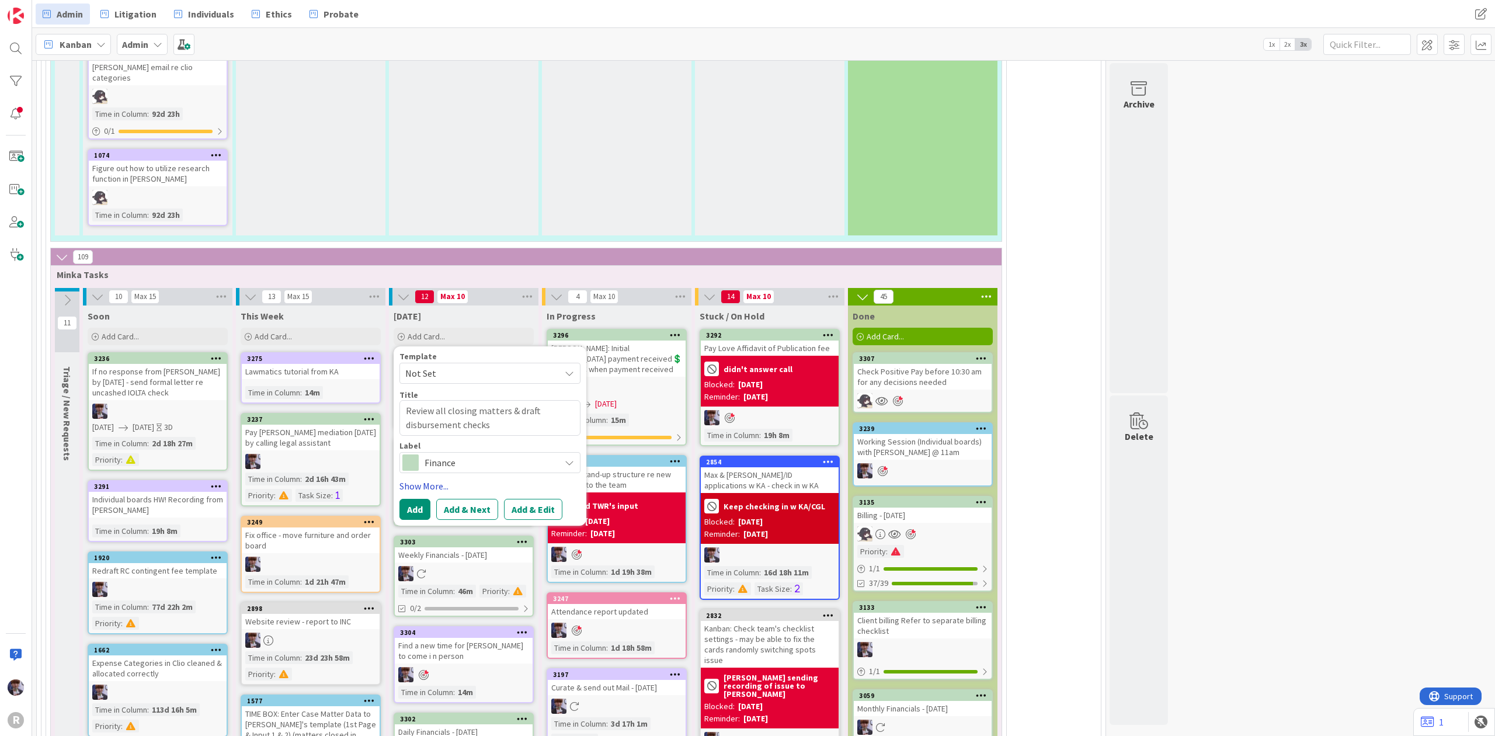
click at [425, 479] on link "Show More..." at bounding box center [490, 486] width 181 height 14
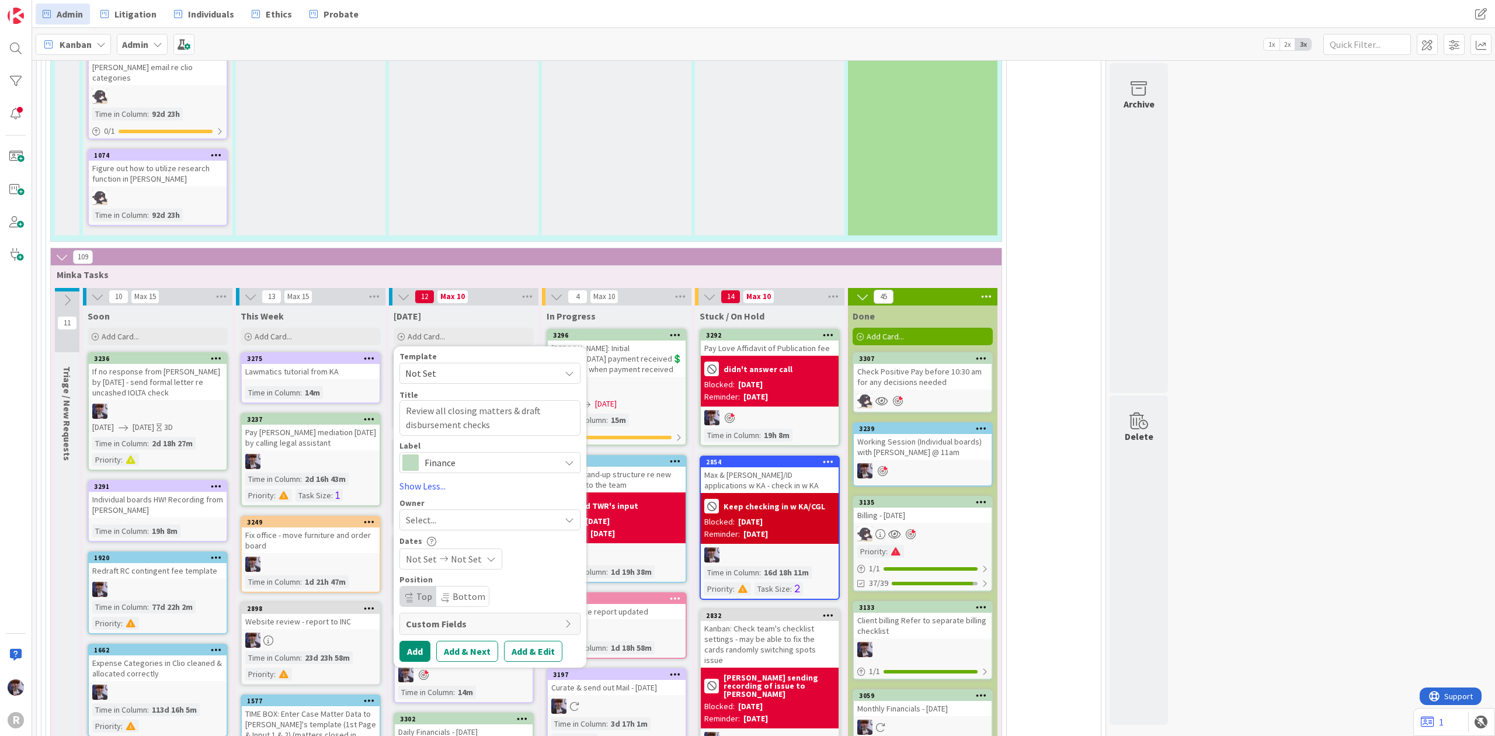
click at [428, 513] on span "Select..." at bounding box center [421, 520] width 30 height 14
click at [442, 607] on link "[PERSON_NAME]" at bounding box center [496, 618] width 192 height 22
click at [416, 641] on button "Add" at bounding box center [415, 651] width 31 height 21
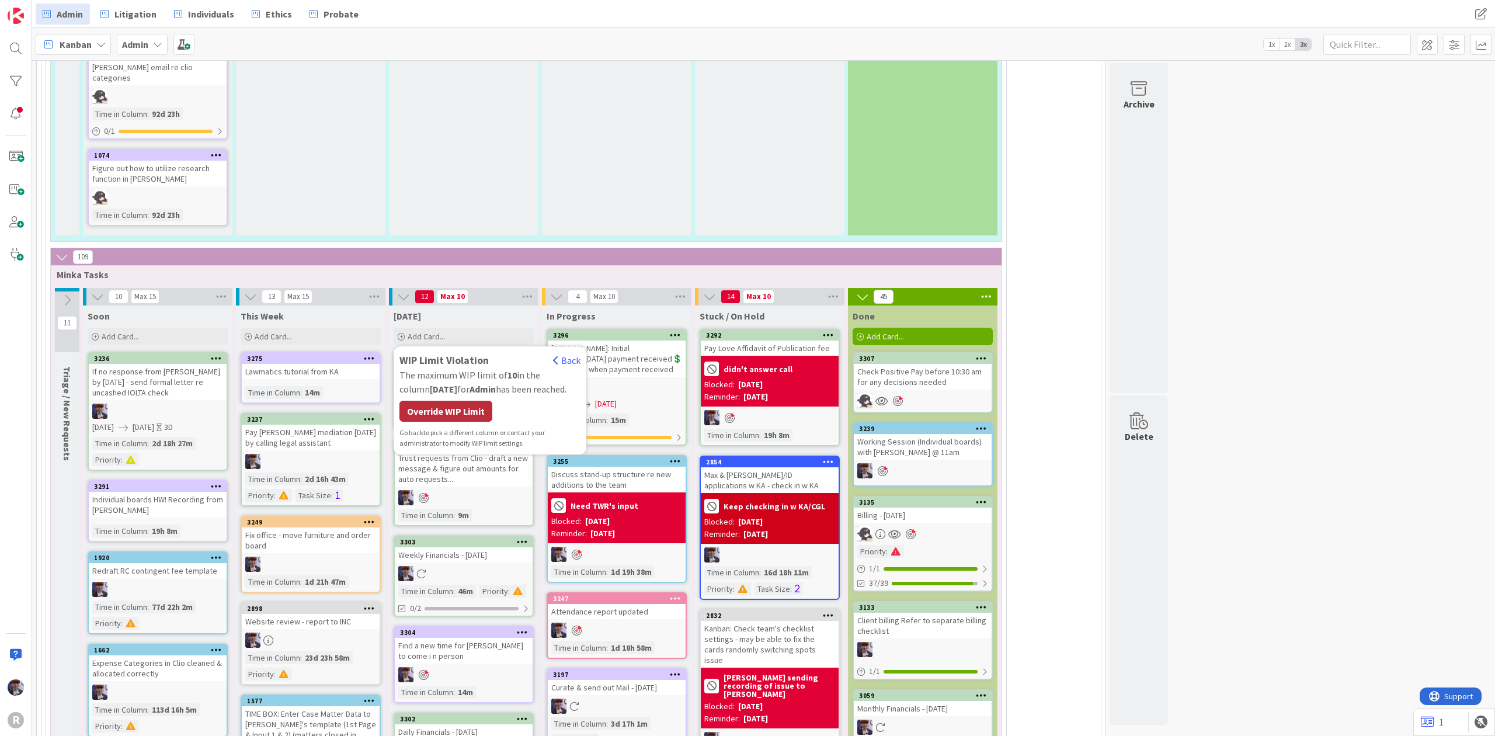
click at [466, 401] on div "Override WIP Limit" at bounding box center [446, 411] width 93 height 21
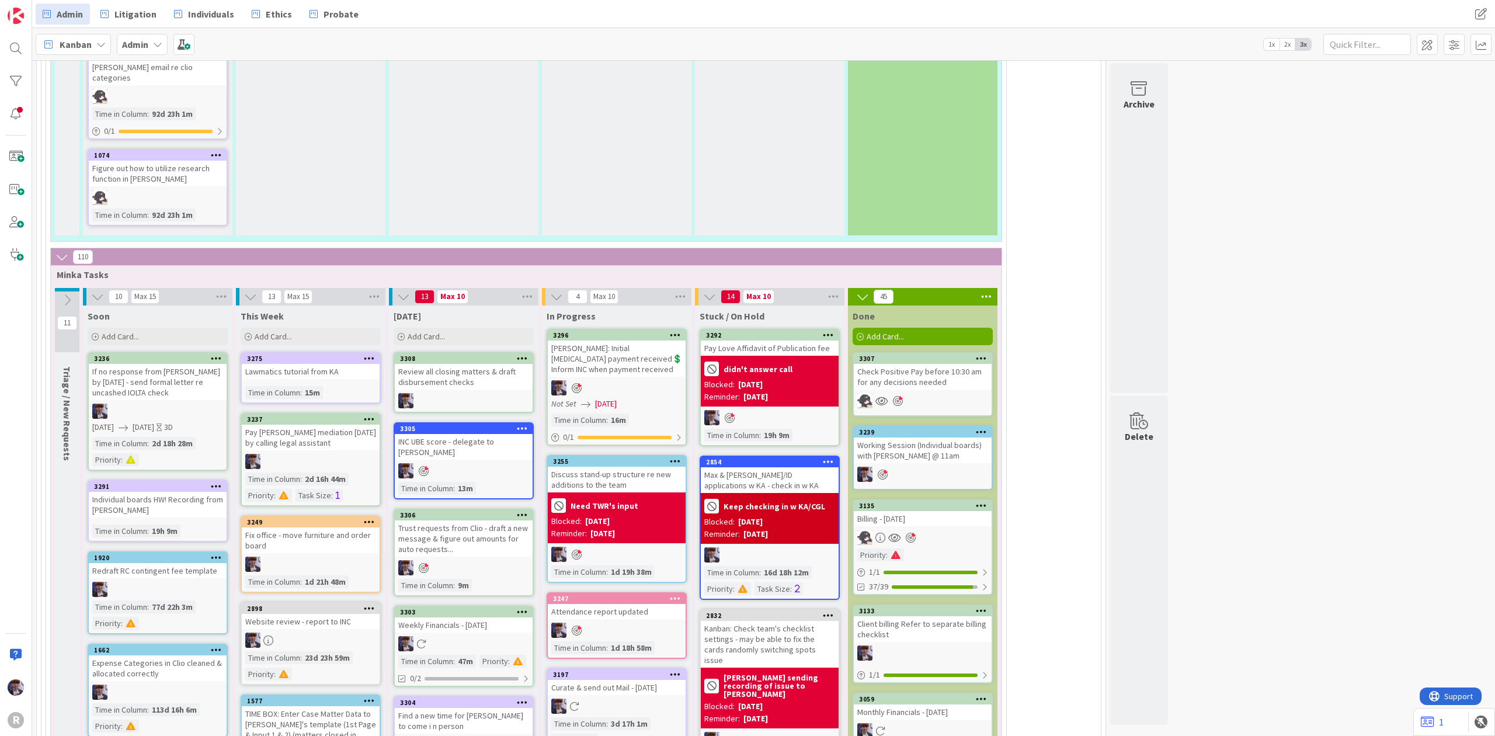
click at [517, 355] on div at bounding box center [522, 359] width 21 height 8
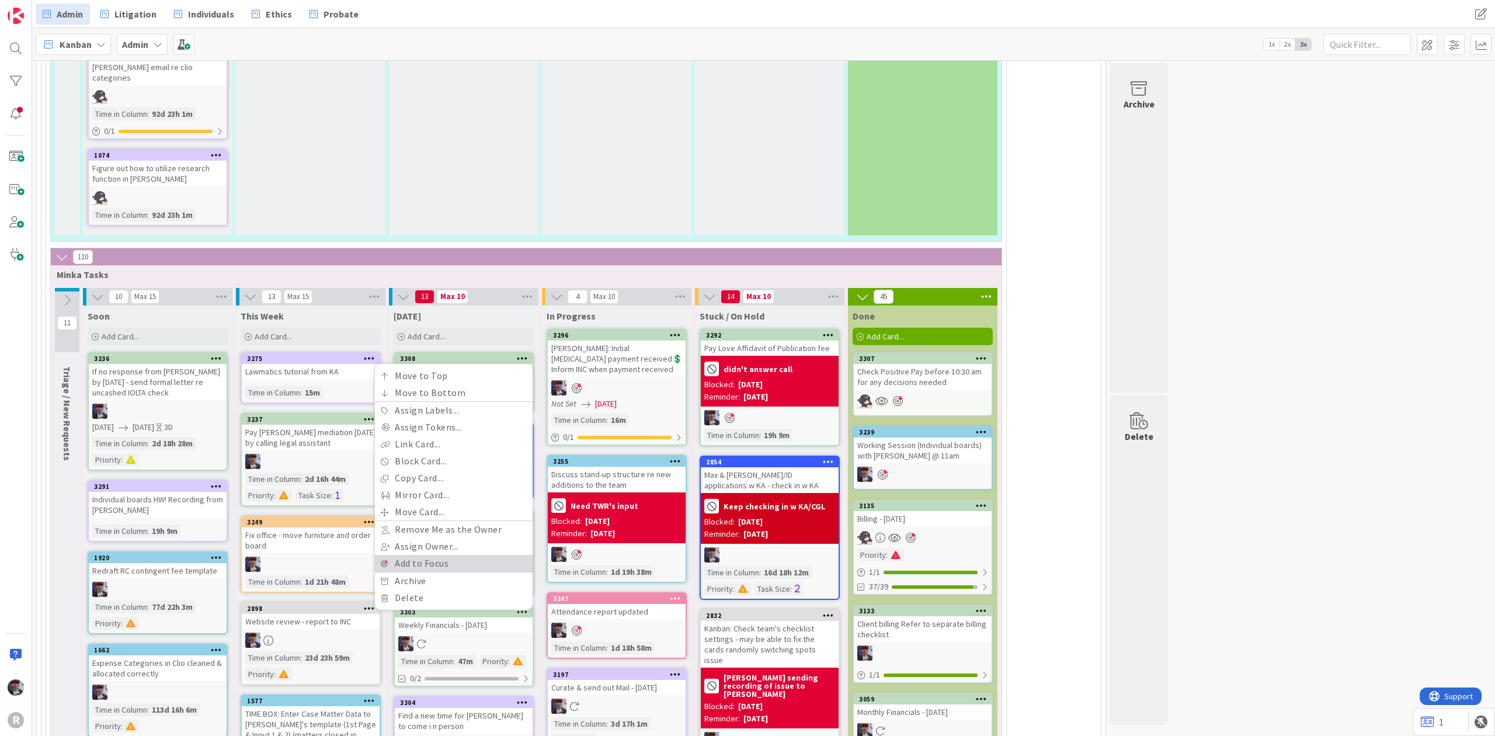
click at [456, 555] on link "Add to Focus" at bounding box center [454, 563] width 158 height 17
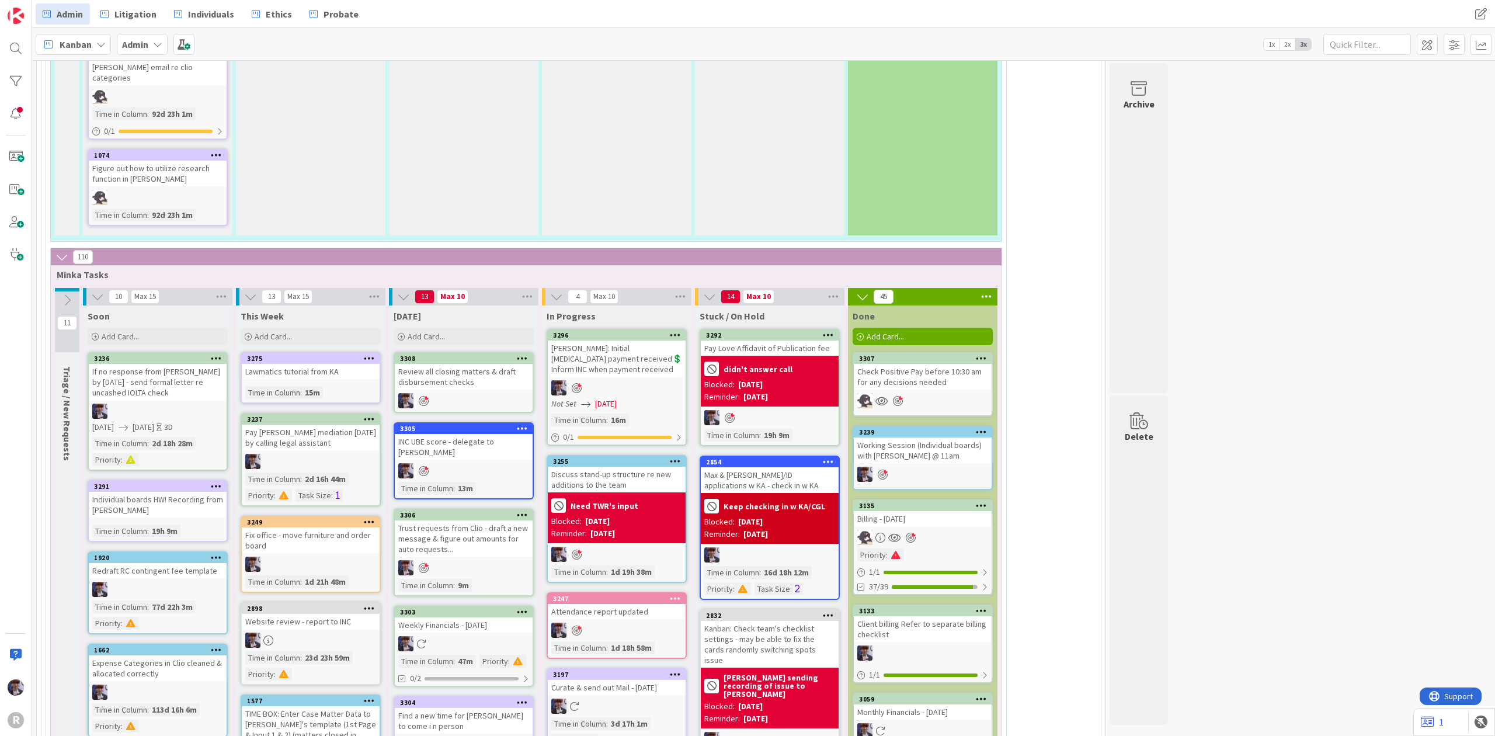
click at [151, 17] on span "Litigation" at bounding box center [135, 14] width 42 height 14
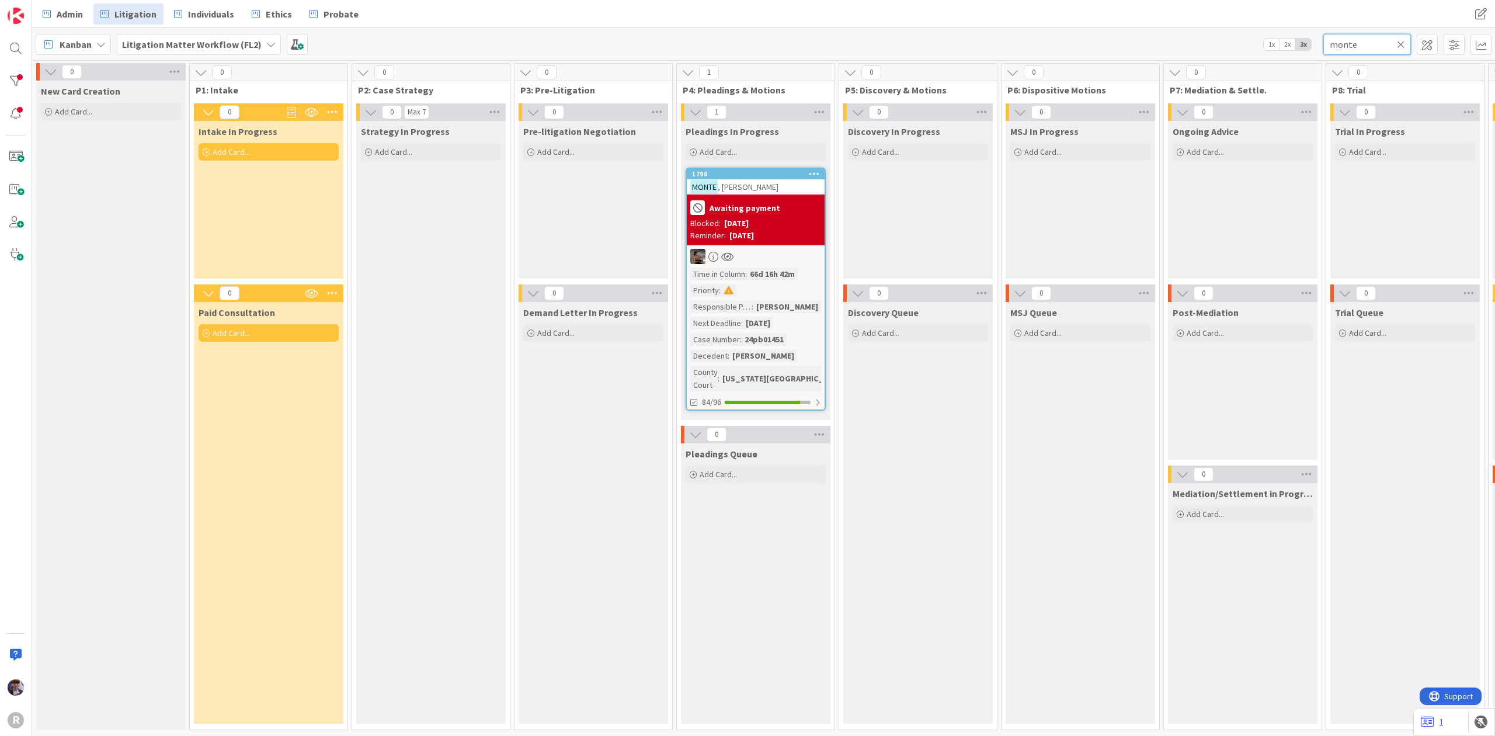
drag, startPoint x: 1370, startPoint y: 39, endPoint x: 1236, endPoint y: 60, distance: 136.0
click at [1236, 61] on div "Admin Litigation Individuals Ethics Probate Admin Litigation Individuals Ethics…" at bounding box center [763, 368] width 1463 height 736
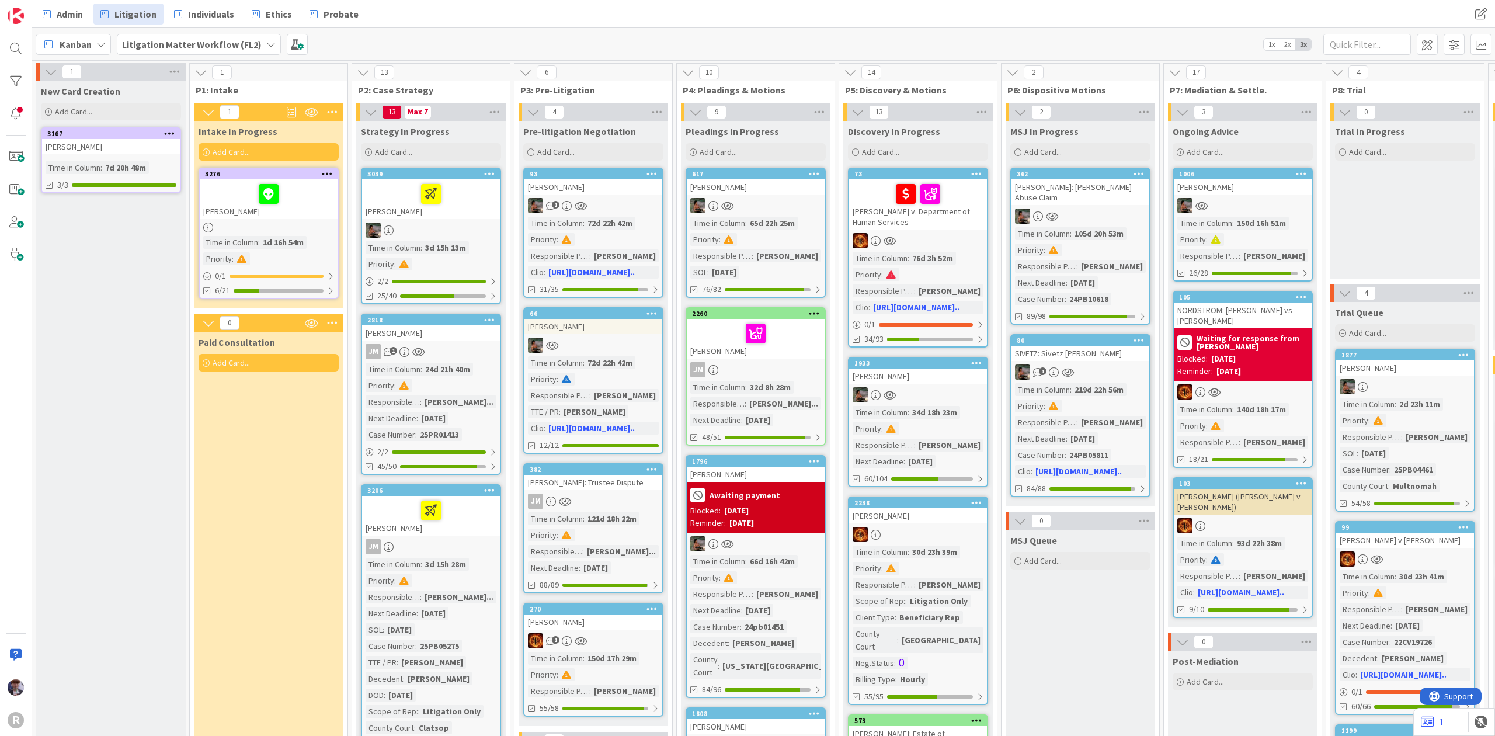
click at [961, 14] on div "Admin Litigation Individuals Ethics Probate Admin Litigation Individuals Ethics…" at bounding box center [763, 14] width 1463 height 28
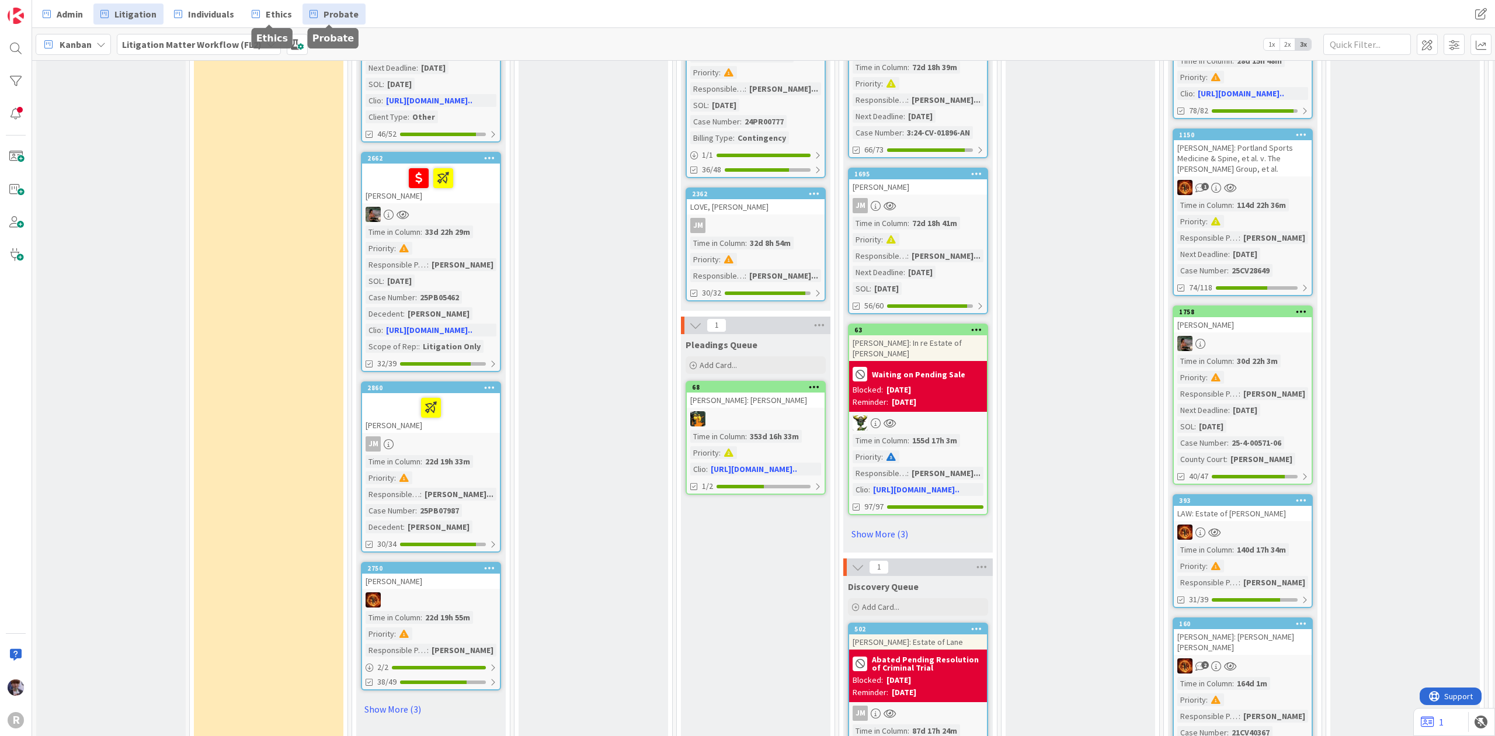
scroll to position [1557, 0]
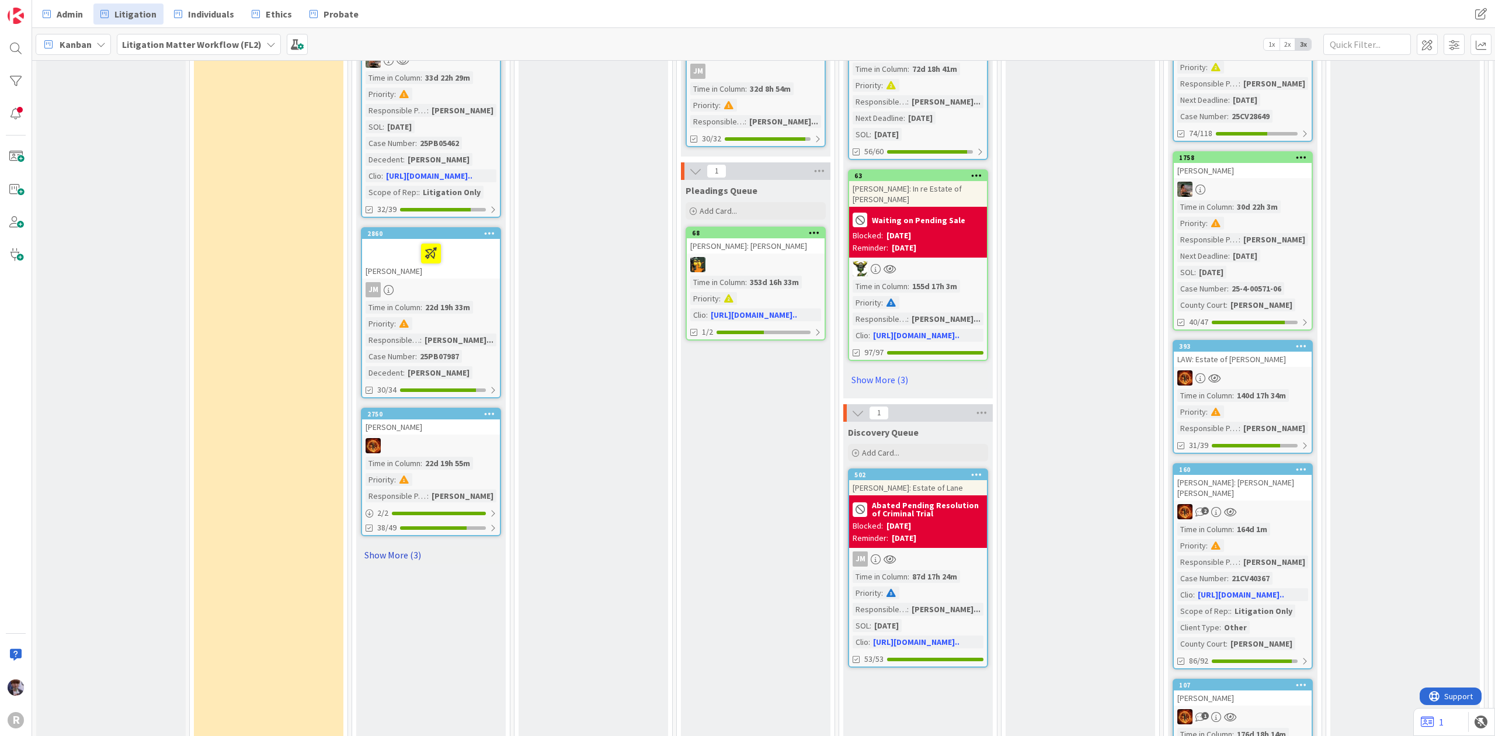
click at [388, 555] on link "Show More (3)" at bounding box center [431, 555] width 140 height 19
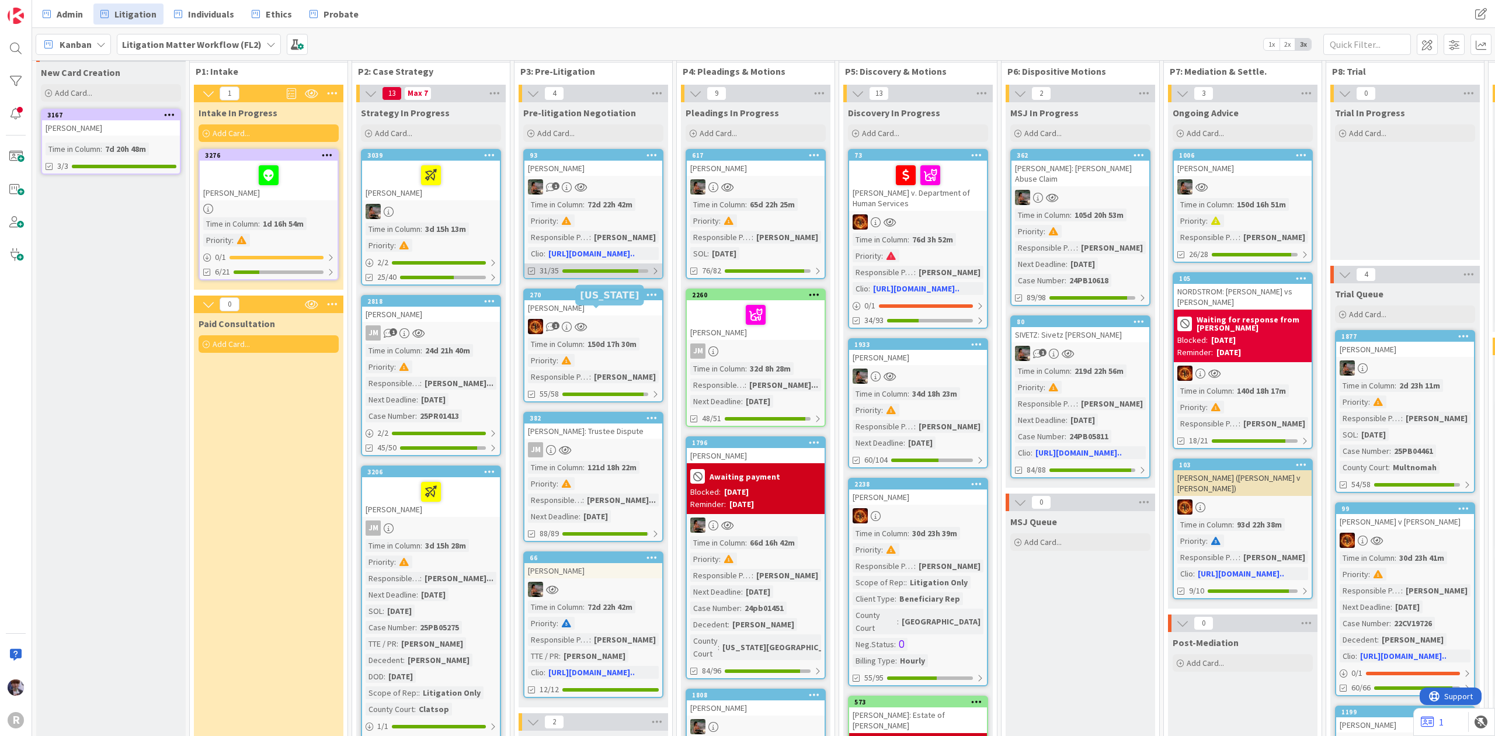
scroll to position [0, 0]
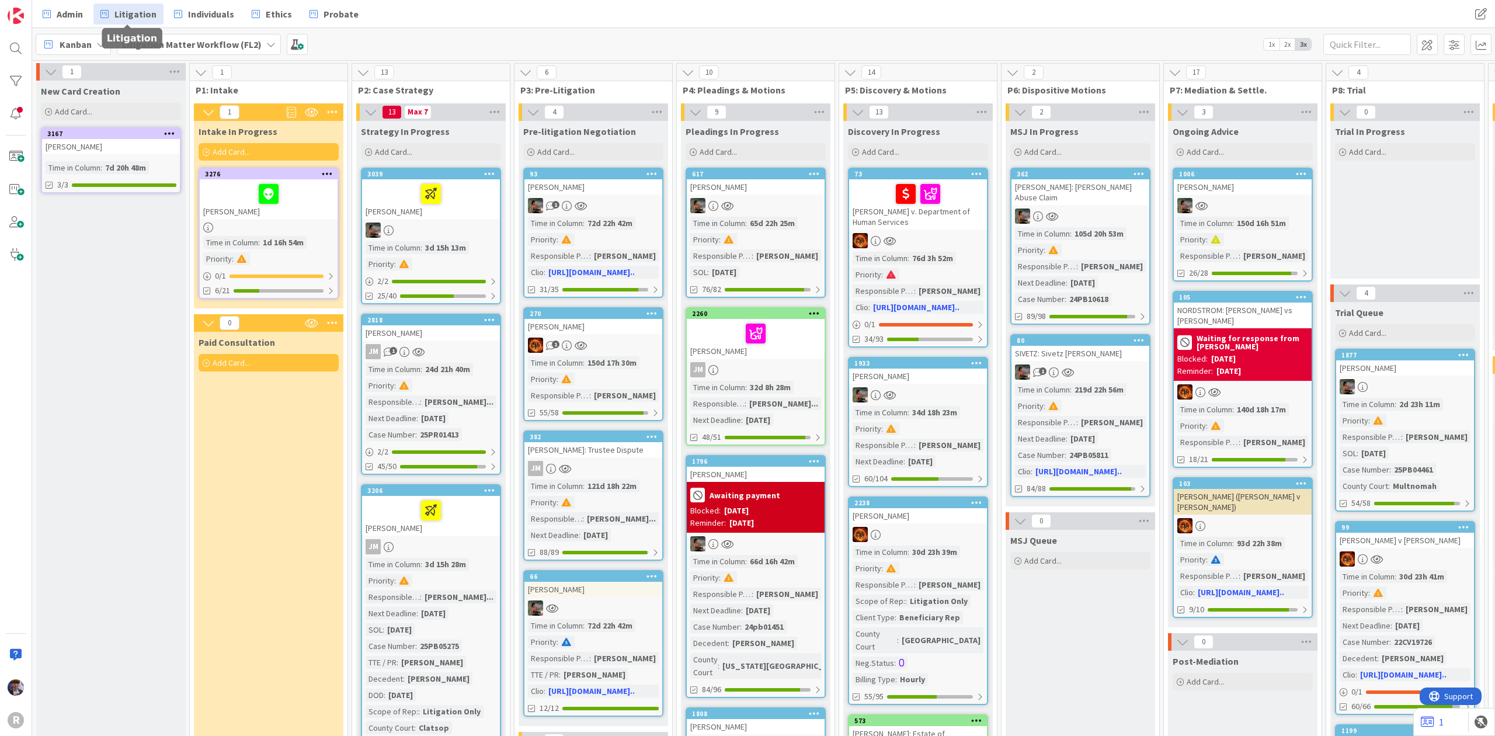
click at [88, 43] on span "Kanban" at bounding box center [76, 44] width 32 height 14
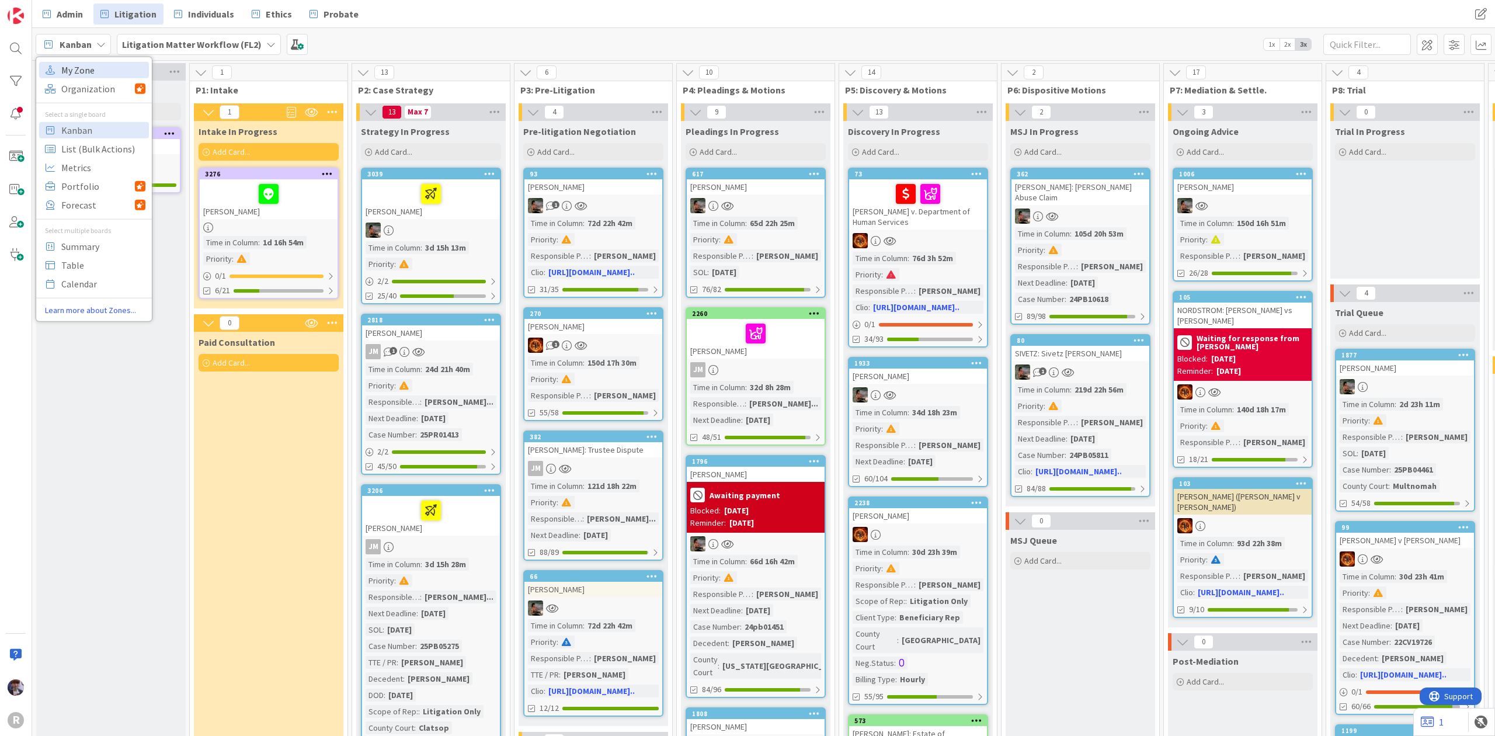
click at [85, 63] on span "My Zone" at bounding box center [103, 70] width 84 height 18
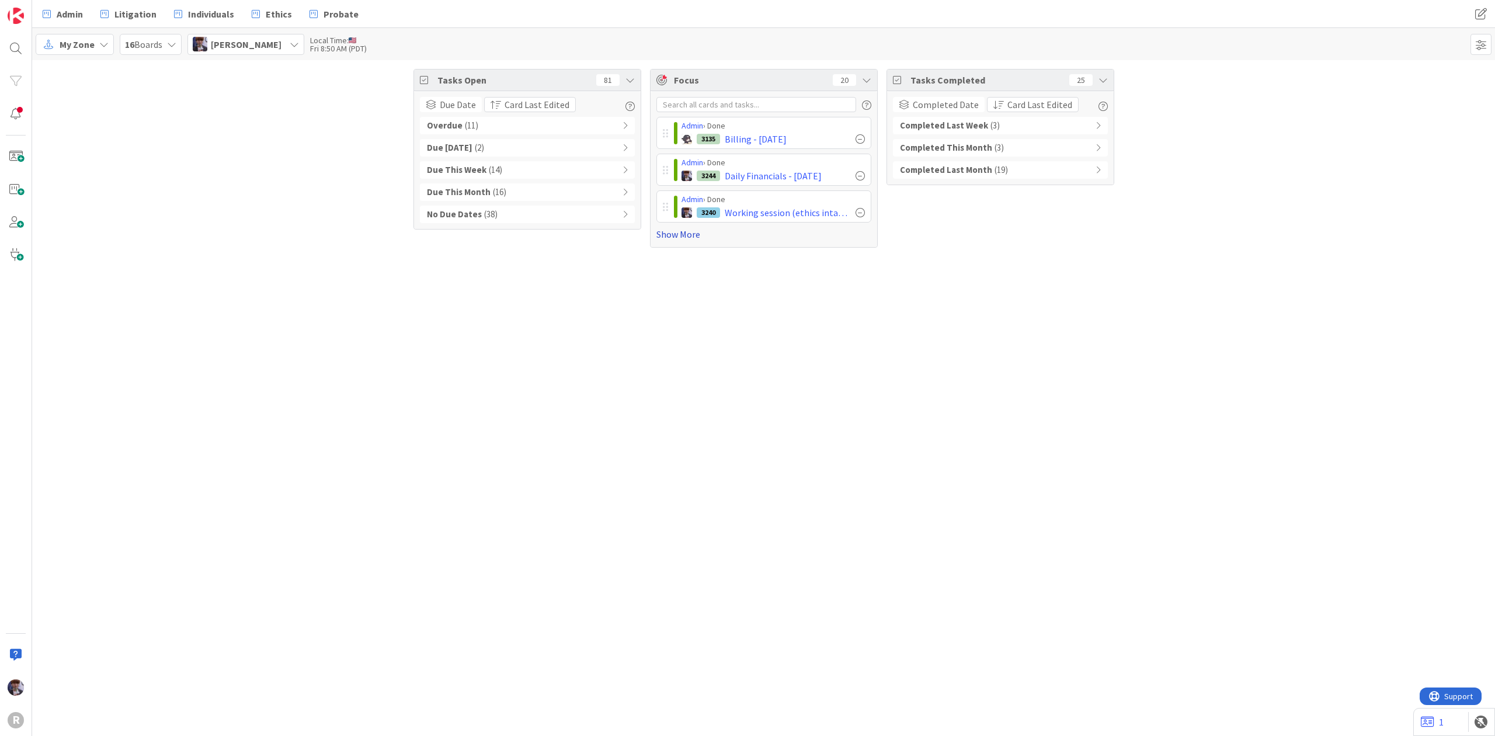
click at [678, 239] on link "Show More" at bounding box center [764, 234] width 215 height 14
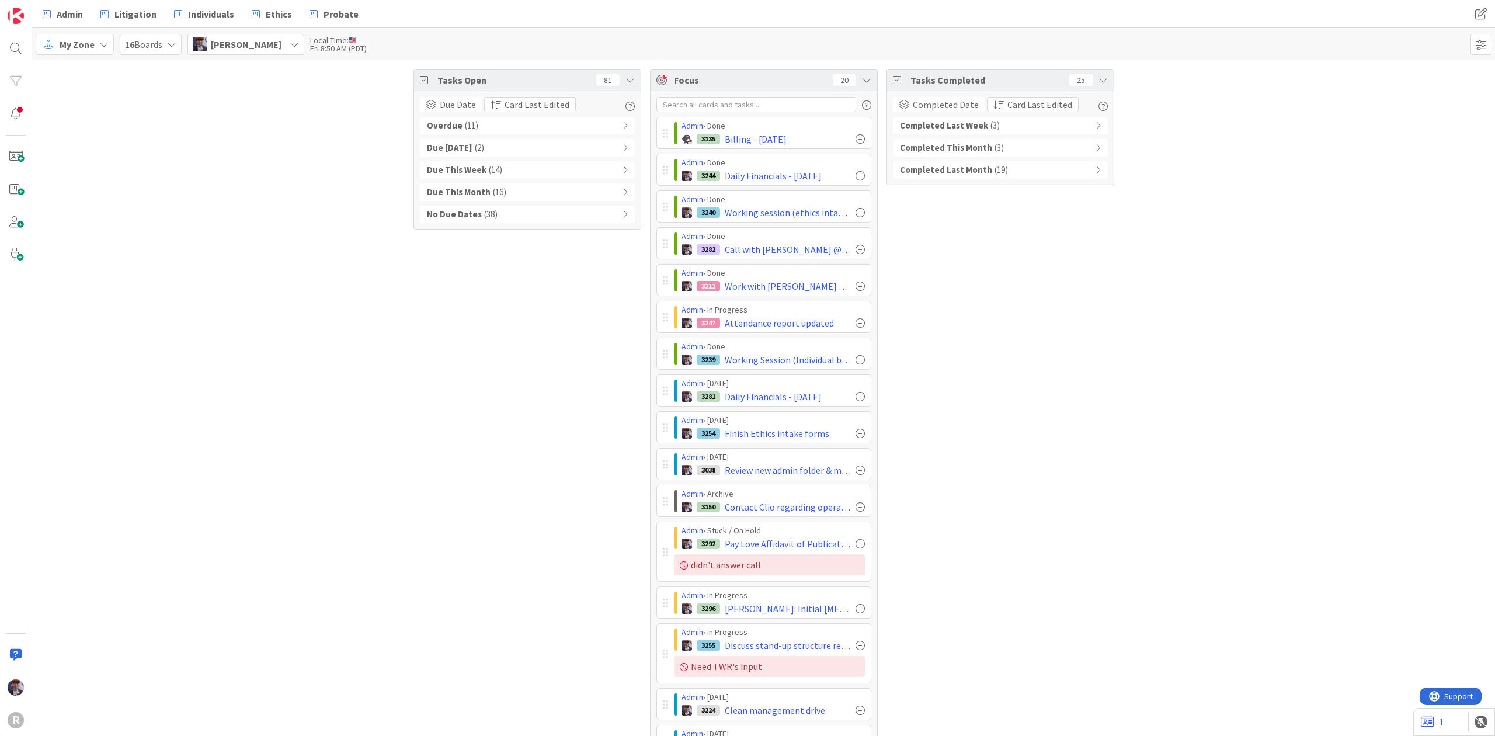
click at [969, 127] on b "Completed Last Week" at bounding box center [944, 125] width 88 height 13
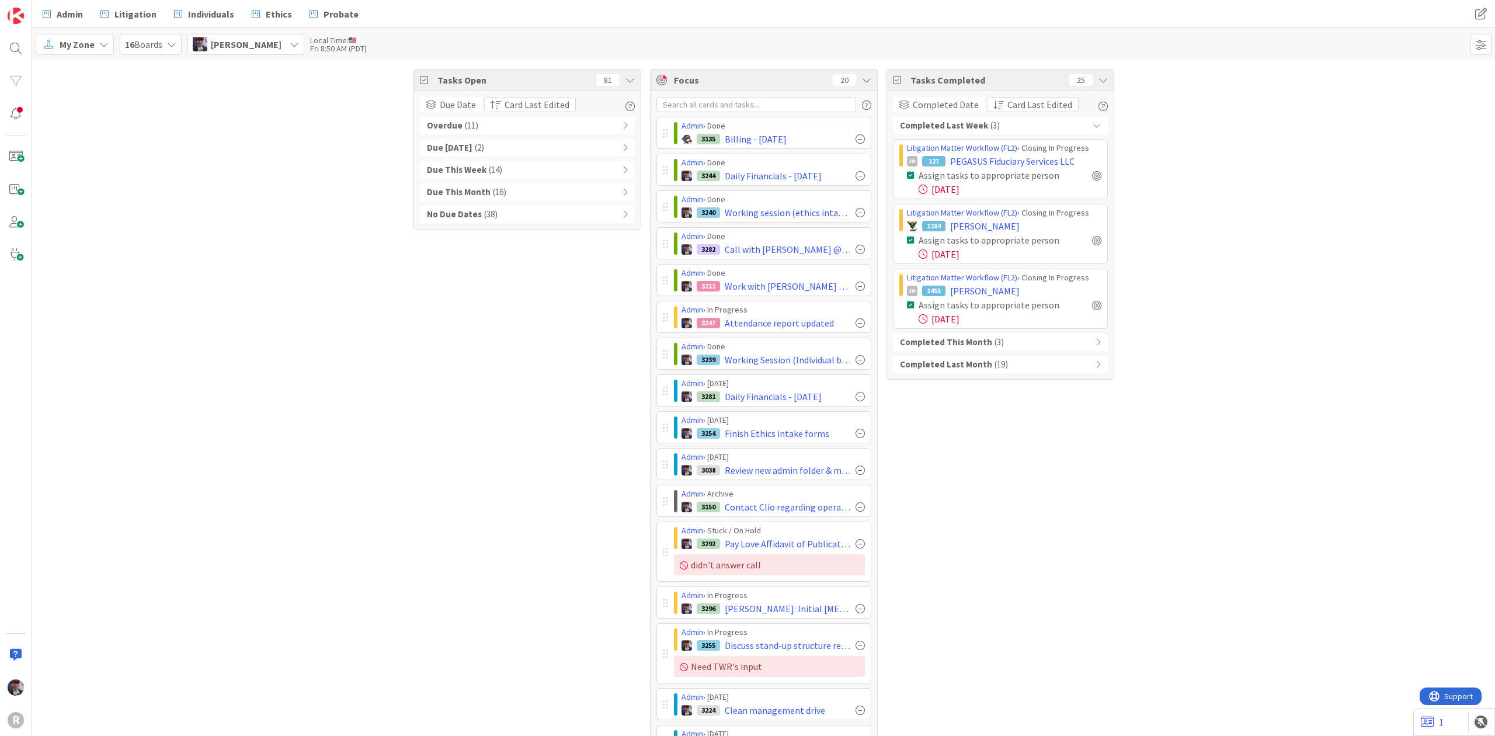
click at [970, 125] on b "Completed Last Week" at bounding box center [944, 125] width 88 height 13
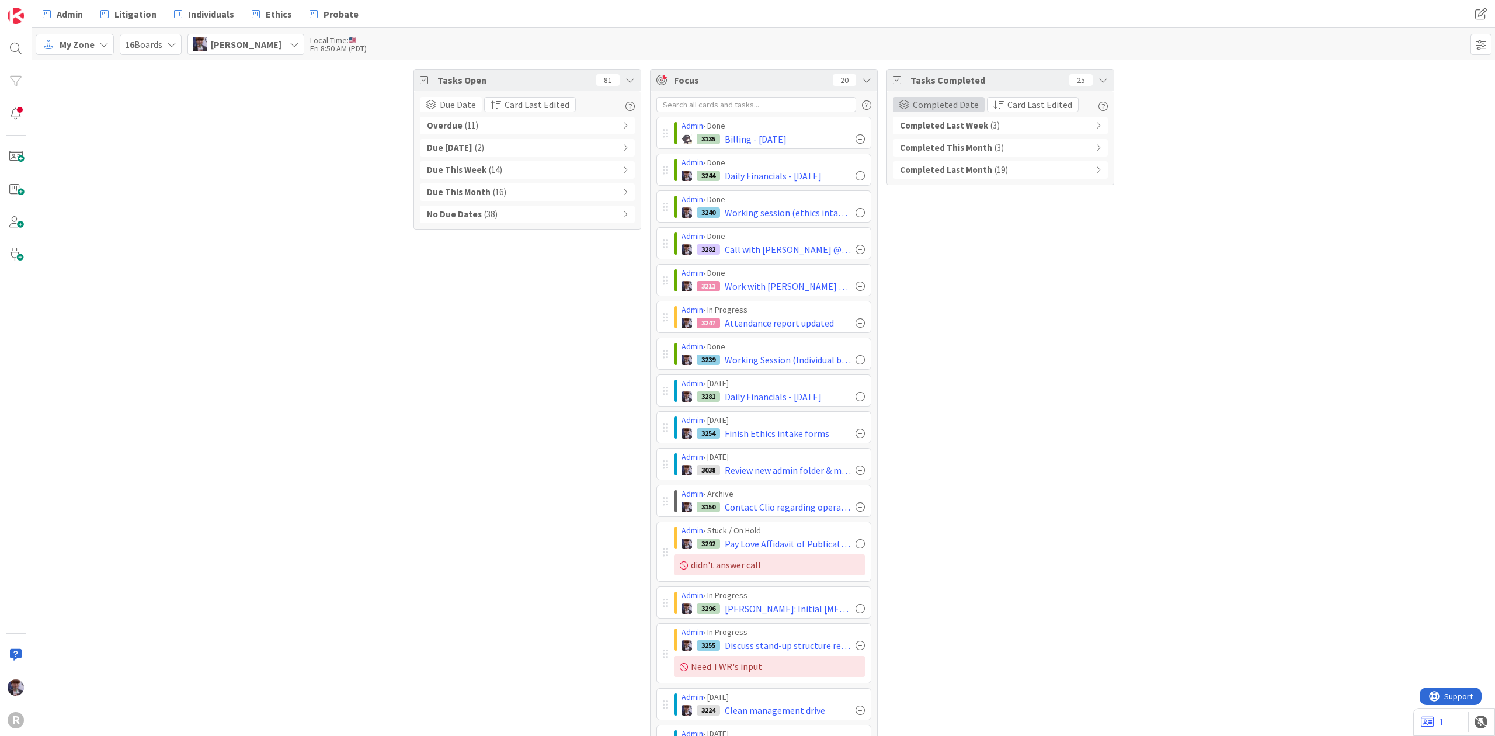
click at [971, 108] on div "Completed Date" at bounding box center [939, 104] width 92 height 15
click at [970, 143] on span "None" at bounding box center [968, 142] width 106 height 18
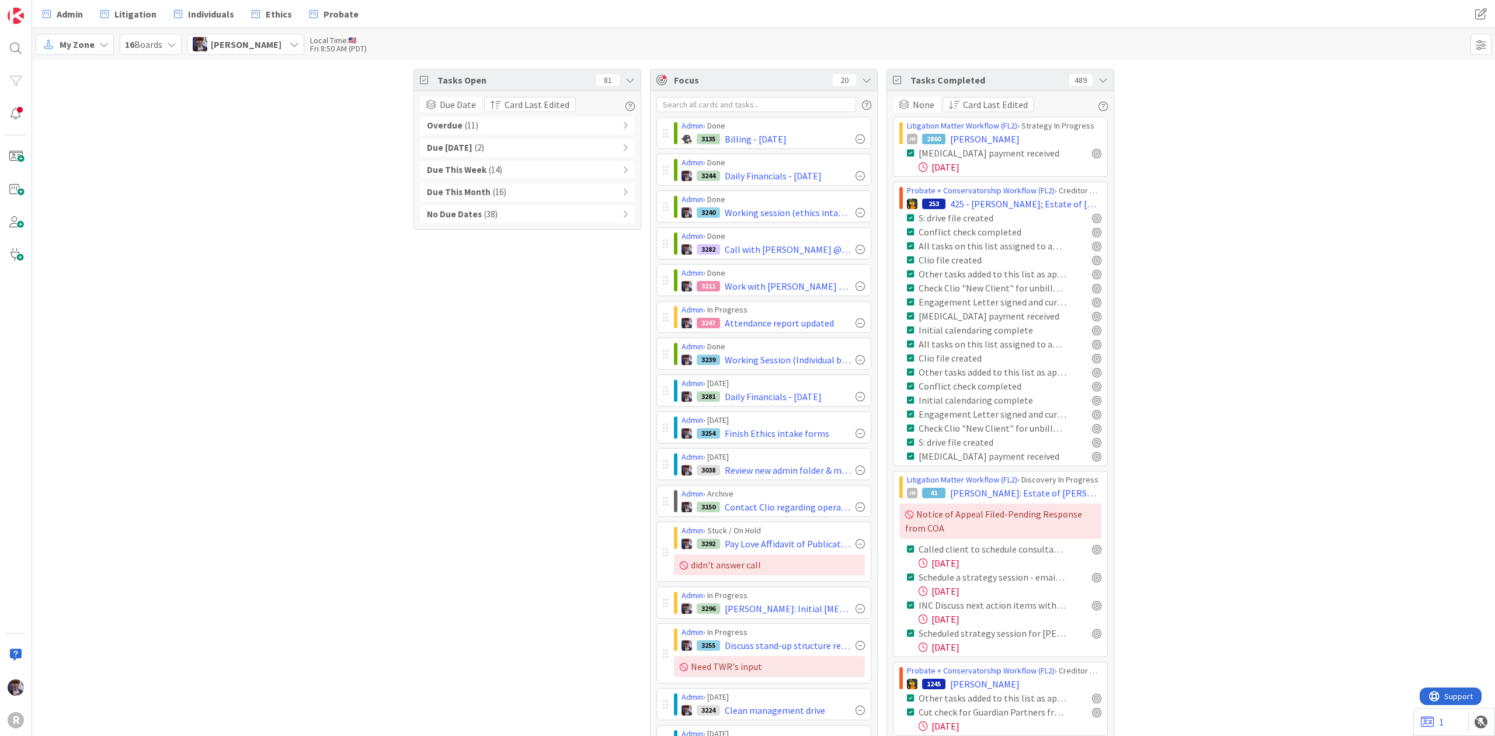
click at [1099, 78] on icon at bounding box center [1103, 79] width 9 height 9
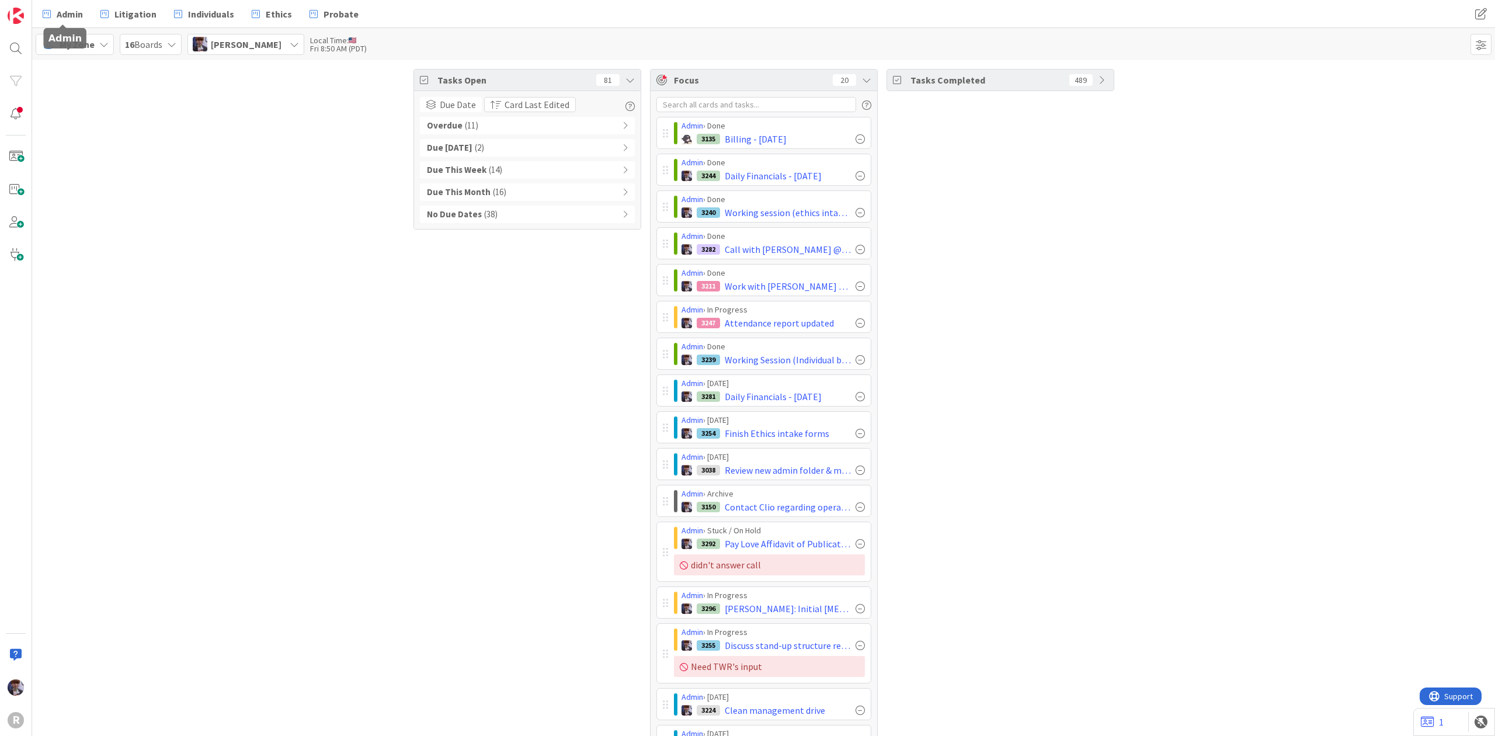
click at [15, 32] on div "R" at bounding box center [16, 368] width 32 height 736
click at [41, 9] on link "Admin" at bounding box center [63, 14] width 54 height 21
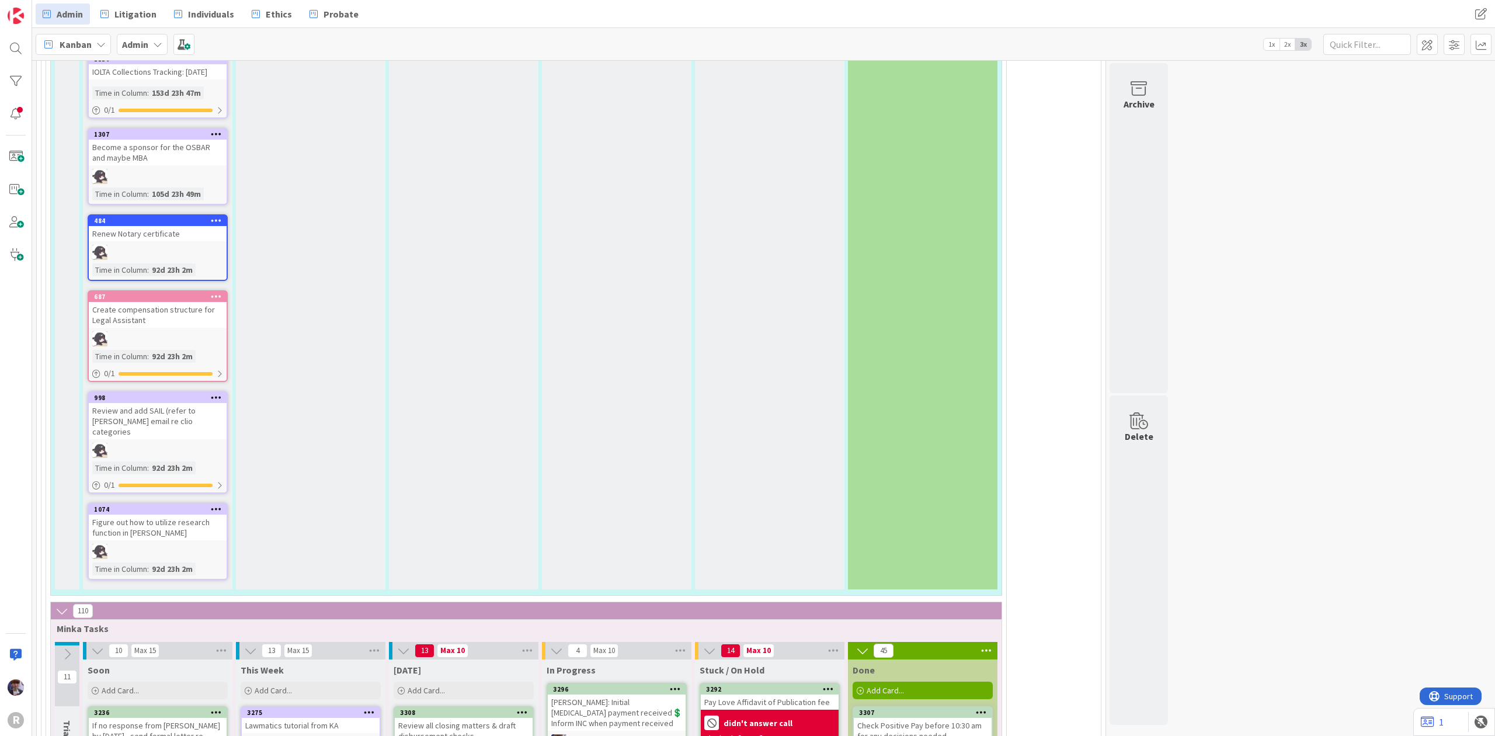
scroll to position [2414, 0]
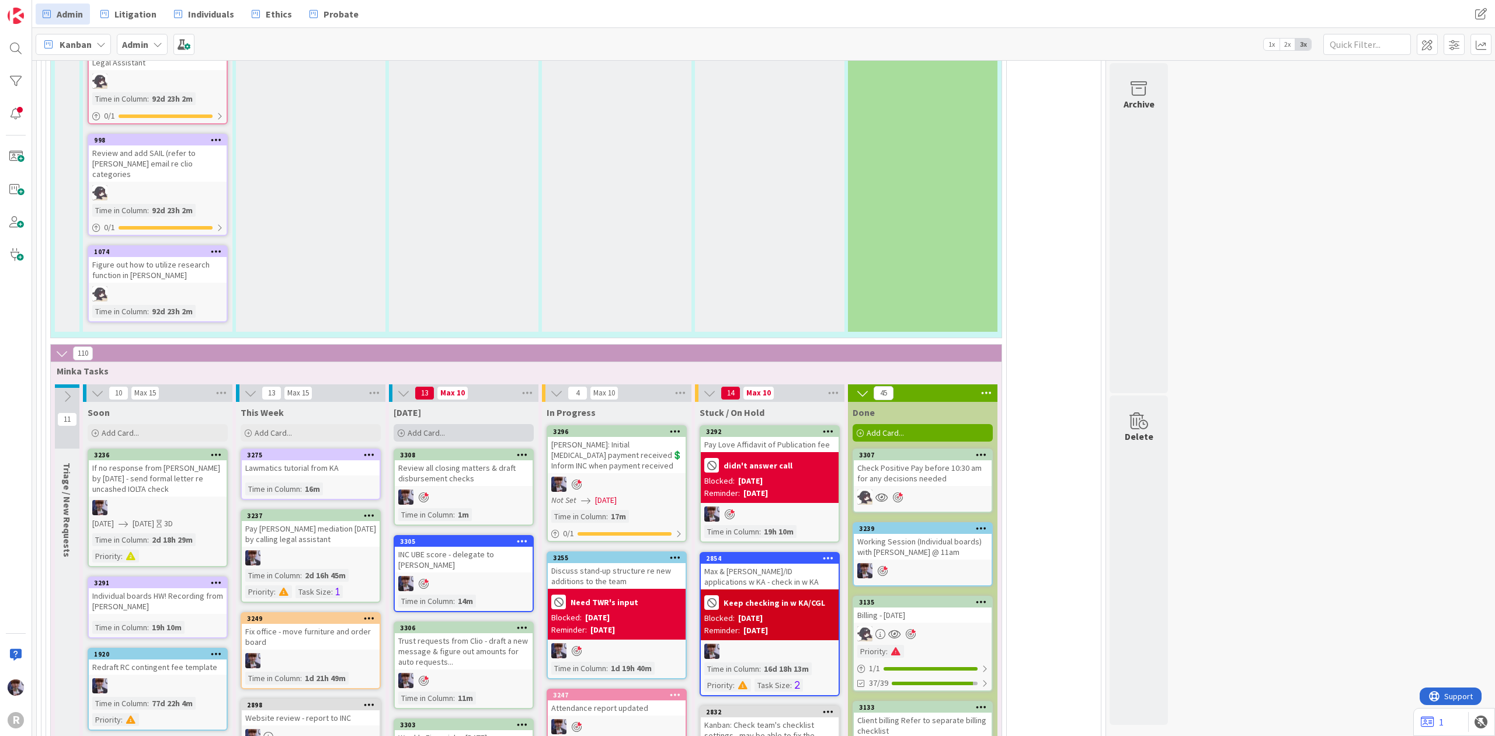
click at [449, 424] on div "Add Card..." at bounding box center [464, 433] width 140 height 18
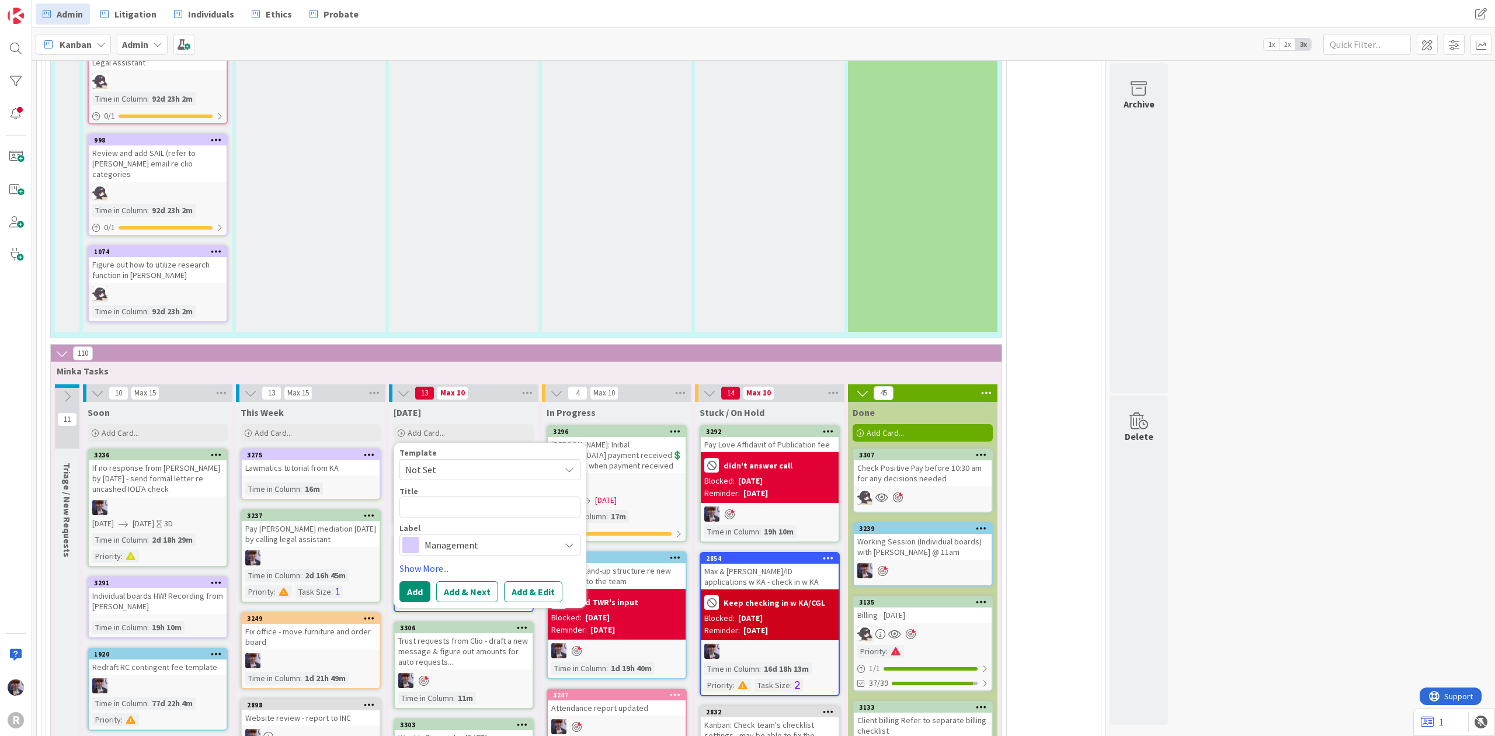
click at [454, 462] on span "Not Set" at bounding box center [478, 469] width 146 height 15
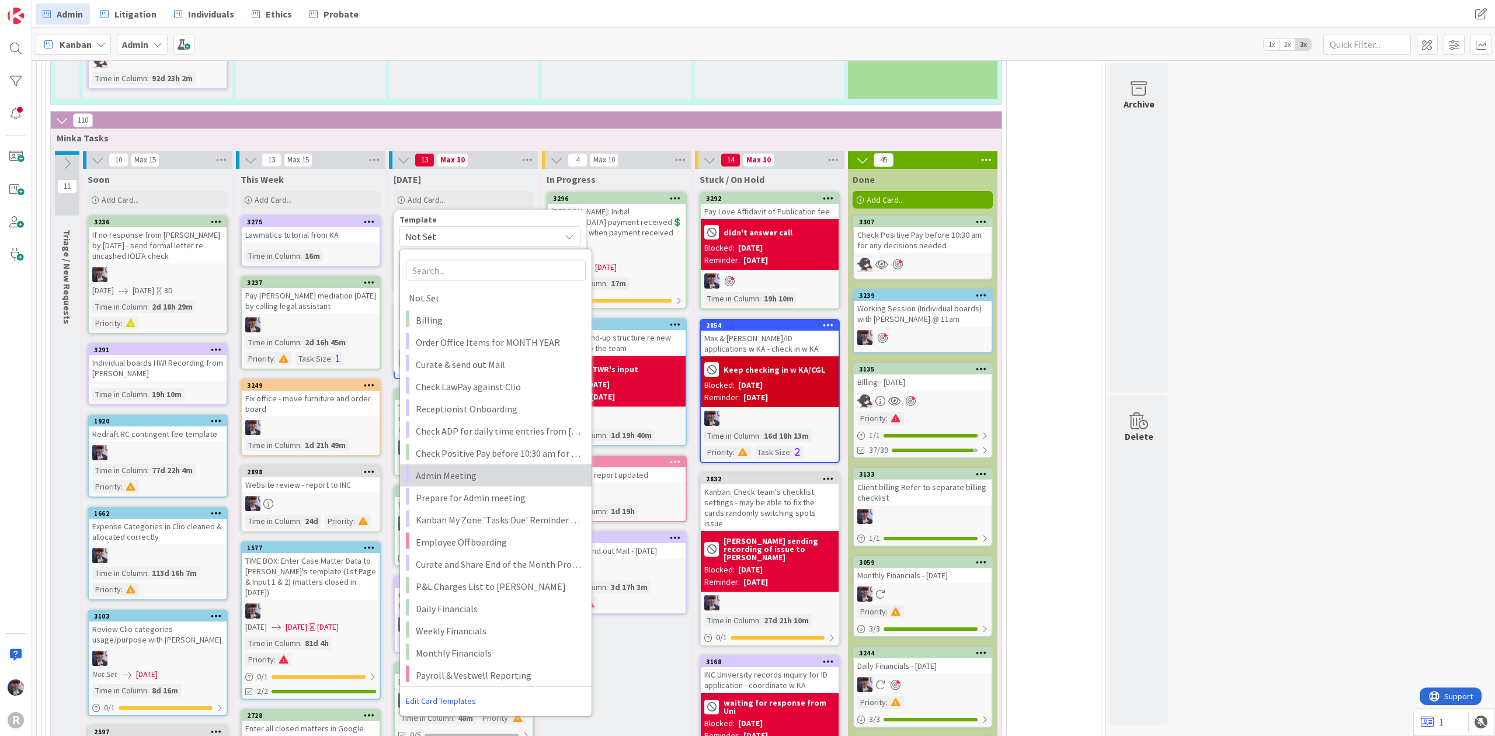
scroll to position [2648, 0]
click at [473, 623] on span "Weekly Financials" at bounding box center [499, 630] width 167 height 15
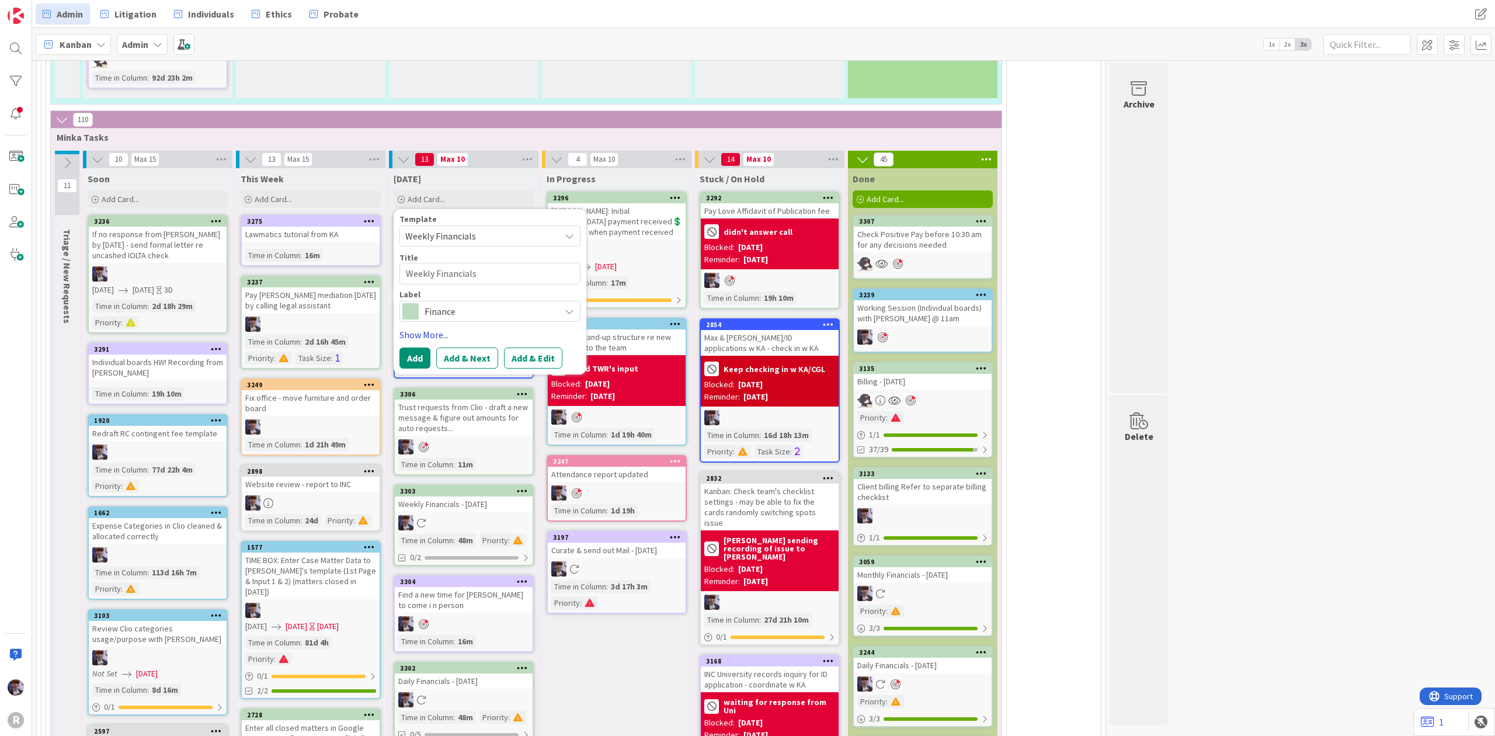
click at [423, 328] on link "Show More..." at bounding box center [490, 335] width 181 height 14
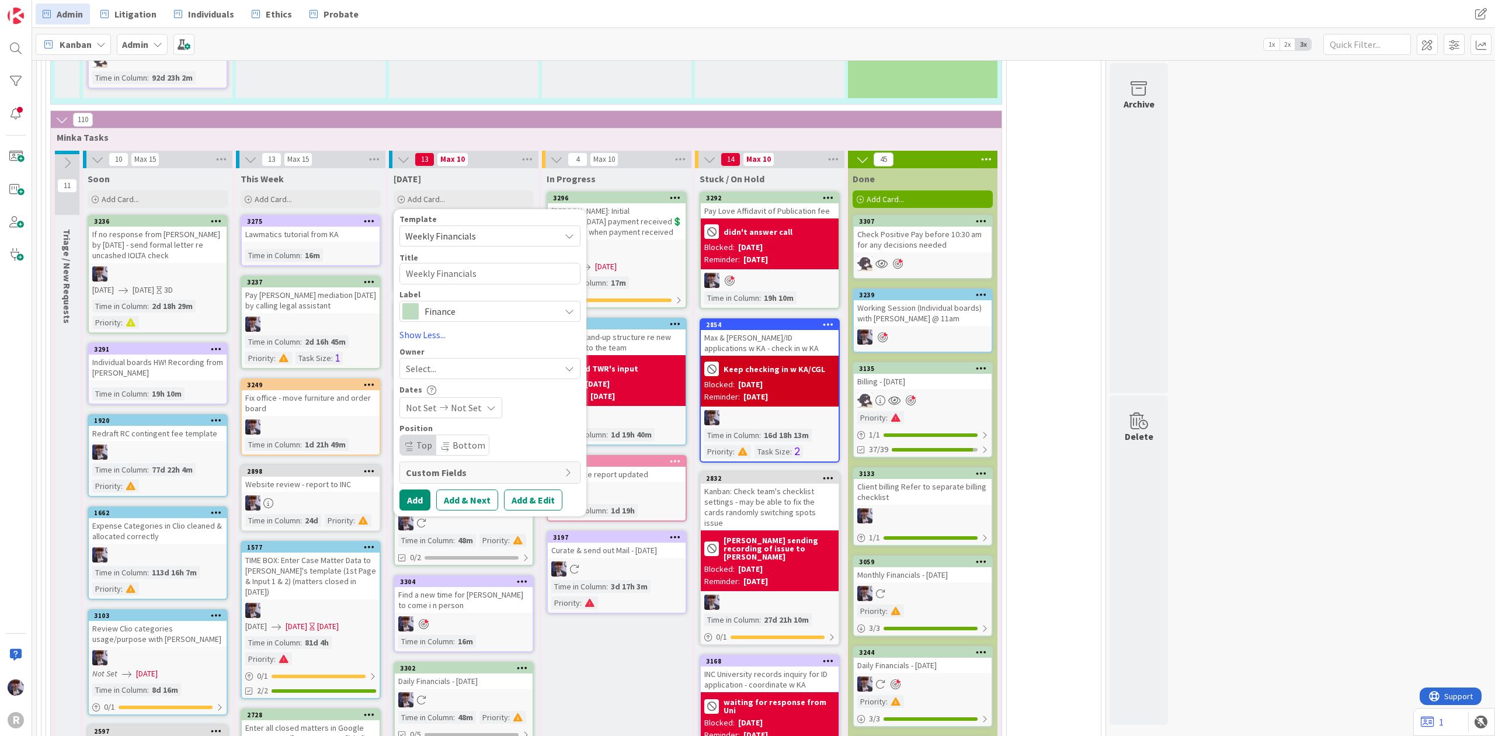
click at [433, 362] on span "Select..." at bounding box center [421, 369] width 30 height 14
click at [456, 458] on span "[PERSON_NAME]" at bounding box center [473, 467] width 57 height 18
click at [410, 490] on button "Add" at bounding box center [415, 500] width 31 height 21
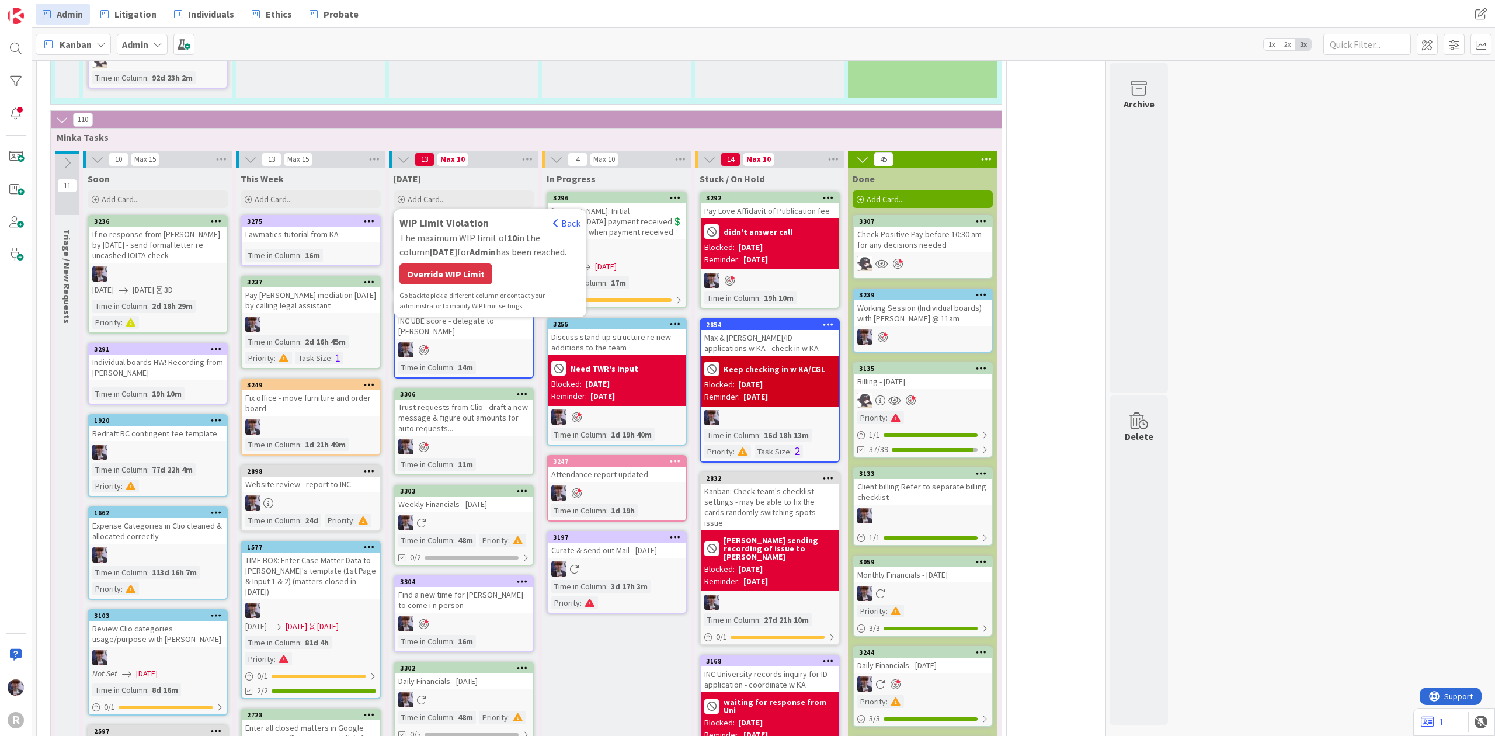
click at [433, 290] on div "Go back to pick a different column or contact your administrator to modify WIP …" at bounding box center [490, 300] width 181 height 21
click at [438, 263] on div "Override WIP Limit" at bounding box center [446, 273] width 93 height 21
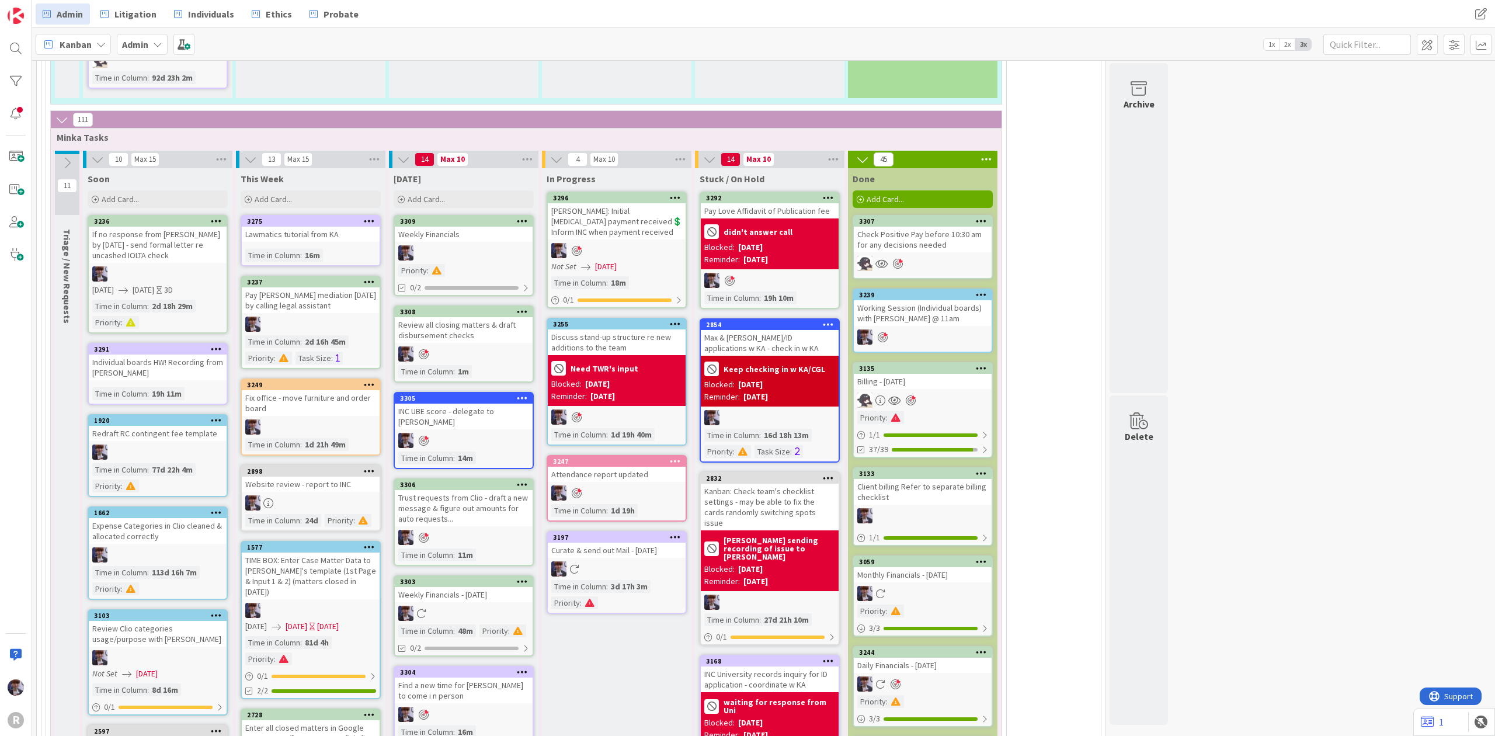
click at [524, 217] on icon at bounding box center [522, 221] width 11 height 8
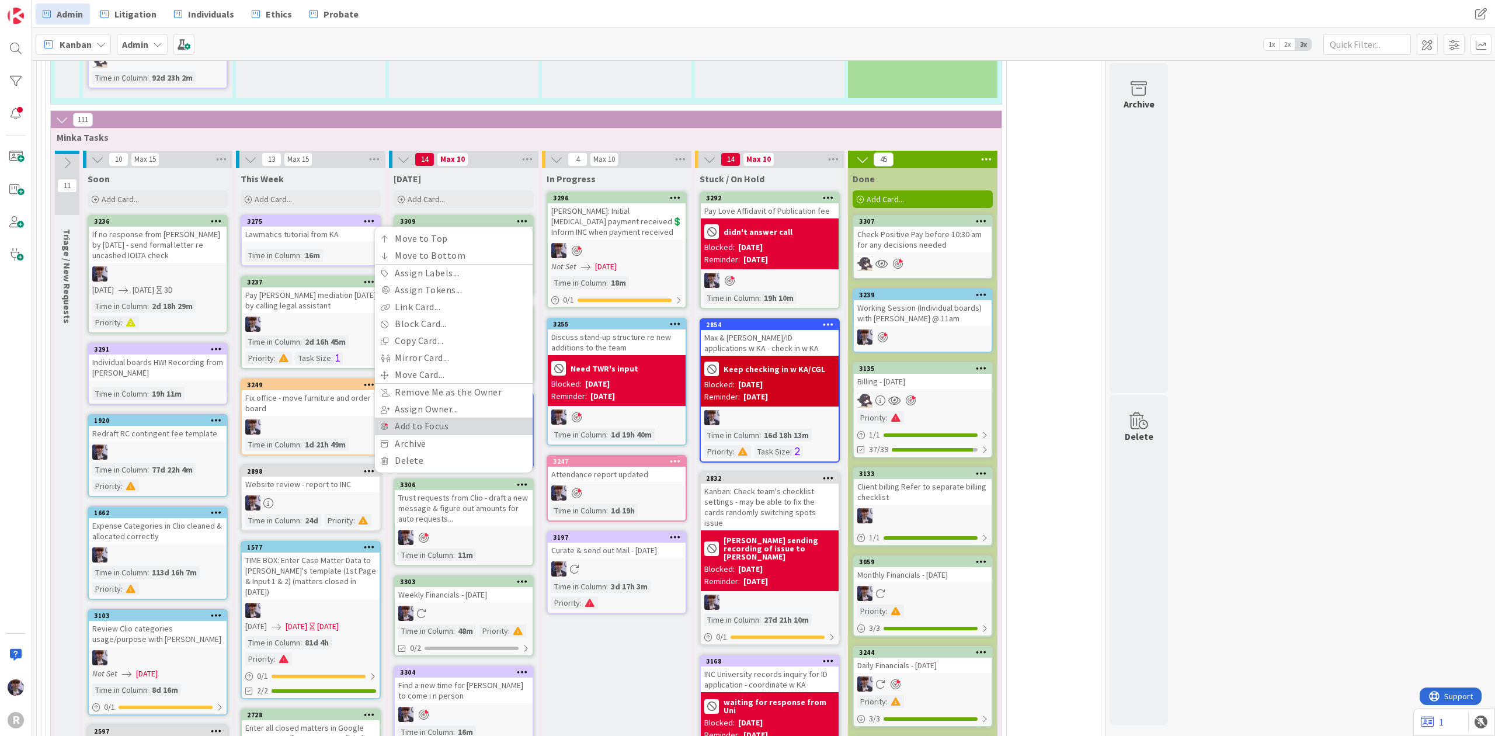
click at [477, 418] on link "Add to Focus" at bounding box center [454, 426] width 158 height 17
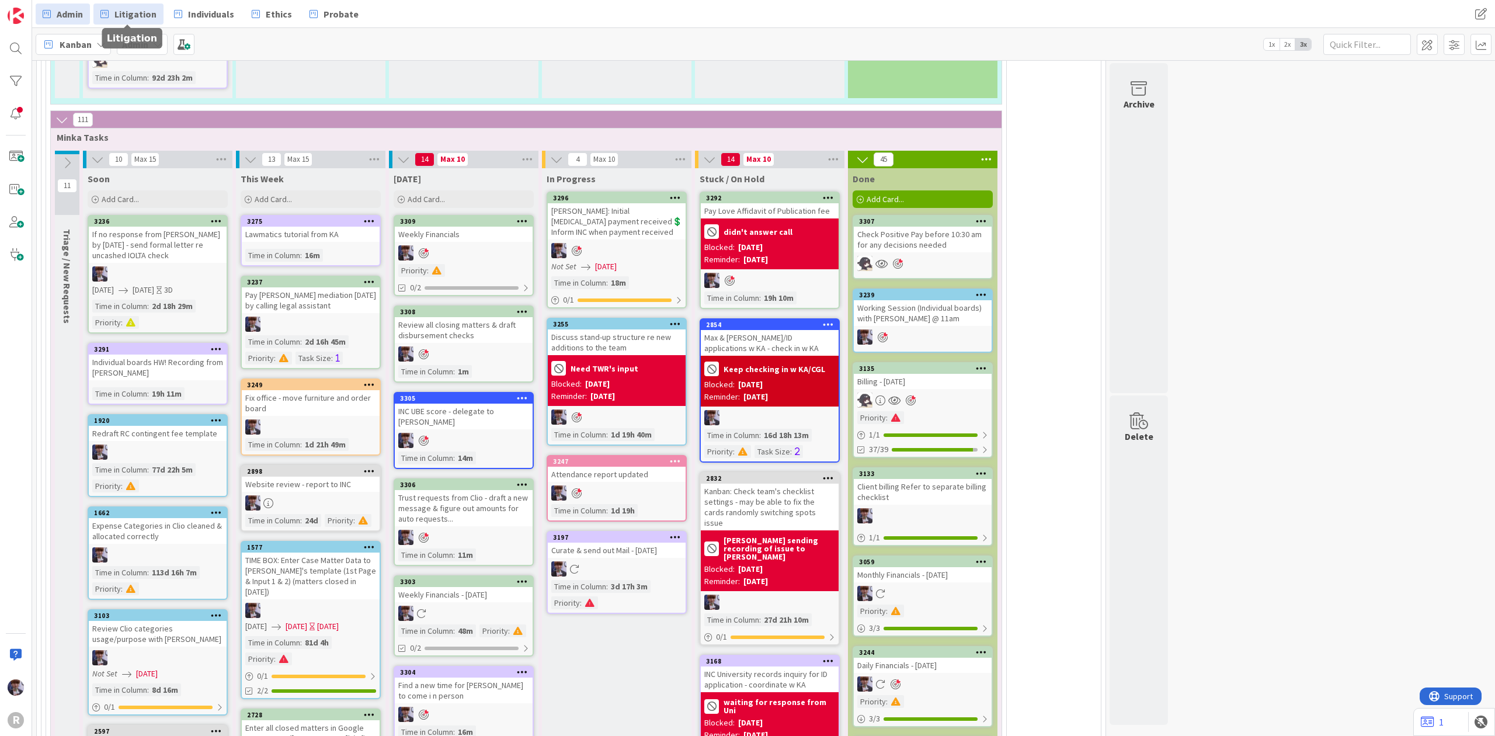
click at [115, 14] on span "Litigation" at bounding box center [135, 14] width 42 height 14
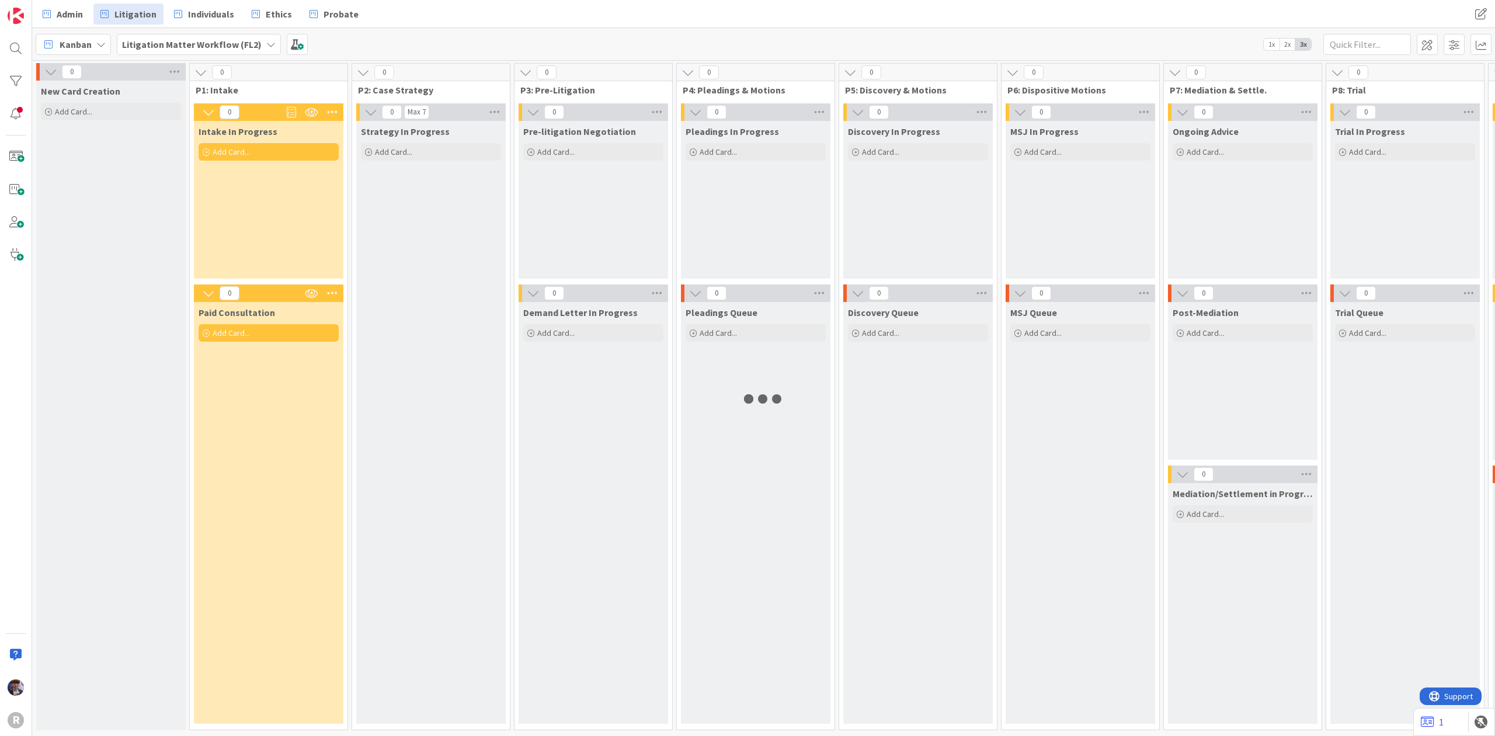
click at [99, 40] on icon at bounding box center [100, 44] width 9 height 9
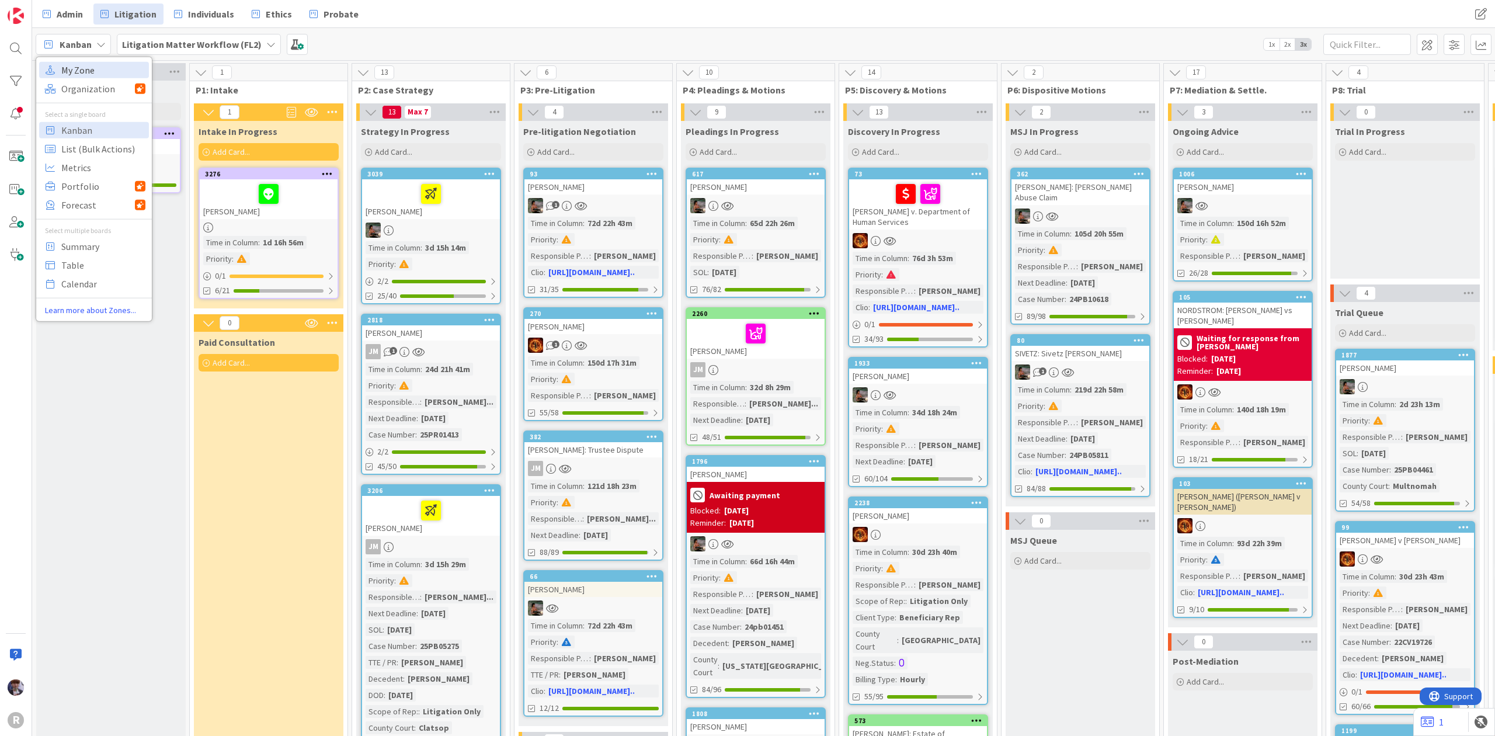
click at [94, 67] on span "My Zone" at bounding box center [103, 70] width 84 height 18
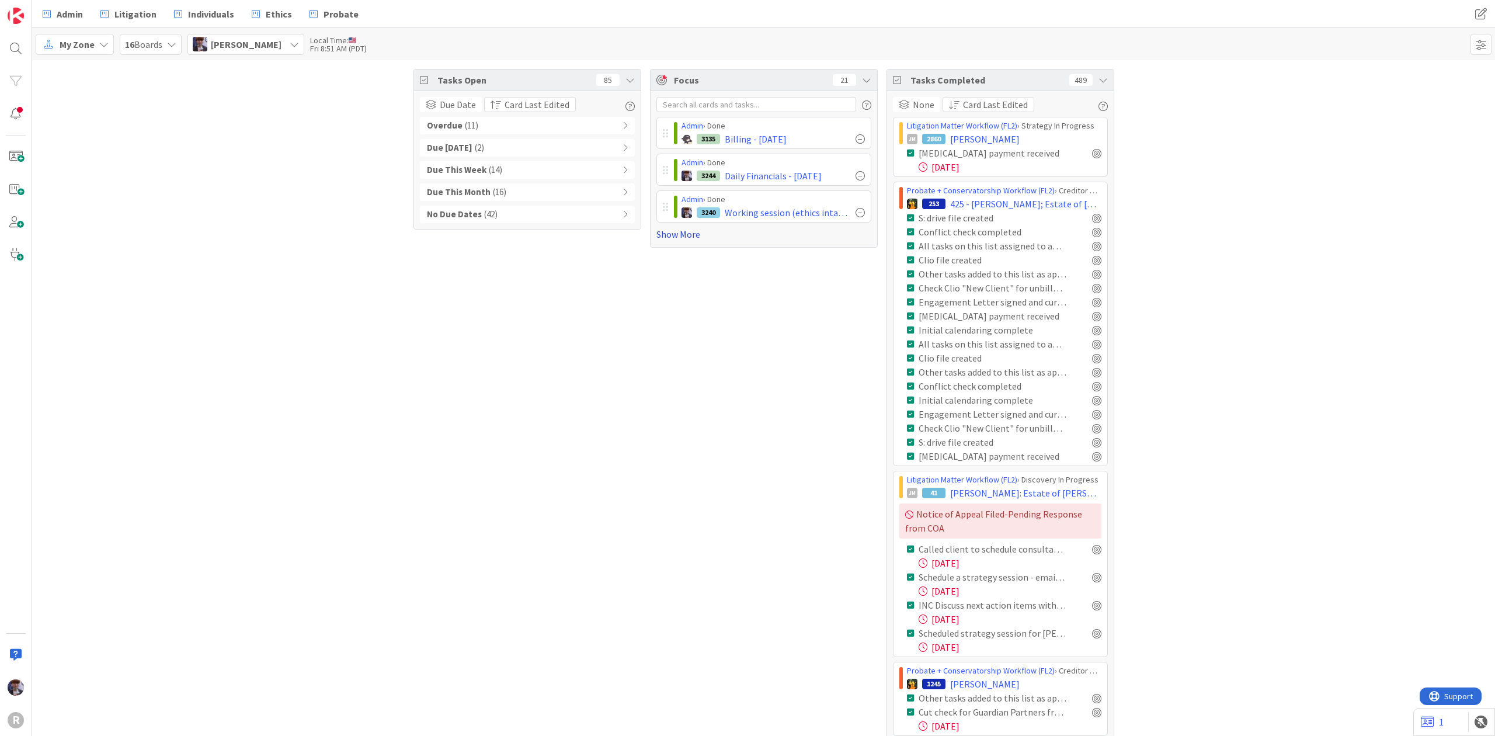
click at [657, 233] on link "Show More" at bounding box center [764, 234] width 215 height 14
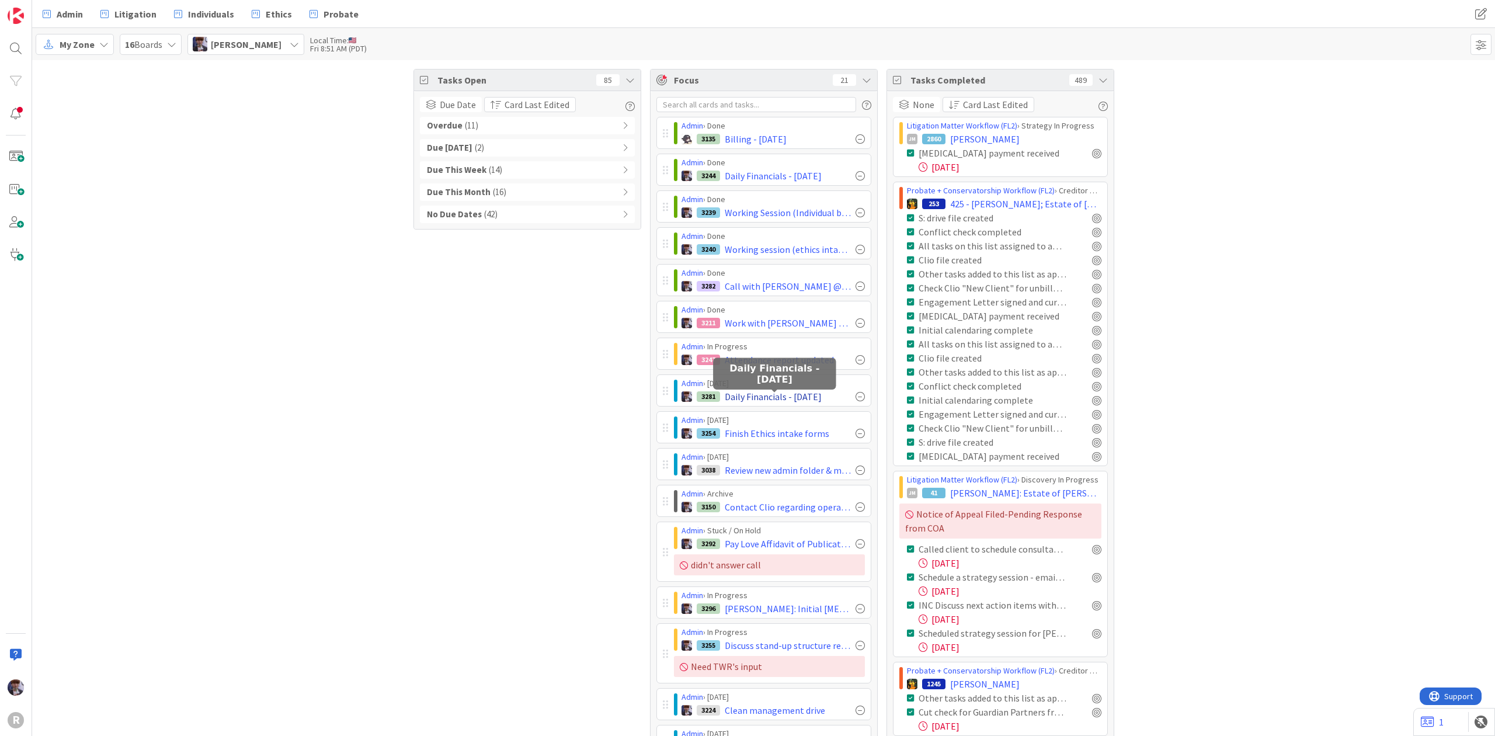
click at [745, 401] on span "Daily Financials - [DATE]" at bounding box center [773, 397] width 97 height 14
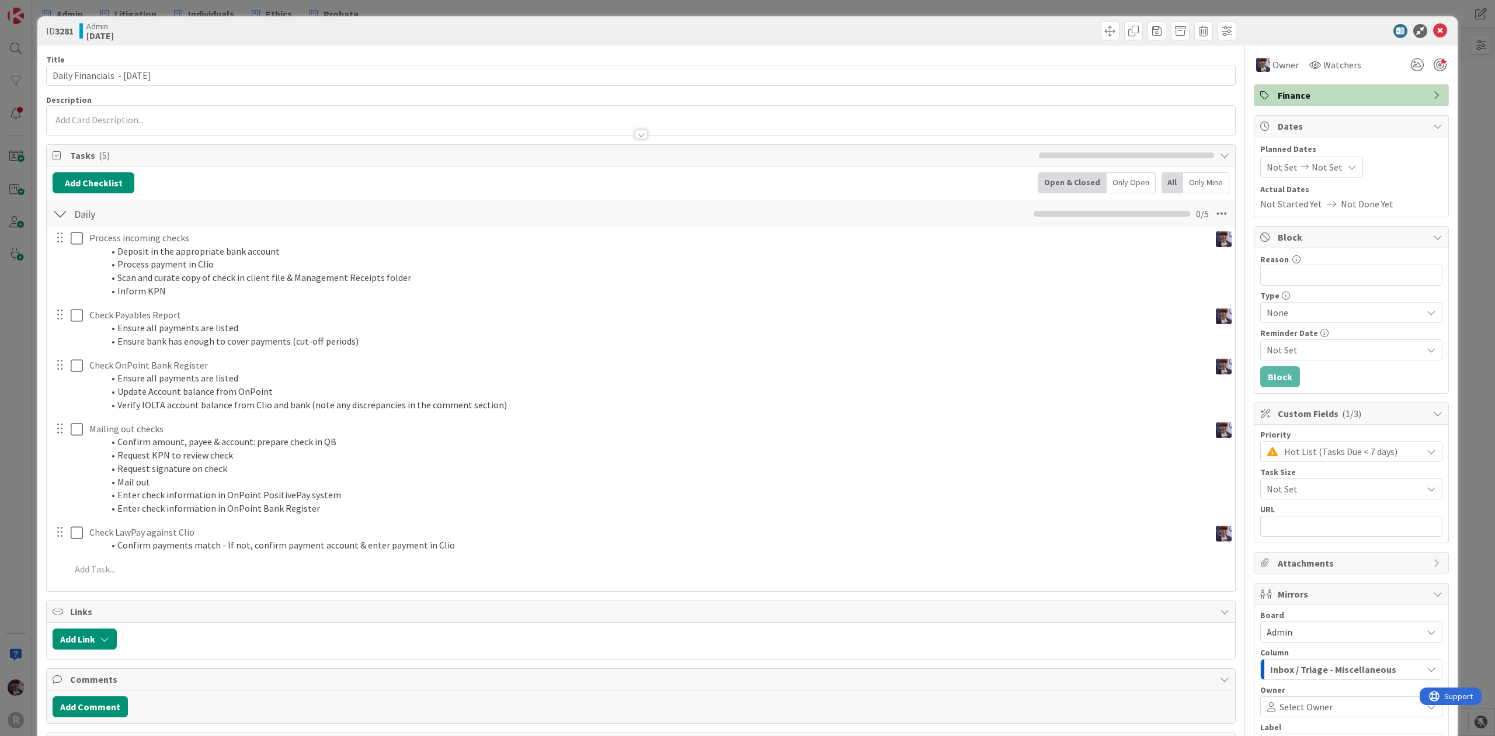
click at [22, 372] on div "ID 3281 Admin [DATE] Title 30 / 128 Daily Financials - [DATE] Description Owner…" at bounding box center [747, 368] width 1495 height 736
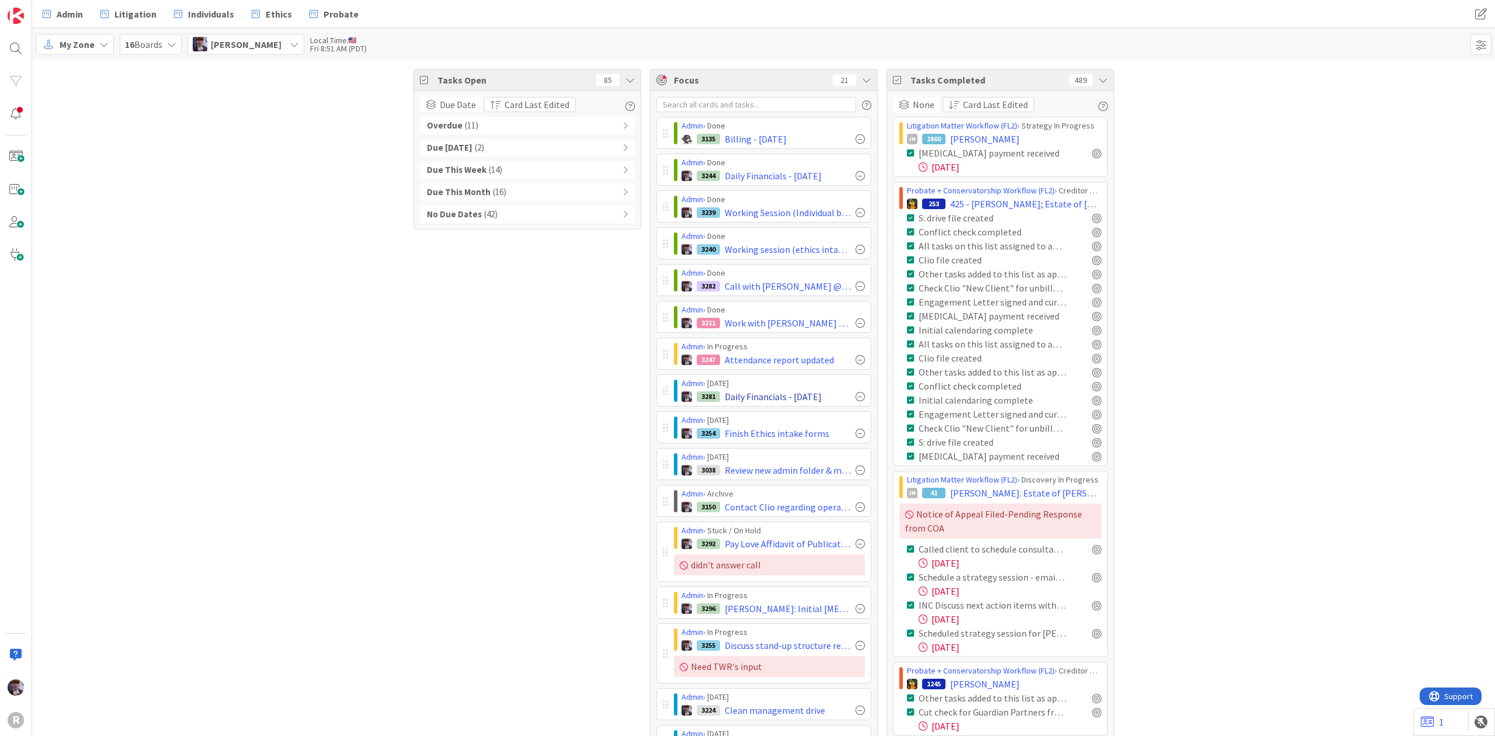
click at [856, 401] on div at bounding box center [860, 396] width 9 height 9
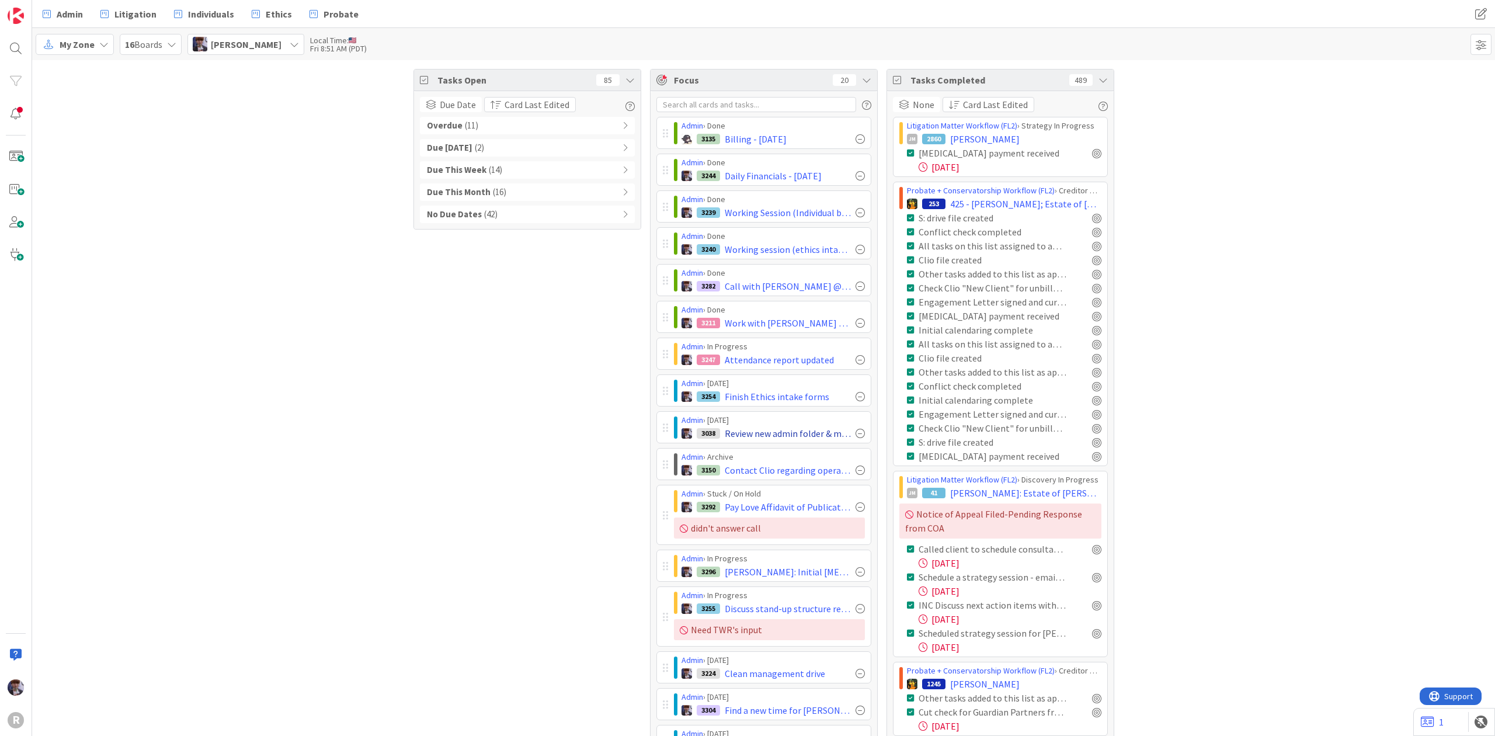
click at [856, 436] on div at bounding box center [860, 433] width 9 height 9
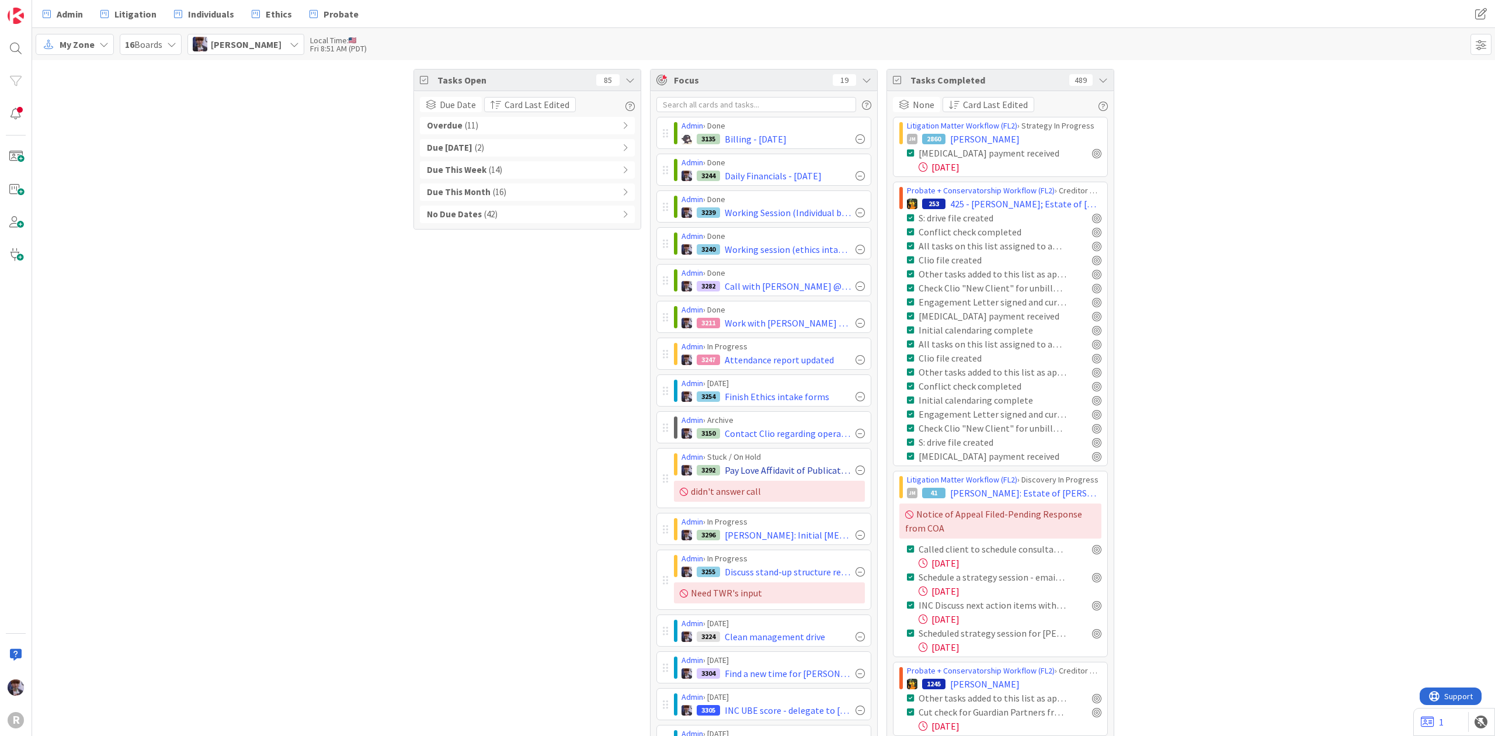
click at [856, 436] on div at bounding box center [860, 433] width 9 height 9
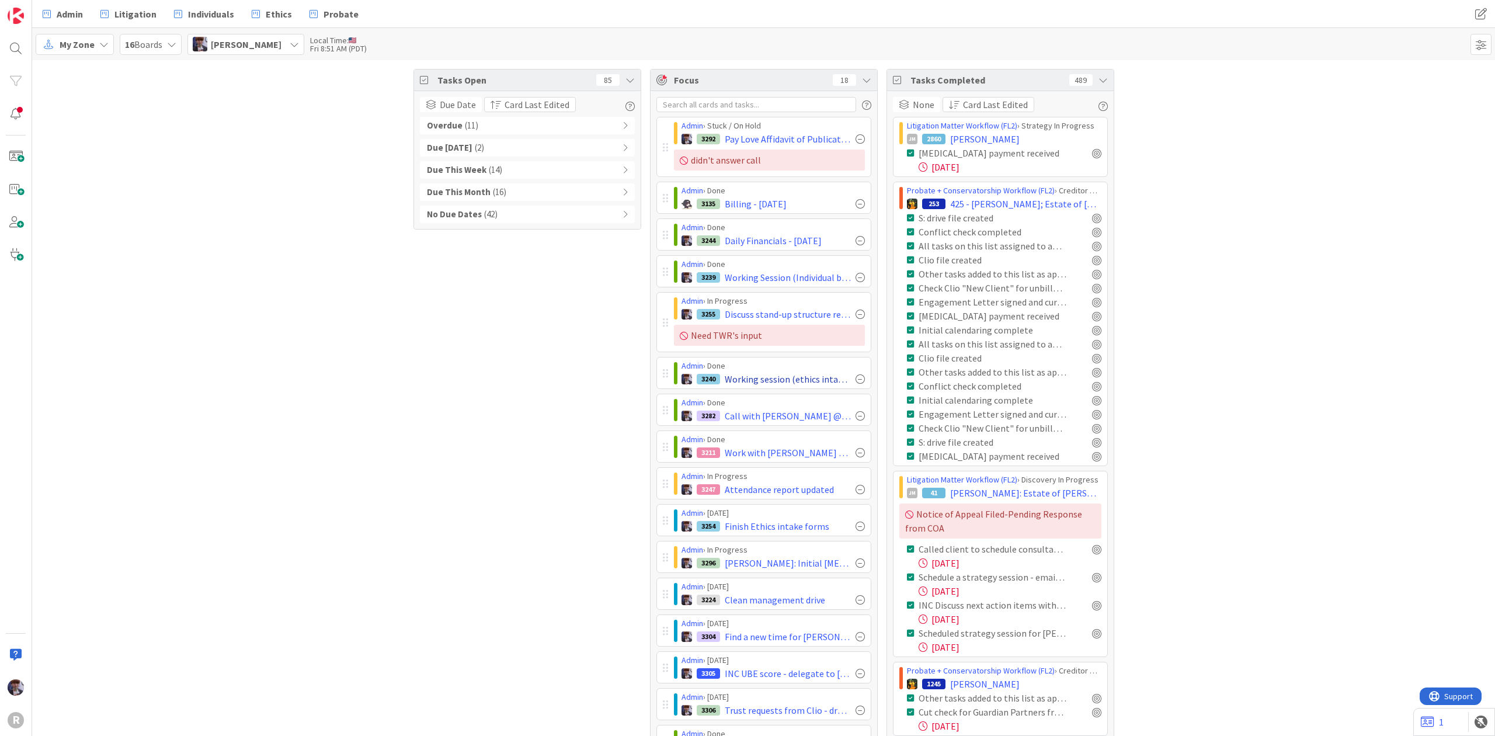
click at [856, 384] on div at bounding box center [860, 378] width 9 height 9
click at [856, 382] on div at bounding box center [860, 378] width 9 height 9
click at [856, 381] on div at bounding box center [860, 378] width 9 height 9
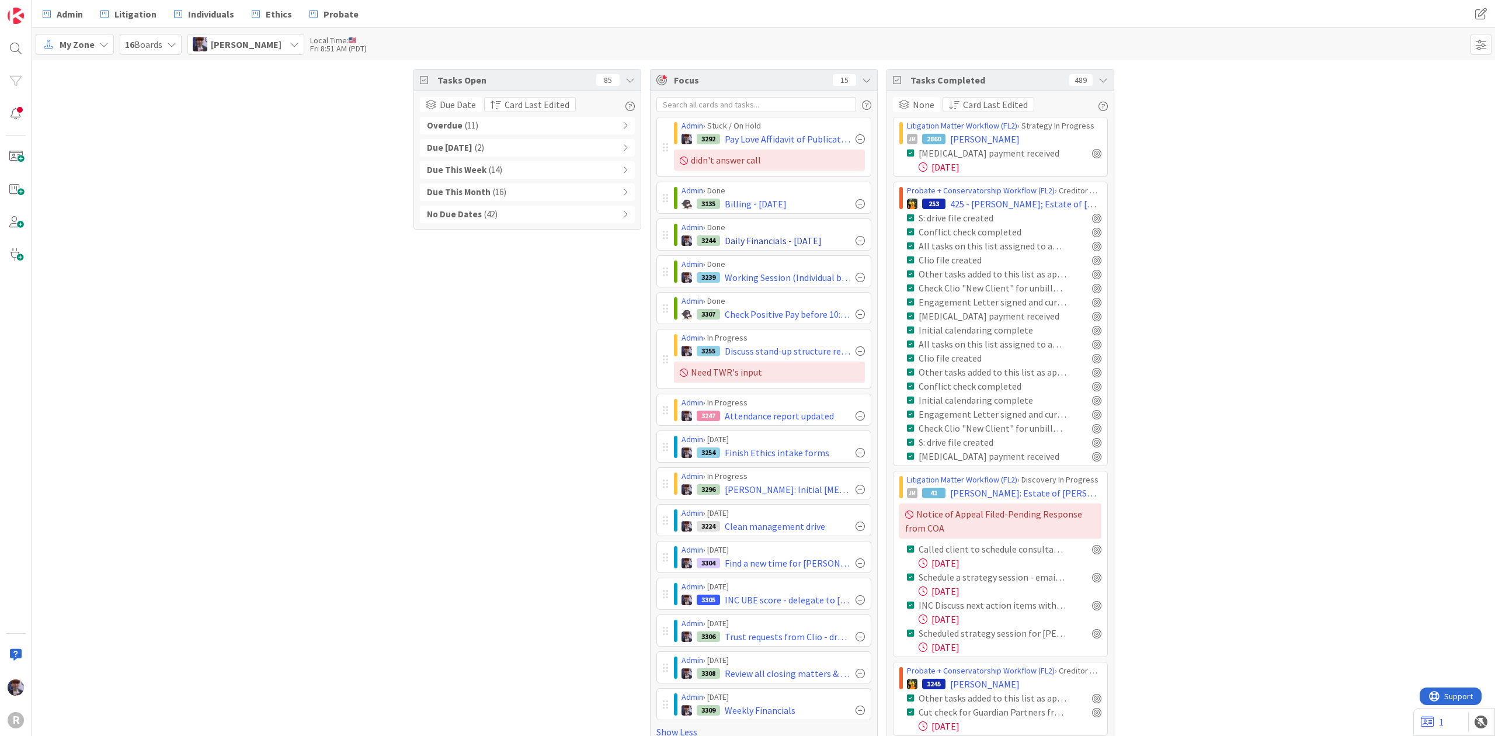
click at [856, 242] on div at bounding box center [860, 240] width 9 height 9
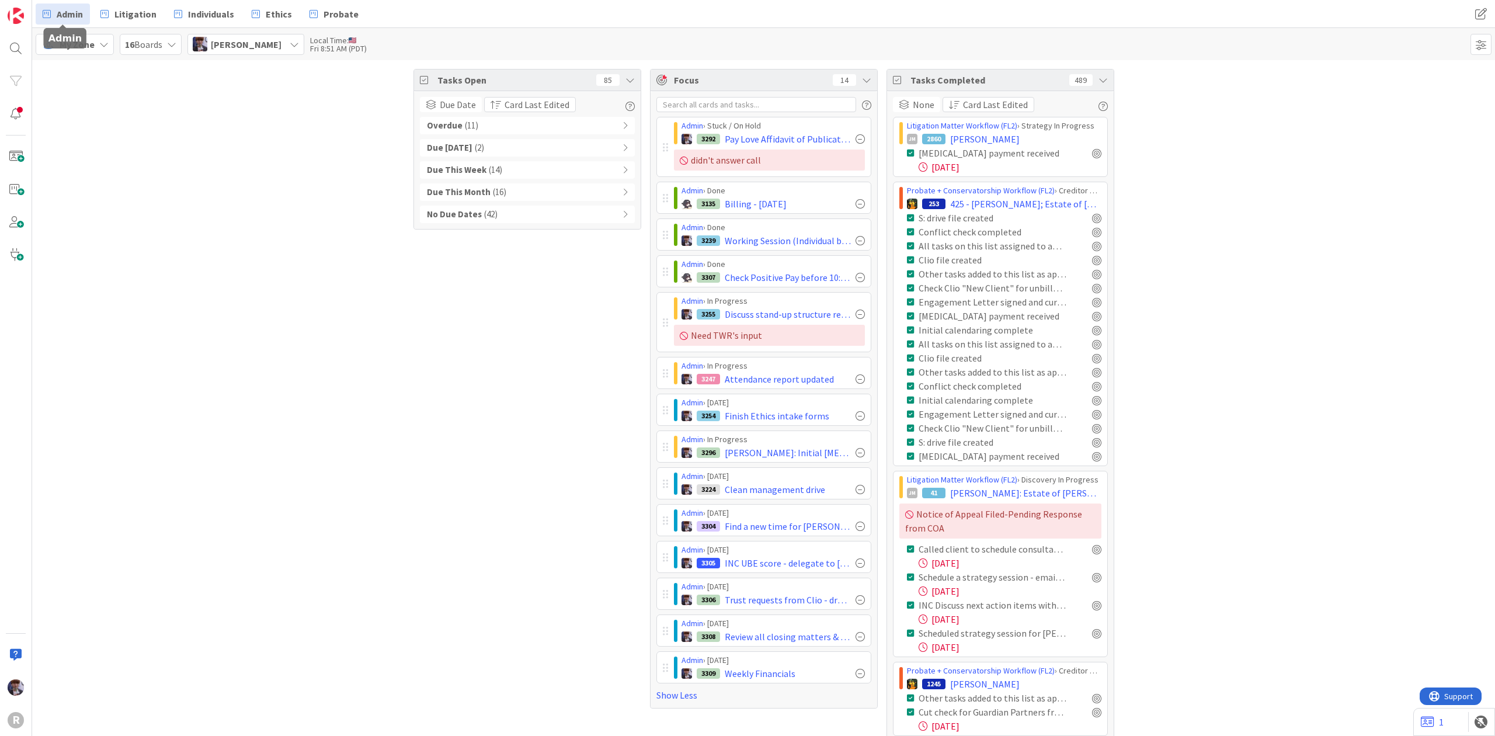
click at [57, 19] on span "Admin" at bounding box center [70, 14] width 26 height 14
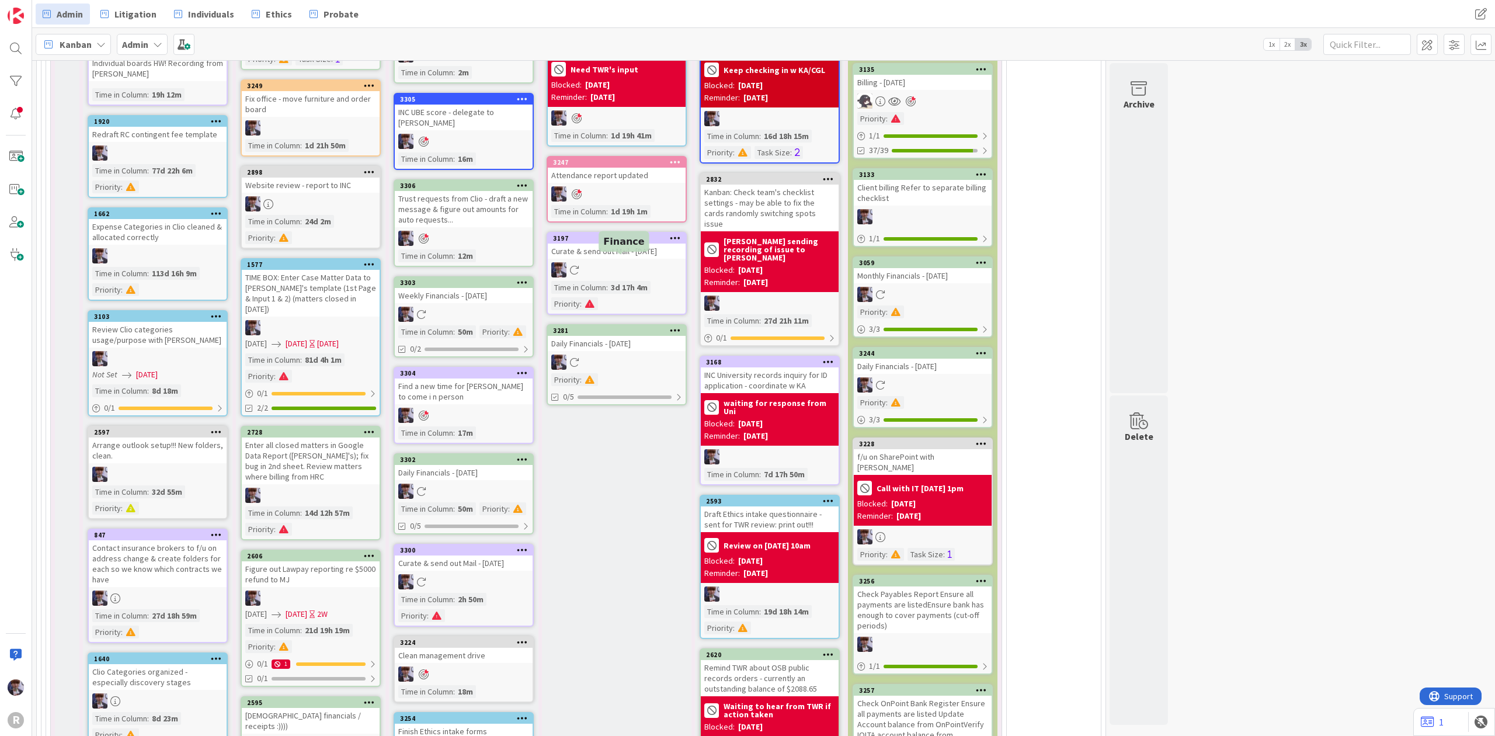
scroll to position [2945, 0]
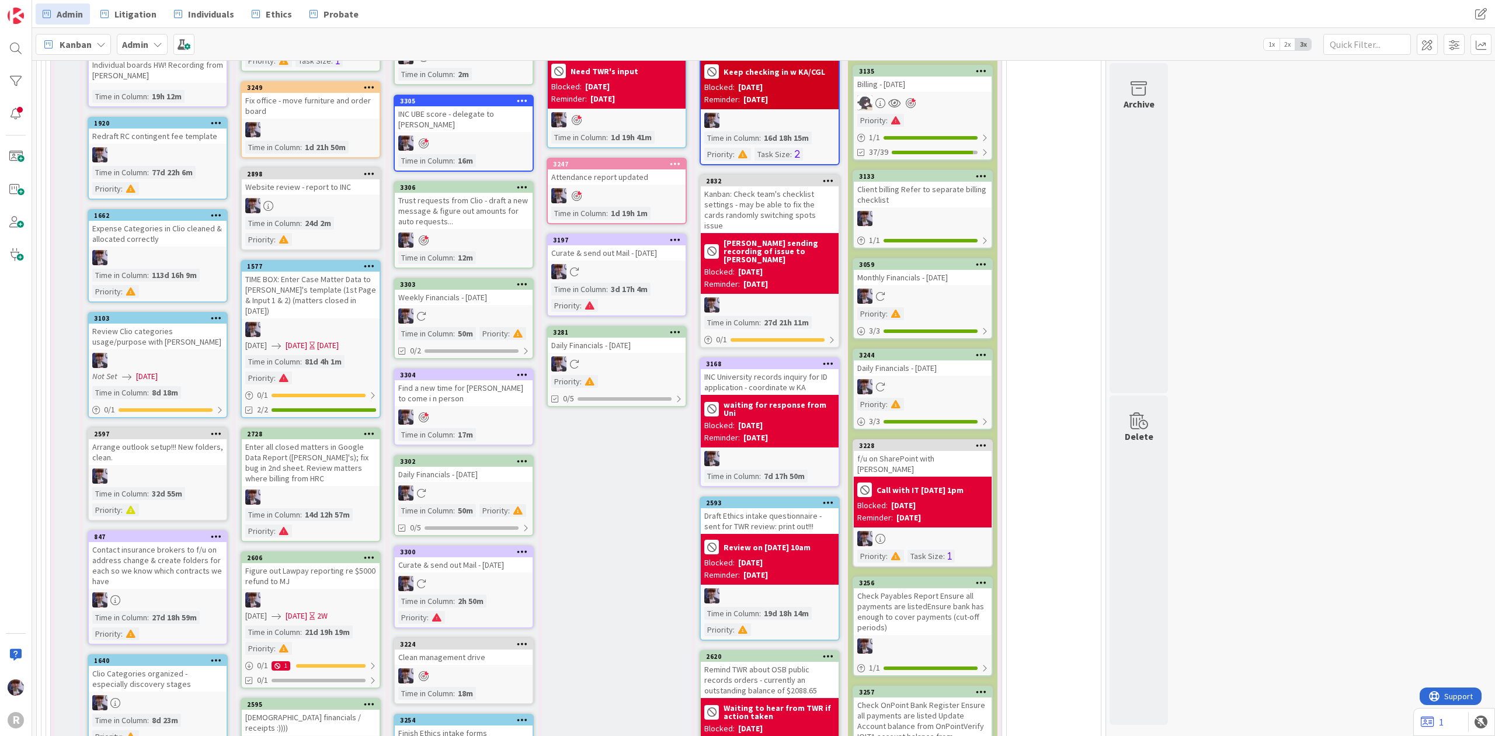
click at [664, 338] on div "Daily Financials - [DATE]" at bounding box center [617, 345] width 138 height 15
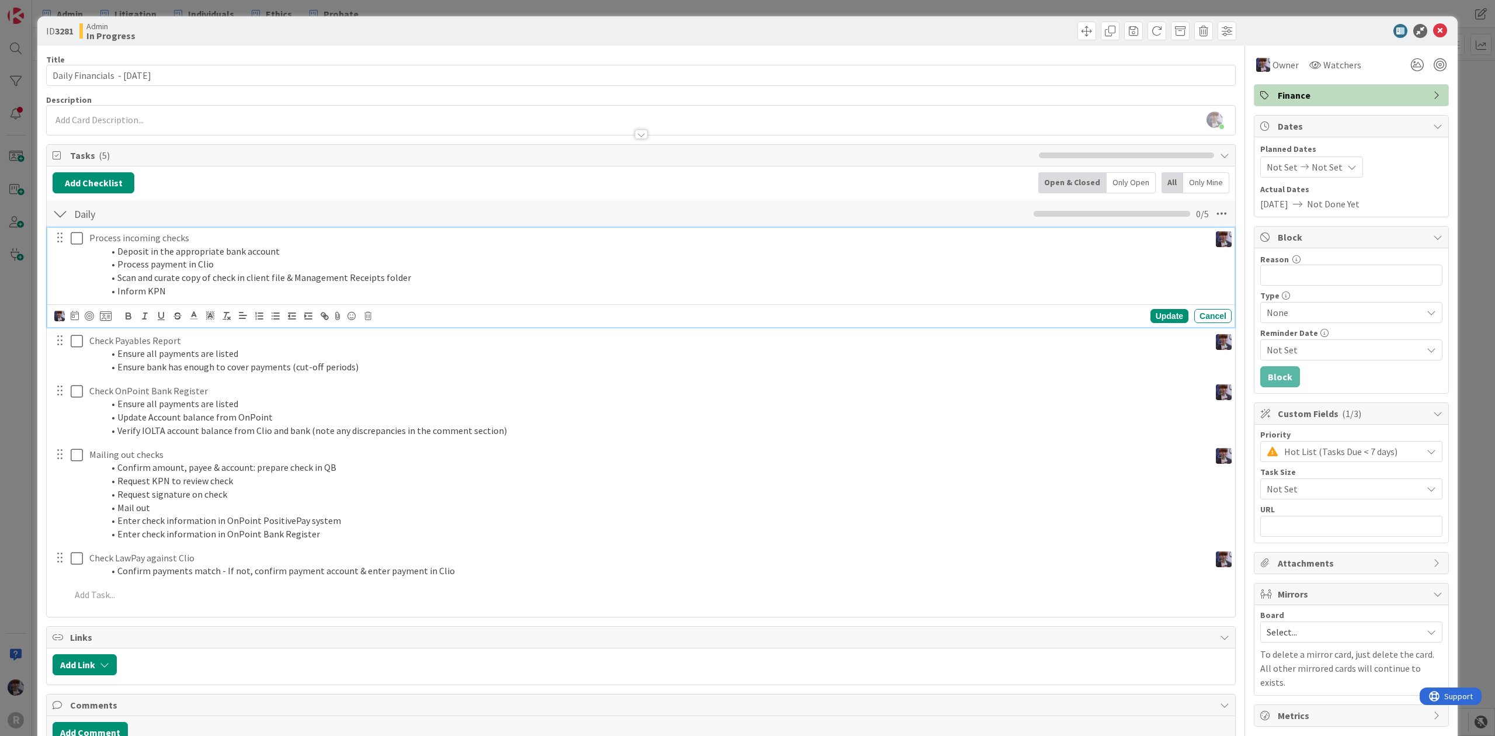
click at [148, 234] on p "Process incoming checks" at bounding box center [647, 237] width 1116 height 13
click at [365, 315] on icon at bounding box center [368, 316] width 7 height 8
click at [383, 356] on div "Delete" at bounding box center [397, 365] width 43 height 21
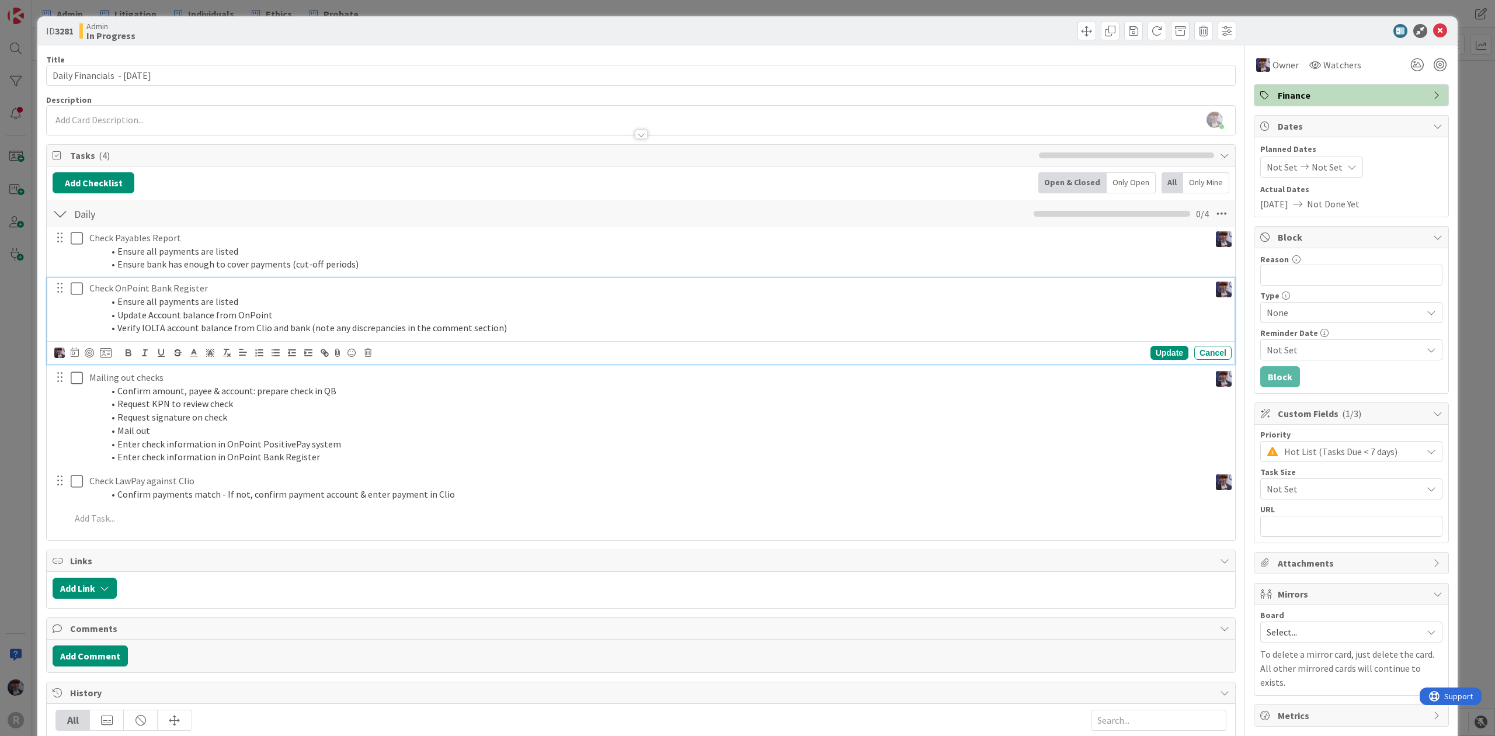
click at [78, 287] on icon at bounding box center [77, 289] width 12 height 14
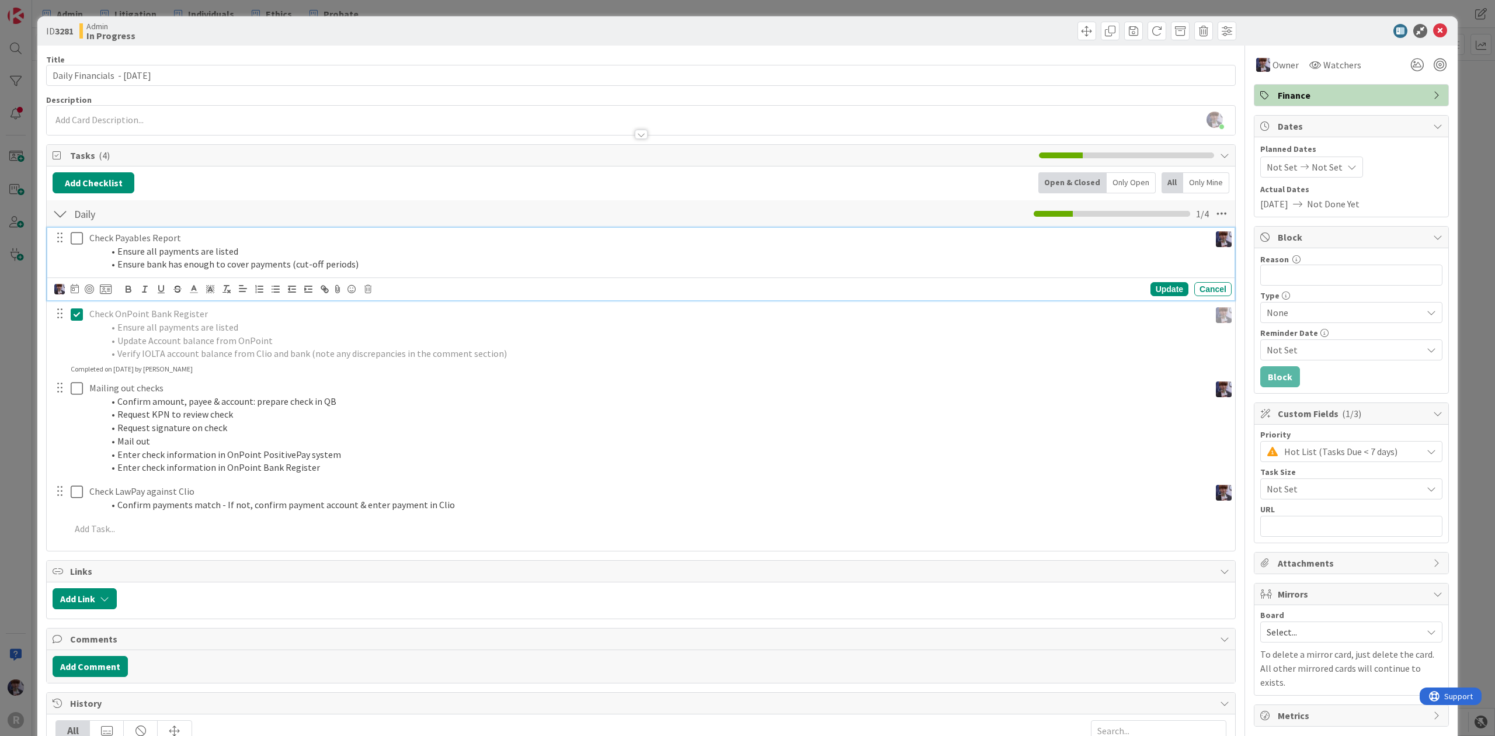
click at [76, 243] on icon at bounding box center [77, 238] width 12 height 14
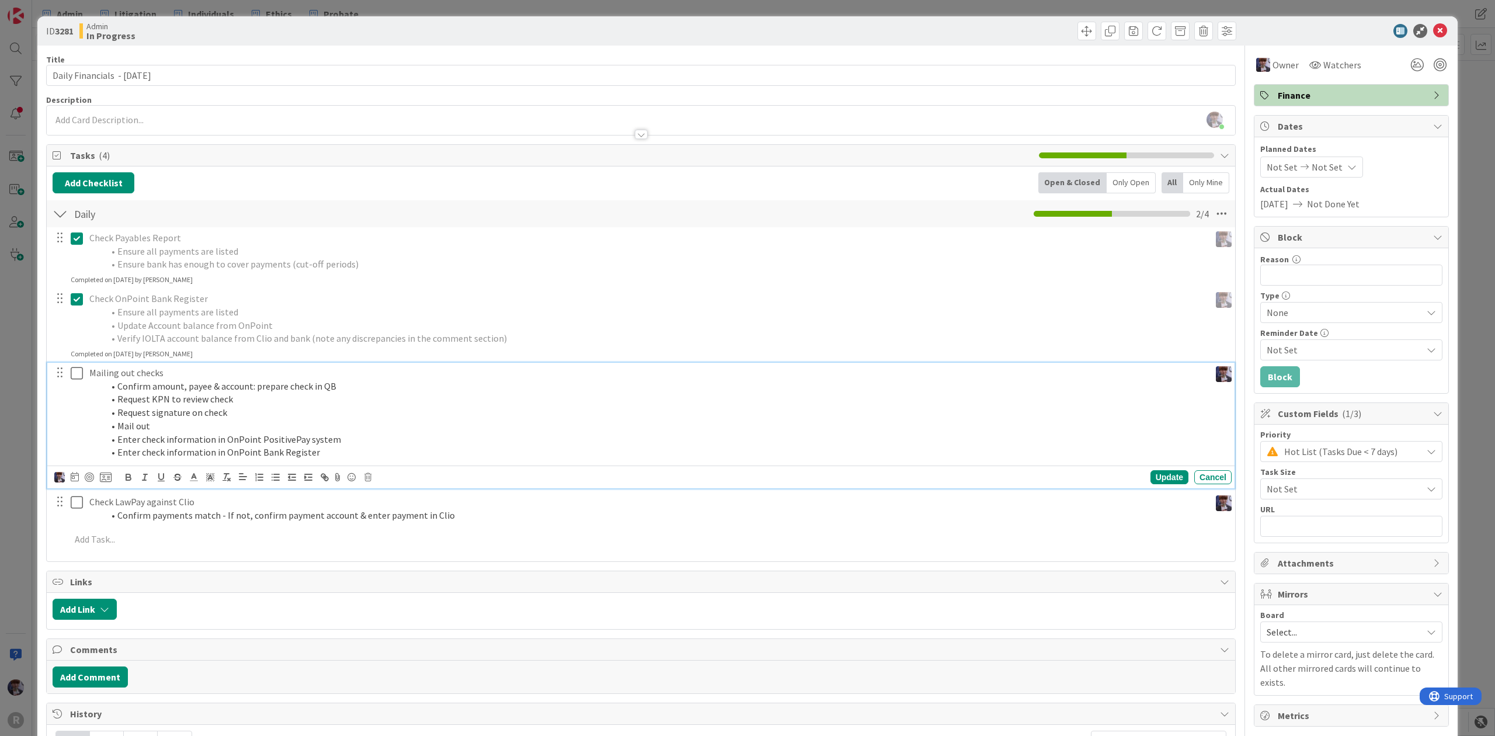
click at [76, 372] on icon at bounding box center [77, 373] width 12 height 14
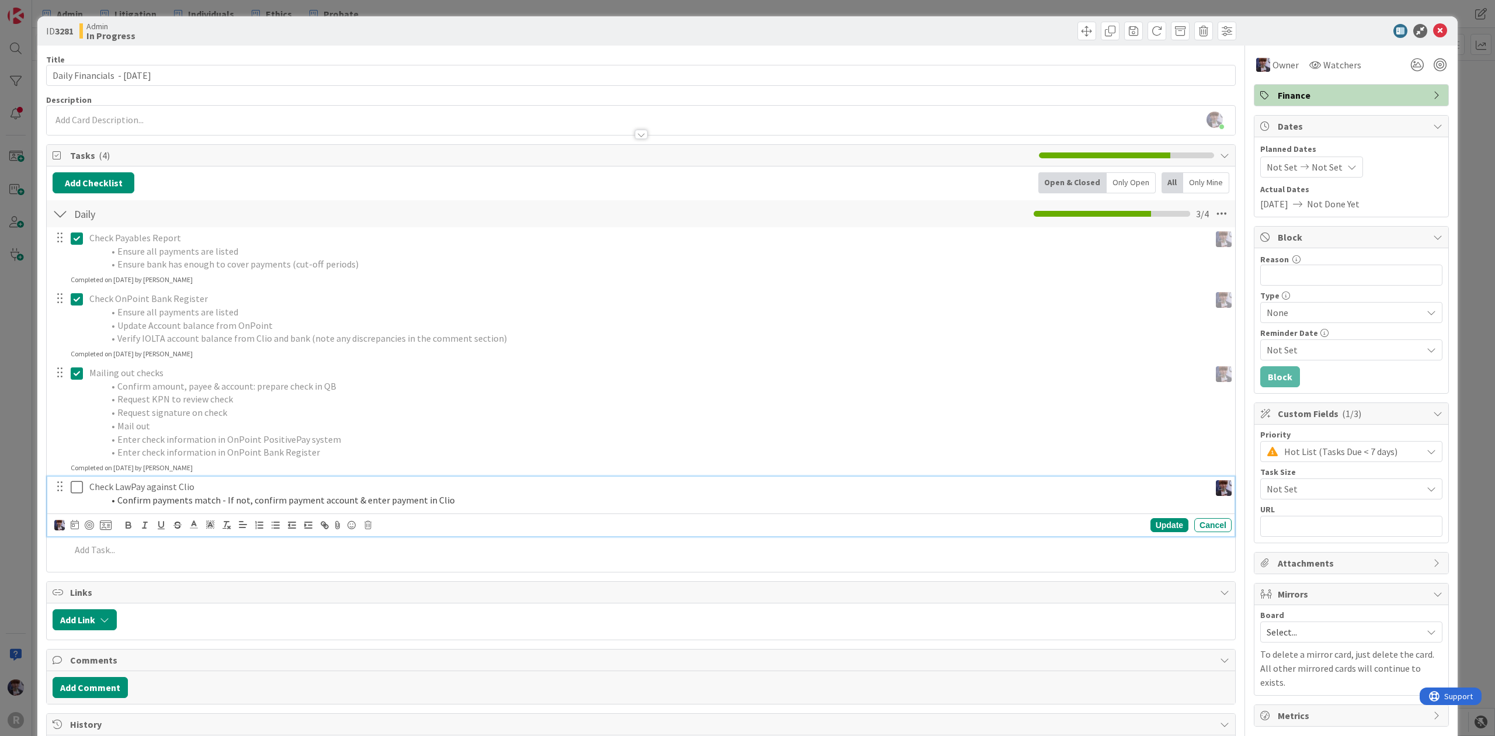
drag, startPoint x: 78, startPoint y: 486, endPoint x: 50, endPoint y: 475, distance: 29.6
click at [78, 485] on icon at bounding box center [77, 487] width 12 height 14
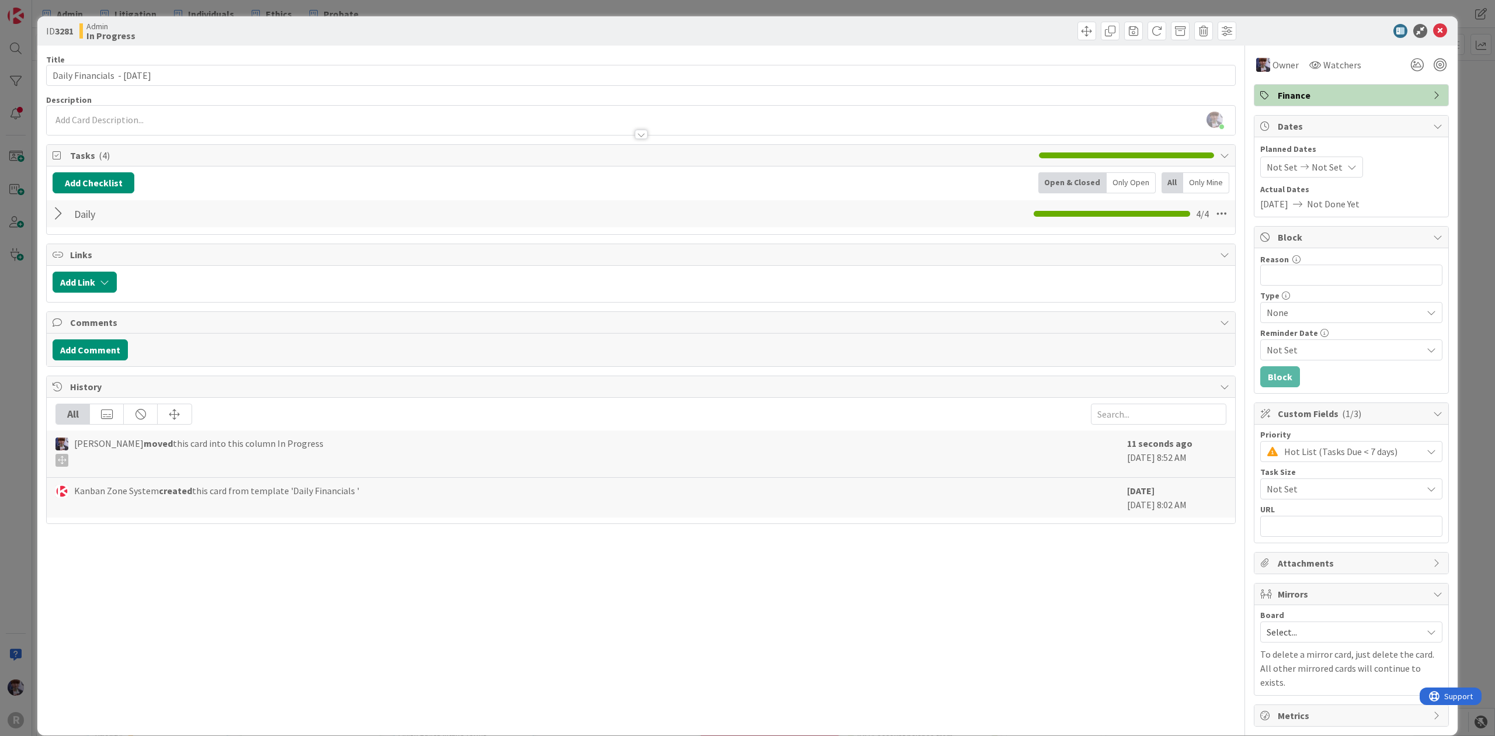
click at [19, 417] on div "ID 3281 Admin In Progress Title 30 / 128 Daily Financials - [DATE] Description …" at bounding box center [747, 368] width 1495 height 736
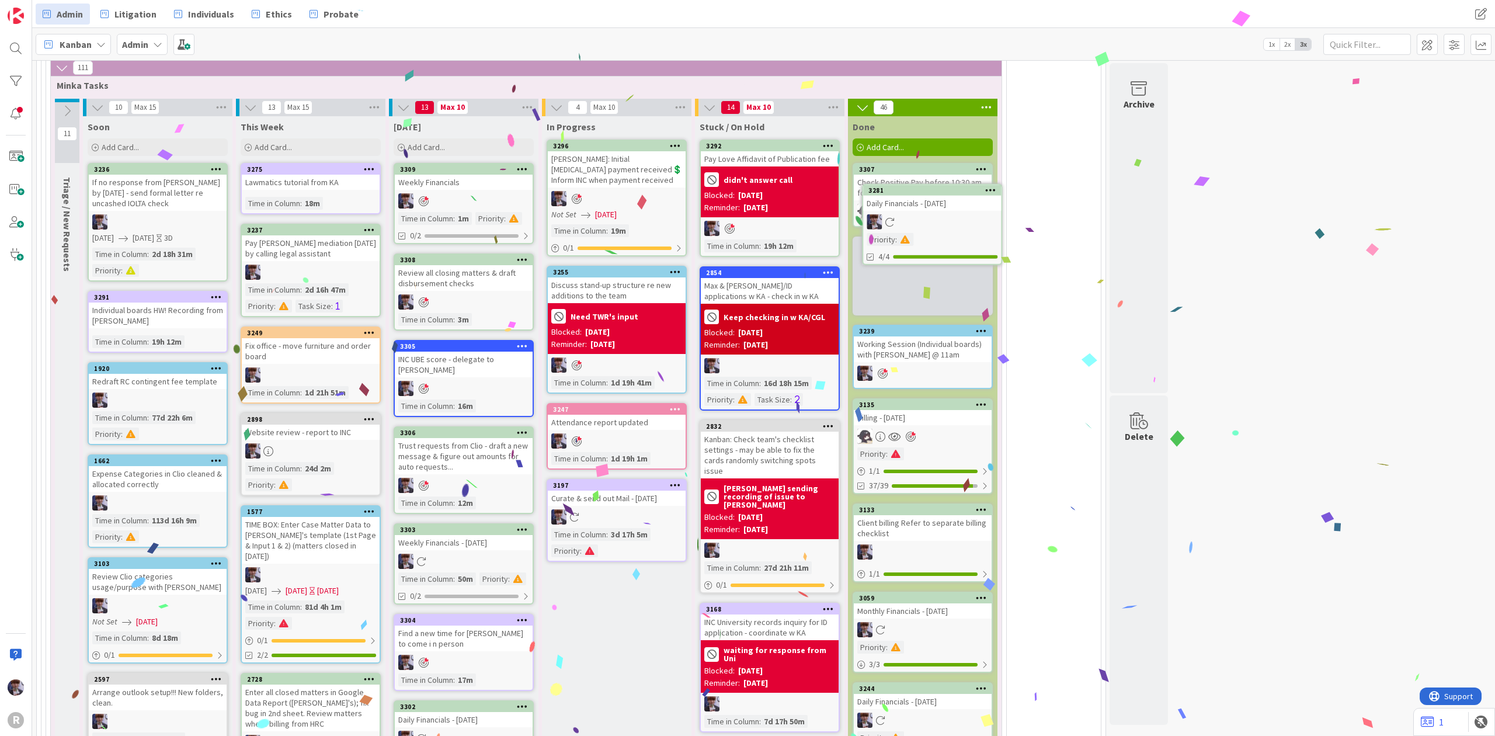
scroll to position [2698, 0]
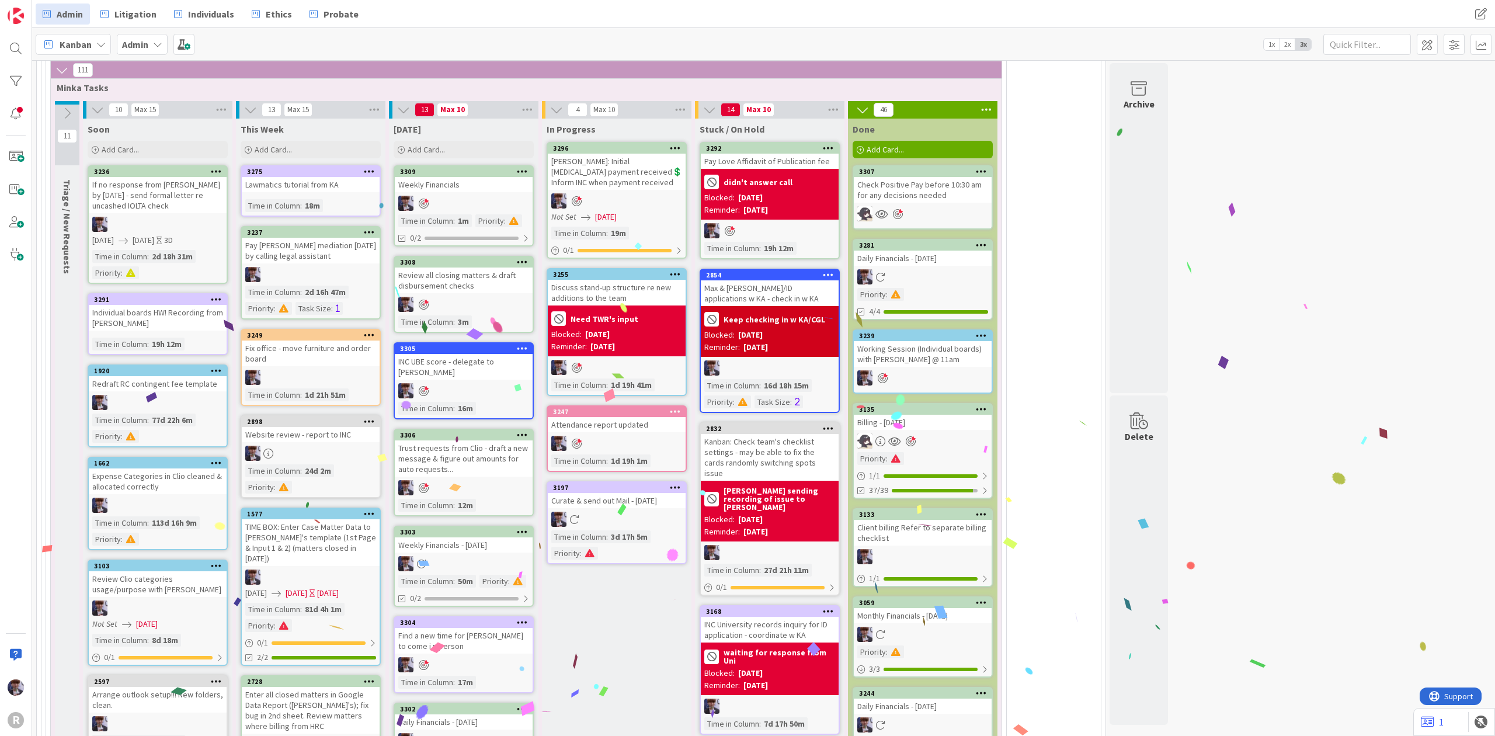
click at [986, 251] on div "Daily Financials - [DATE]" at bounding box center [923, 258] width 138 height 15
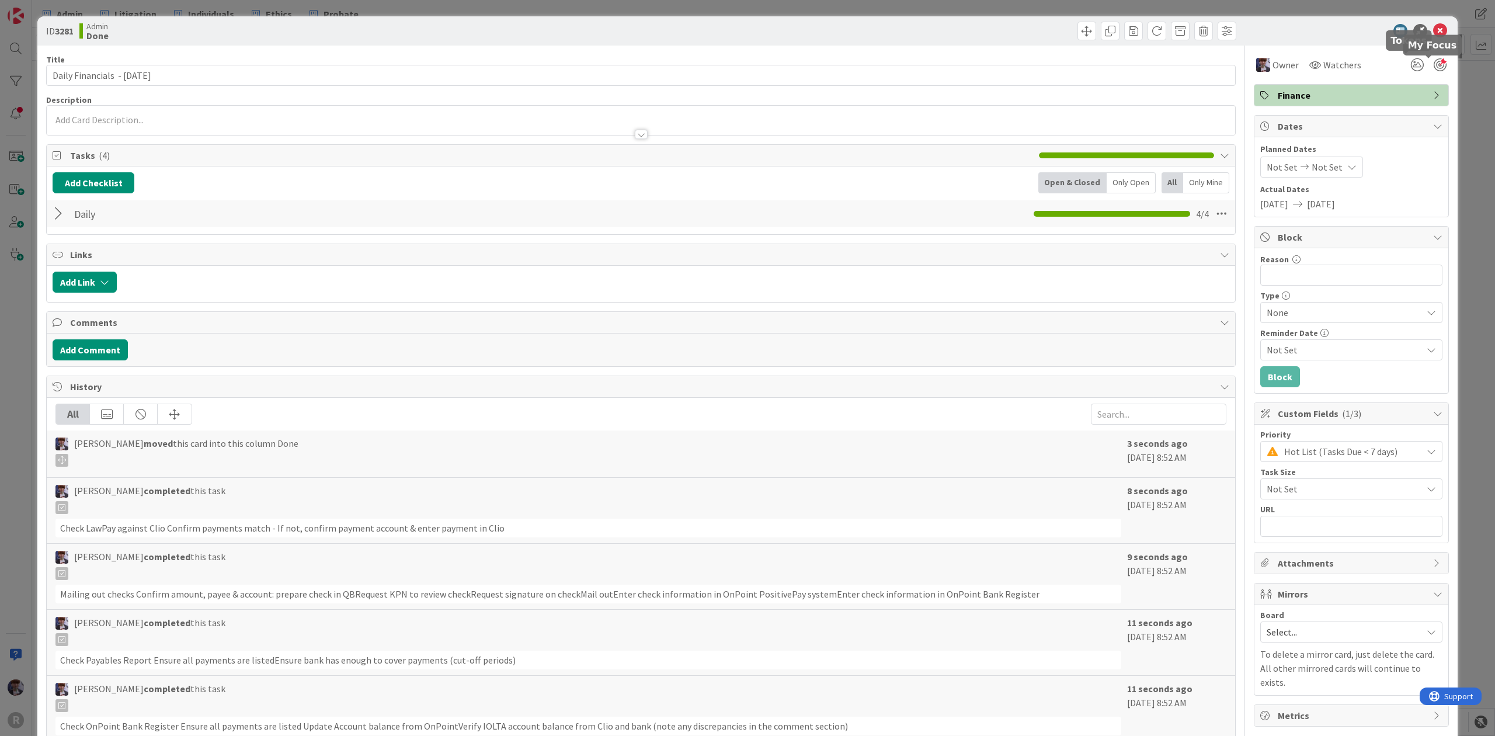
click at [1434, 61] on div at bounding box center [1440, 64] width 13 height 13
click at [1456, 90] on div "ID 3281 Admin Done Title 30 / 128 Daily Financials - [DATE] Description [PERSON…" at bounding box center [747, 368] width 1495 height 736
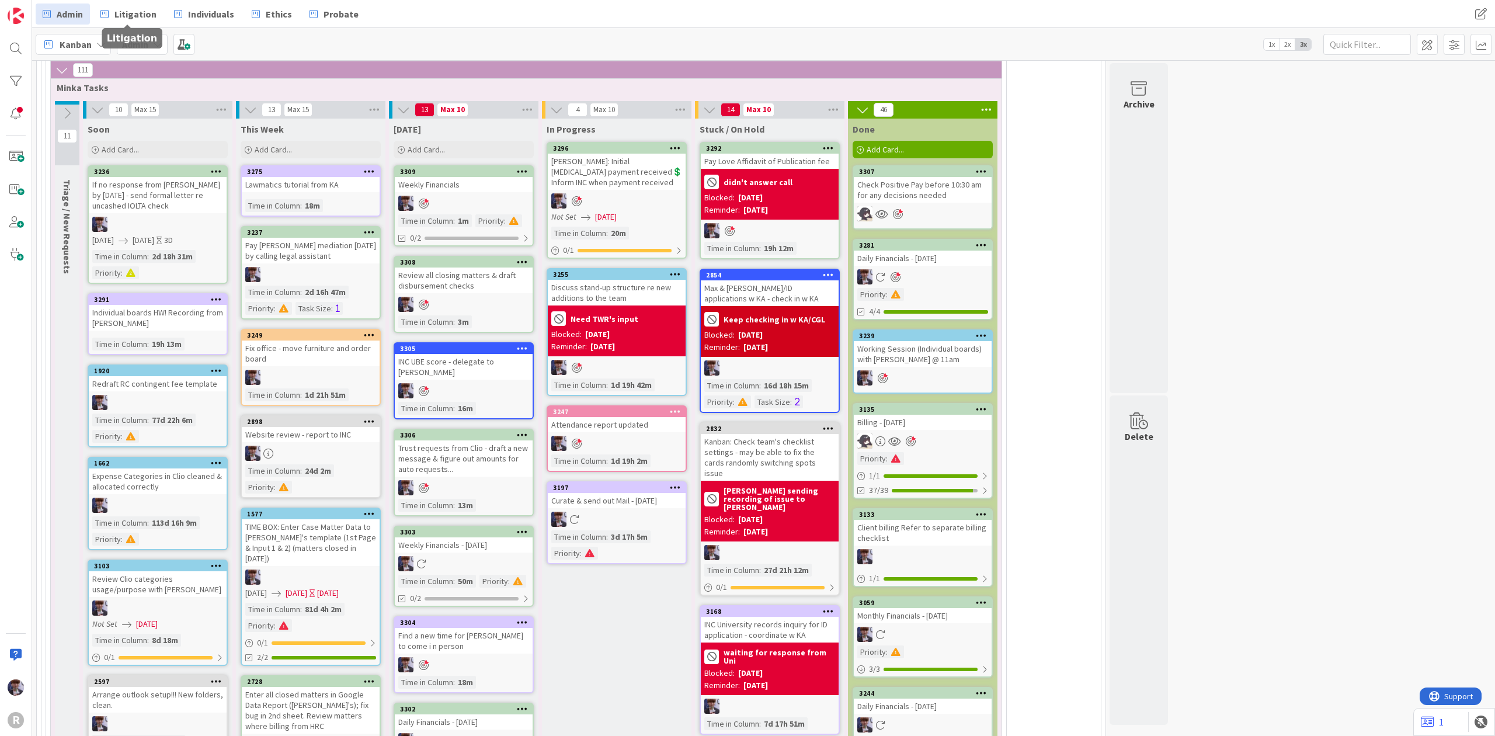
click at [133, 43] on b "Admin" at bounding box center [135, 45] width 26 height 12
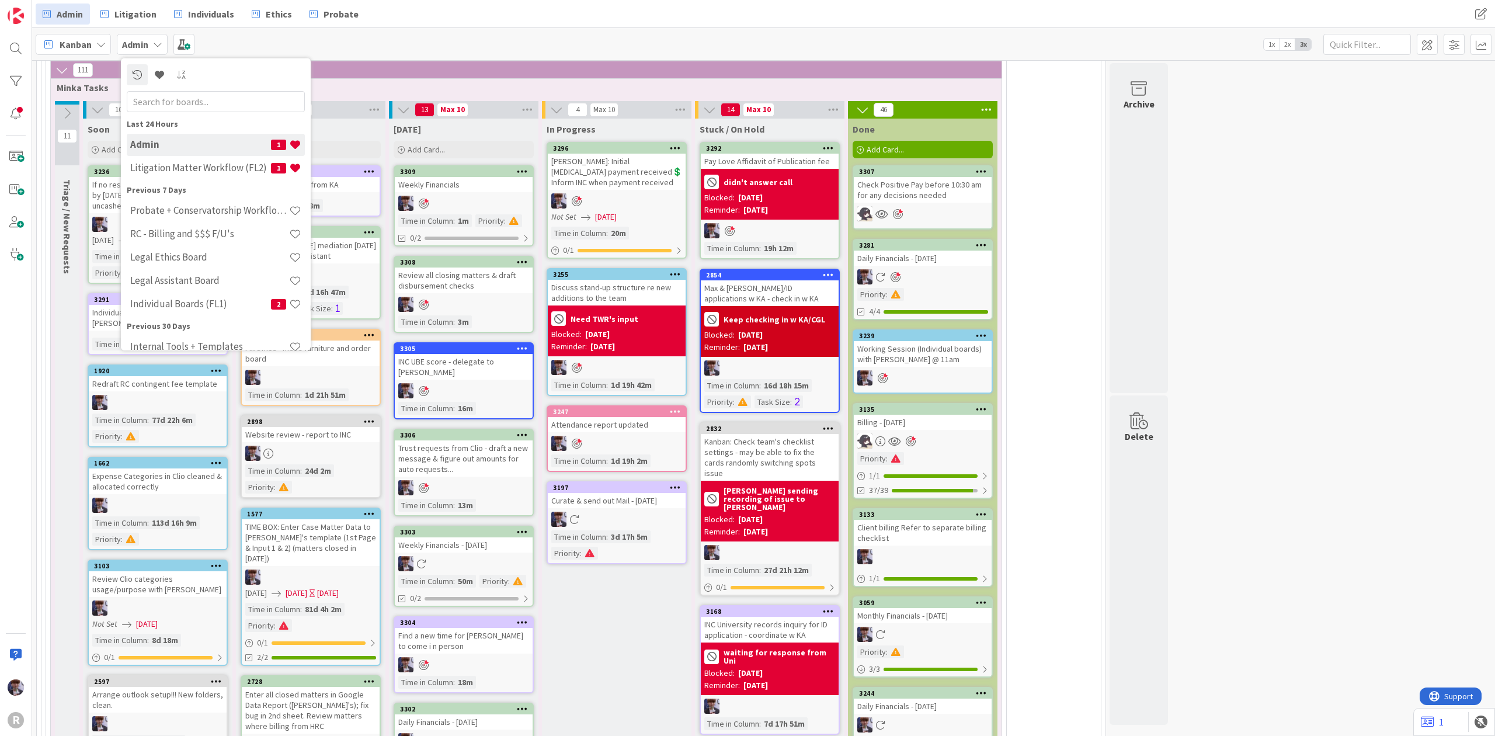
click at [100, 44] on icon at bounding box center [100, 44] width 9 height 9
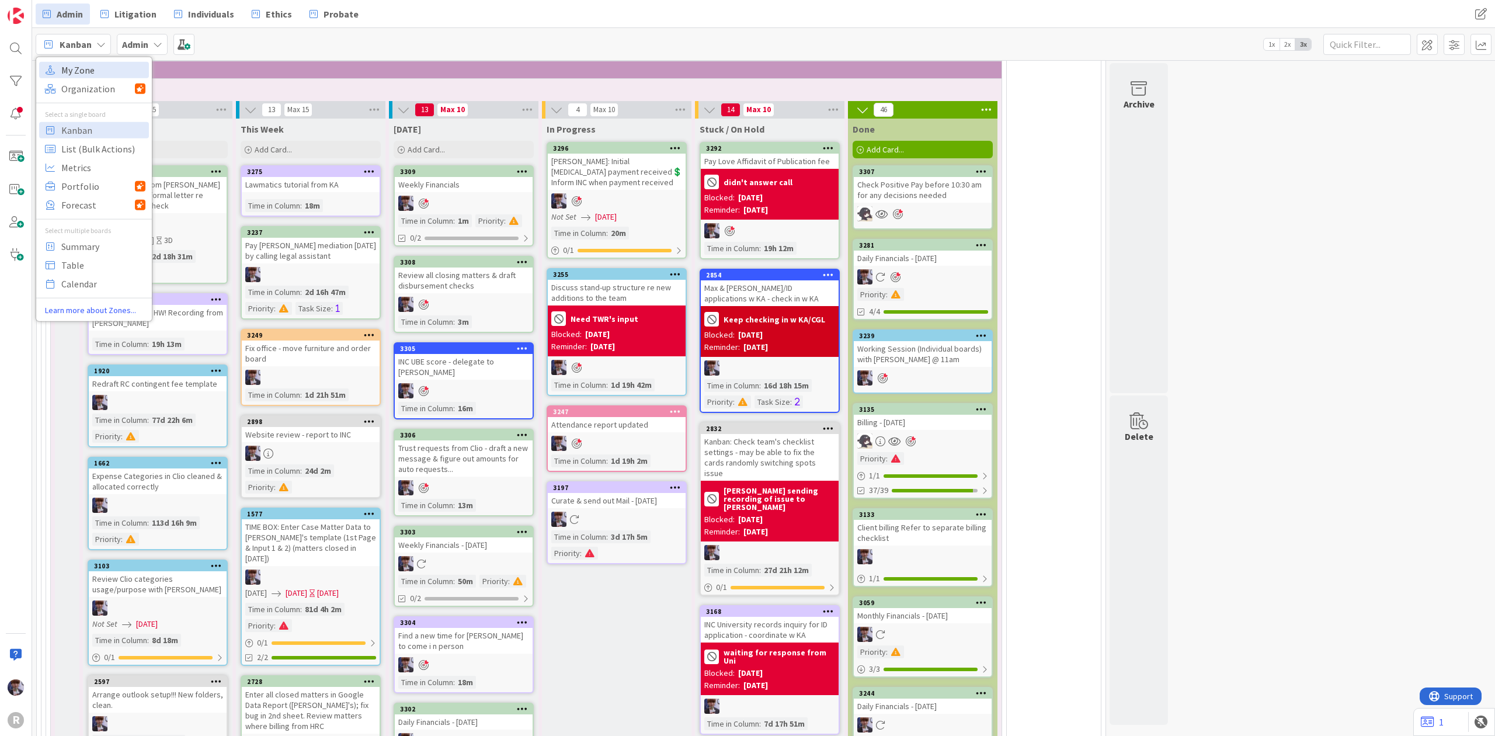
click at [94, 72] on span "My Zone" at bounding box center [103, 70] width 84 height 18
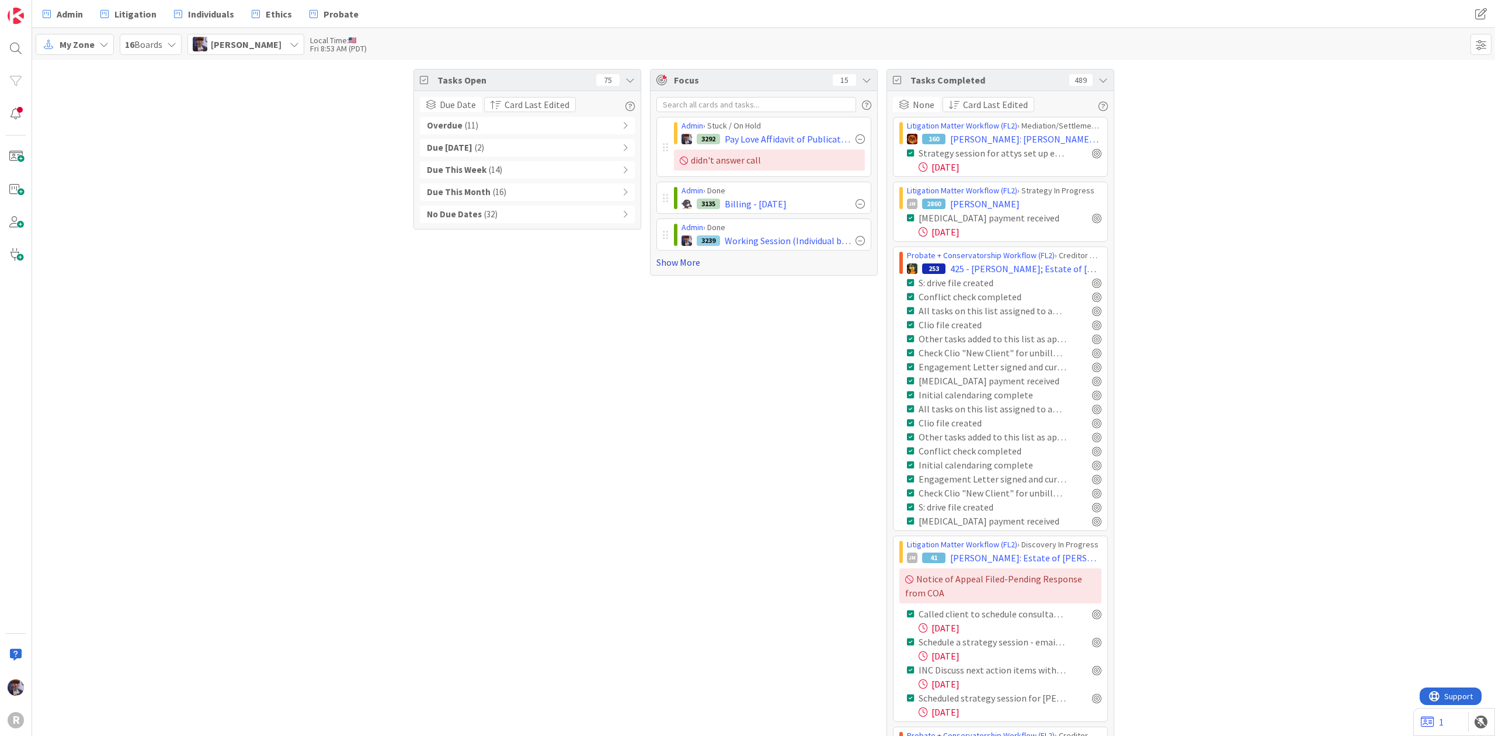
click at [660, 260] on link "Show More" at bounding box center [764, 262] width 215 height 14
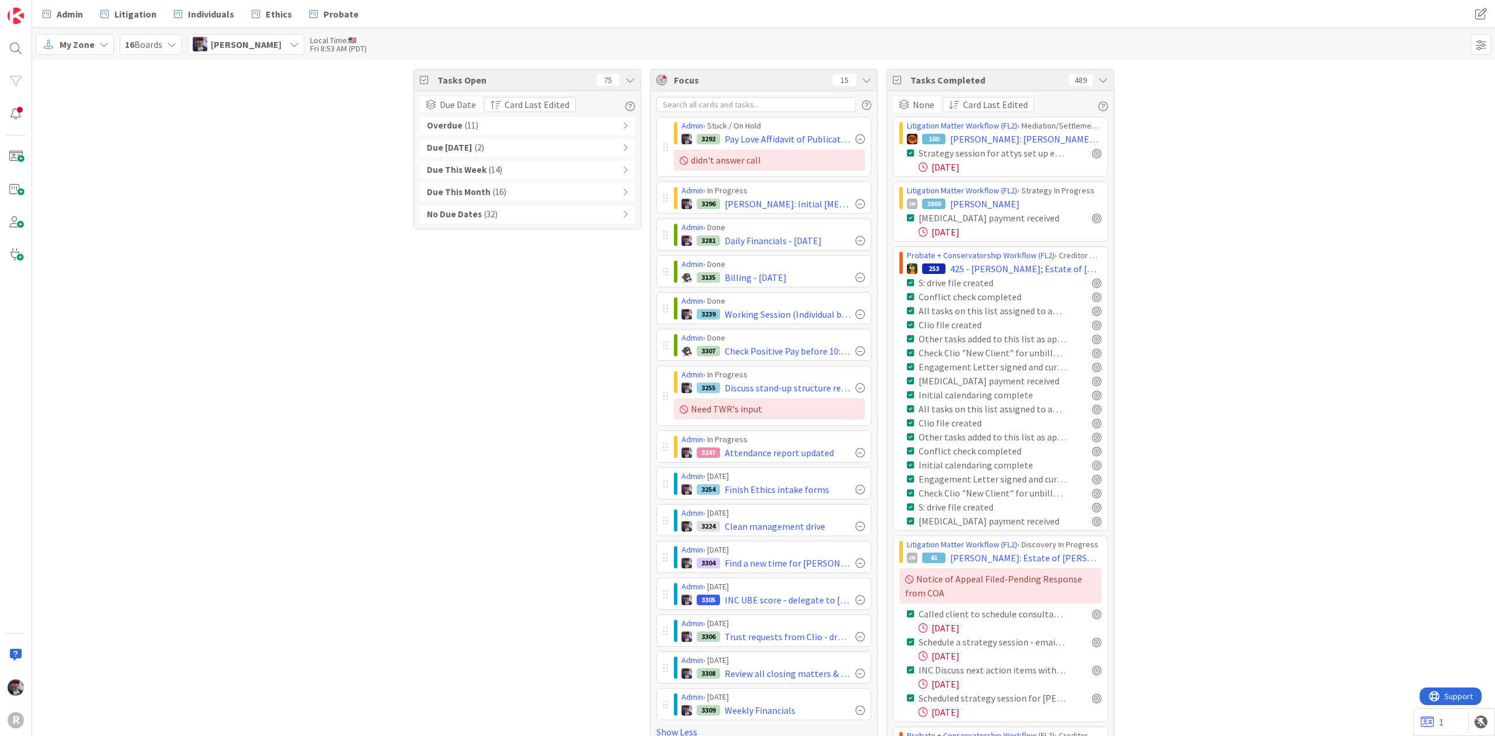
click at [1099, 79] on icon at bounding box center [1103, 79] width 9 height 9
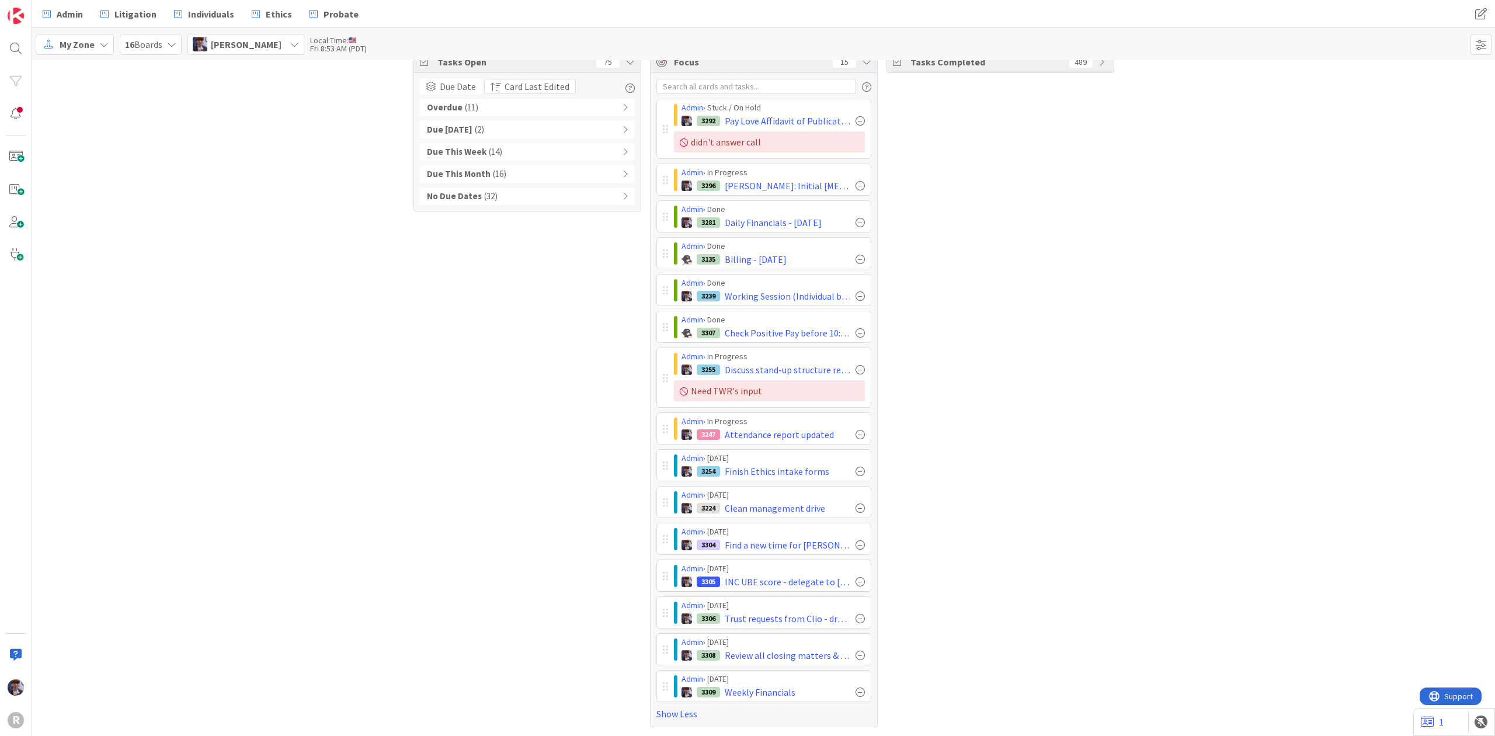
scroll to position [24, 0]
click at [856, 471] on div at bounding box center [860, 471] width 9 height 9
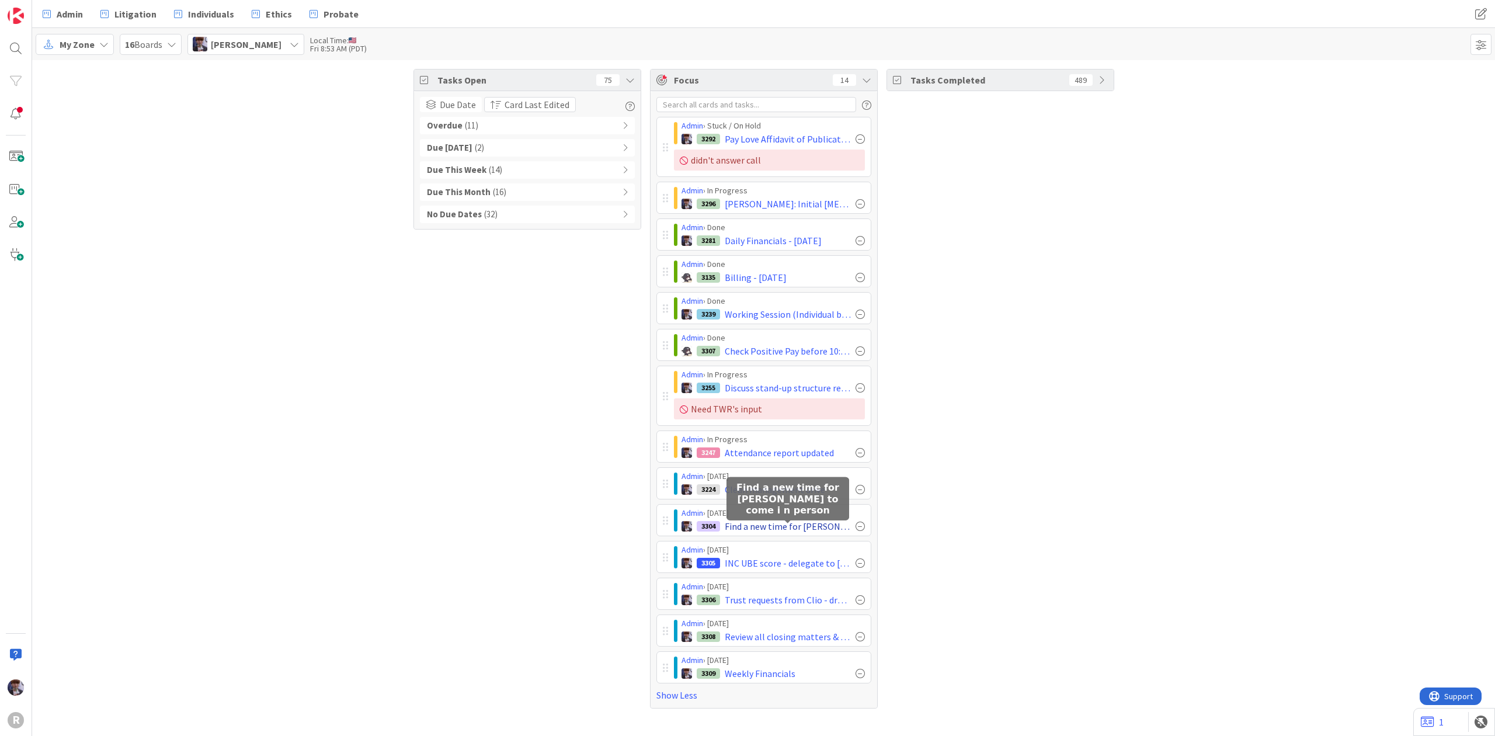
click at [776, 526] on span "Find a new time for [PERSON_NAME] to come i n person" at bounding box center [788, 526] width 126 height 14
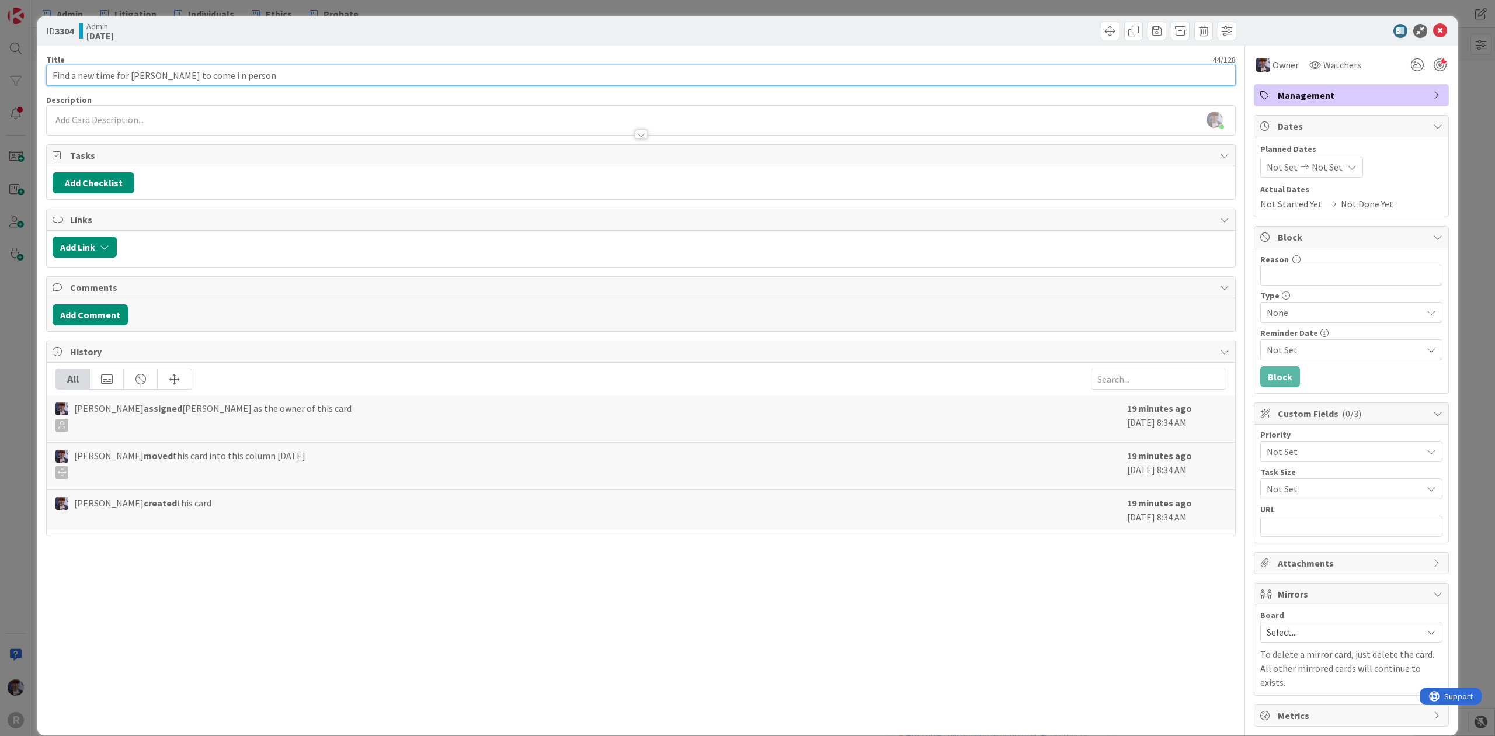
click at [188, 72] on input "Find a new time for [PERSON_NAME] to come i n person" at bounding box center [641, 75] width 1190 height 21
click at [29, 272] on div "ID 3304 Admin [DATE] Title 43 / 128 Find a new time for [PERSON_NAME] to come i…" at bounding box center [747, 368] width 1495 height 736
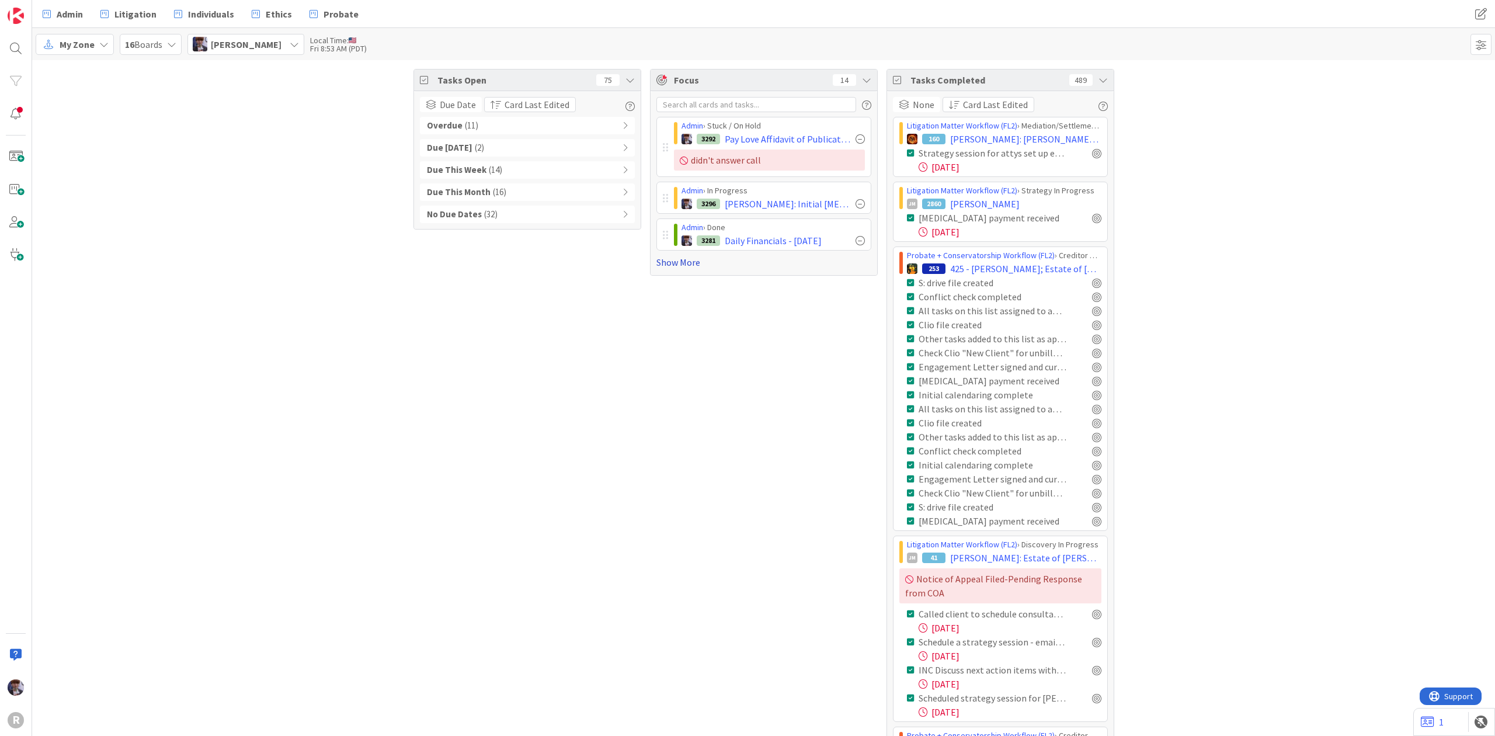
click at [683, 269] on link "Show More" at bounding box center [764, 262] width 215 height 14
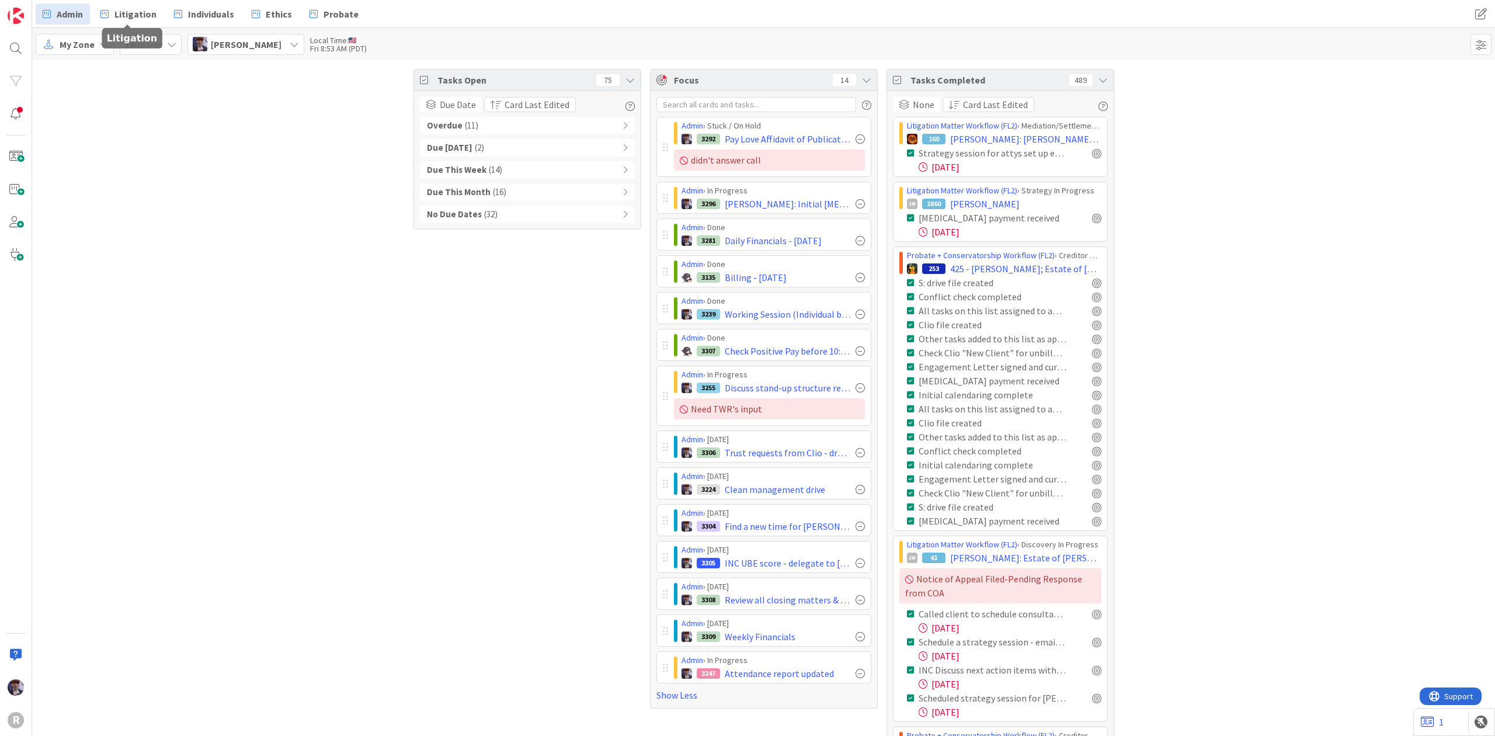
drag, startPoint x: 92, startPoint y: 17, endPoint x: 80, endPoint y: 15, distance: 11.8
click at [89, 17] on div "Admin Litigation Individuals Ethics Probate" at bounding box center [474, 14] width 877 height 21
click at [78, 13] on span "Admin" at bounding box center [70, 14] width 26 height 14
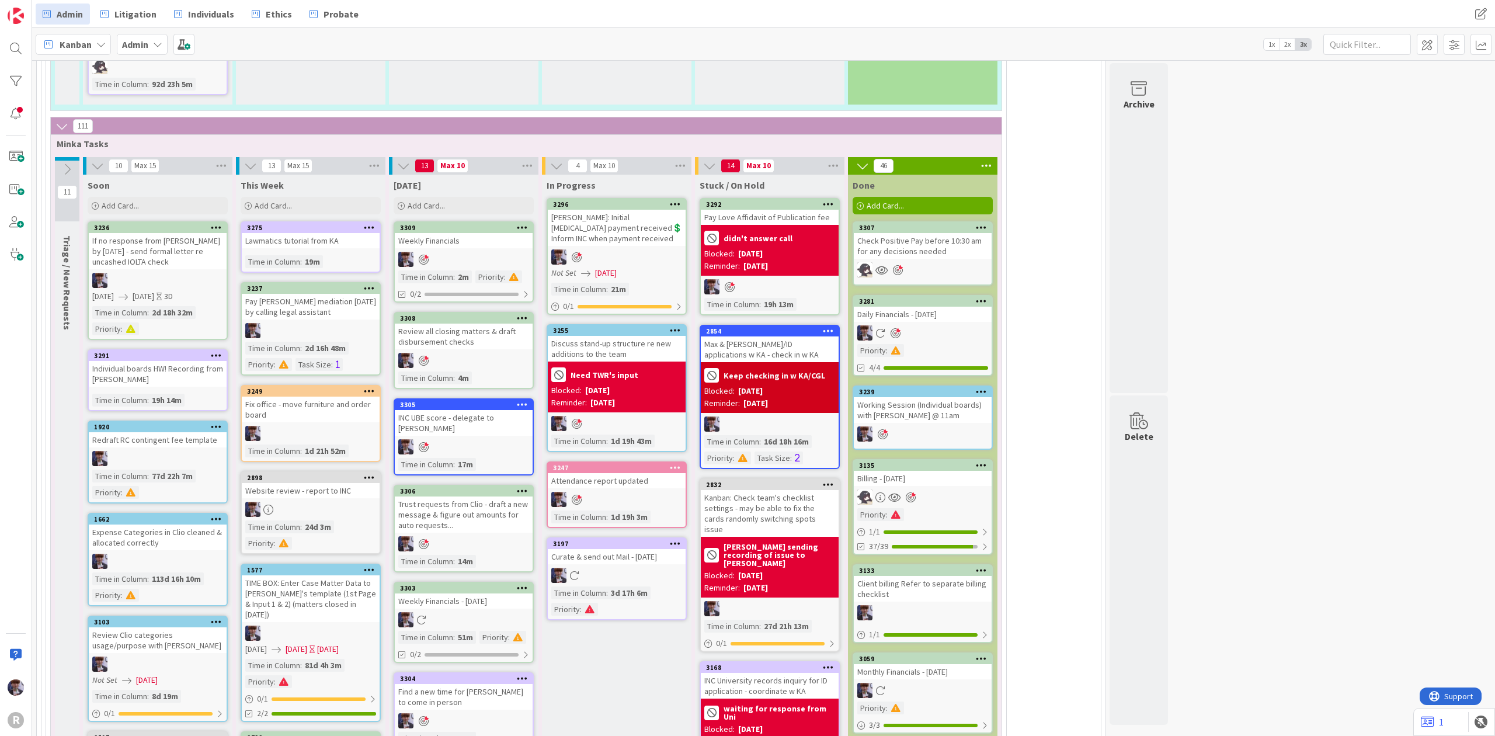
scroll to position [2636, 0]
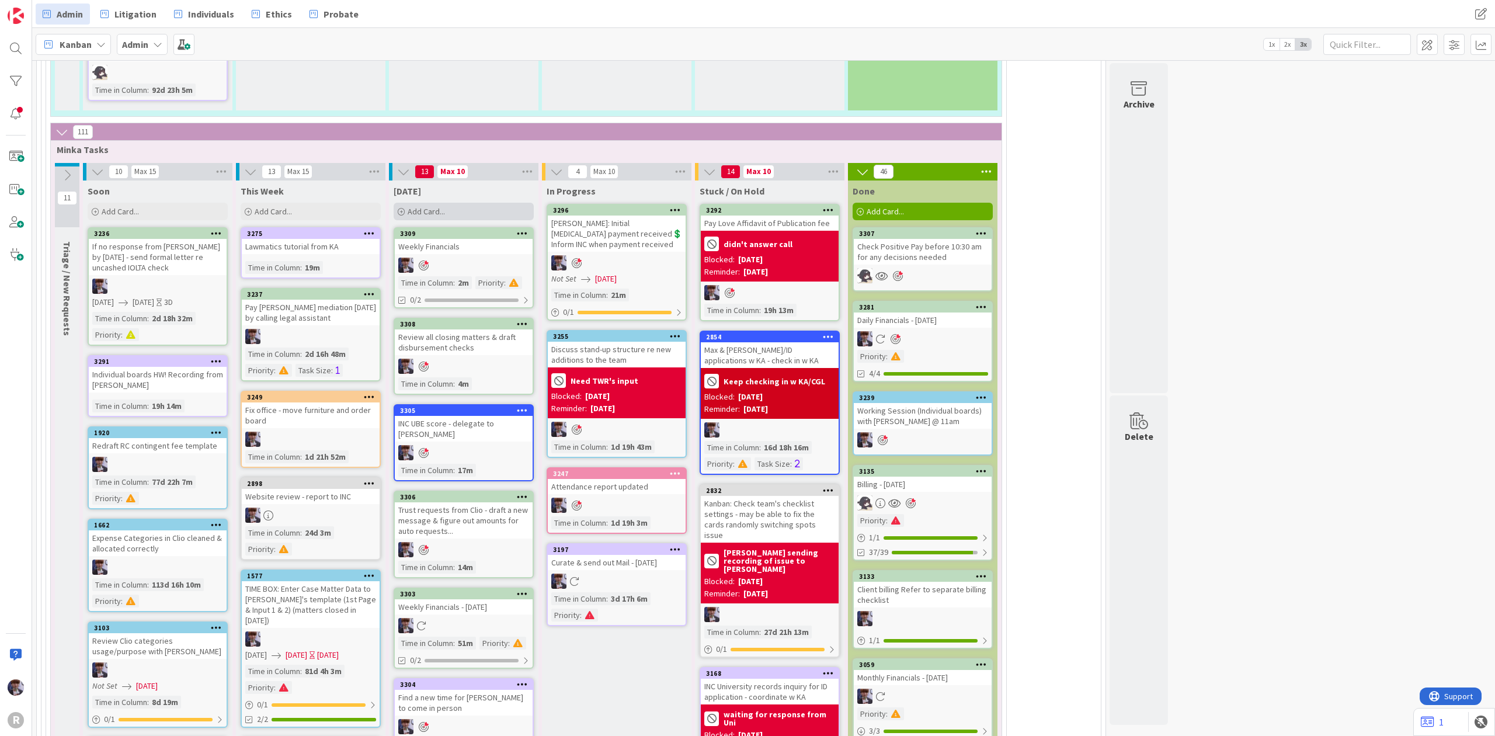
click at [503, 203] on div "Add Card..." at bounding box center [464, 212] width 140 height 18
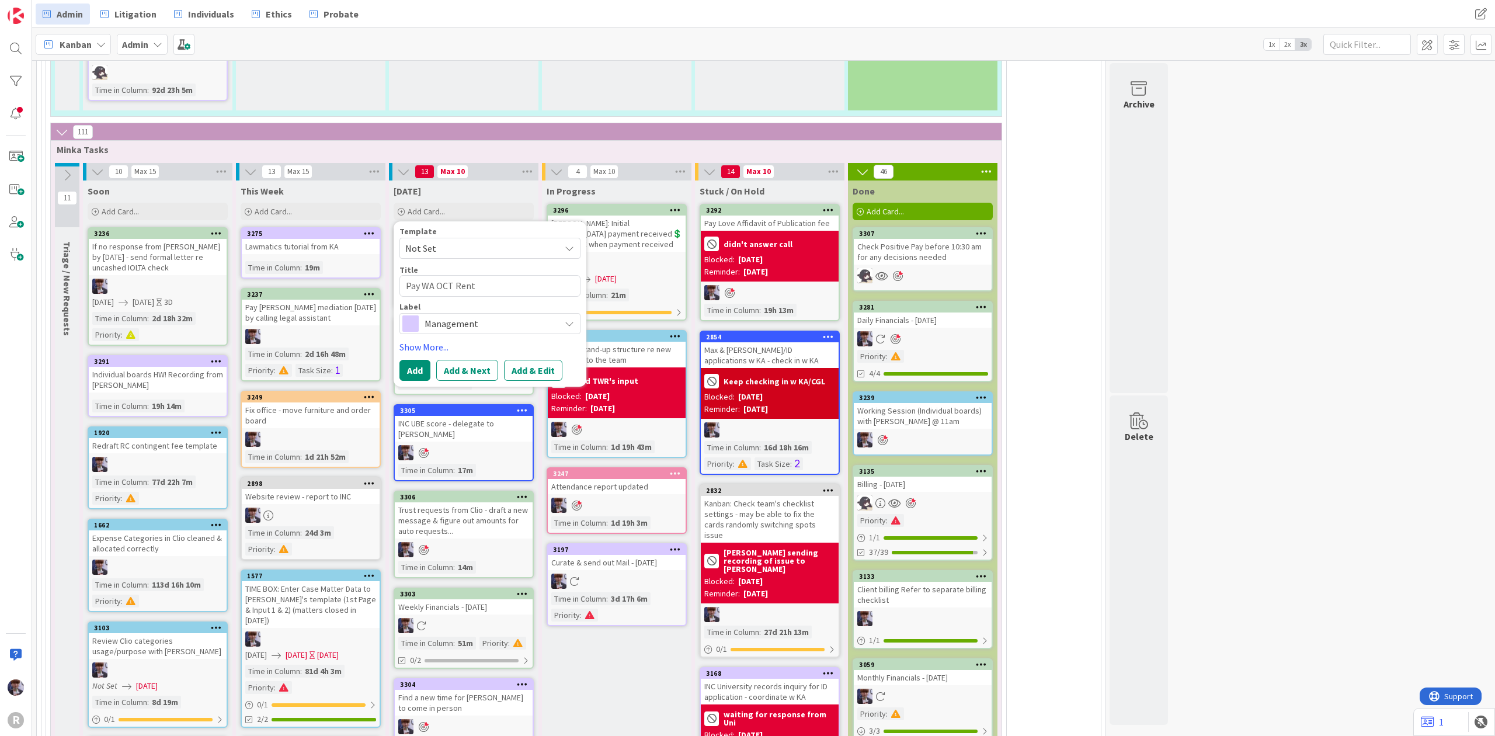
click at [457, 275] on textarea "Pay WA OCT Rent" at bounding box center [490, 286] width 181 height 22
click at [515, 315] on span "Management" at bounding box center [490, 323] width 130 height 16
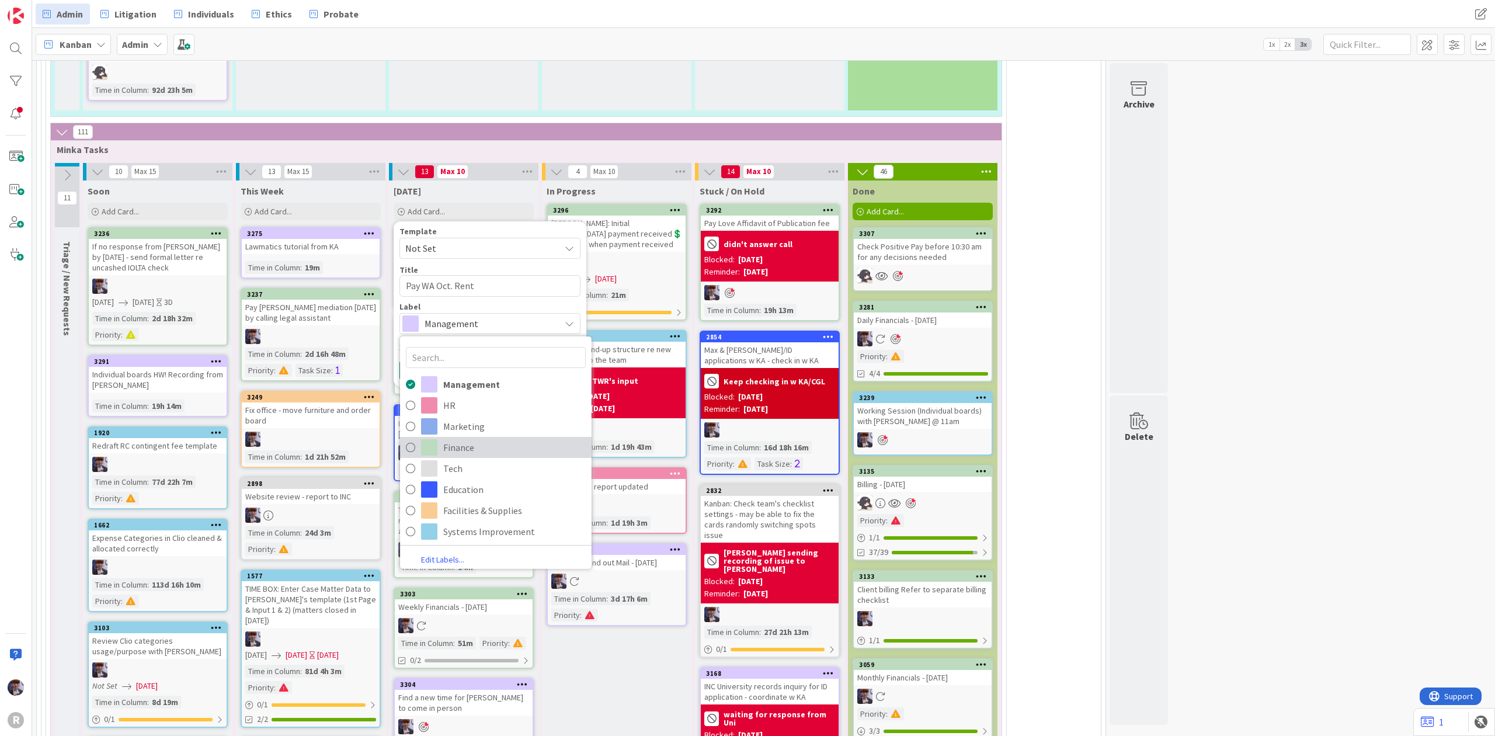
click at [503, 438] on span "Finance" at bounding box center [514, 447] width 143 height 18
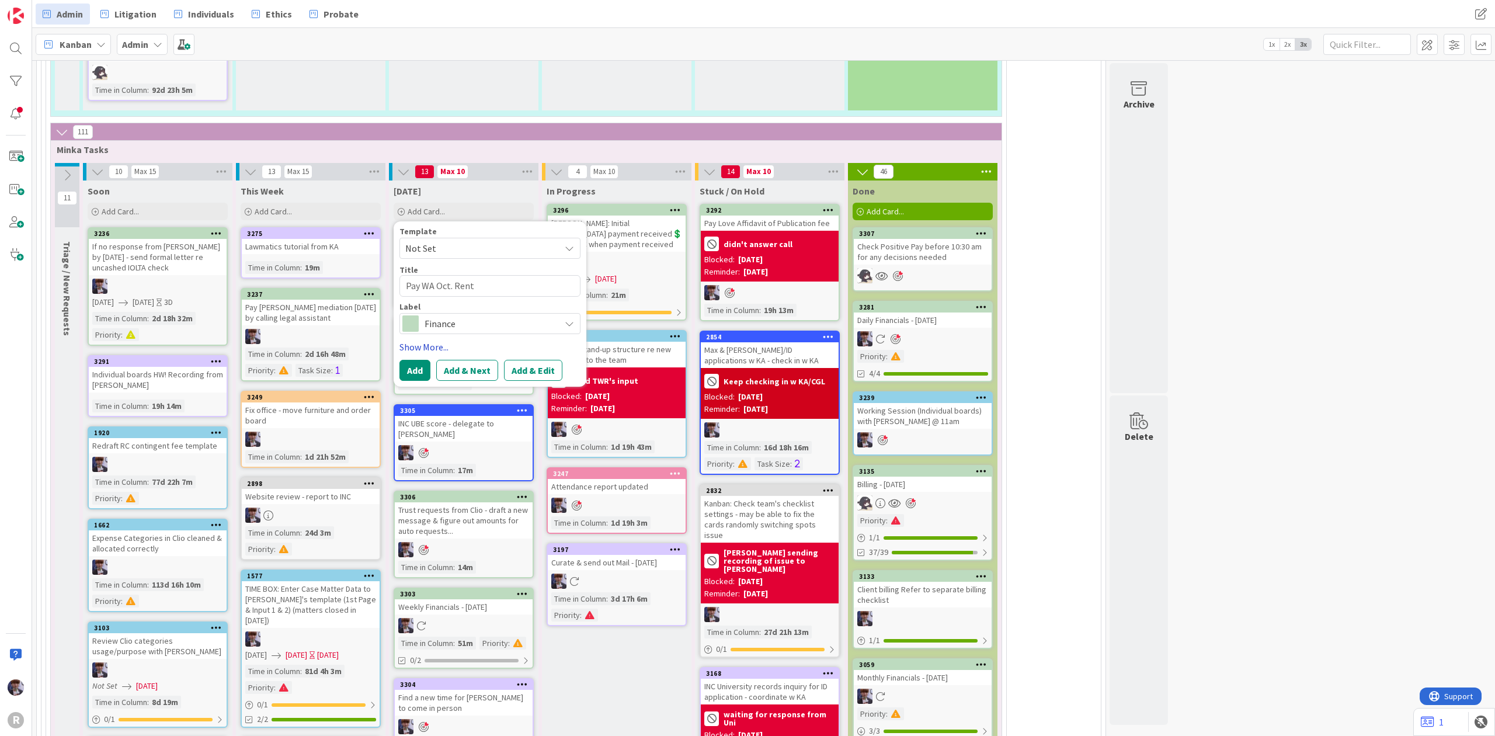
click at [419, 340] on link "Show More..." at bounding box center [490, 347] width 181 height 14
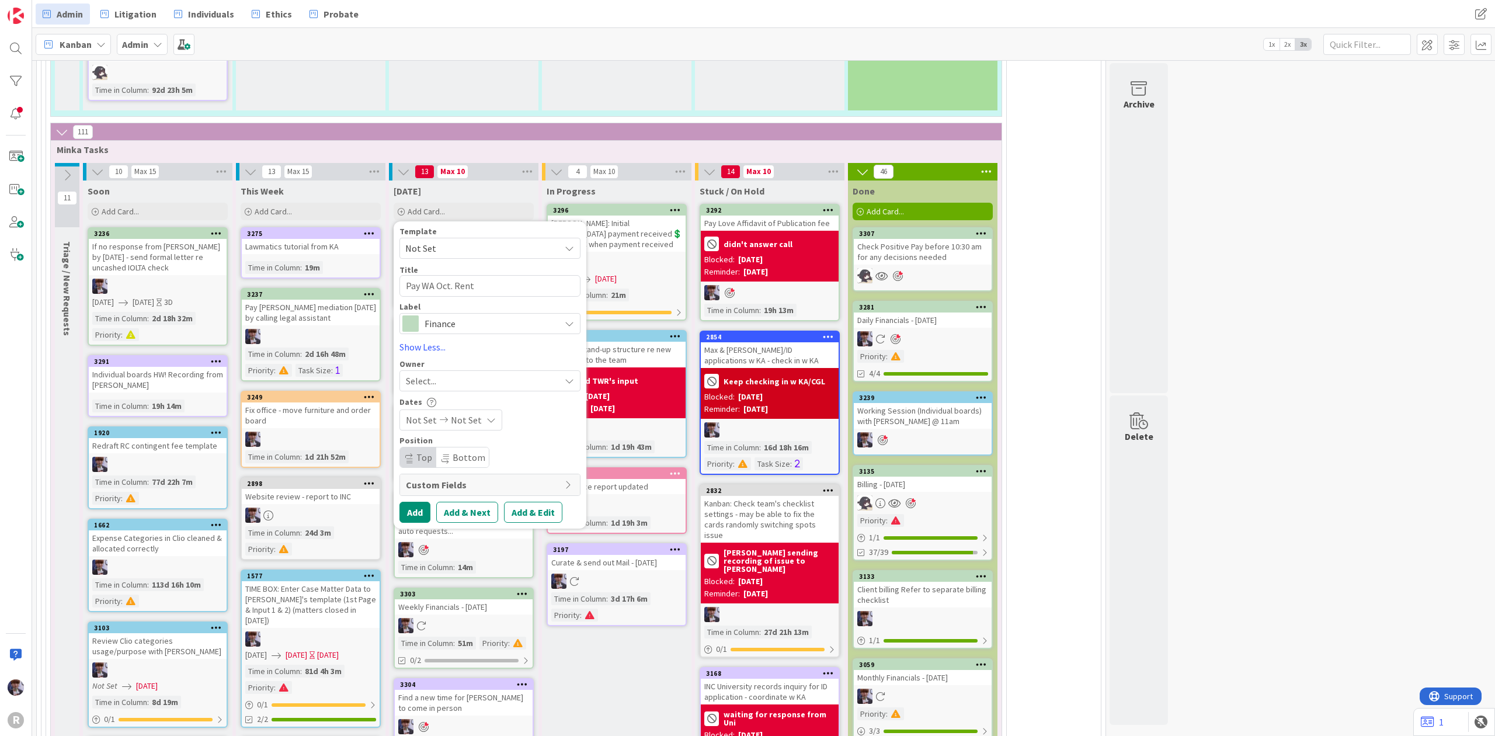
click at [454, 374] on div "Select..." at bounding box center [483, 381] width 154 height 14
click at [469, 470] on span "[PERSON_NAME]" at bounding box center [473, 479] width 57 height 18
click at [414, 502] on button "Add" at bounding box center [415, 512] width 31 height 21
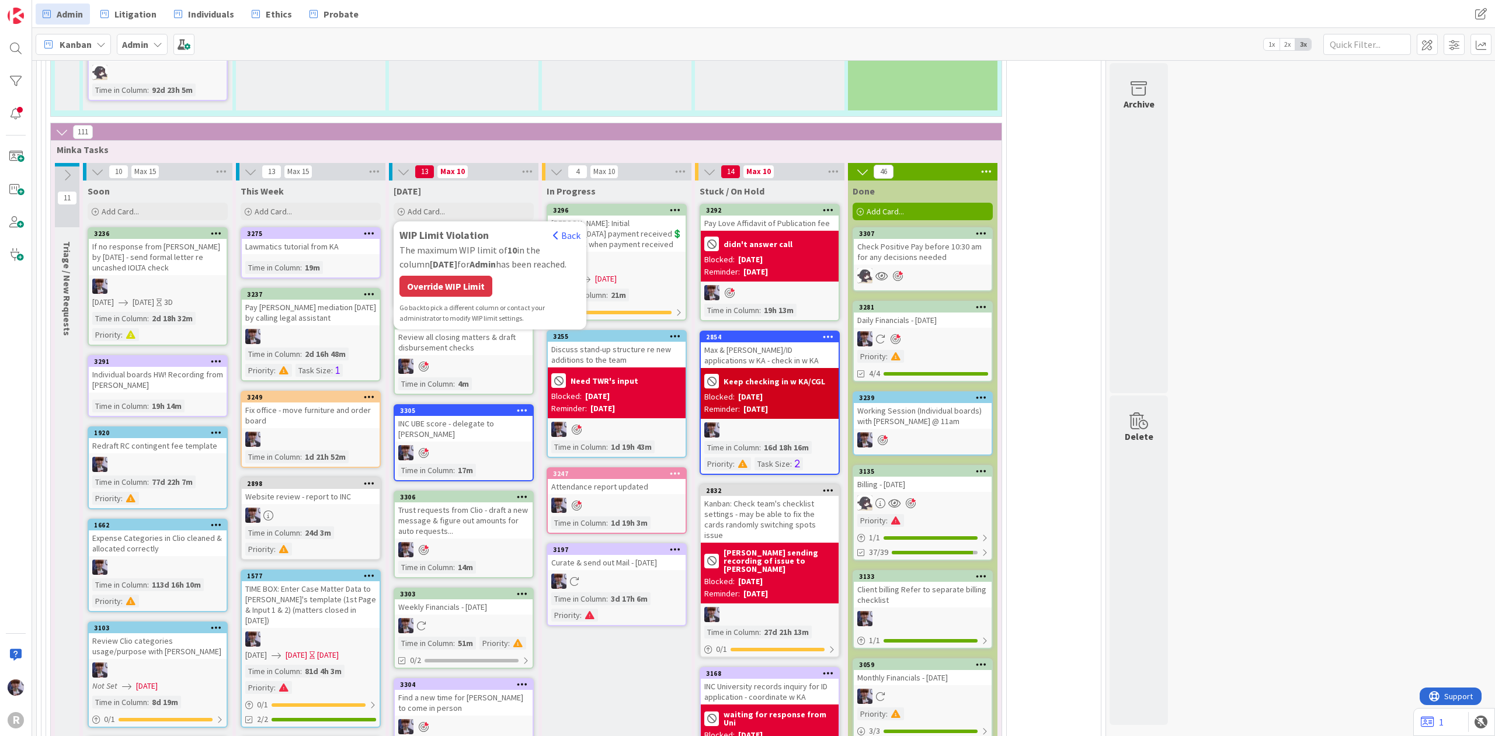
click at [451, 303] on div "Go back to pick a different column or contact your administrator to modify WIP …" at bounding box center [490, 313] width 181 height 21
click at [456, 276] on div "Override WIP Limit" at bounding box center [446, 286] width 93 height 21
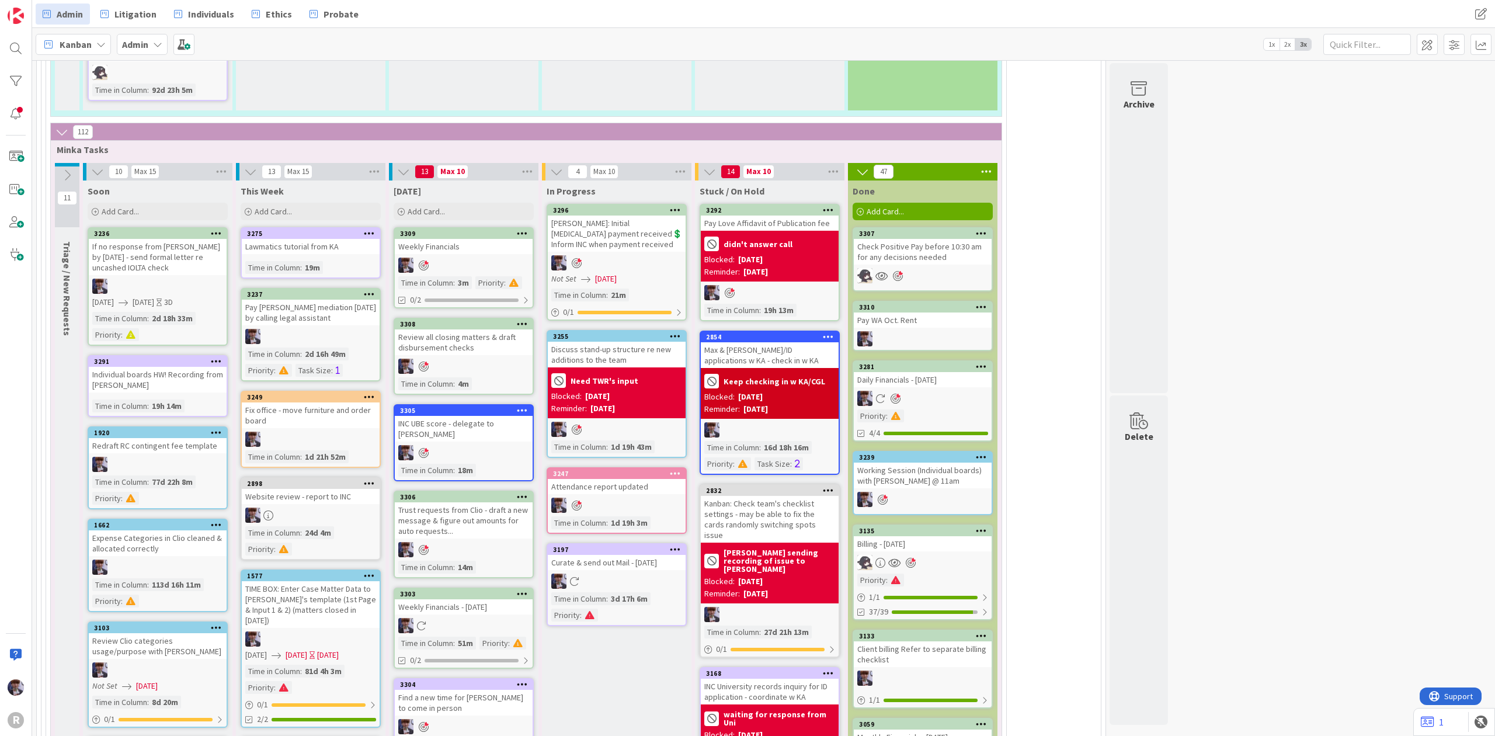
click at [983, 303] on icon at bounding box center [981, 307] width 11 height 8
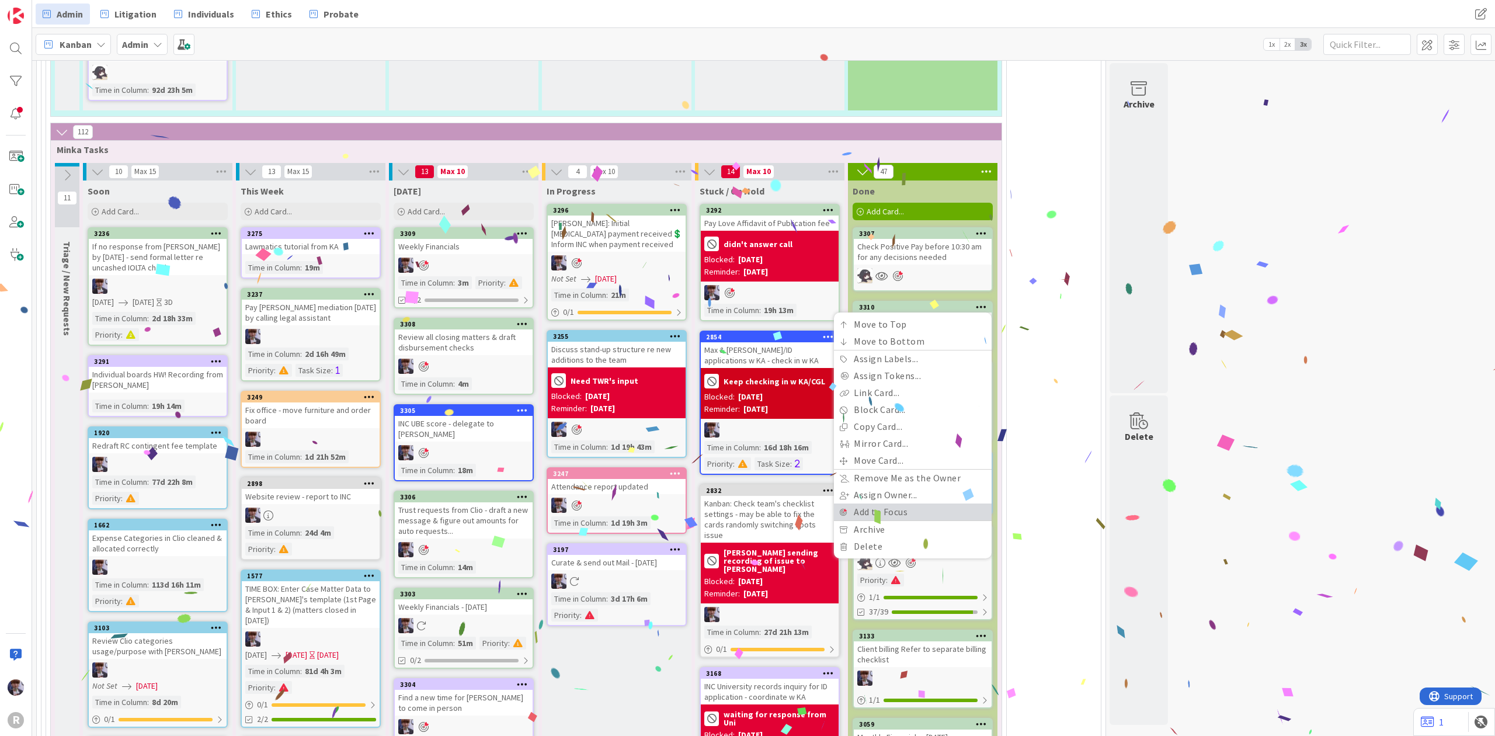
click at [886, 504] on link "Add to Focus" at bounding box center [913, 512] width 158 height 17
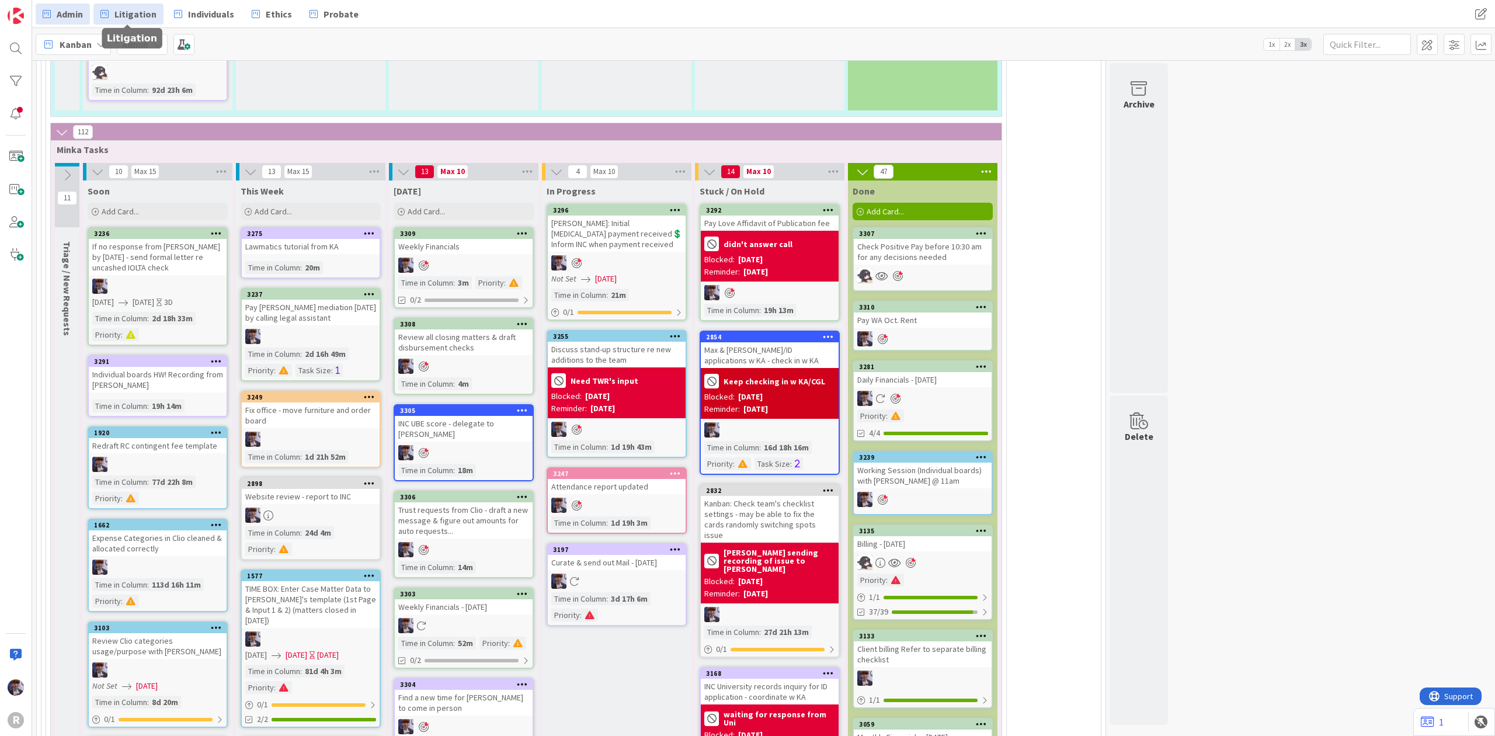
click at [129, 13] on span "Litigation" at bounding box center [135, 14] width 42 height 14
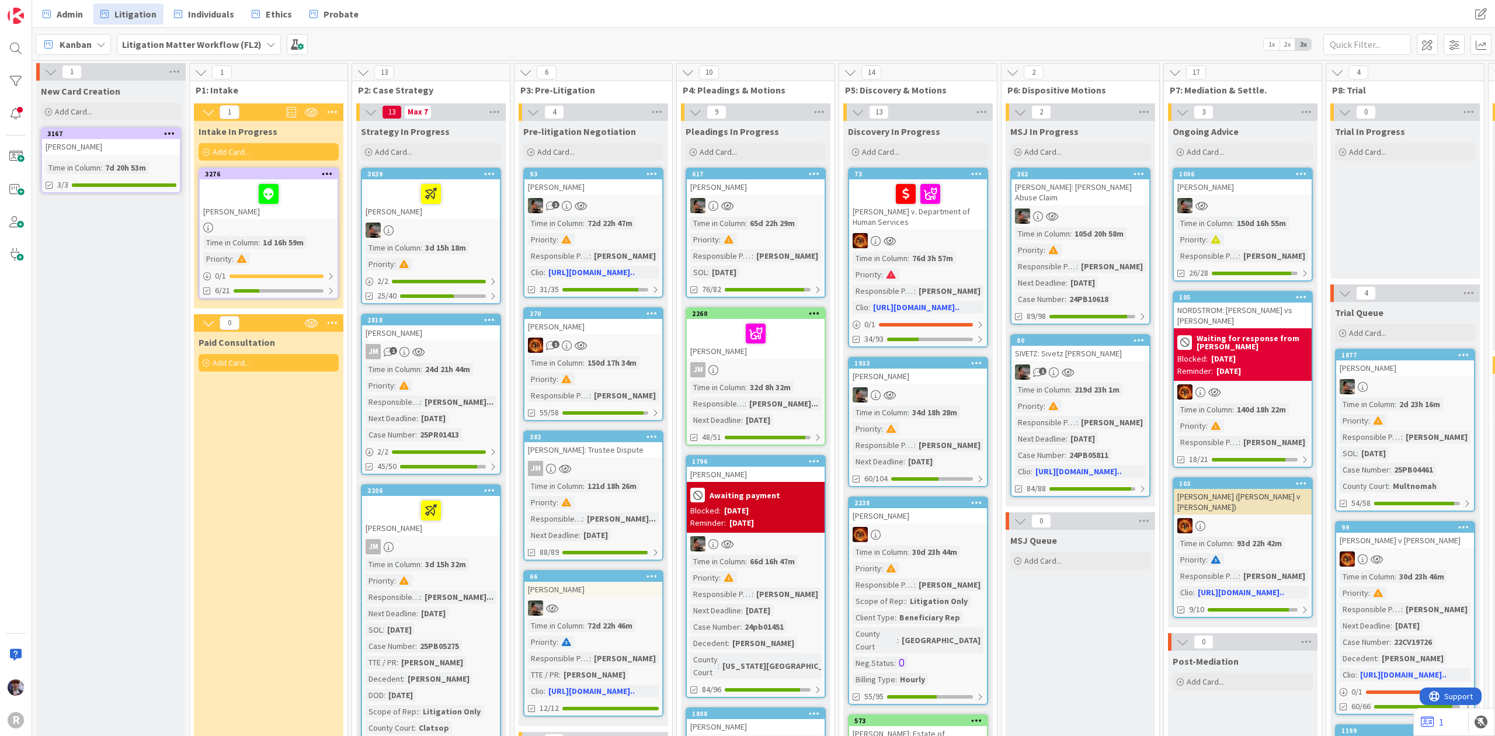
click at [134, 140] on div "[PERSON_NAME]" at bounding box center [111, 146] width 138 height 15
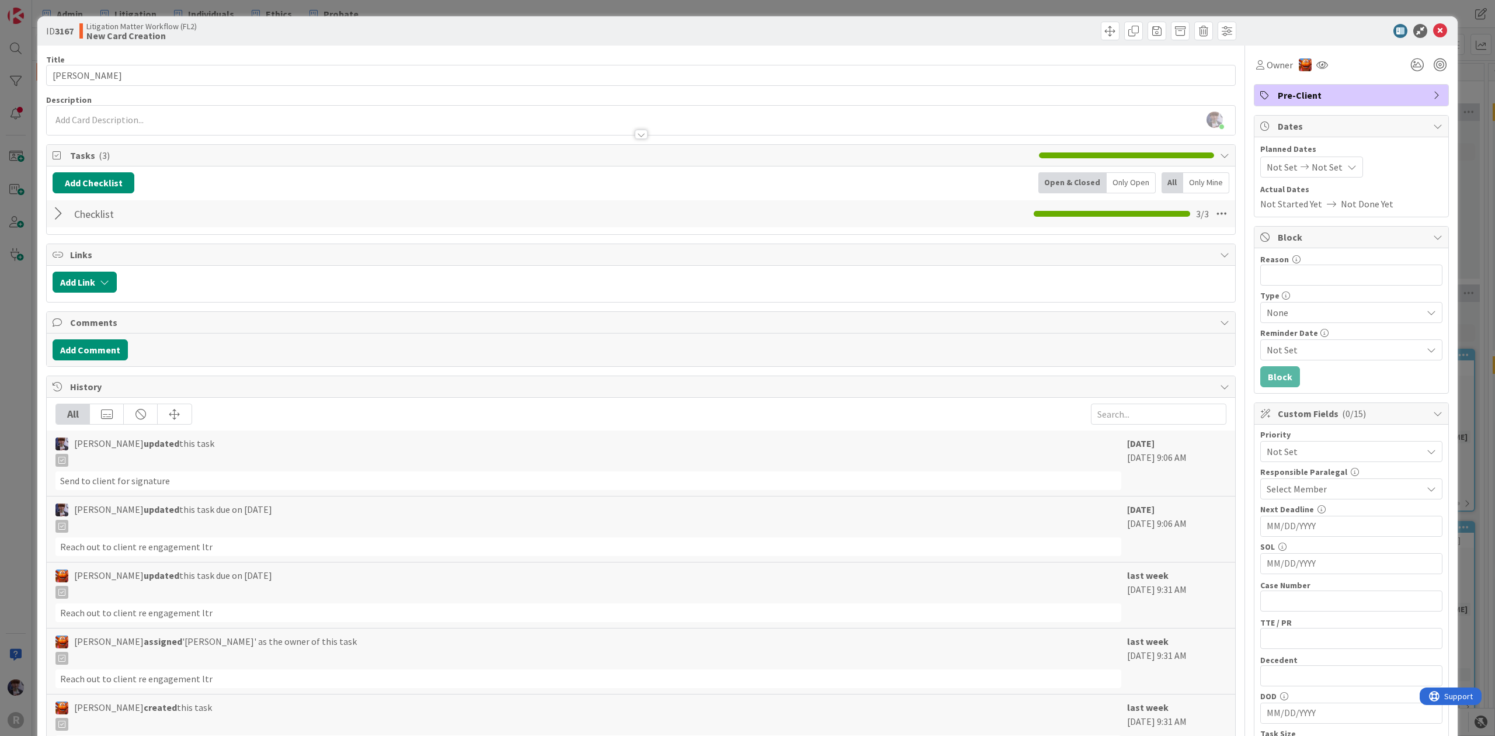
click at [1106, 181] on div "Add Checklist Open & Closed Only Open All Only Mine Checklist Checklist Name 9 …" at bounding box center [641, 200] width 1189 height 68
click at [1107, 181] on div "Only Open" at bounding box center [1131, 182] width 49 height 21
click at [1116, 176] on div "Only Open" at bounding box center [1130, 182] width 51 height 21
click at [51, 216] on div "Checklist Checklist Name 9 / 64 Checklist 3 / 3" at bounding box center [641, 213] width 1189 height 27
click at [57, 217] on div at bounding box center [60, 213] width 15 height 21
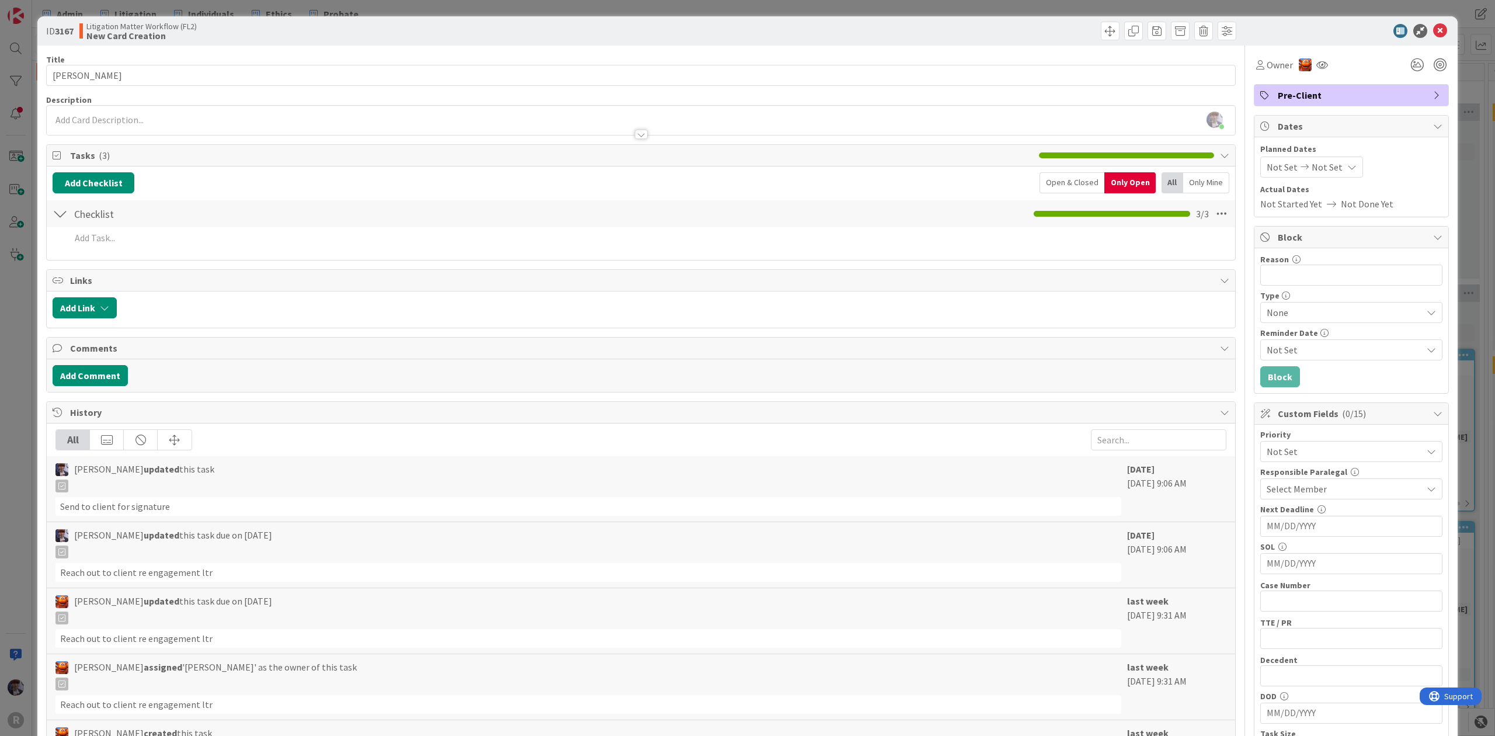
click at [1052, 180] on div "Open & Closed" at bounding box center [1072, 182] width 65 height 21
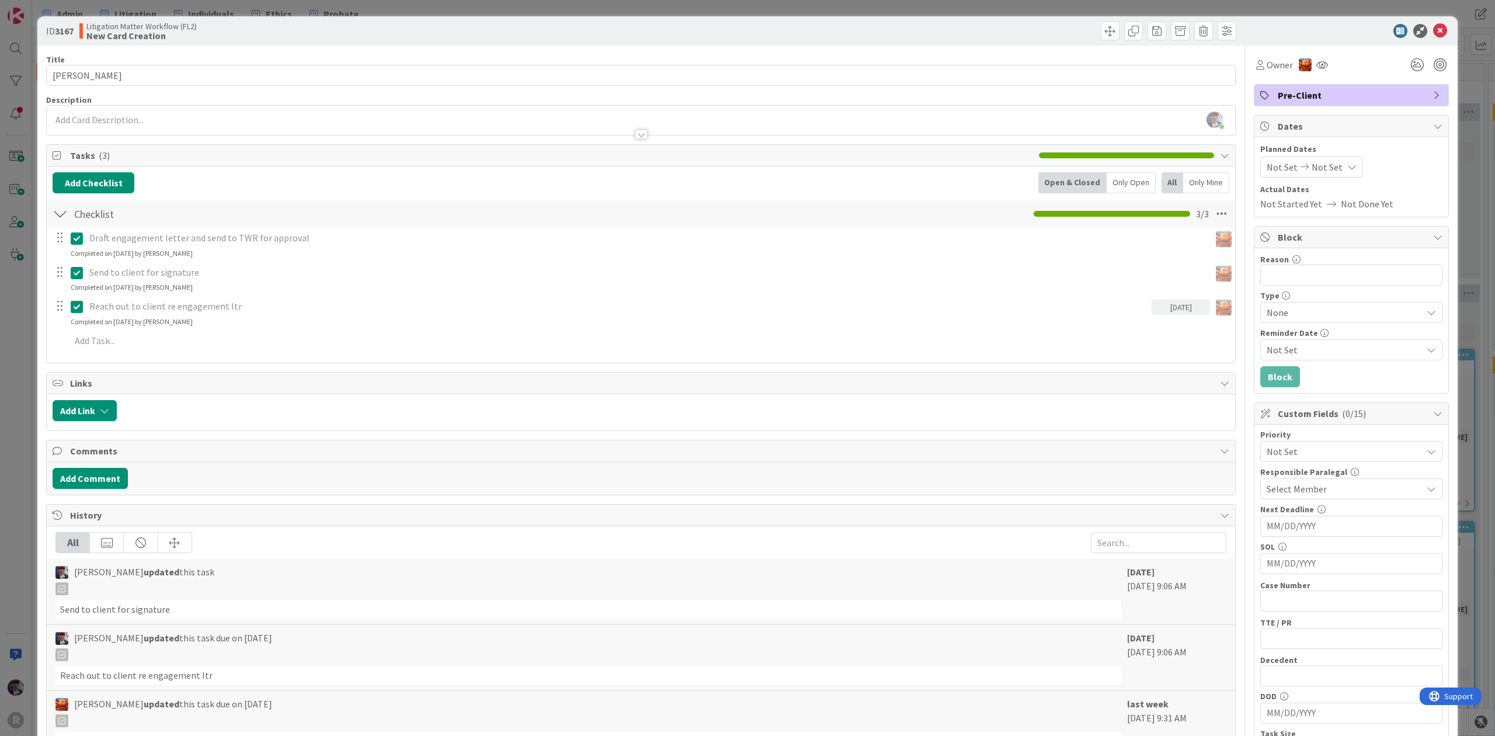
click at [22, 334] on div "ID 3167 Litigation Matter Workflow (FL2) New Card Creation Title 15 / 128 [PERS…" at bounding box center [747, 368] width 1495 height 736
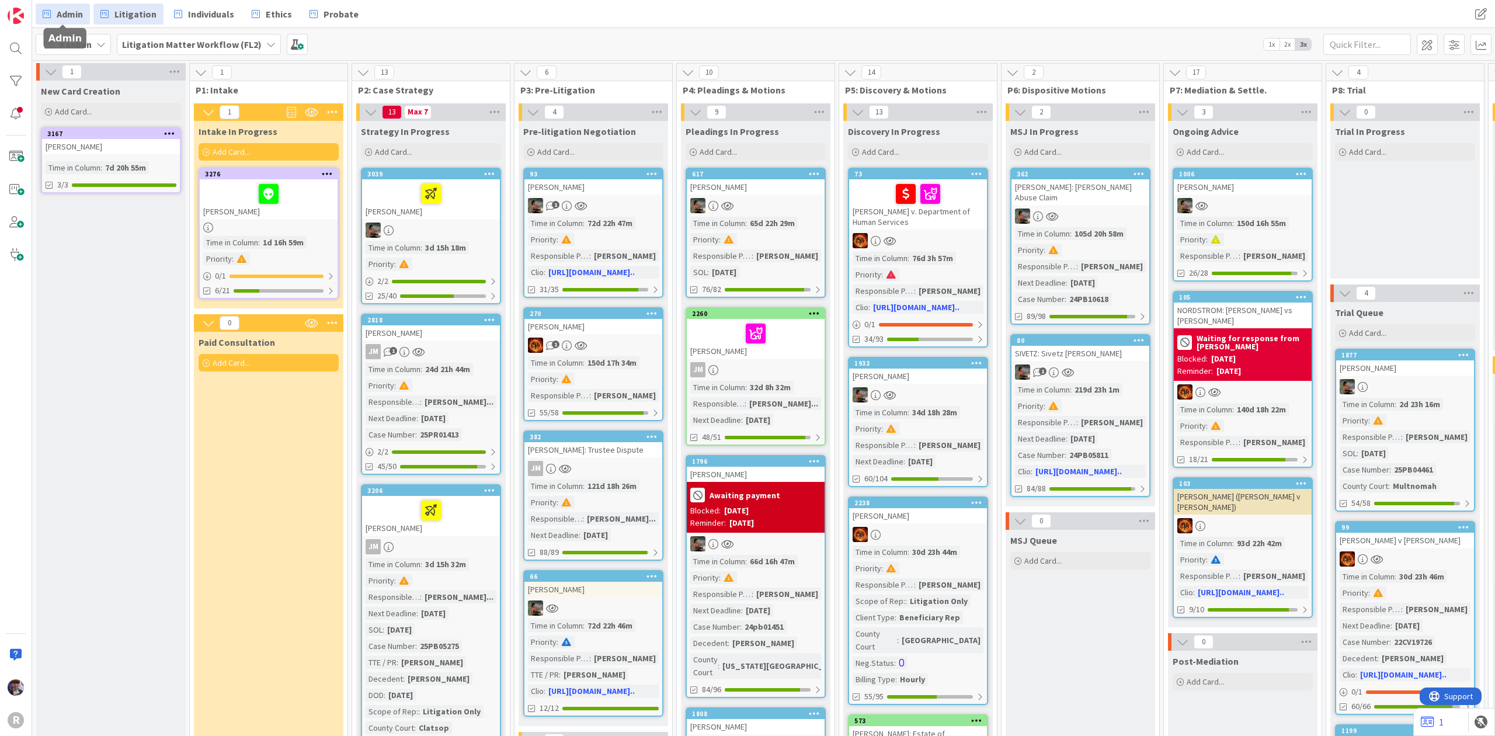
click at [61, 8] on span "Admin" at bounding box center [70, 14] width 26 height 14
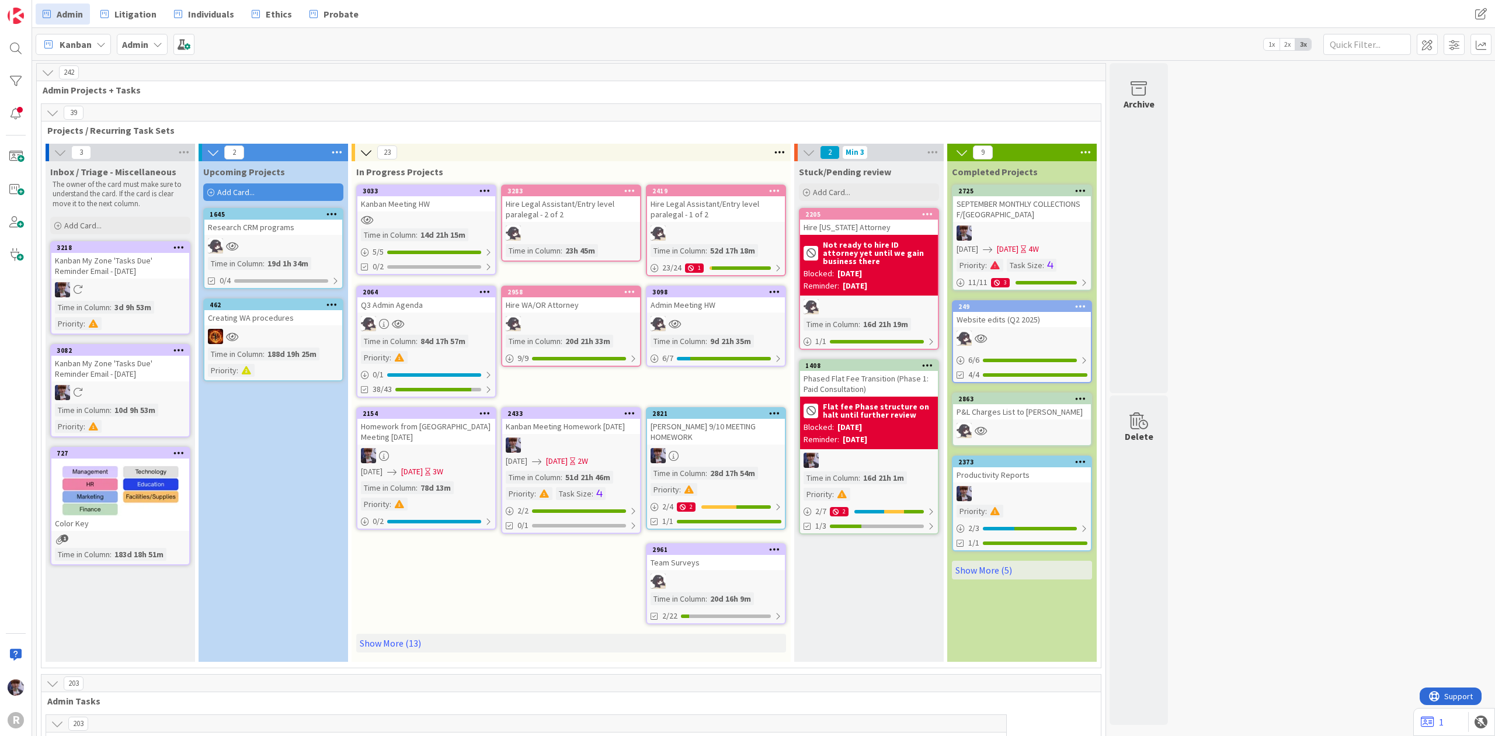
click at [103, 43] on icon at bounding box center [100, 44] width 9 height 9
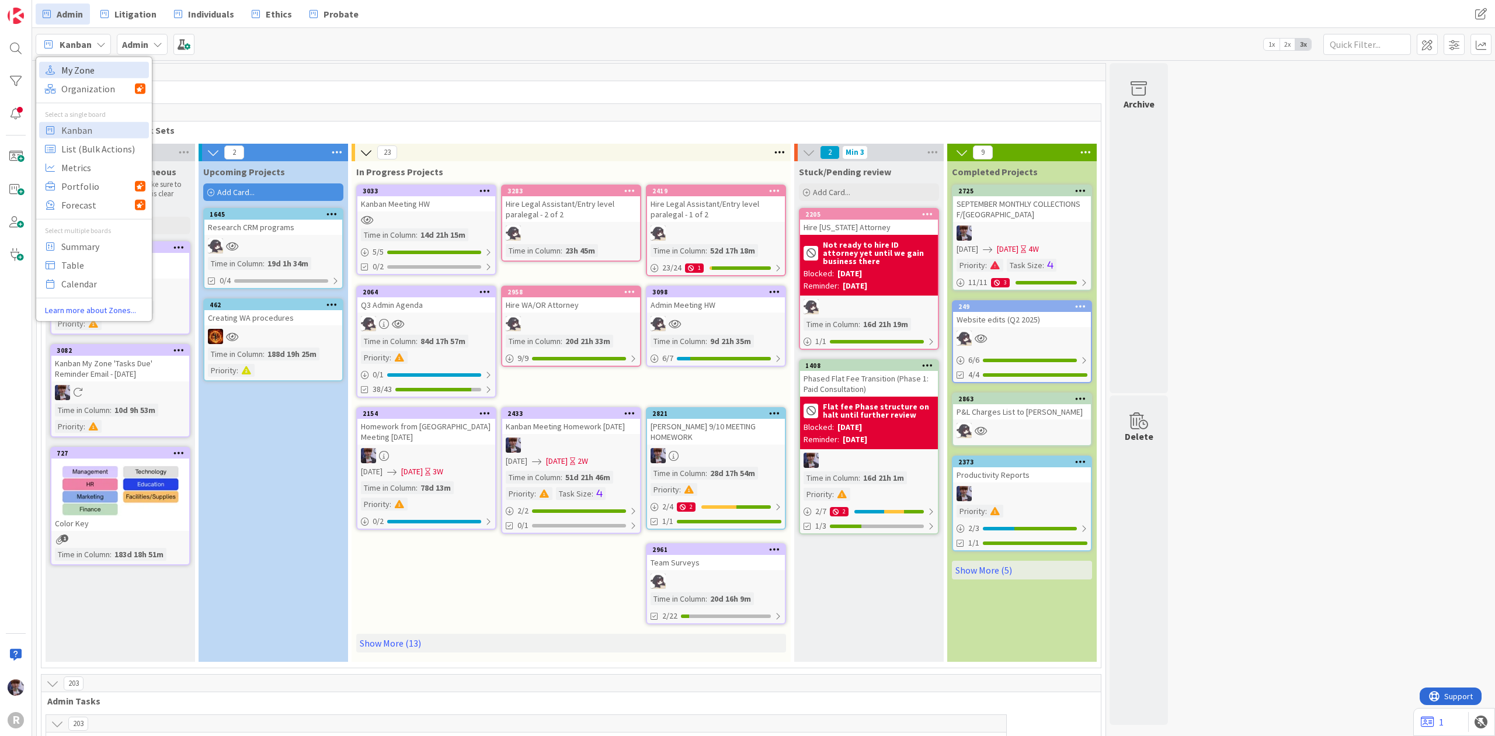
click at [99, 70] on span "My Zone" at bounding box center [103, 70] width 84 height 18
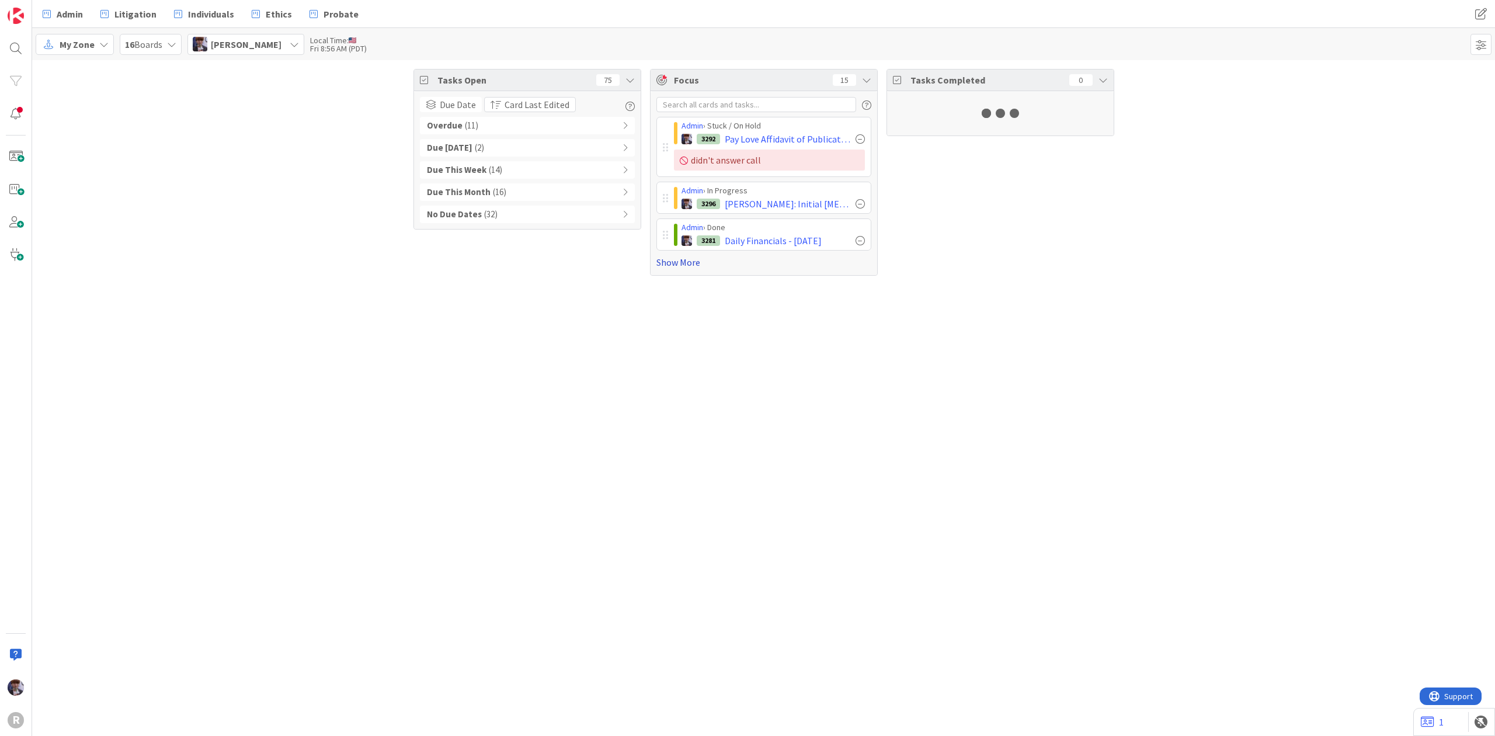
click at [676, 266] on link "Show More" at bounding box center [764, 262] width 215 height 14
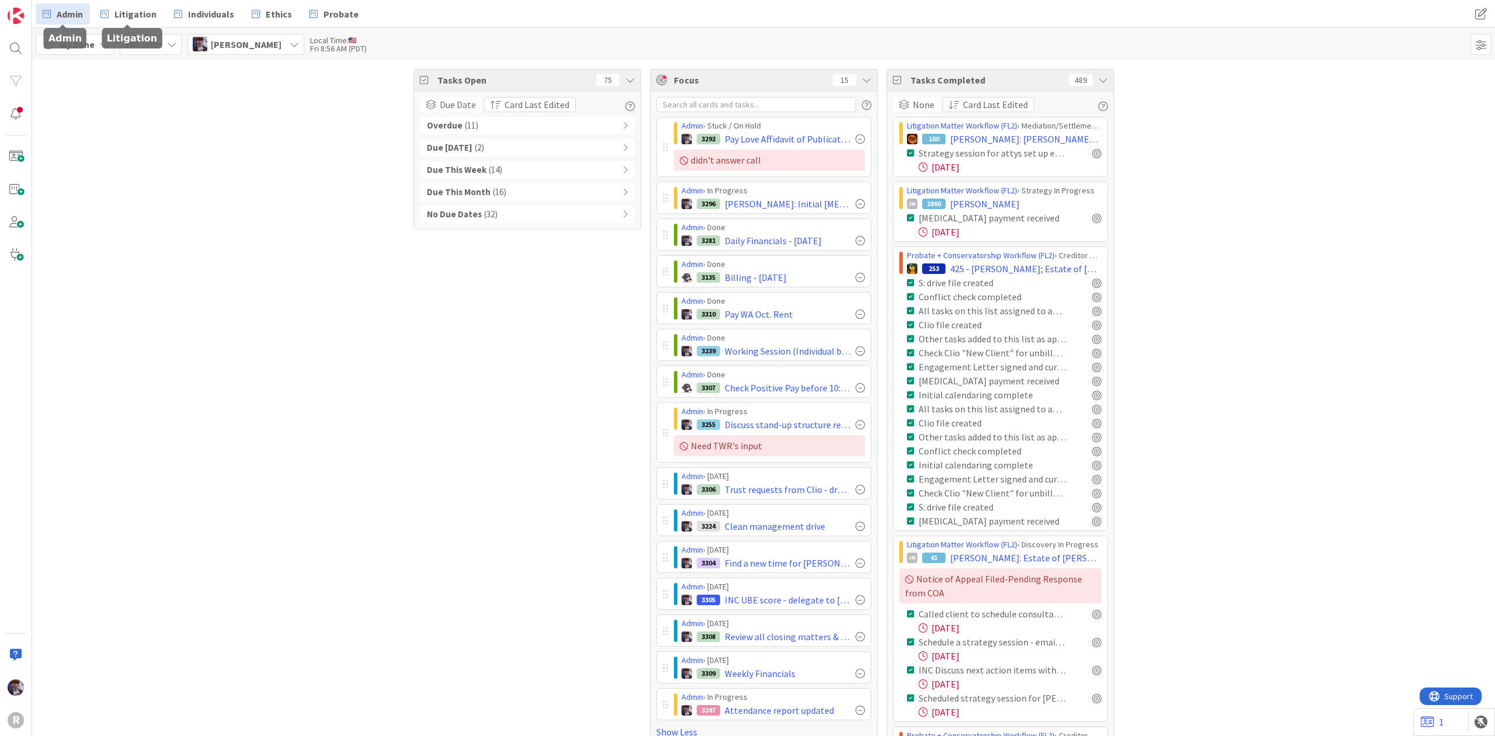
click at [77, 4] on link "Admin" at bounding box center [63, 14] width 54 height 21
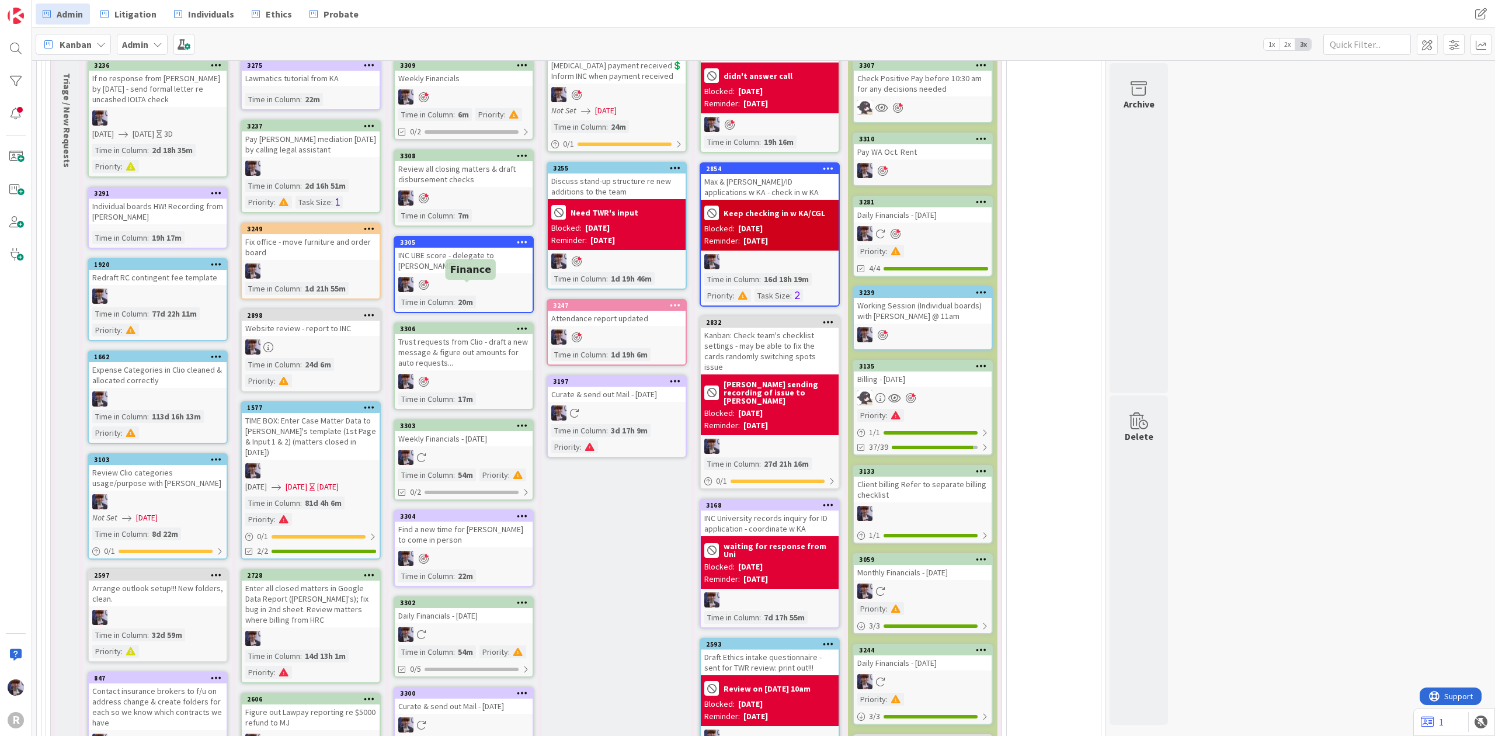
scroll to position [2337, 0]
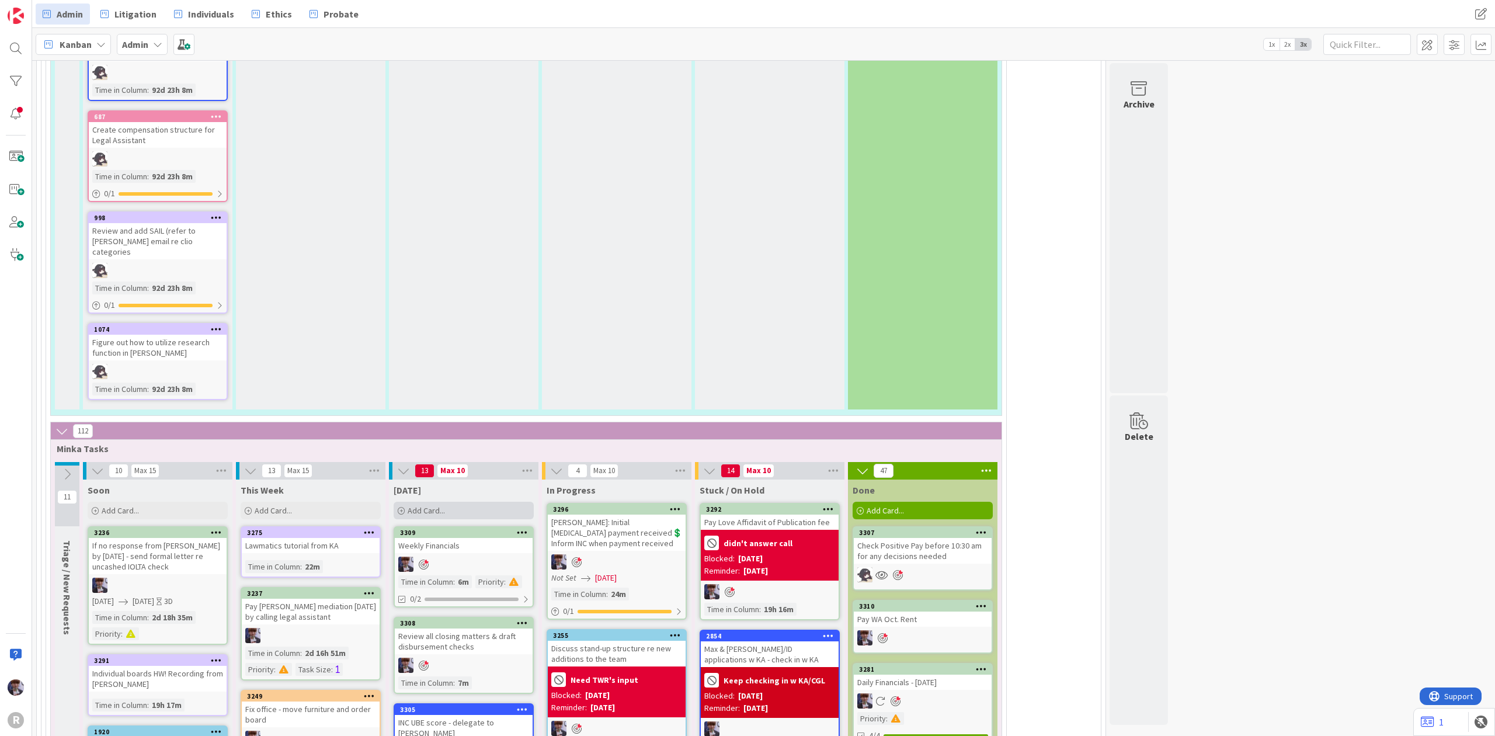
click at [428, 502] on div "Add Card..." at bounding box center [464, 511] width 140 height 18
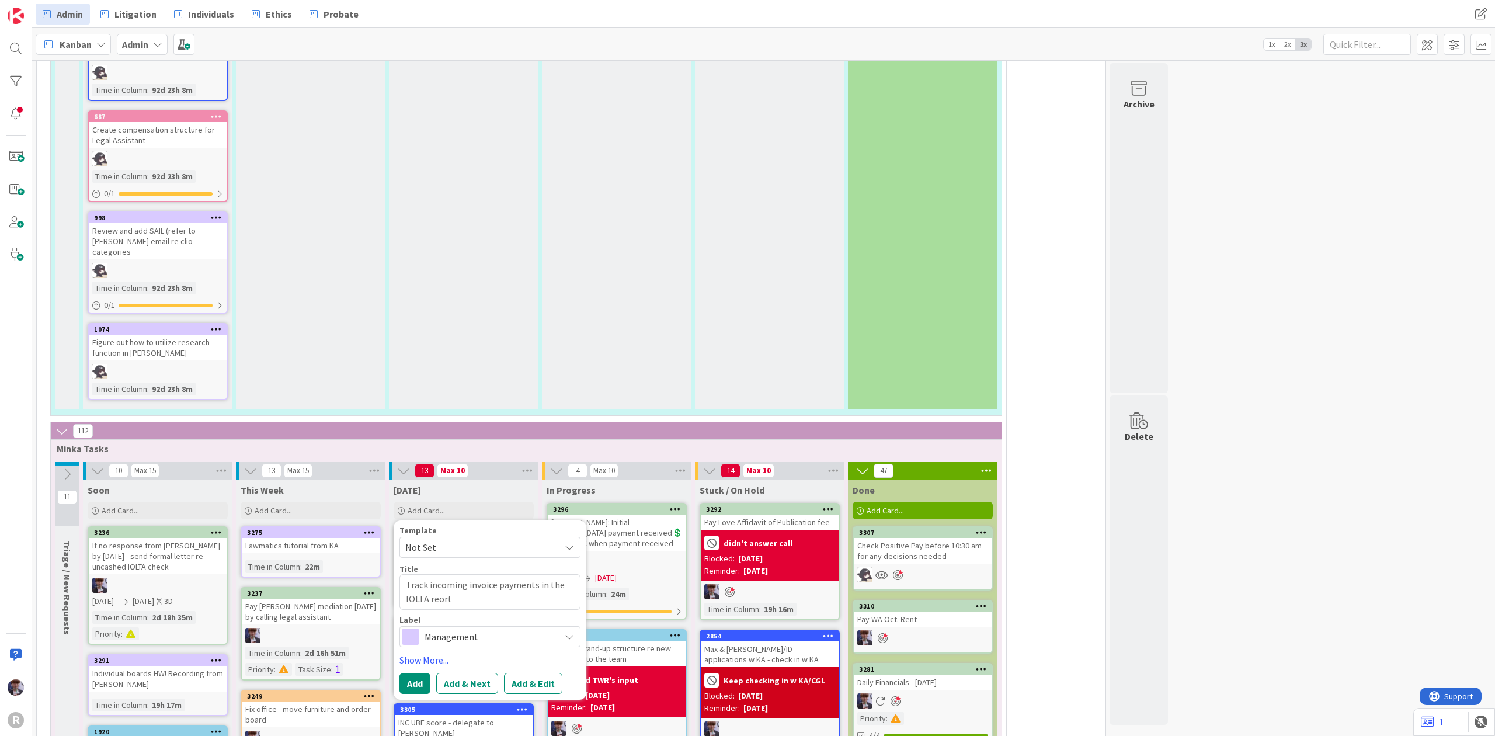
click at [438, 576] on textarea "Track incoming invoice payments in the IOLTA reort" at bounding box center [490, 592] width 181 height 36
click at [457, 629] on span "Management" at bounding box center [490, 637] width 130 height 16
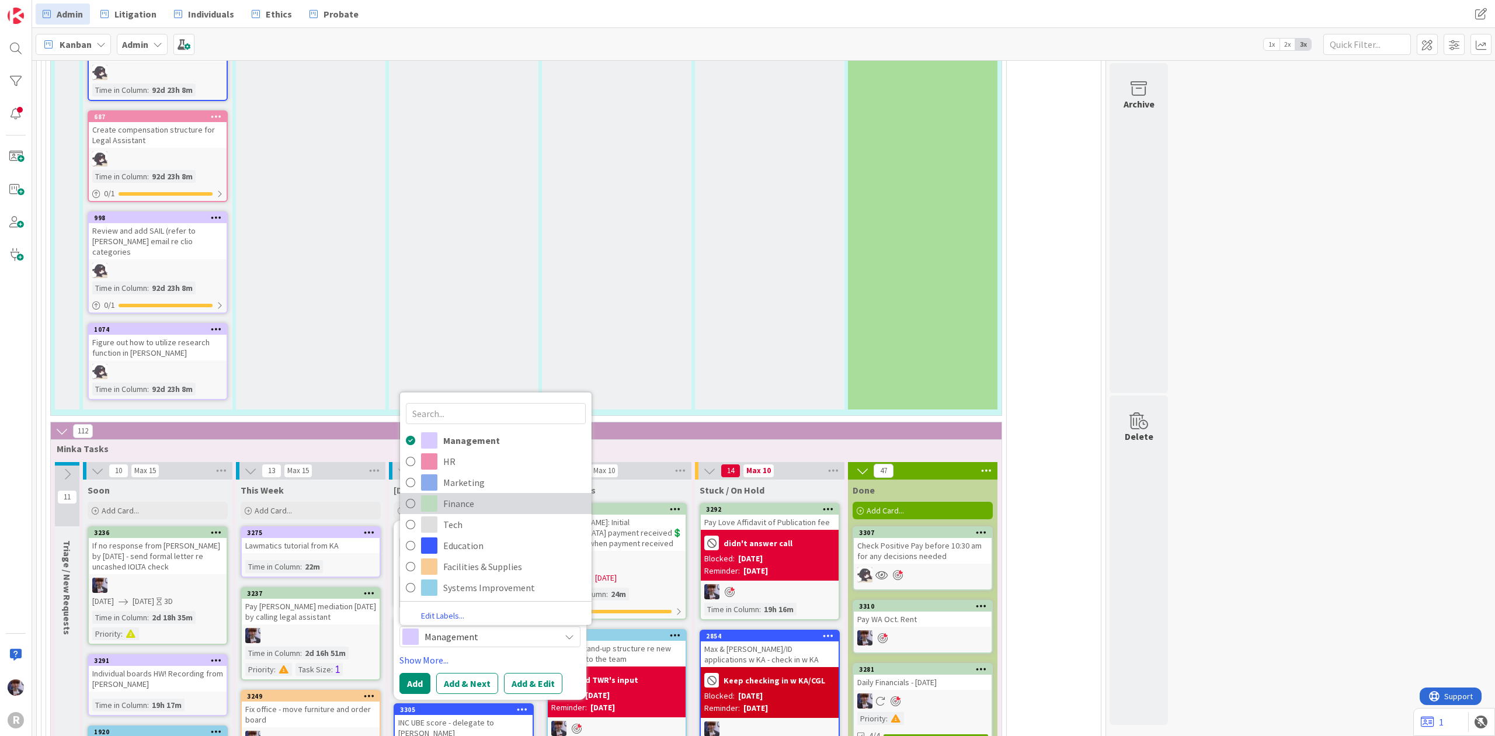
click at [473, 492] on link "Finance" at bounding box center [496, 502] width 192 height 21
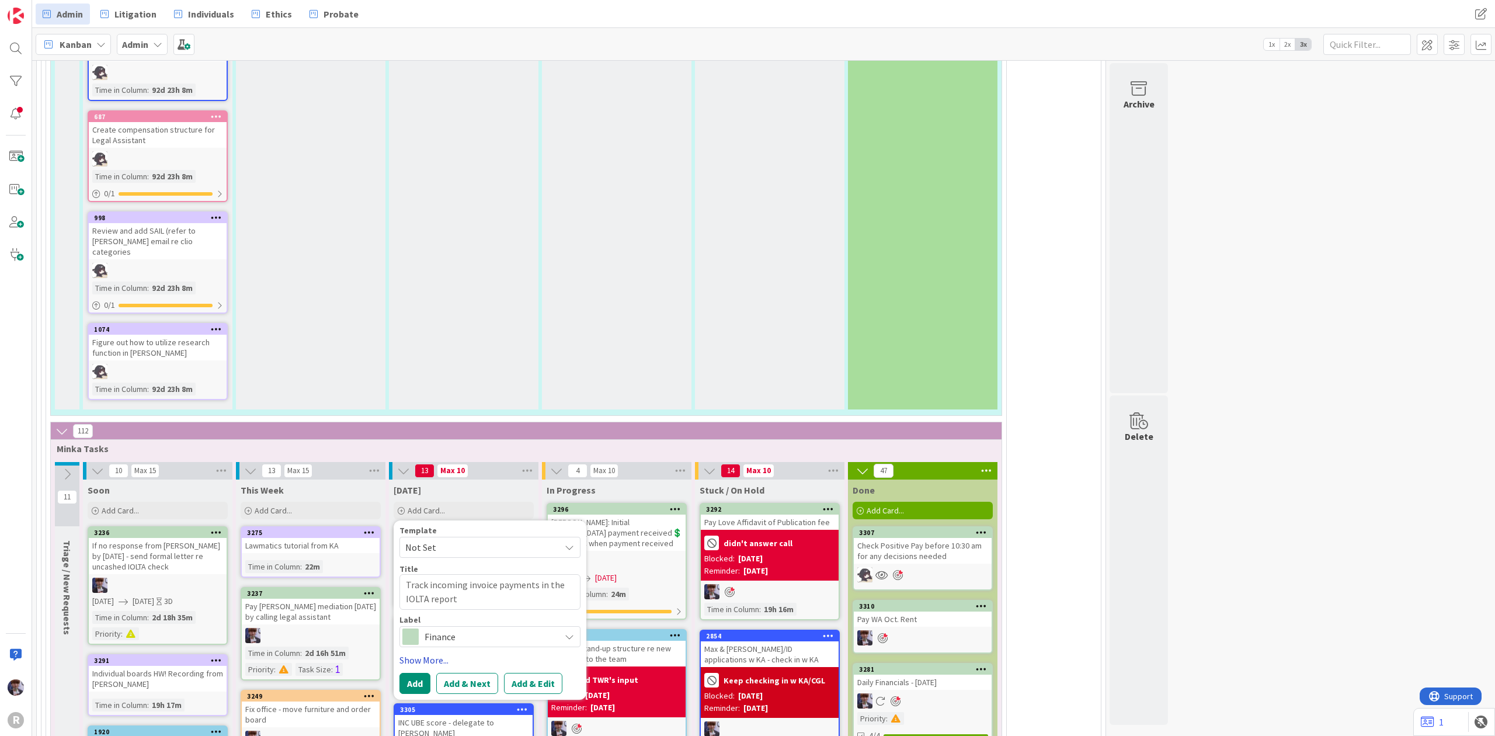
click at [439, 653] on link "Show More..." at bounding box center [490, 660] width 181 height 14
click at [480, 673] on div "Owner Select..." at bounding box center [490, 689] width 181 height 32
click at [476, 687] on div "Select..." at bounding box center [483, 694] width 154 height 14
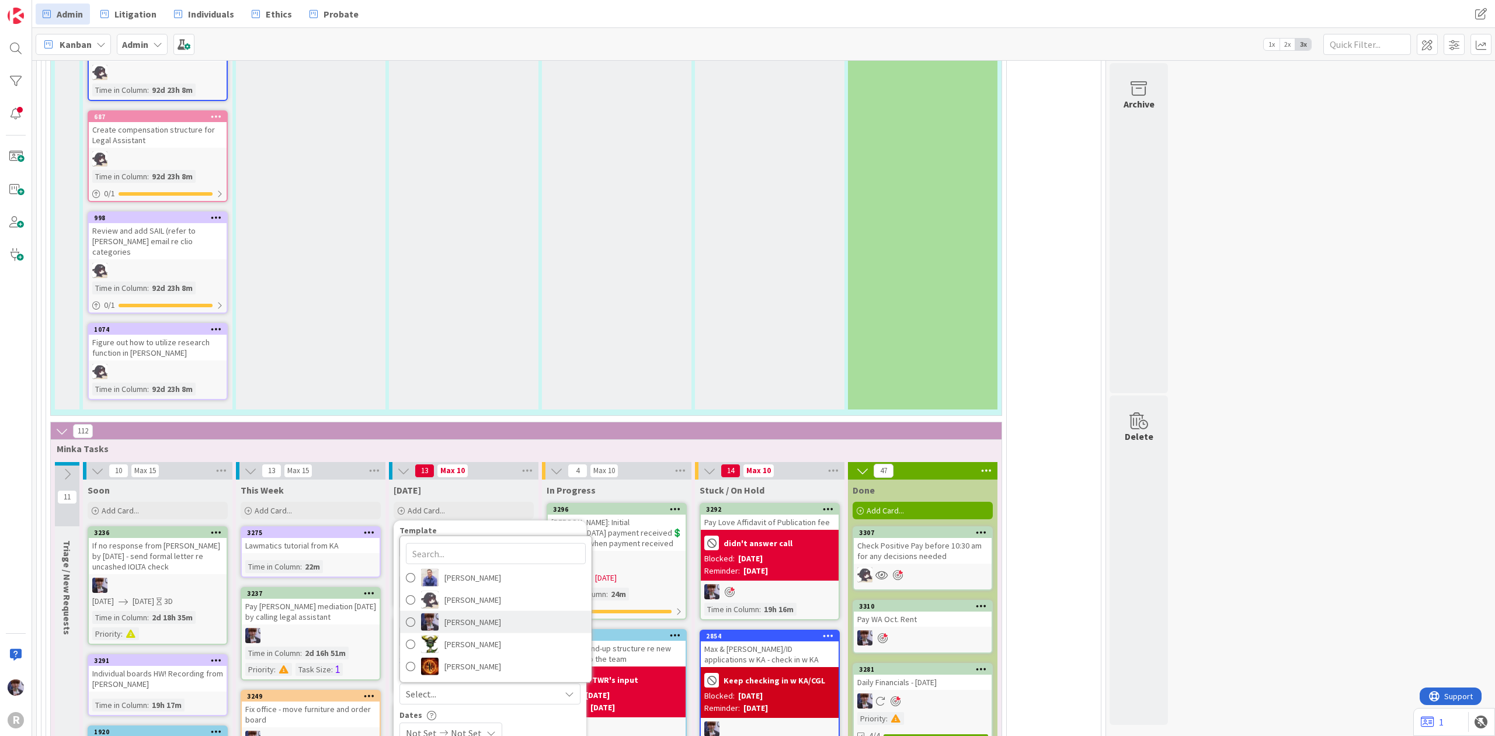
click at [485, 613] on span "[PERSON_NAME]" at bounding box center [473, 622] width 57 height 18
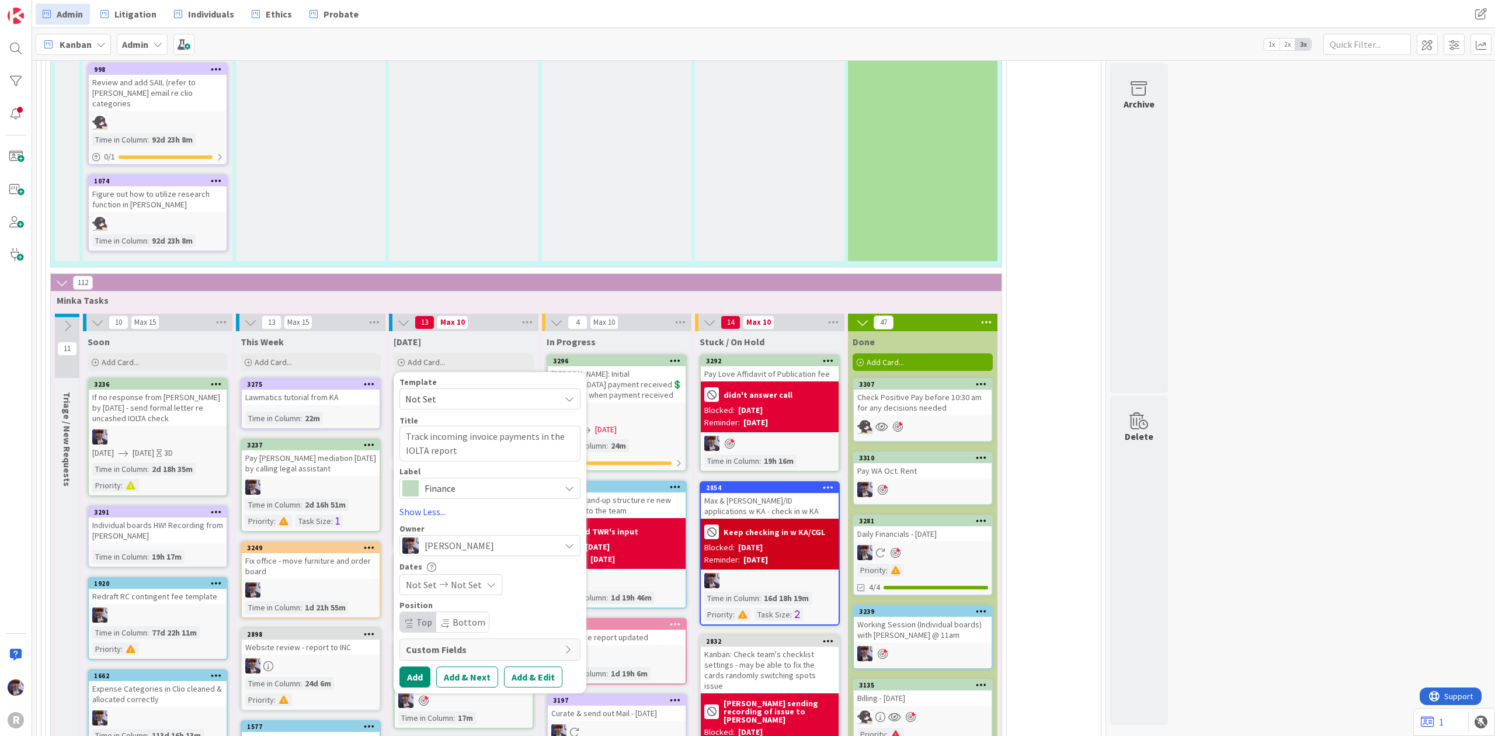
scroll to position [2492, 0]
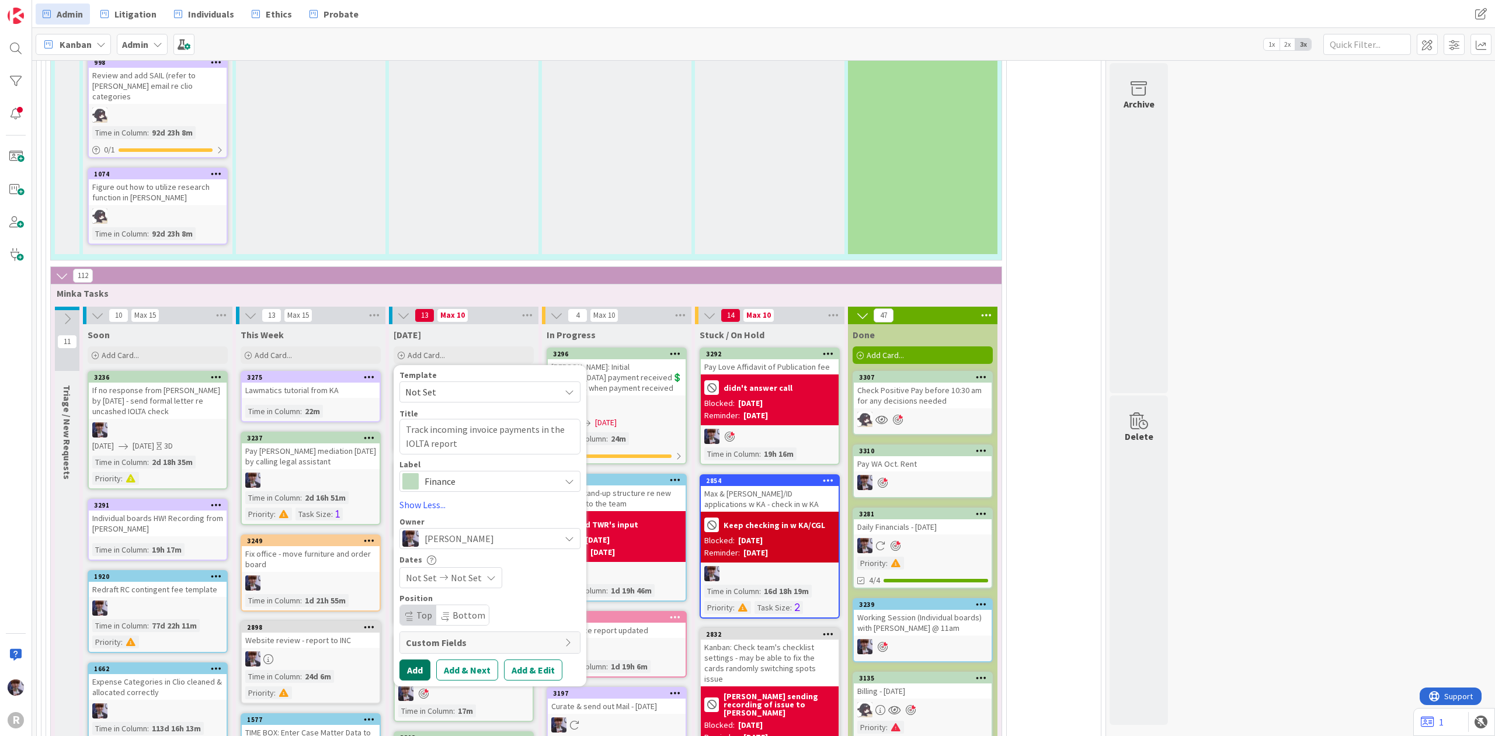
click at [421, 631] on div "Template Not Set Title 52 / 128 Track incoming invoice payments in the IOLTA re…" at bounding box center [490, 526] width 181 height 310
click at [419, 660] on button "Add" at bounding box center [415, 670] width 31 height 21
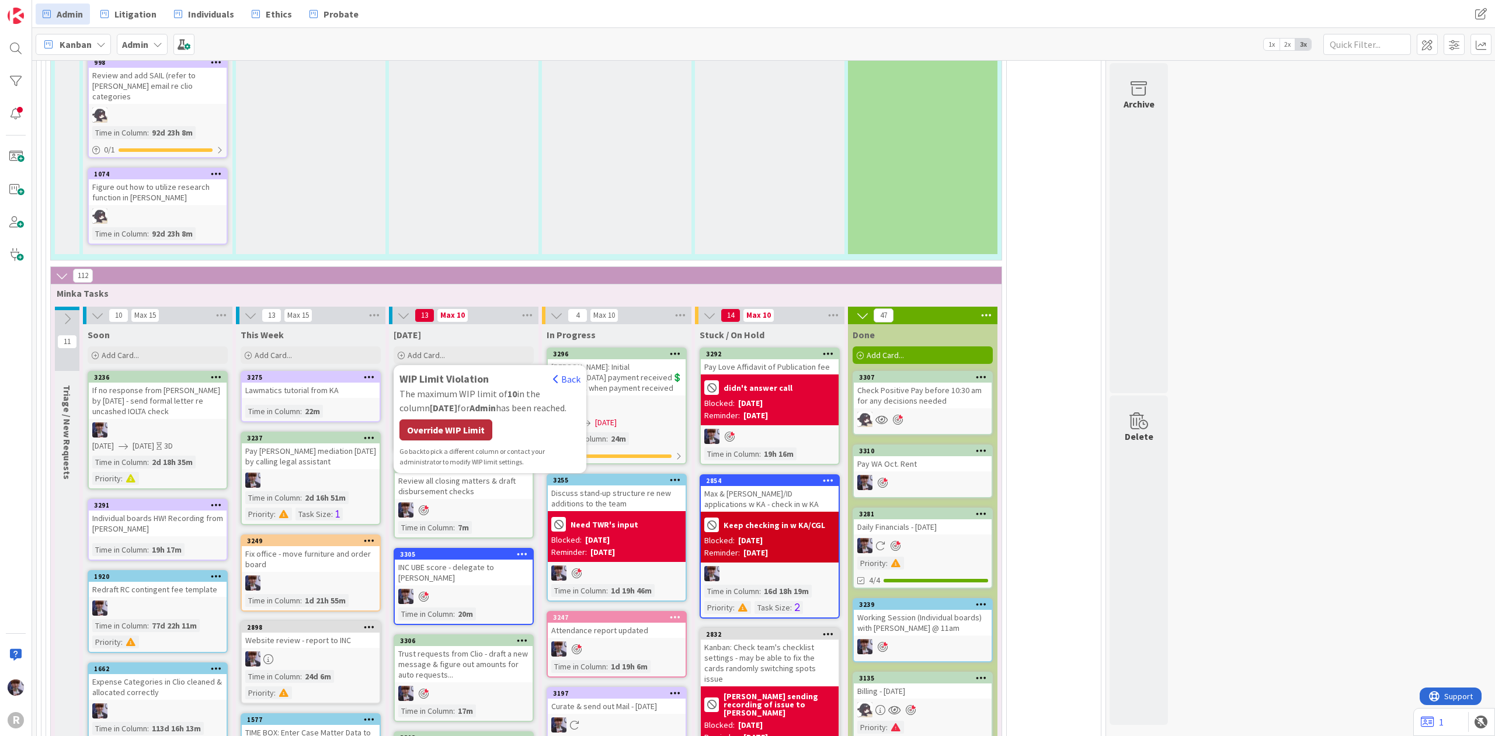
click at [453, 419] on div "Override WIP Limit" at bounding box center [446, 429] width 93 height 21
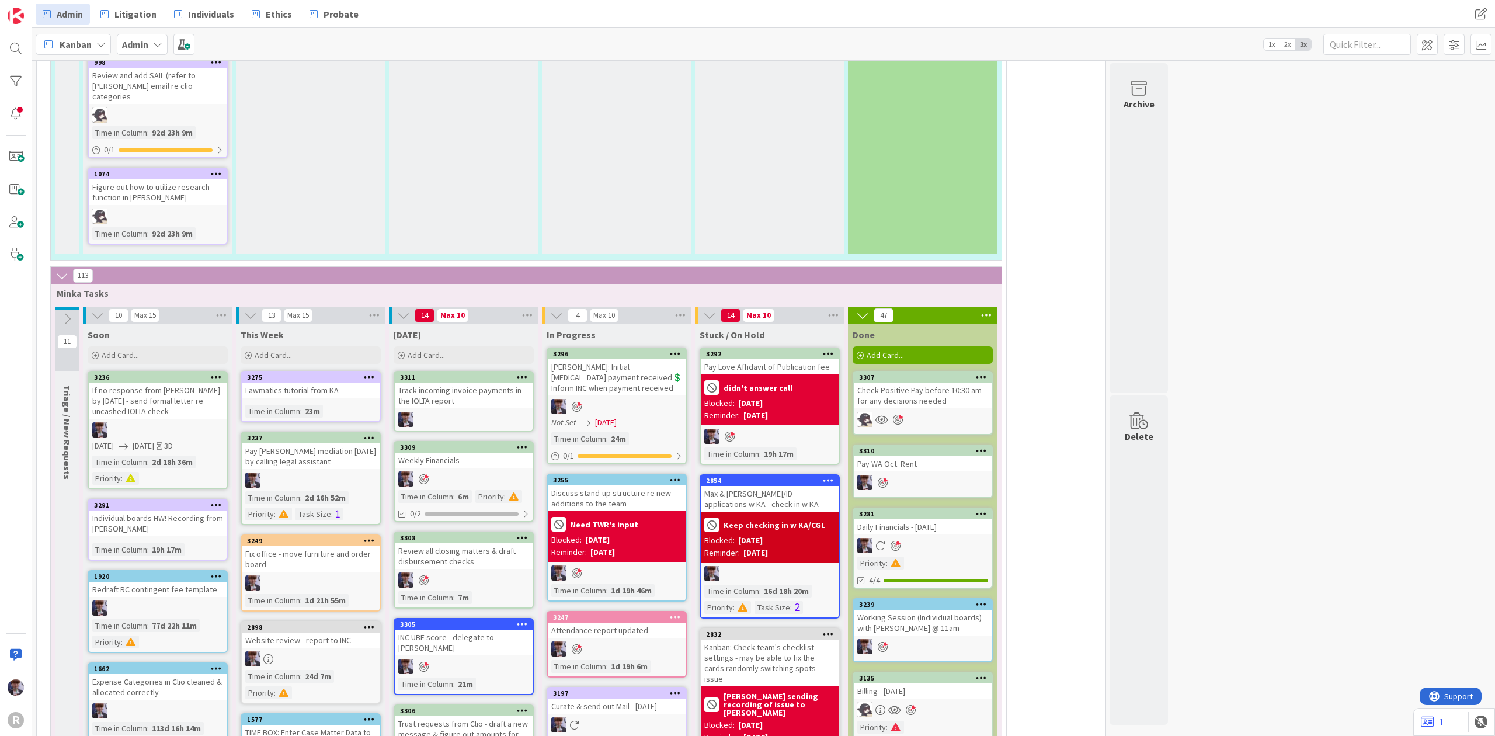
click at [463, 383] on div "Track incoming invoice payments in the IOLTA report" at bounding box center [464, 396] width 138 height 26
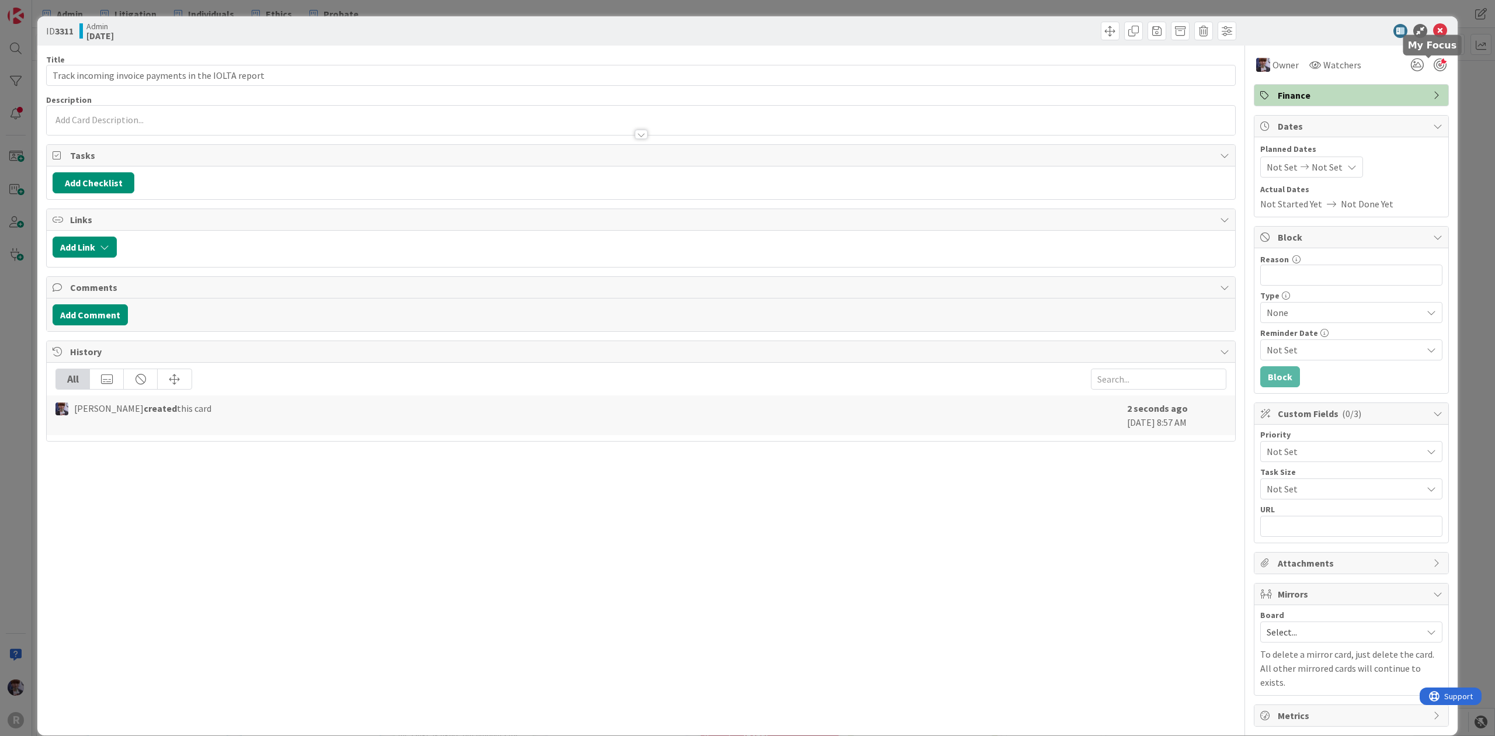
click at [1434, 70] on div at bounding box center [1440, 64] width 13 height 13
click at [1449, 108] on div "ID 3311 Admin [DATE] Title 52 / 128 Track incoming invoice payments in the IOLT…" at bounding box center [747, 368] width 1495 height 736
